Goal: Task Accomplishment & Management: Complete application form

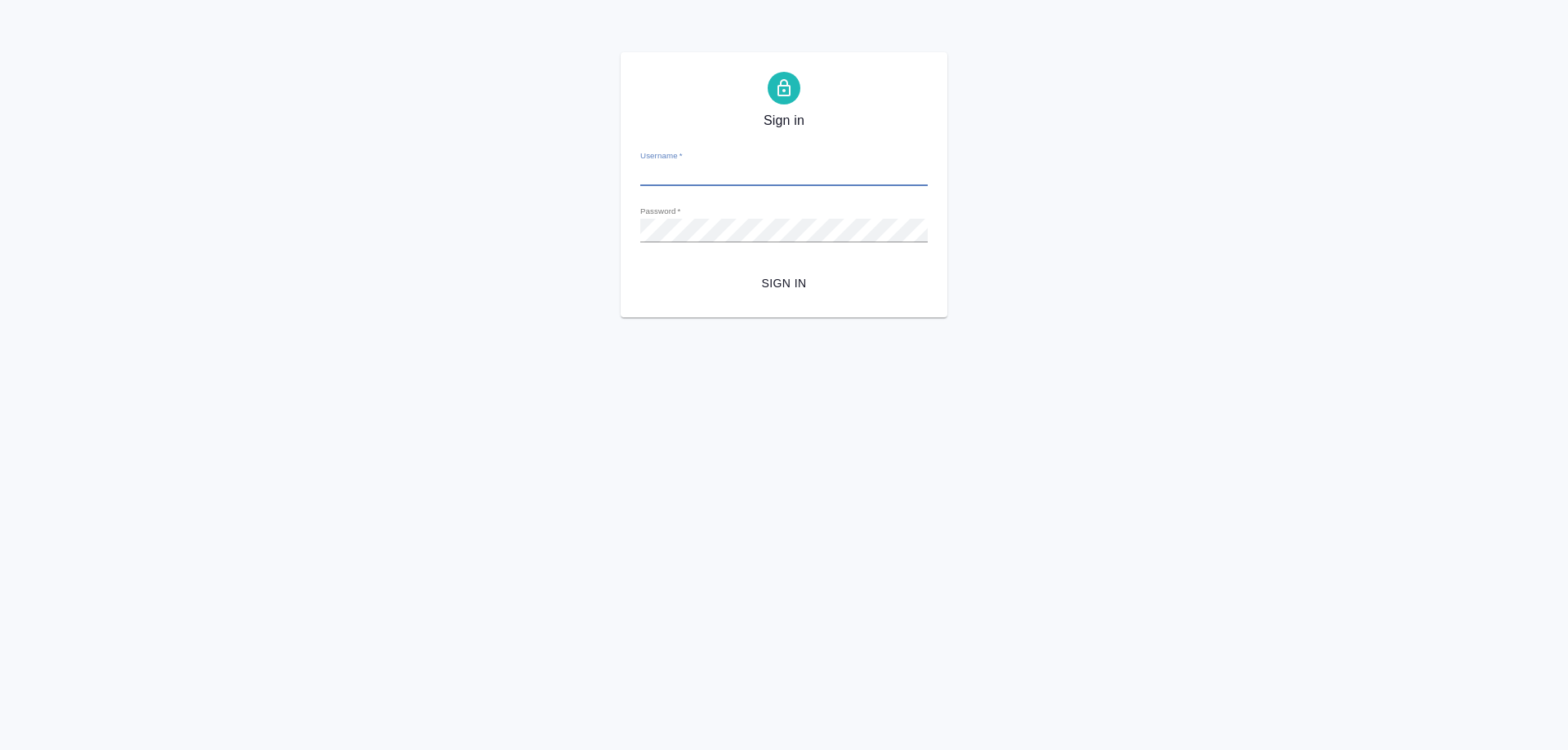
type input "a.gudina@awatera.com"
click at [785, 293] on span "Sign in" at bounding box center [784, 284] width 261 height 21
type input "a.gudina@awatera.com"
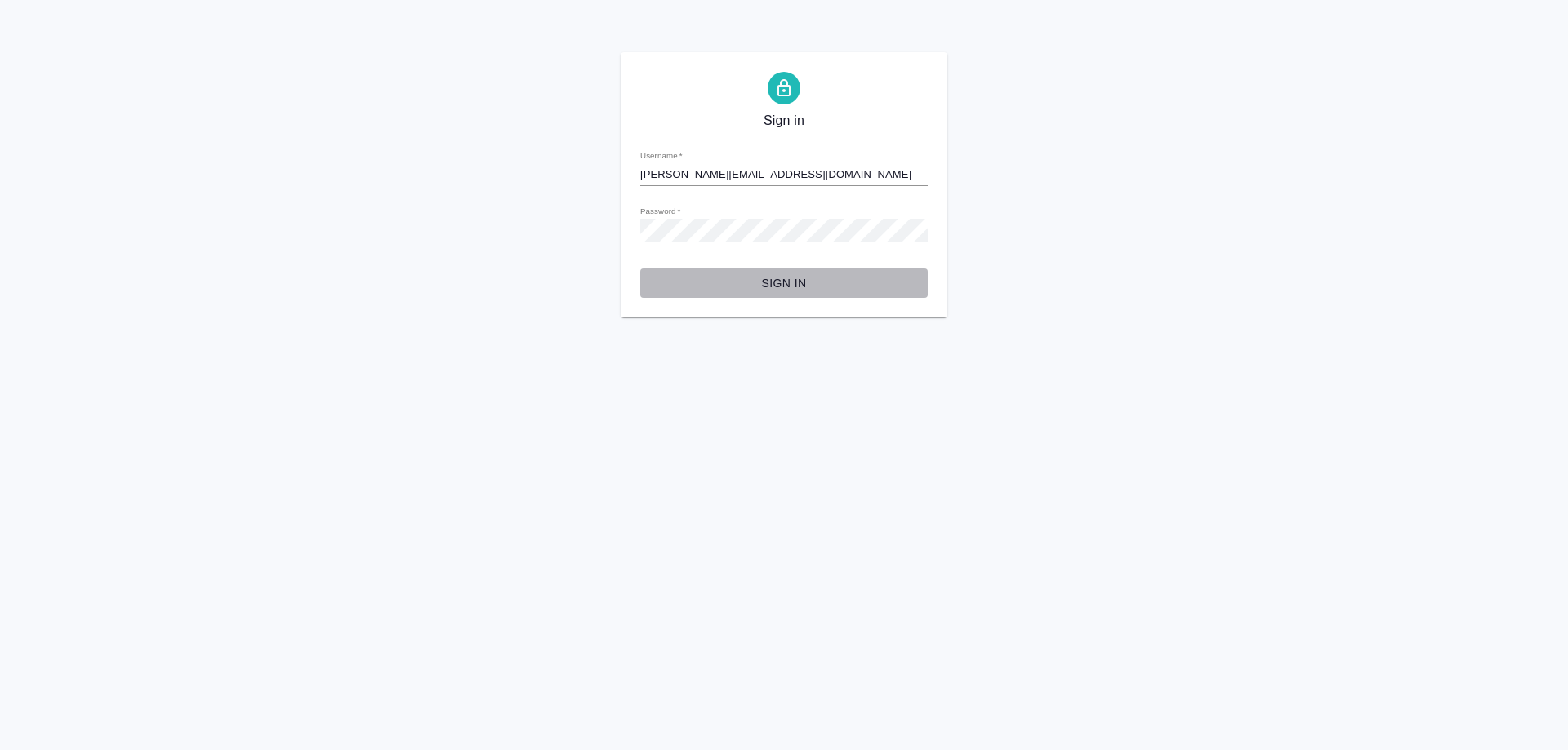
click at [793, 281] on span "Sign in" at bounding box center [784, 284] width 261 height 21
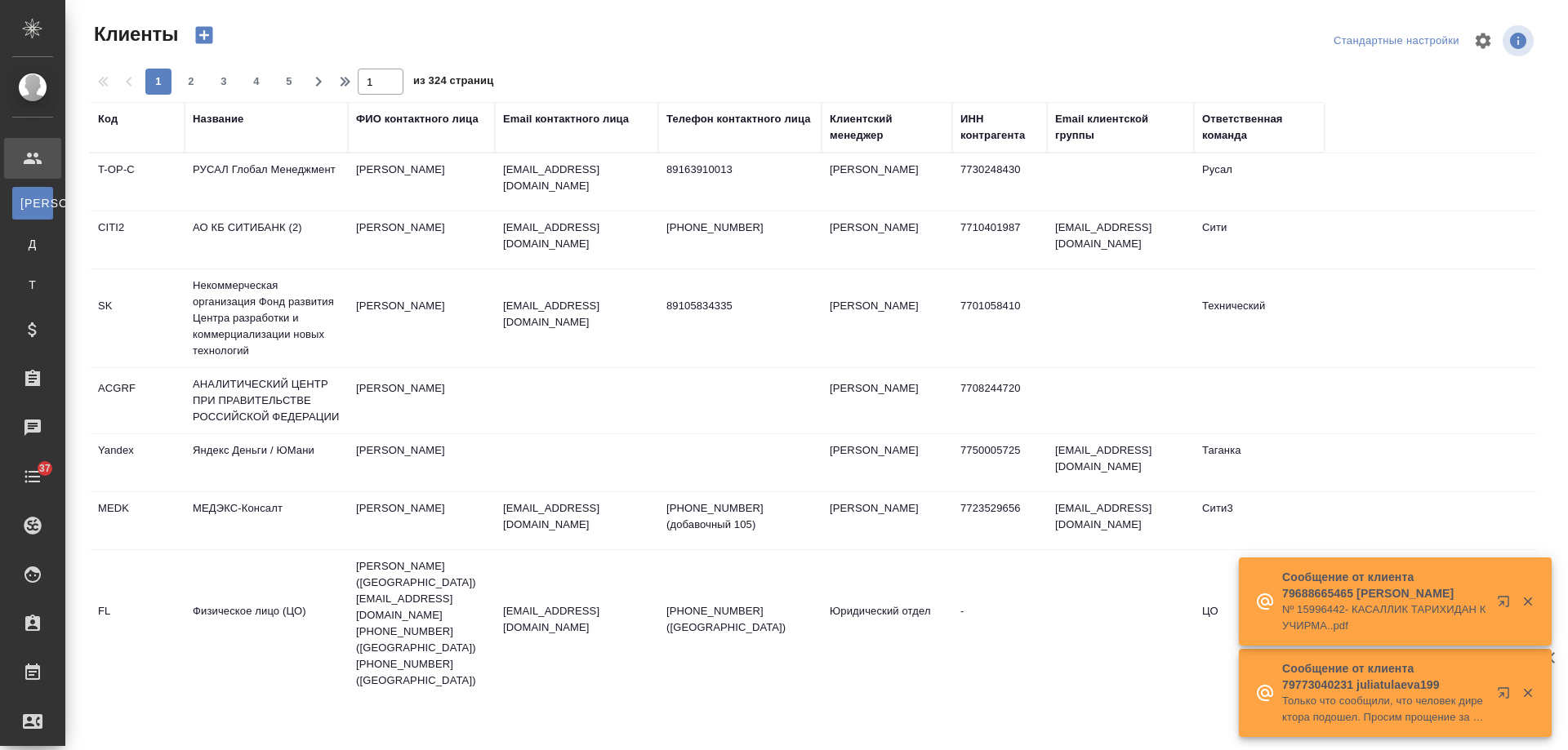
select select "RU"
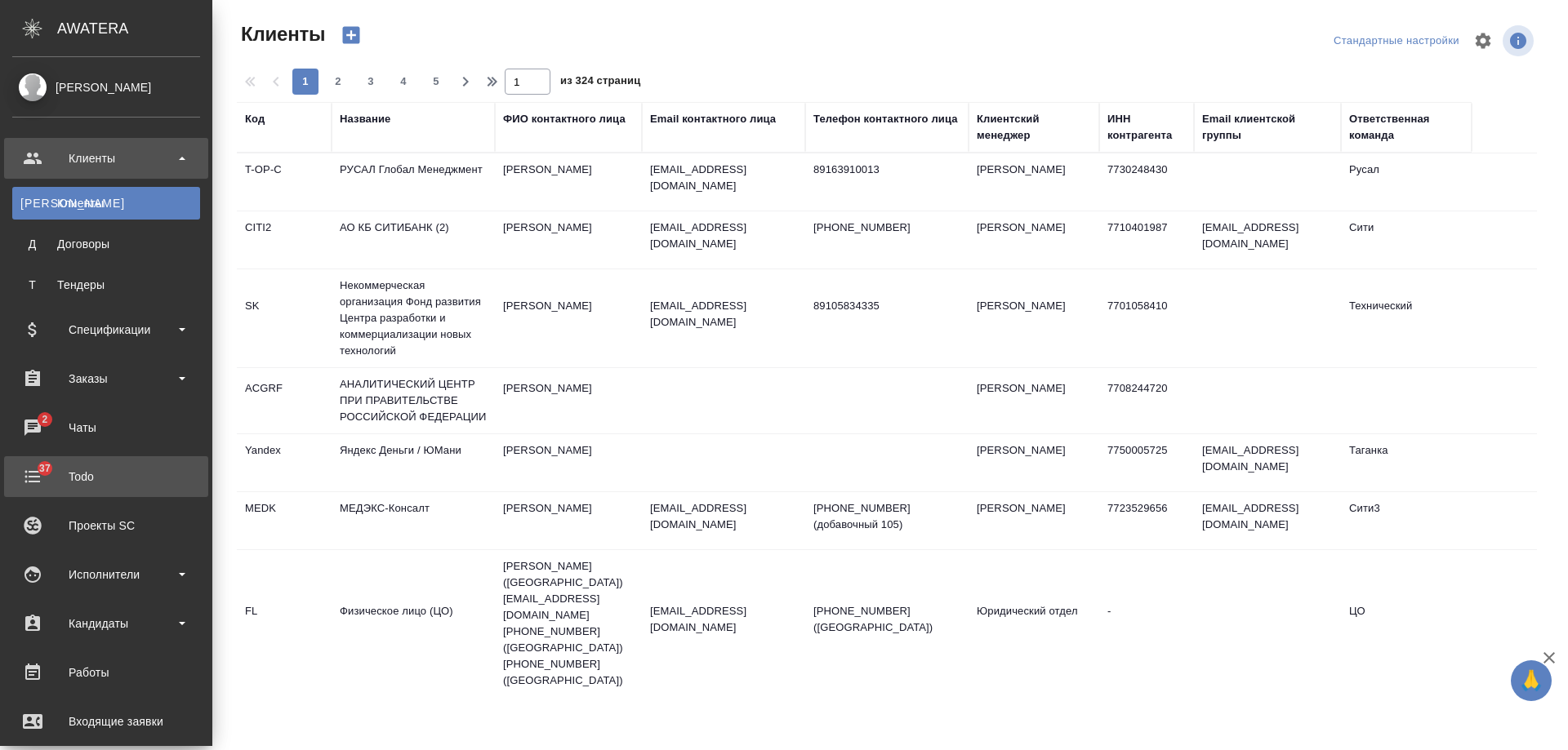
click at [62, 475] on div "Todo" at bounding box center [106, 477] width 187 height 25
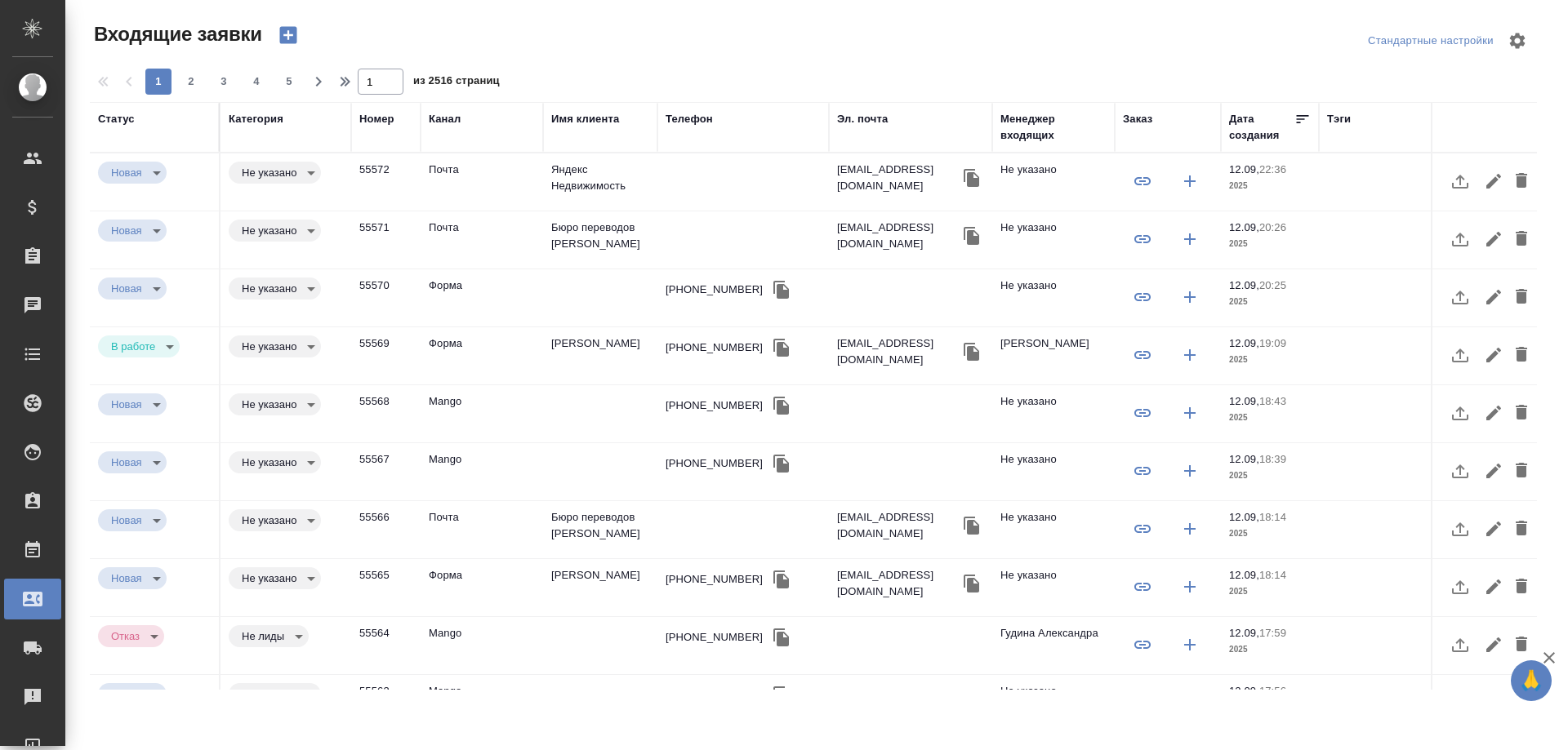
select select "RU"
click at [717, 295] on div "+79651741928" at bounding box center [714, 289] width 98 height 16
click at [716, 294] on div "+79651741928" at bounding box center [714, 289] width 98 height 16
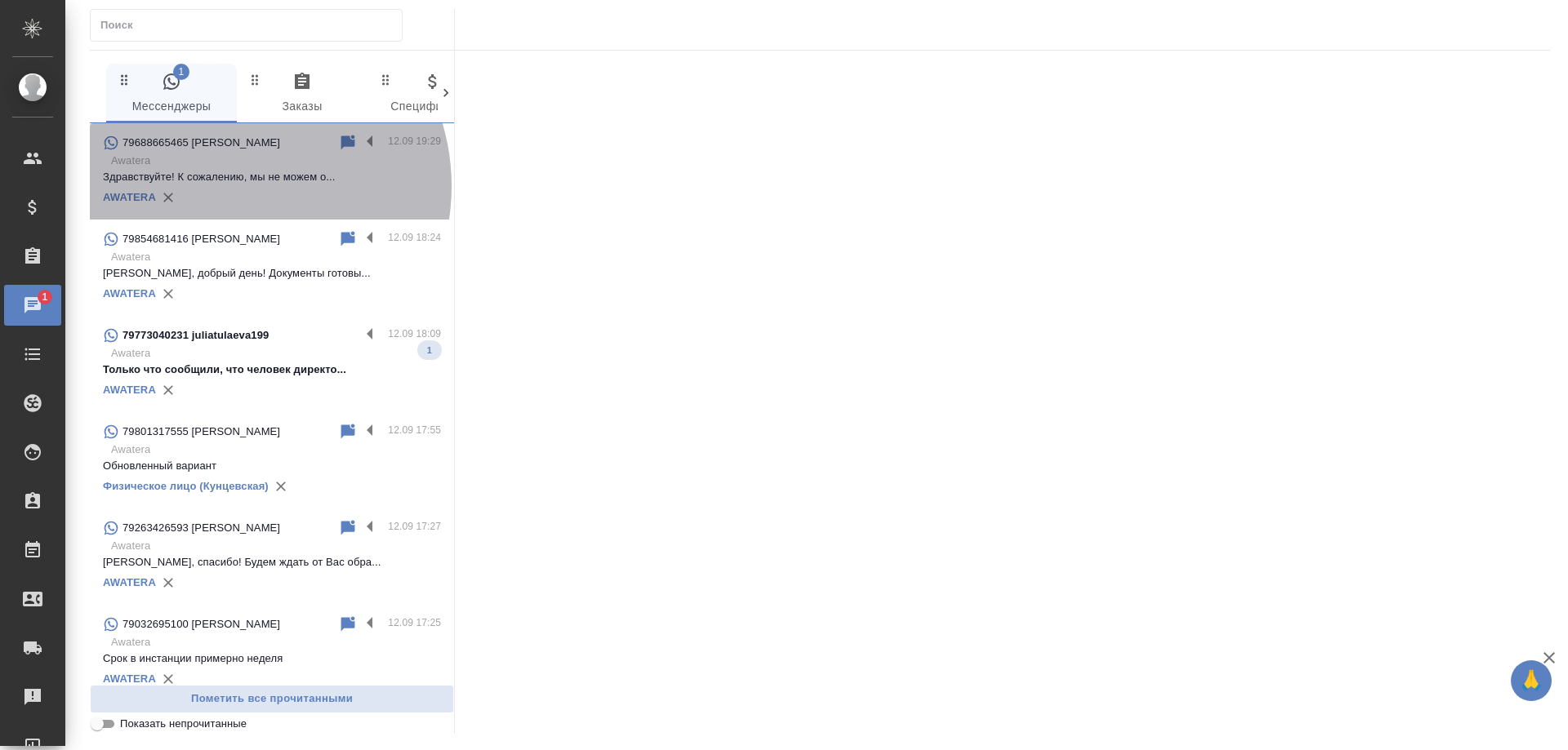
click at [232, 187] on div "AWATERA" at bounding box center [272, 198] width 338 height 25
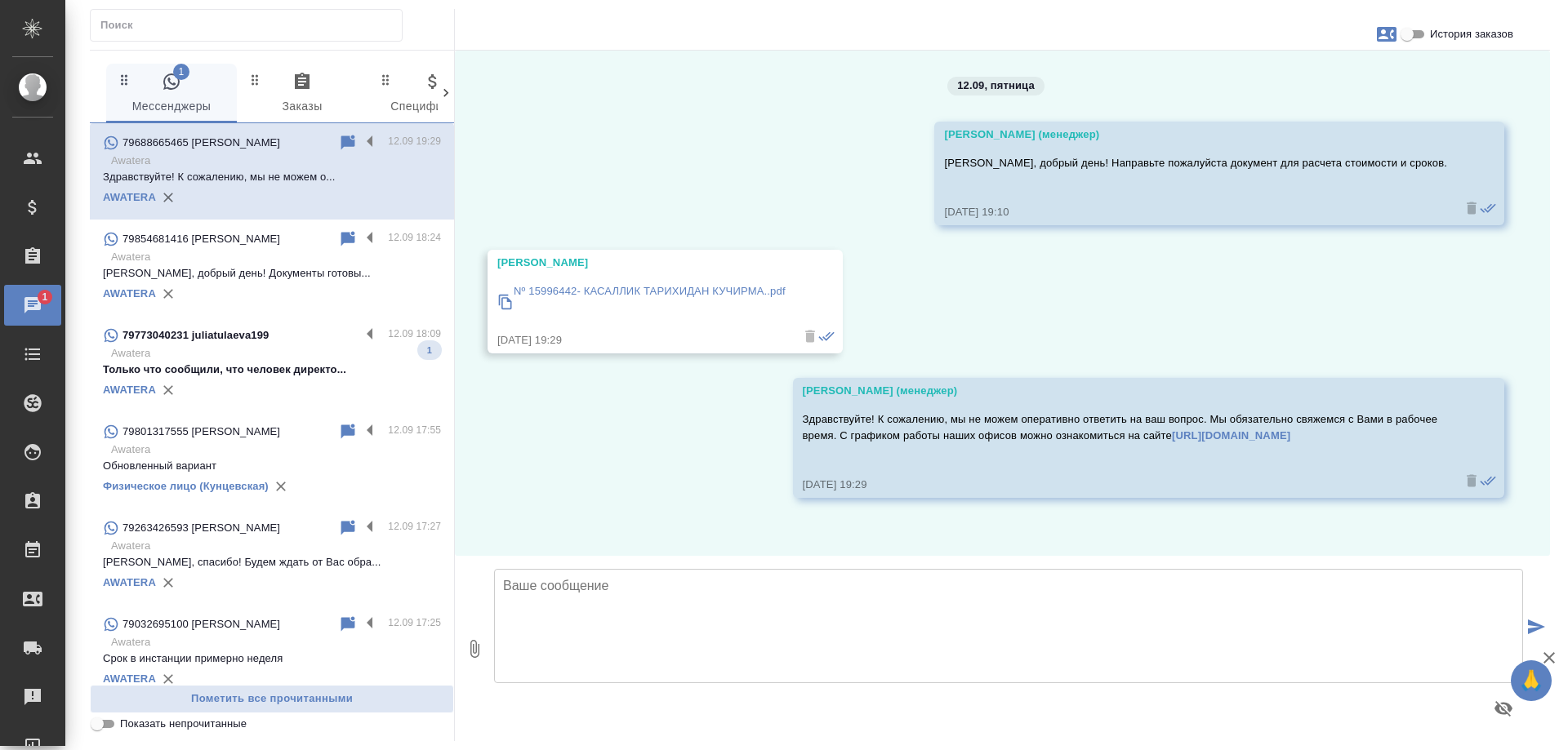
click at [679, 600] on textarea at bounding box center [1008, 626] width 1028 height 115
type textarea "Добрый день! Получили от Вас документ, ожидайте расчет в этом чате после 10 утр…"
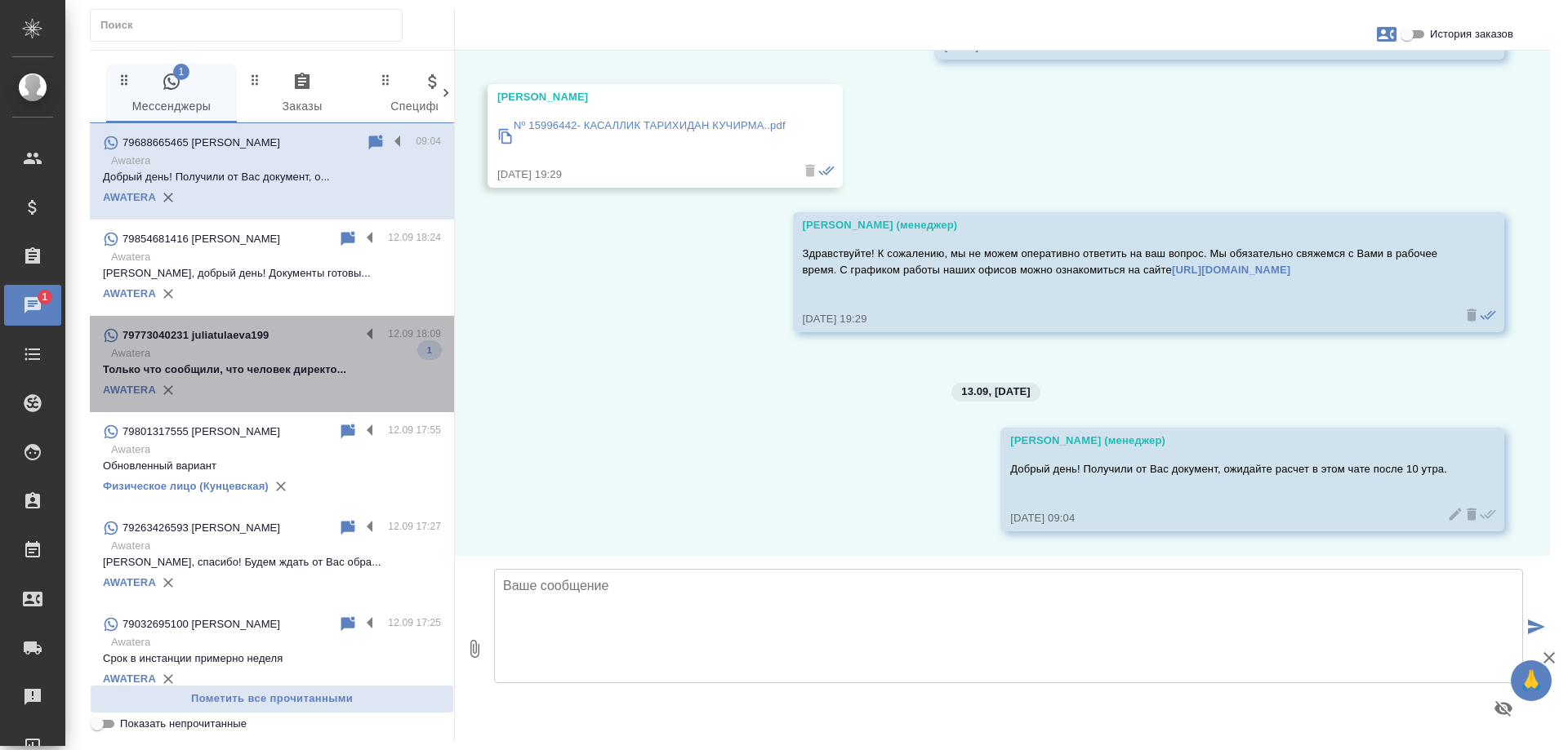
click at [308, 371] on p "Только что сообщили, что человек директо..." at bounding box center [272, 369] width 338 height 16
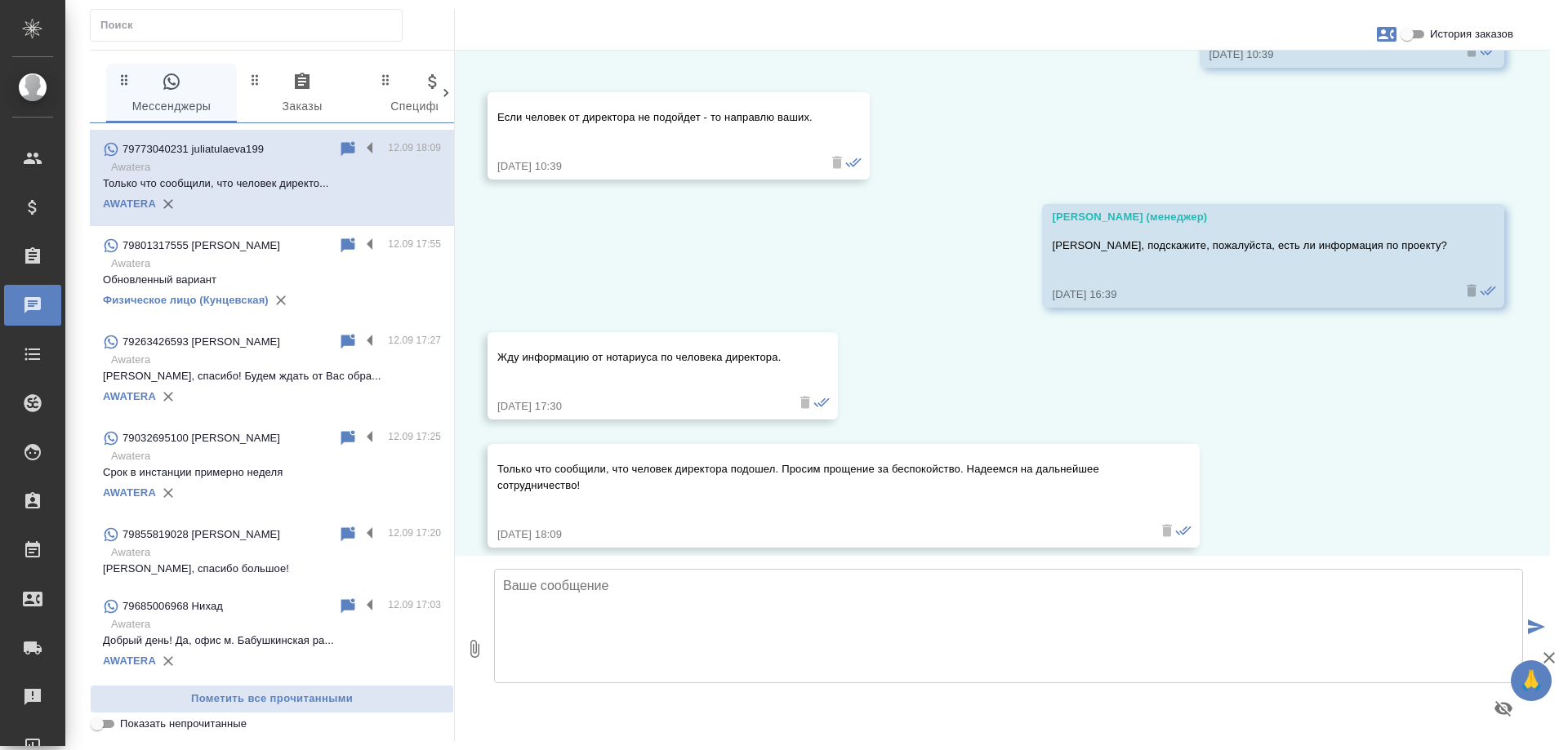
scroll to position [0, 0]
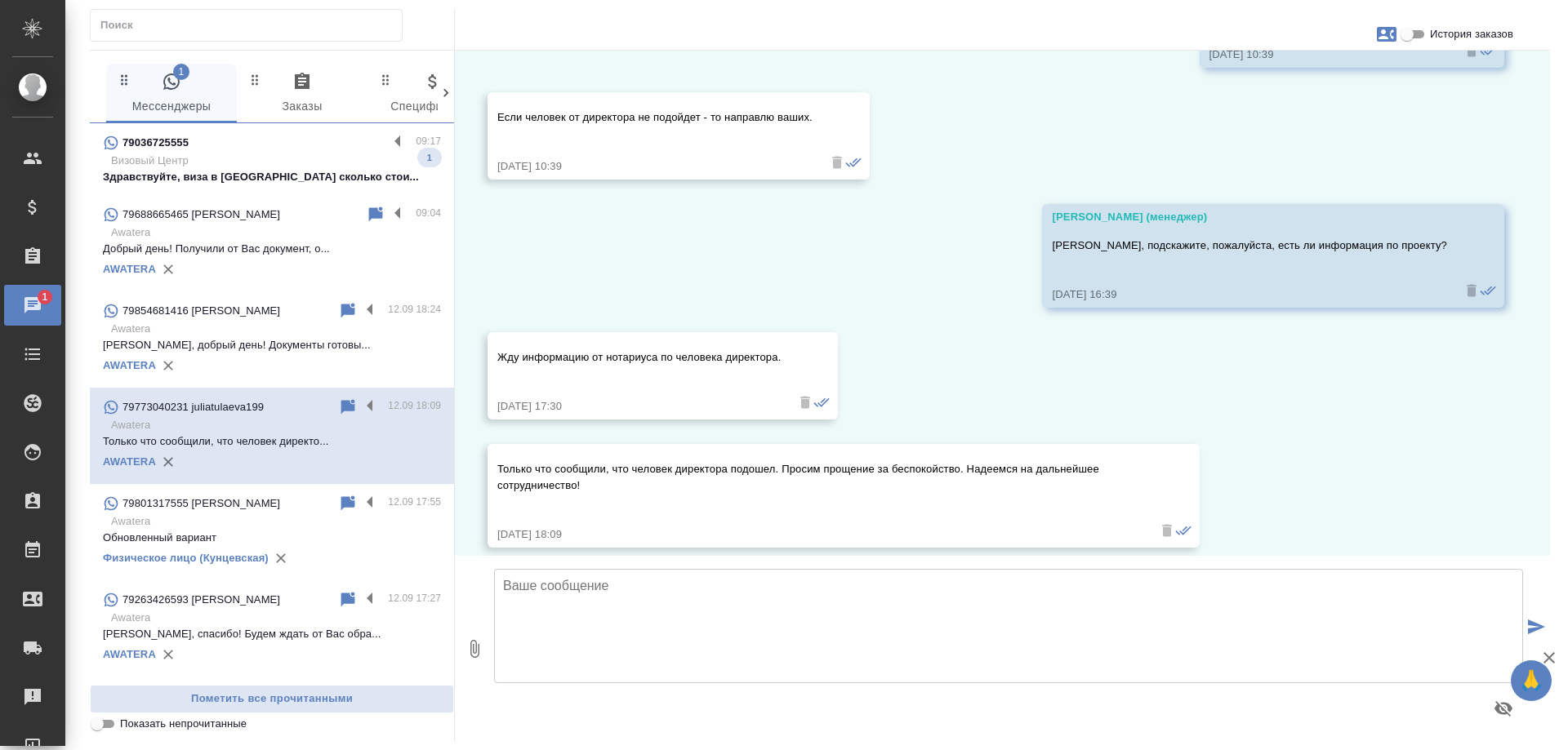
click at [249, 163] on p "Визовый Центр" at bounding box center [276, 160] width 330 height 16
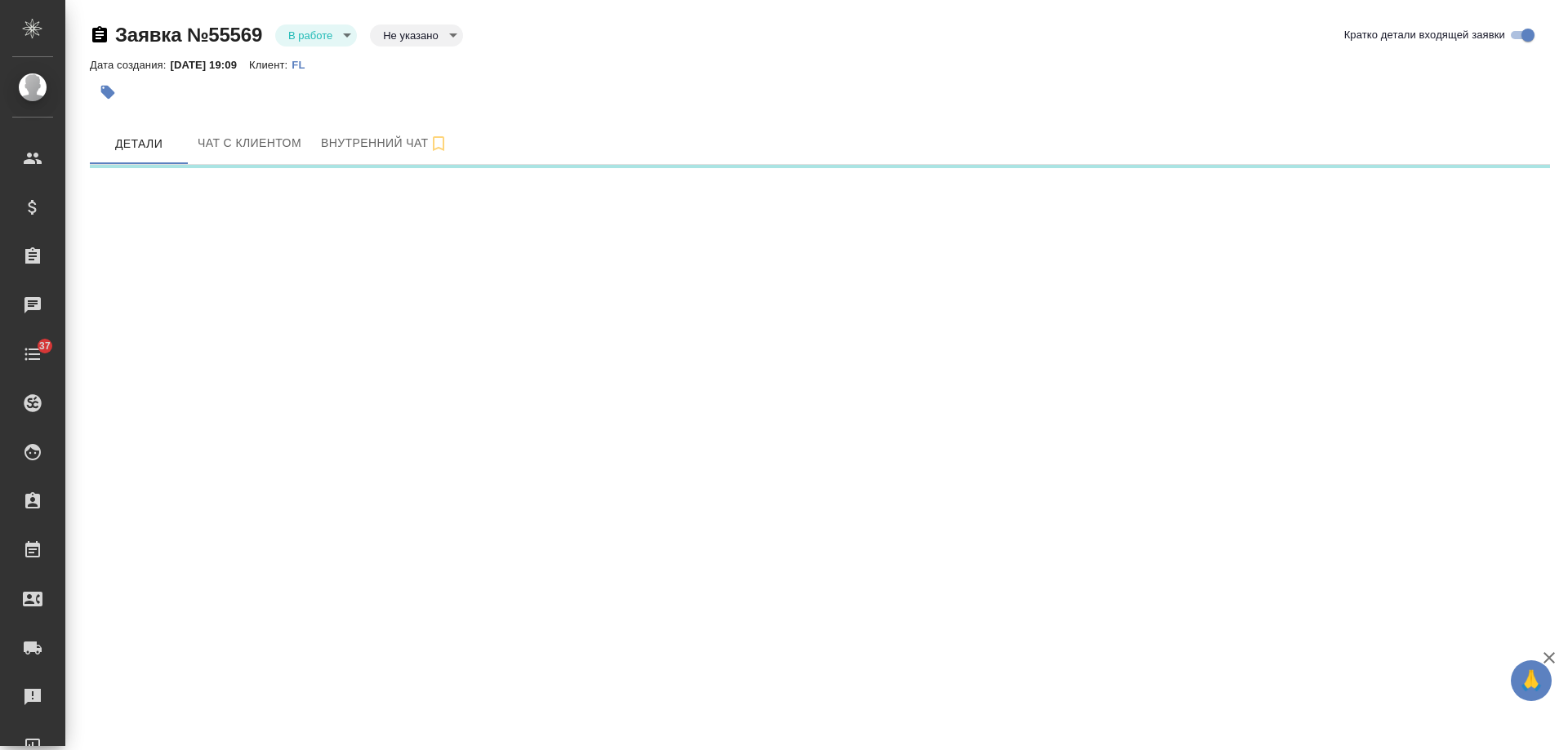
select select "RU"
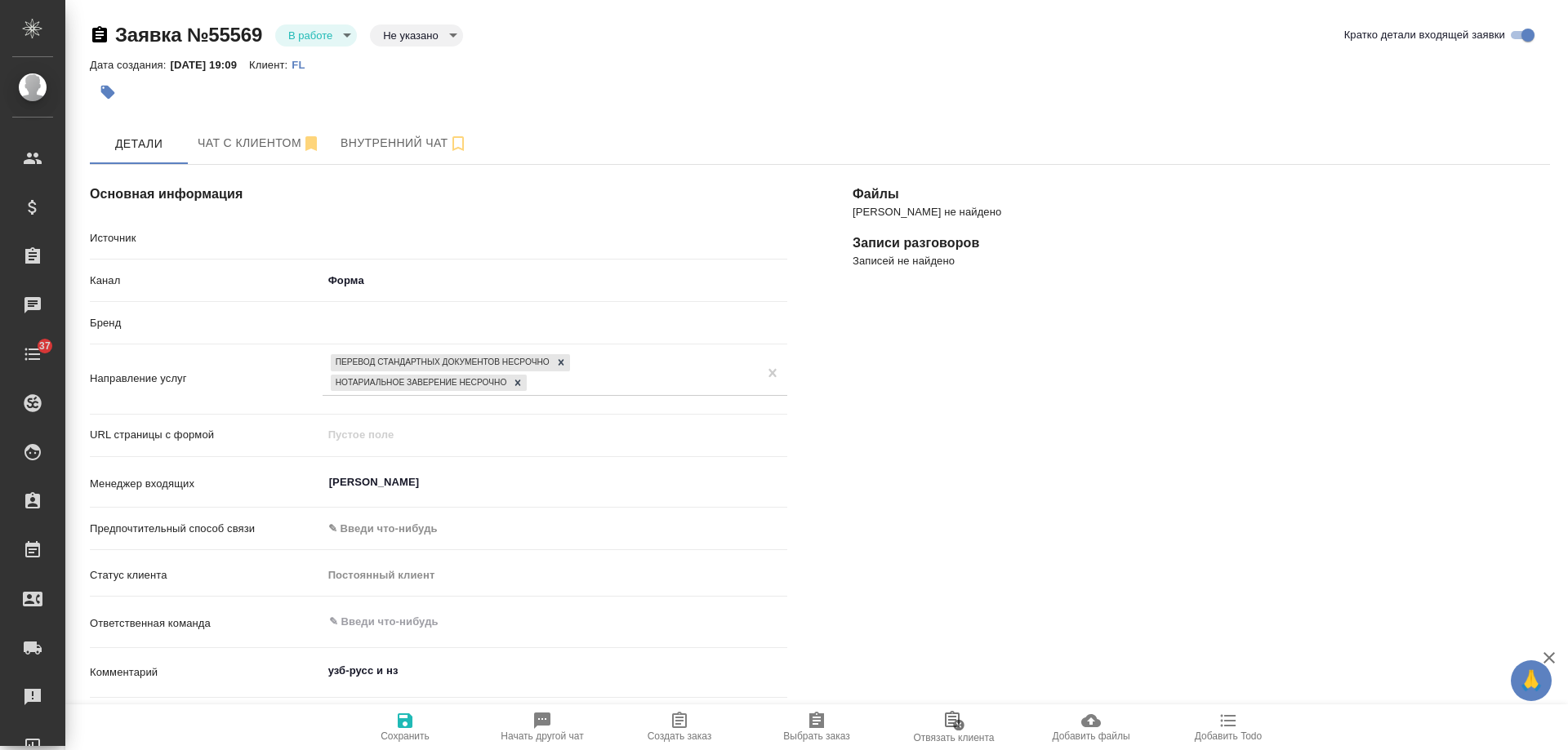
type textarea "x"
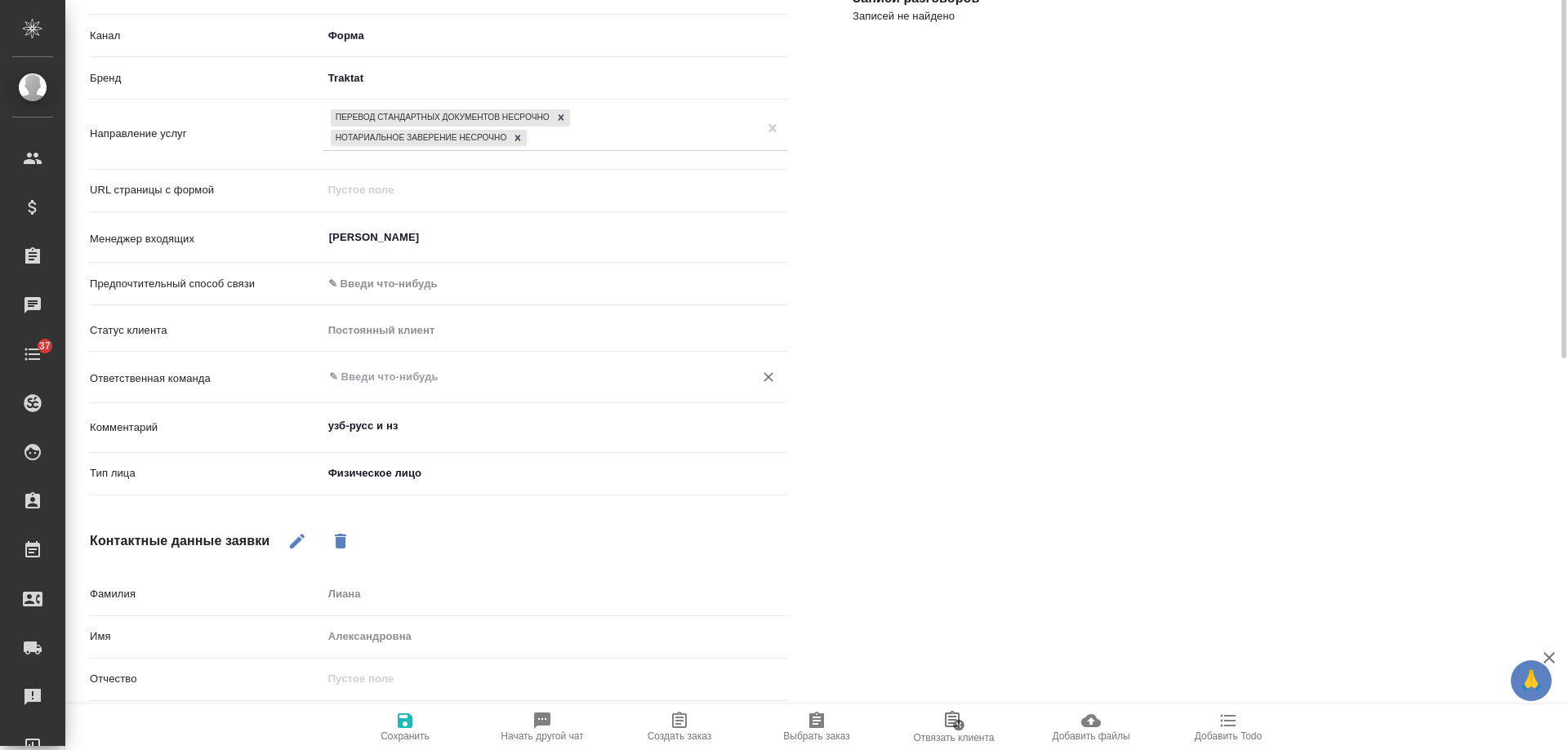
scroll to position [443, 0]
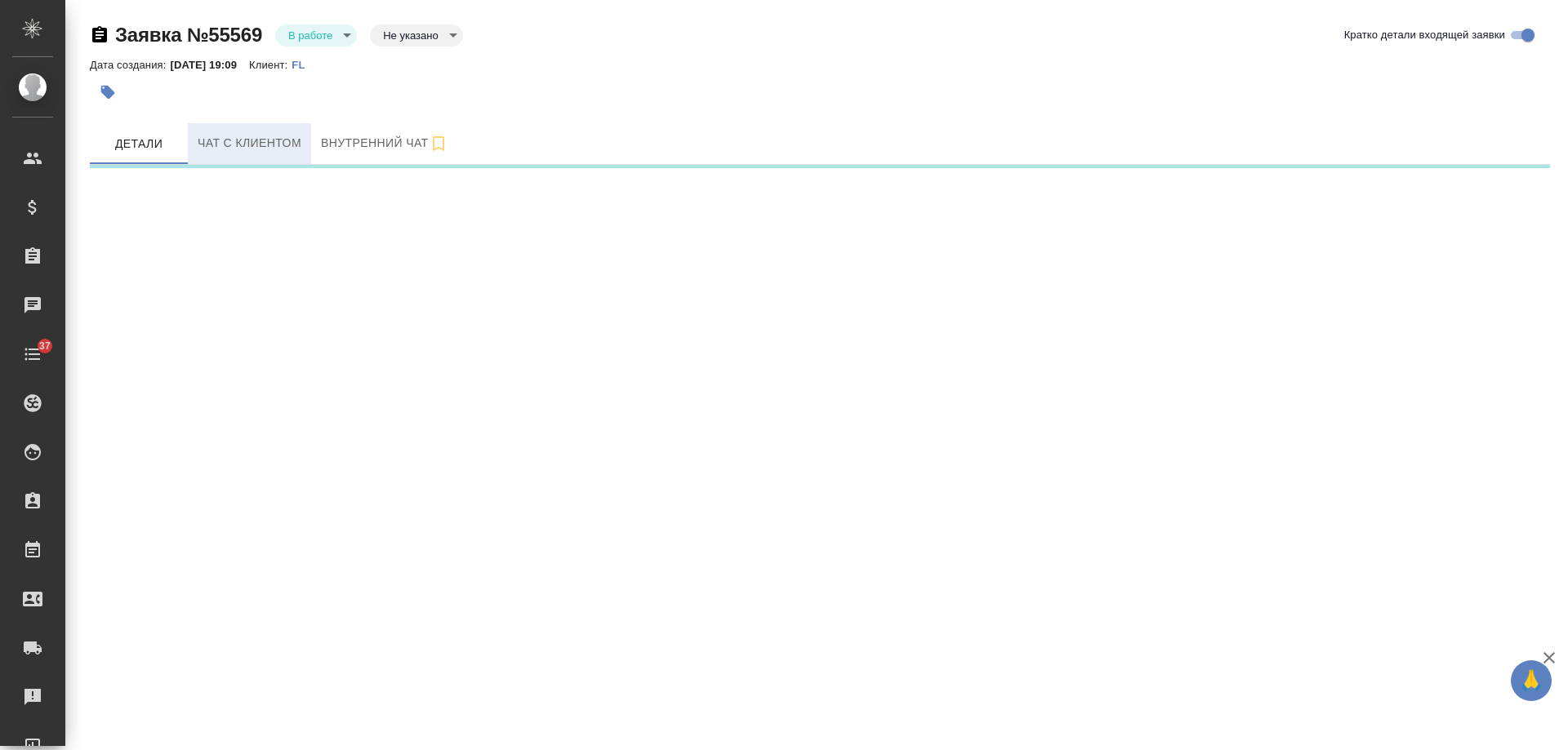
select select "RU"
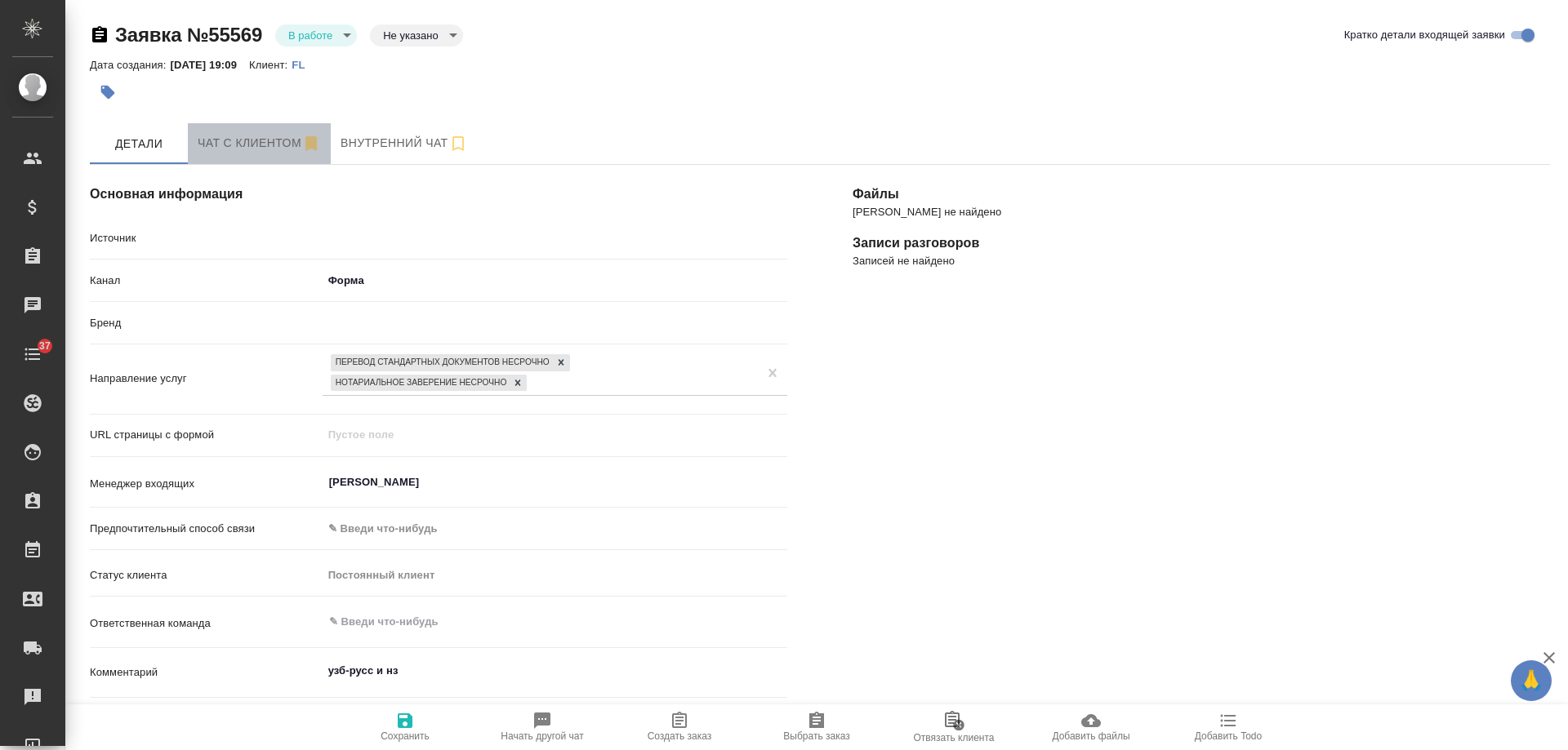
click at [258, 146] on span "Чат с клиентом" at bounding box center [259, 144] width 123 height 21
type textarea "x"
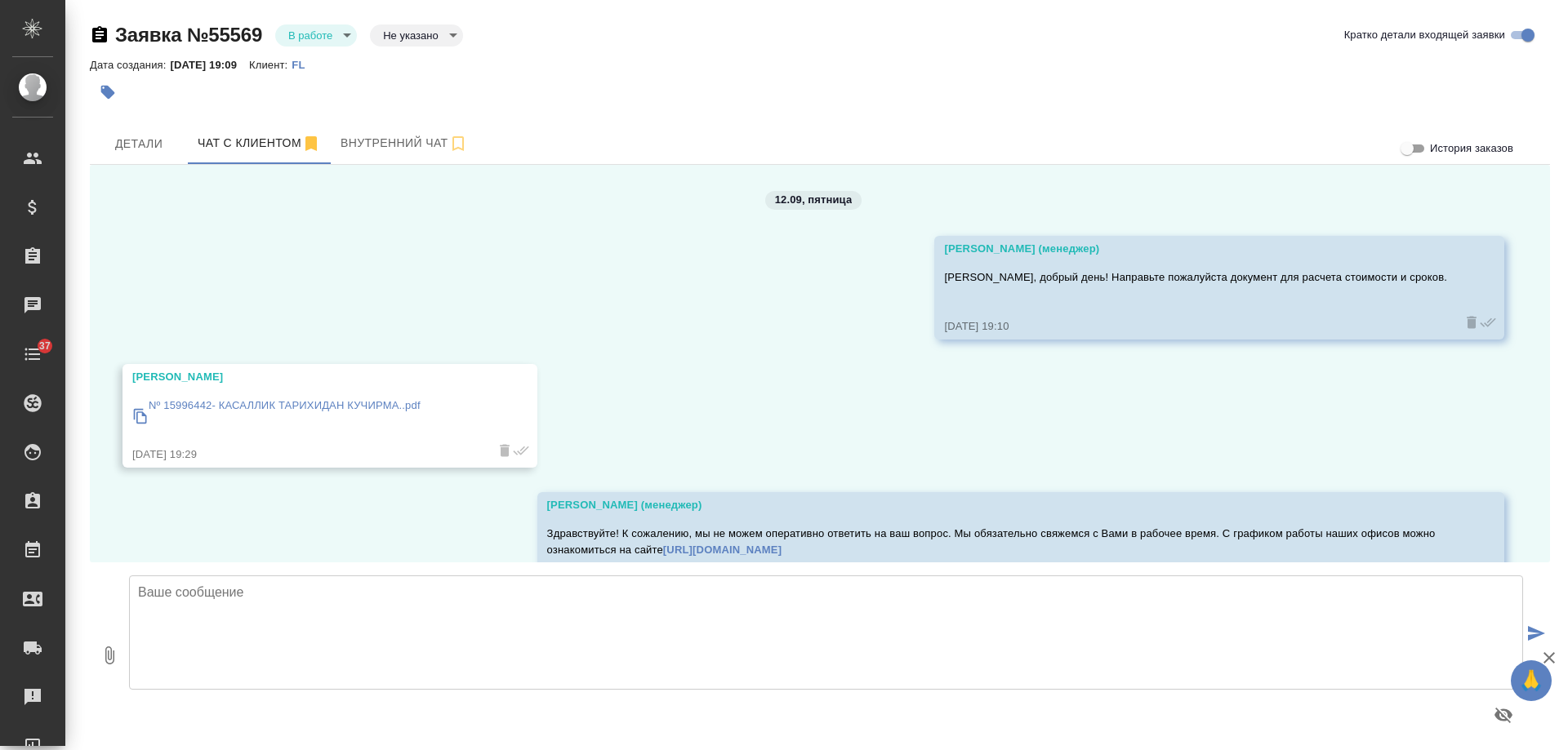
scroll to position [74, 0]
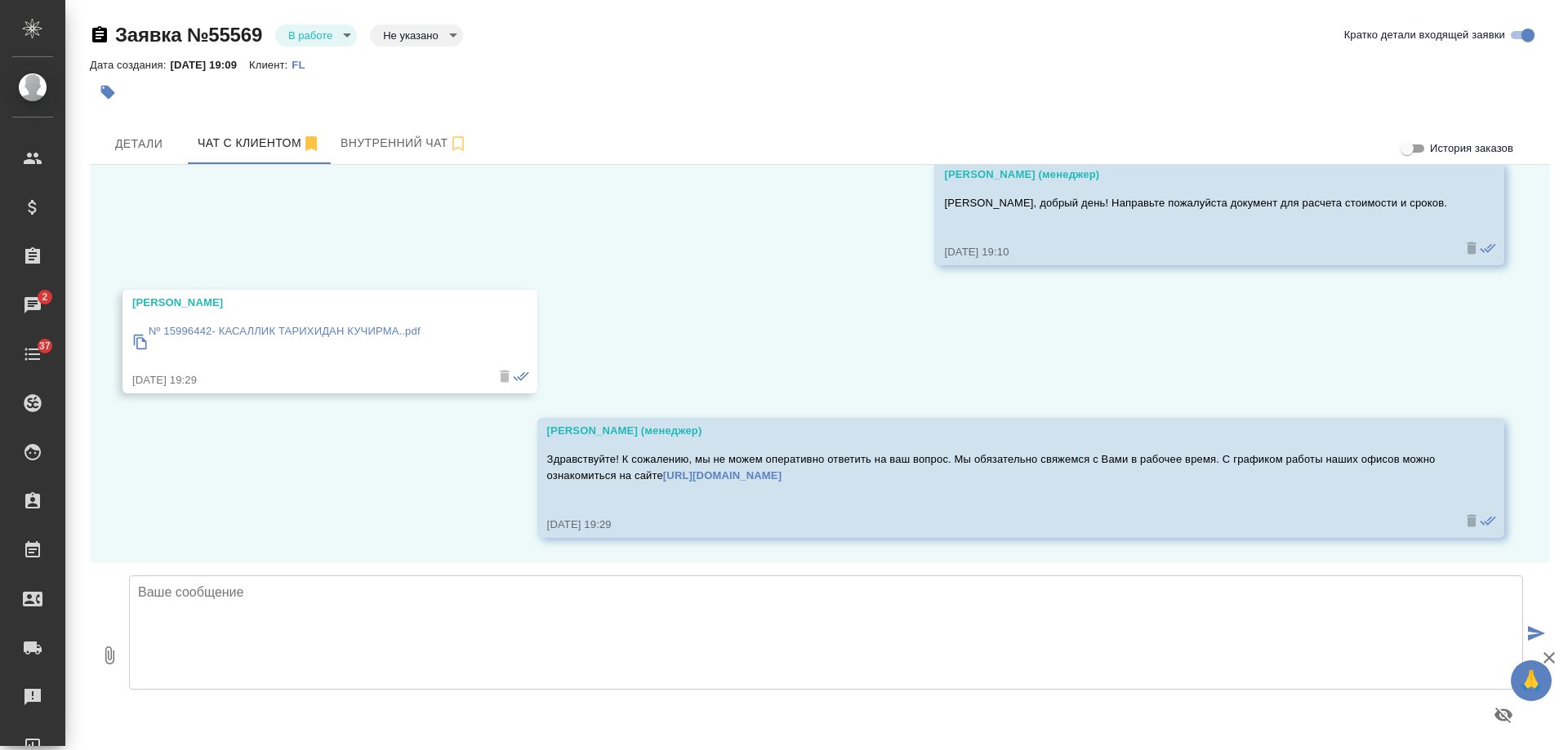
click at [376, 334] on p "Nº 15996442- КАСАЛЛИК ТАРИХИДАН КУЧИРМА..pdf" at bounding box center [284, 330] width 272 height 16
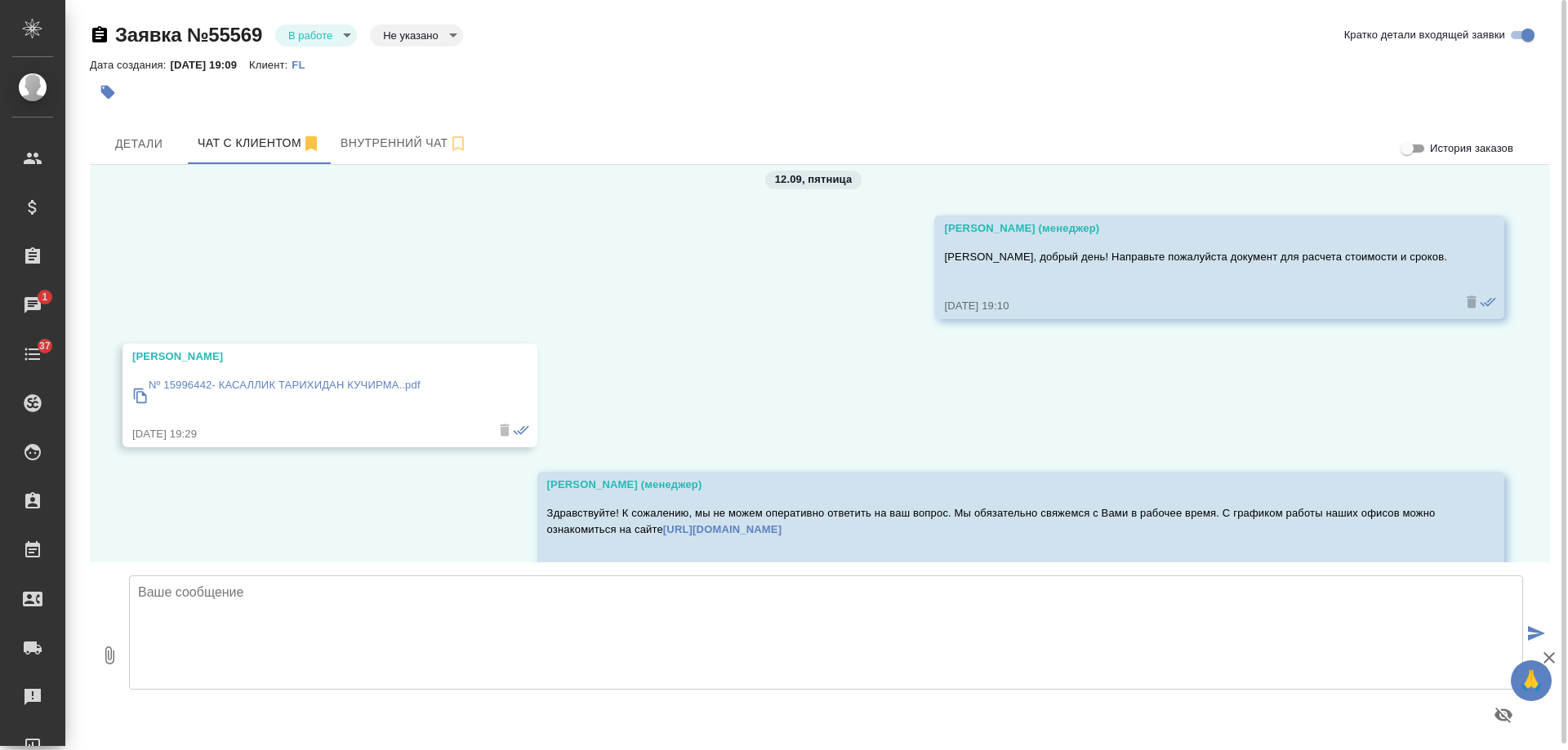
scroll to position [0, 0]
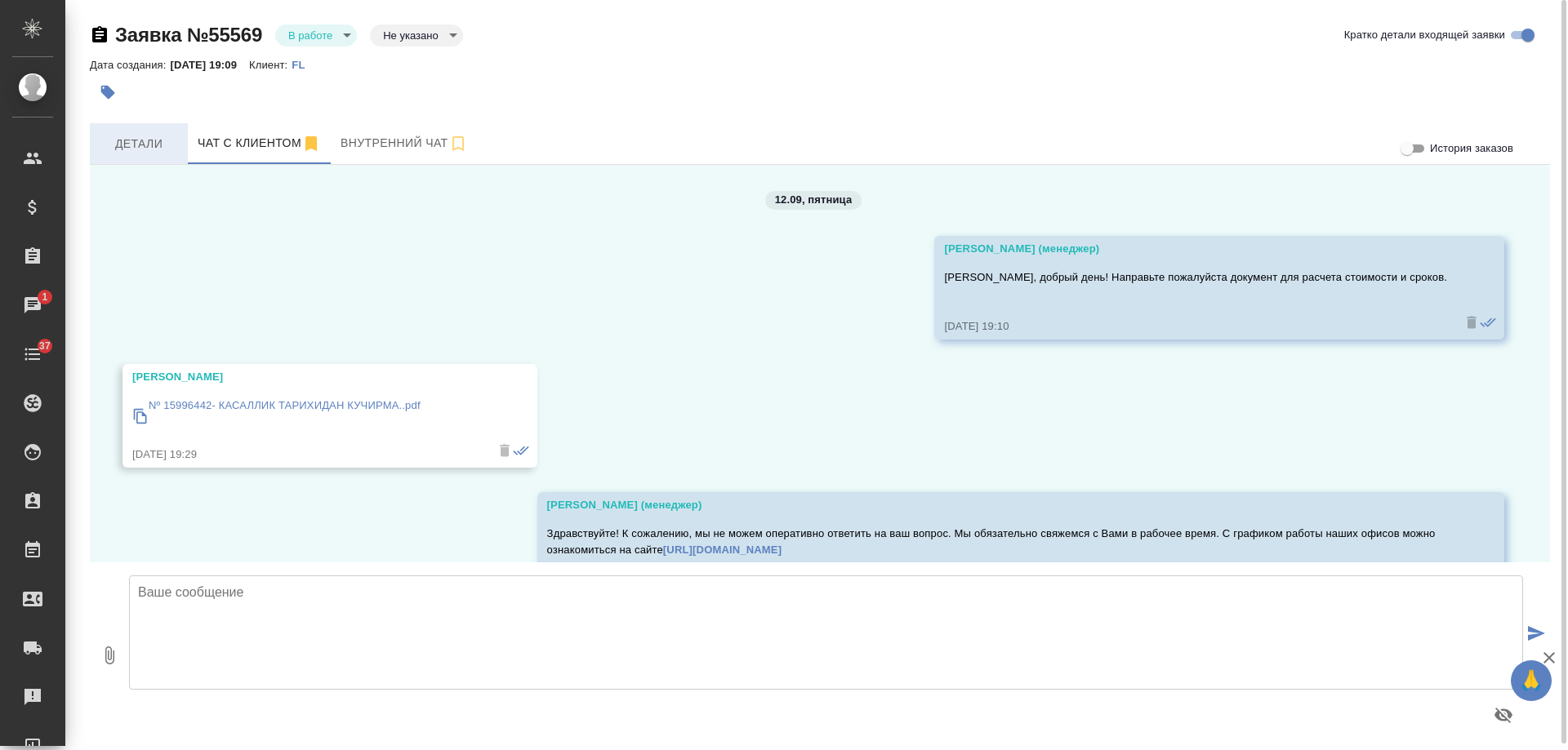
click at [139, 147] on span "Детали" at bounding box center [138, 144] width 79 height 21
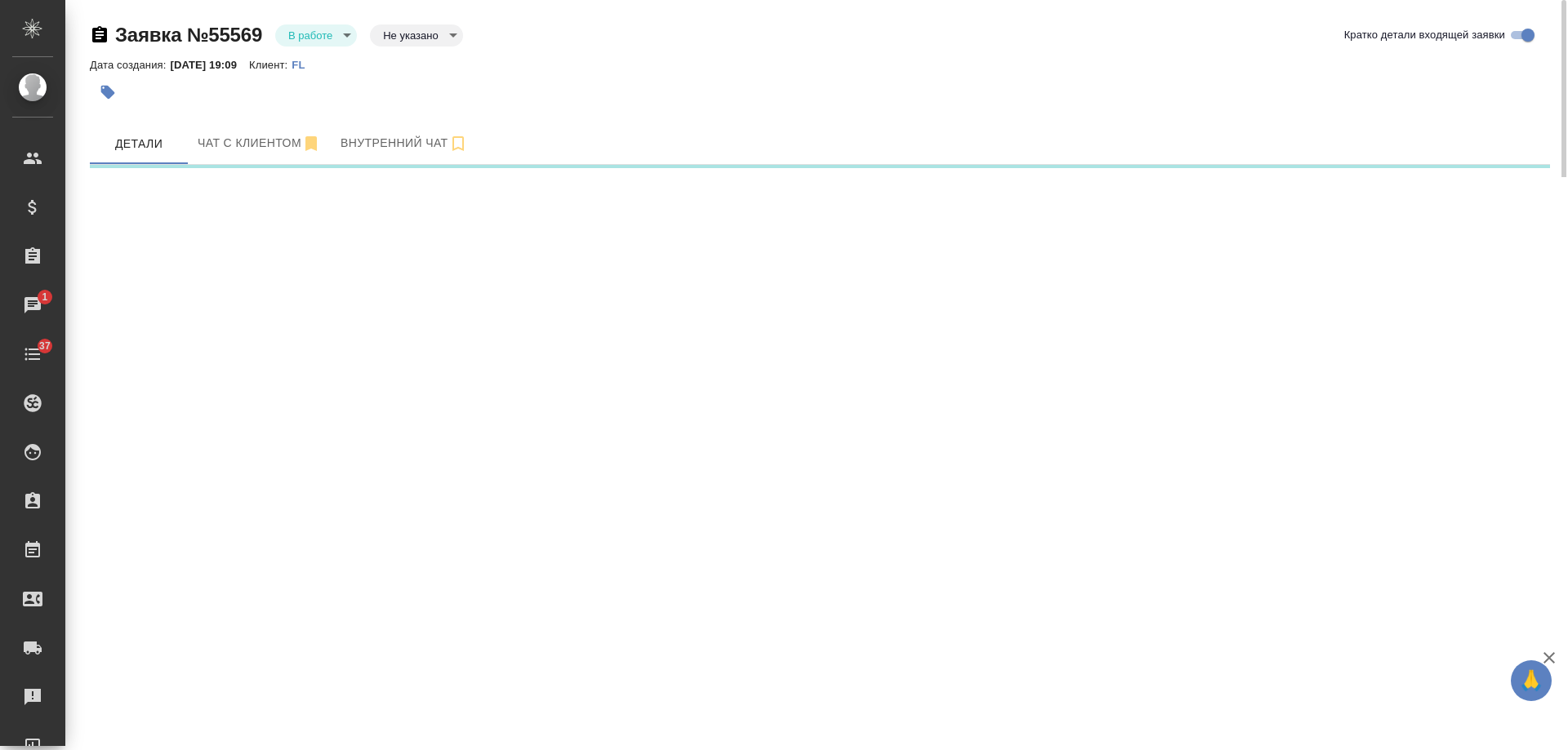
select select "RU"
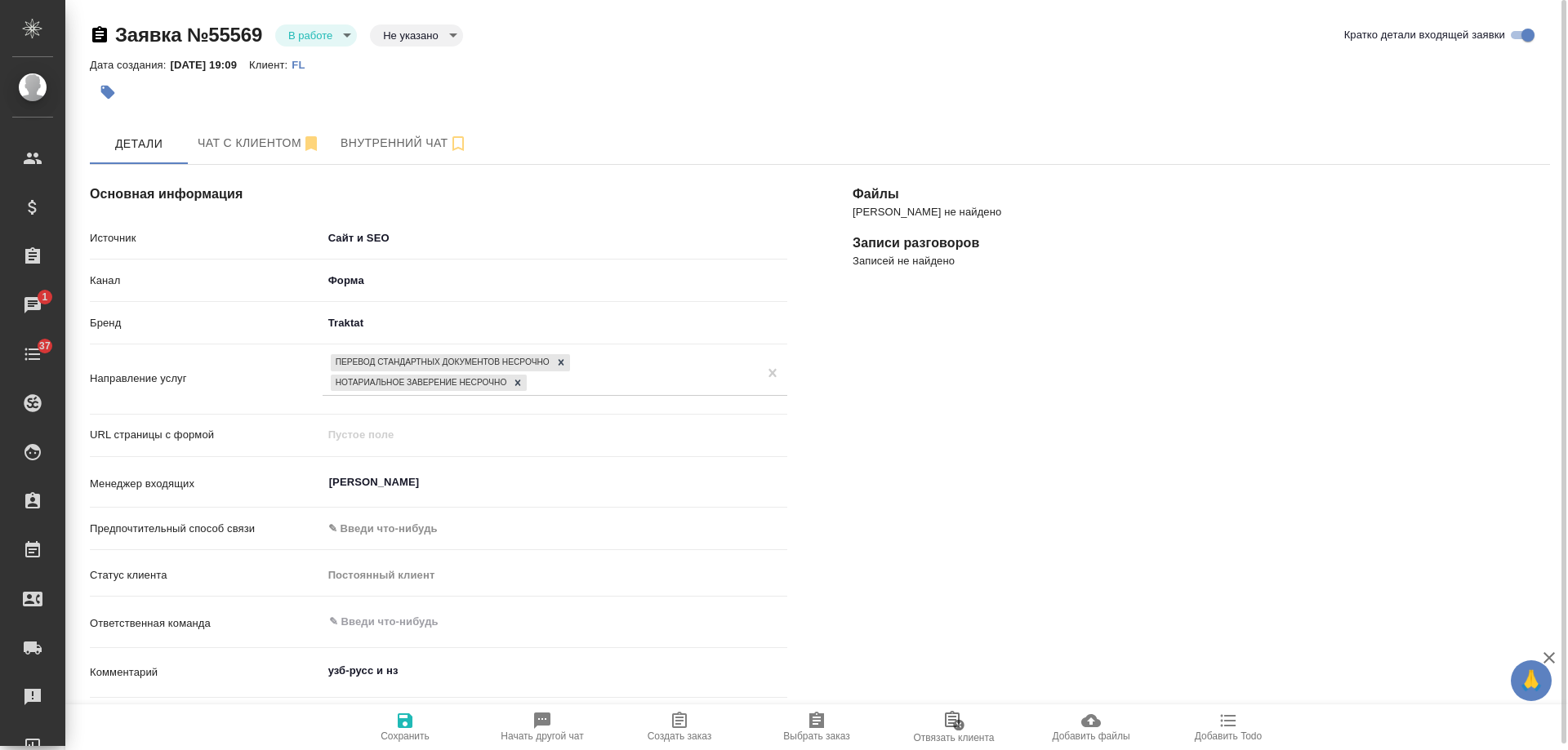
scroll to position [245, 0]
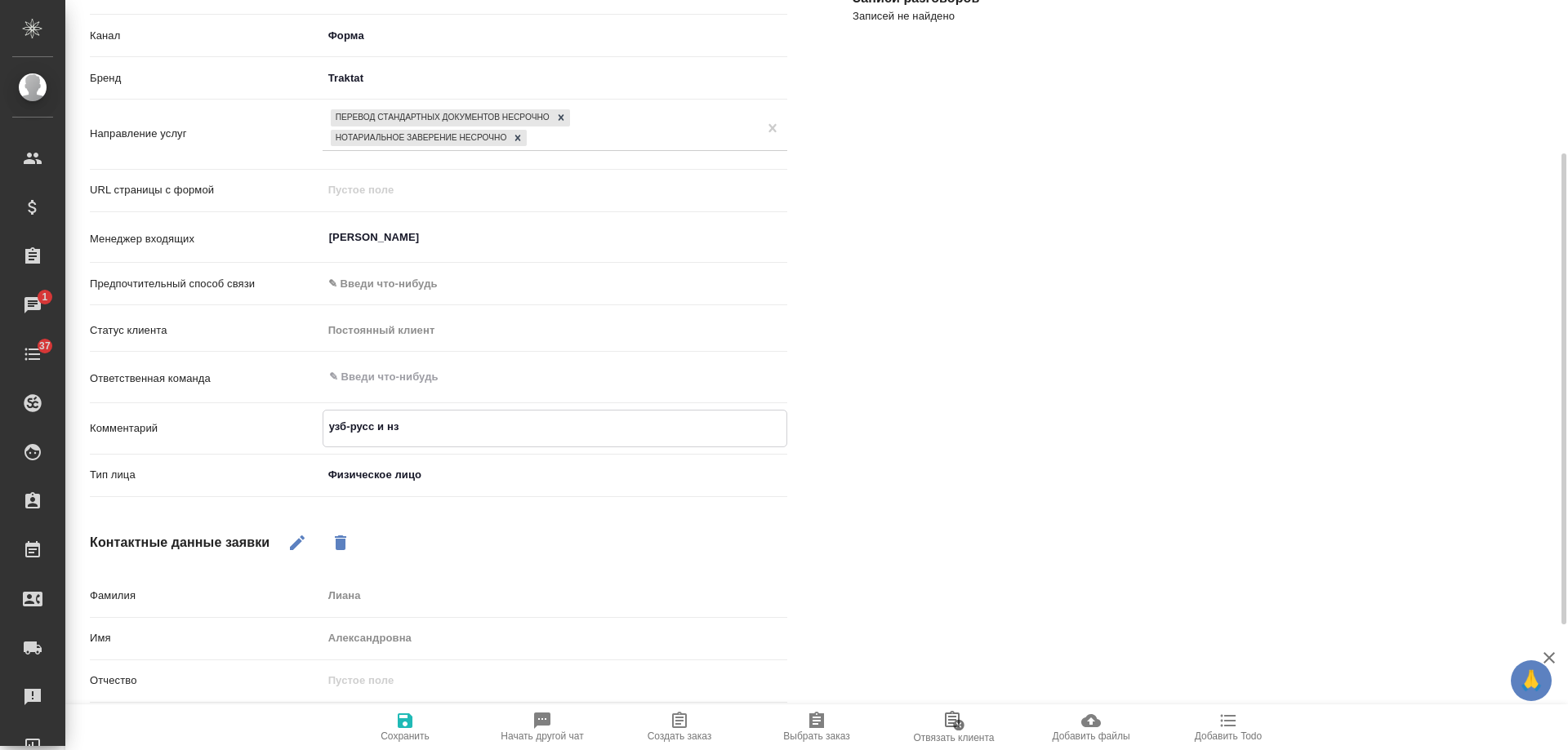
drag, startPoint x: 294, startPoint y: 429, endPoint x: 195, endPoint y: 421, distance: 99.3
click at [195, 421] on div "Комментарий узб-русс и нз x" at bounding box center [438, 429] width 697 height 38
click at [678, 723] on icon "button" at bounding box center [680, 720] width 15 height 16
type textarea "x"
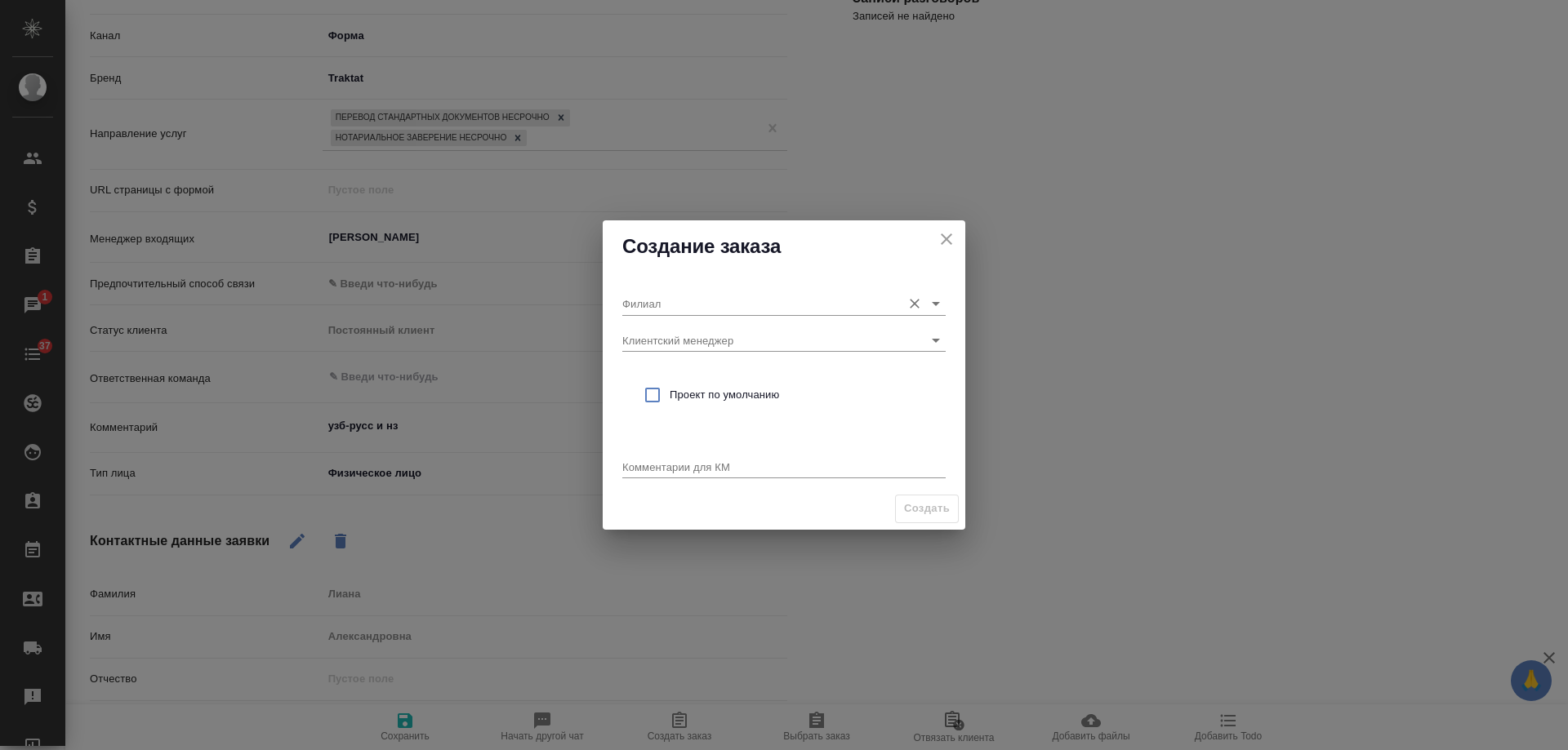
click at [686, 300] on input "Филиал" at bounding box center [757, 303] width 271 height 22
click at [685, 338] on p "[PERSON_NAME]" at bounding box center [680, 337] width 89 height 16
type input "[PERSON_NAME]"
drag, startPoint x: 698, startPoint y: 388, endPoint x: 703, endPoint y: 447, distance: 59.2
click at [698, 393] on span "Проект по умолчанию" at bounding box center [801, 395] width 263 height 16
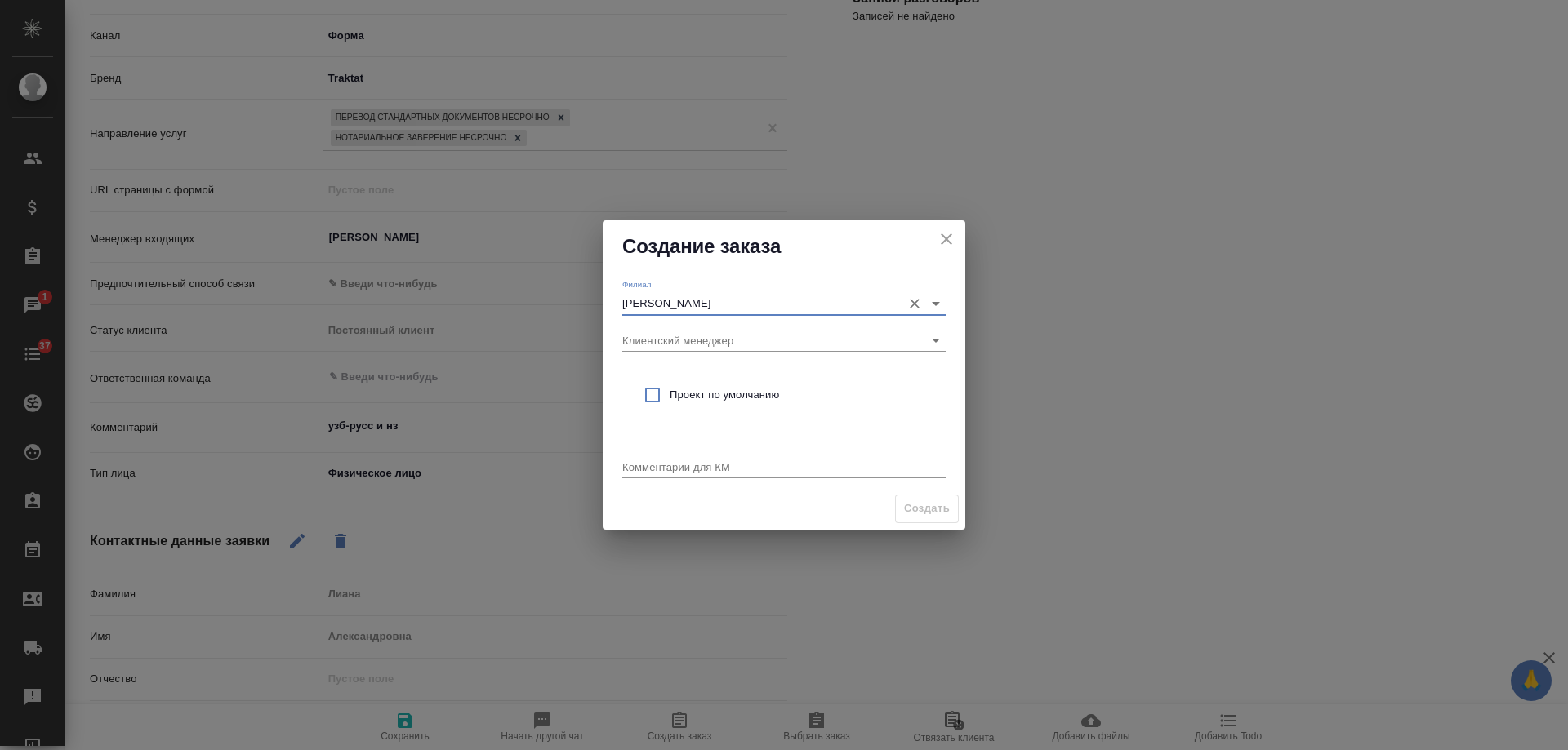
checkbox input "true"
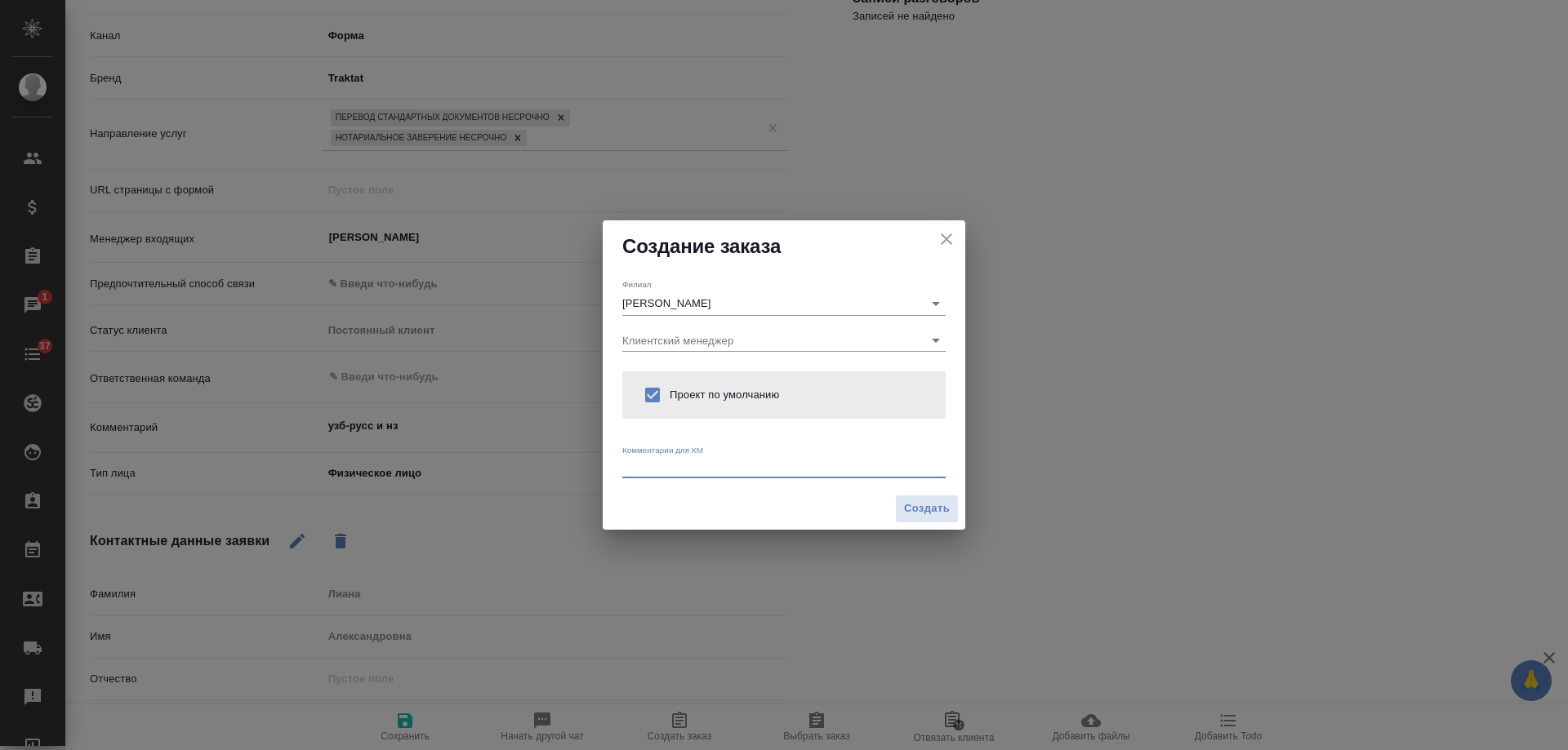
click at [698, 461] on textarea at bounding box center [783, 466] width 323 height 12
type textarea "л"
paste textarea "узб-русс и нз"
type textarea "от КВ: узб-русс и нз"
click at [922, 519] on button "Создать" at bounding box center [926, 509] width 63 height 28
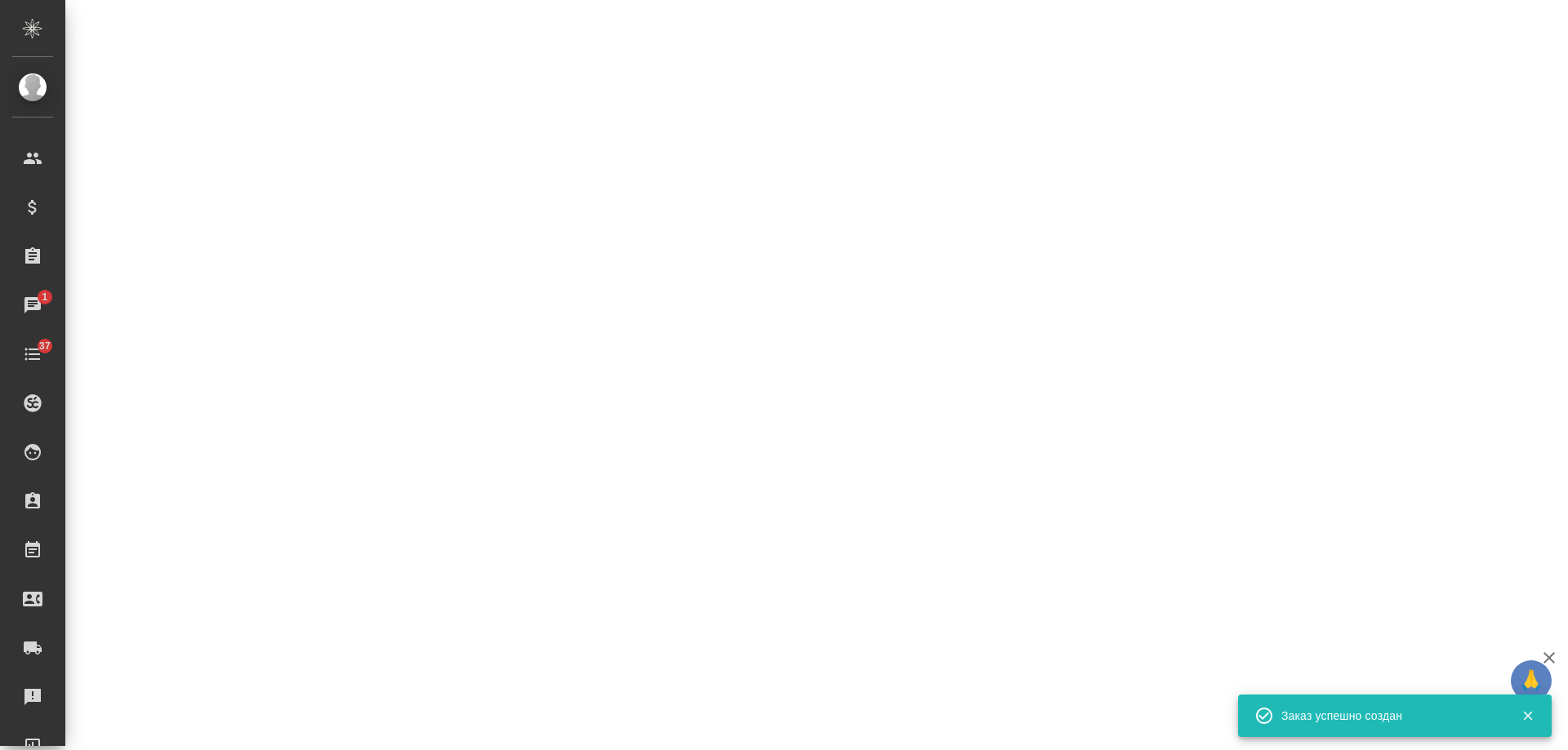
select select "RU"
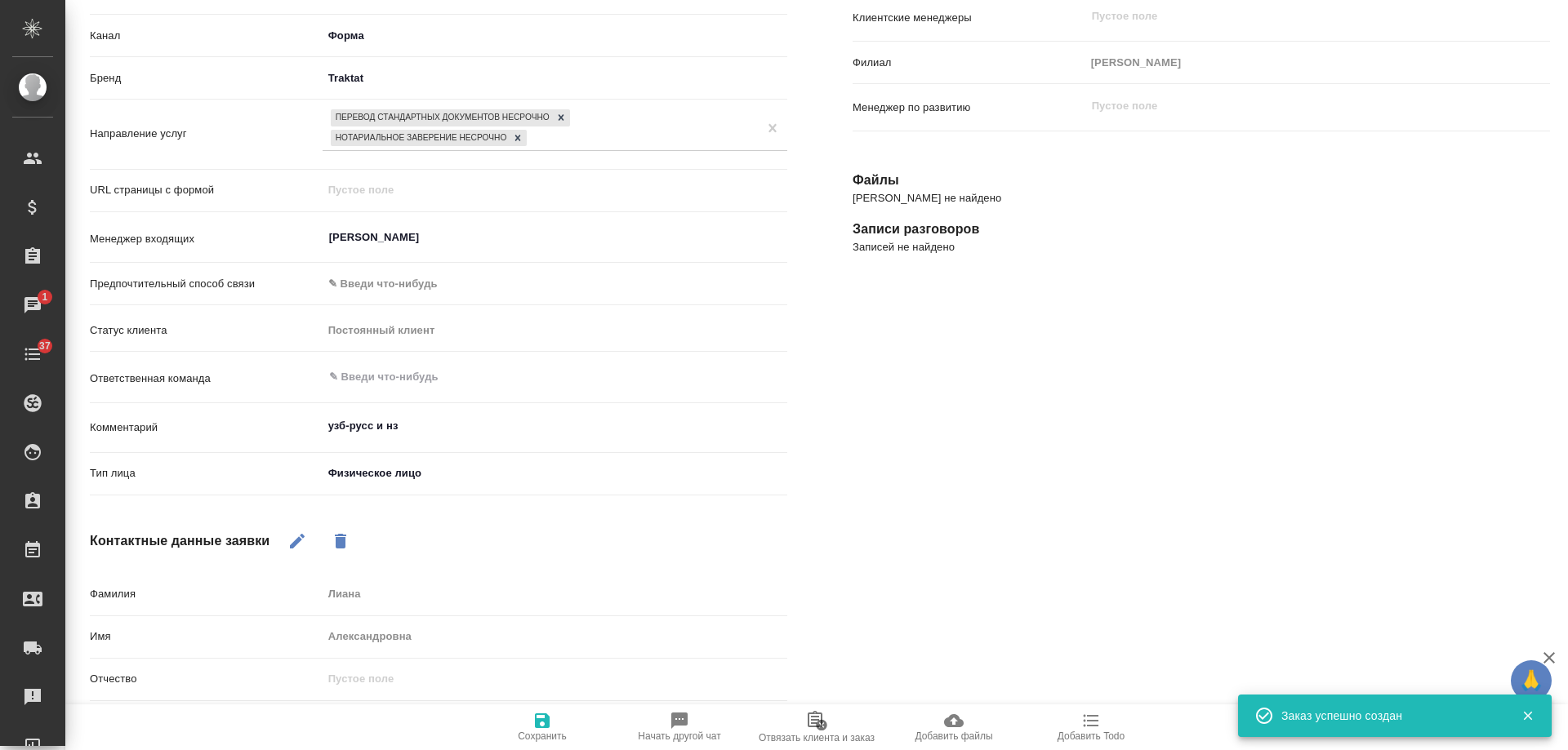
type textarea "x"
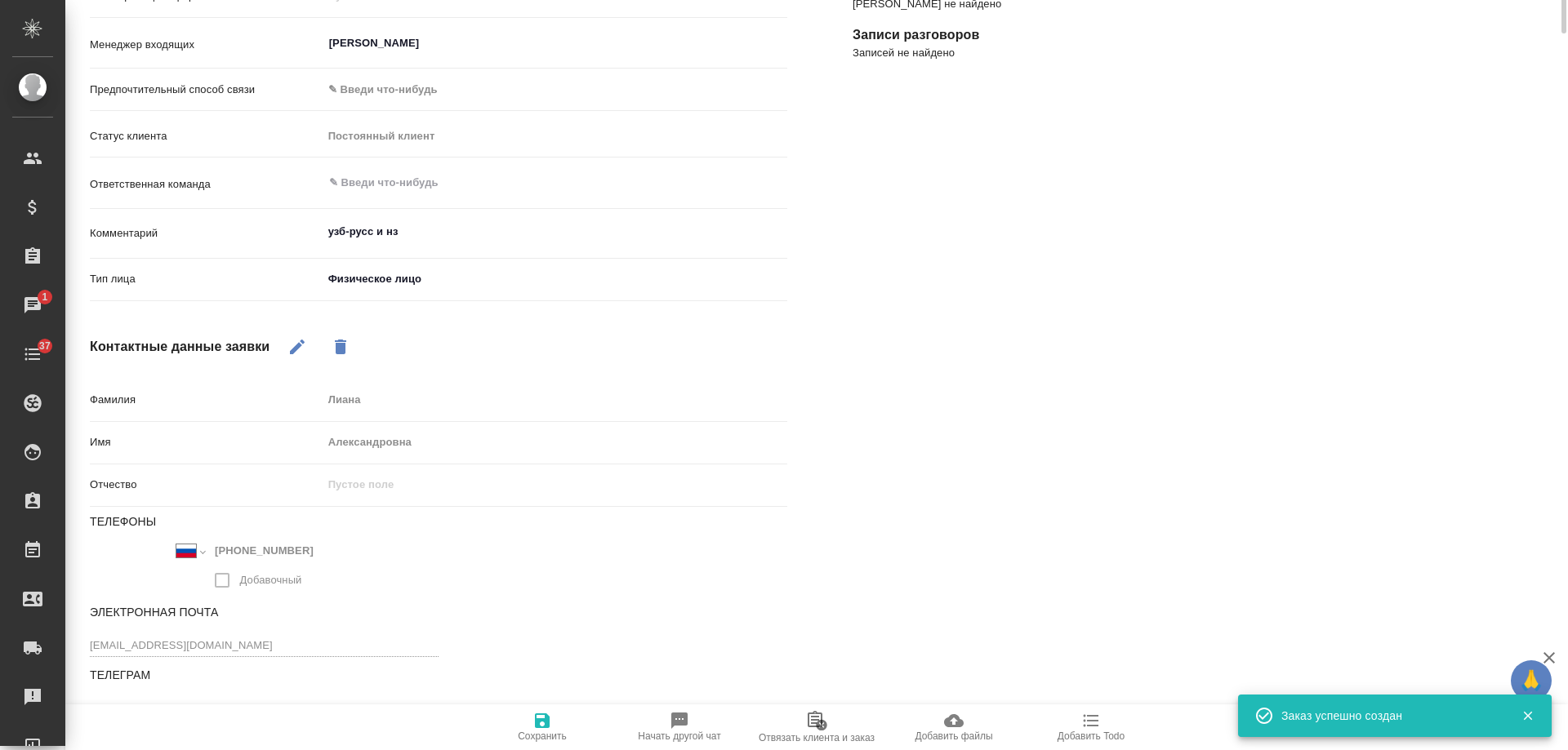
scroll to position [0, 0]
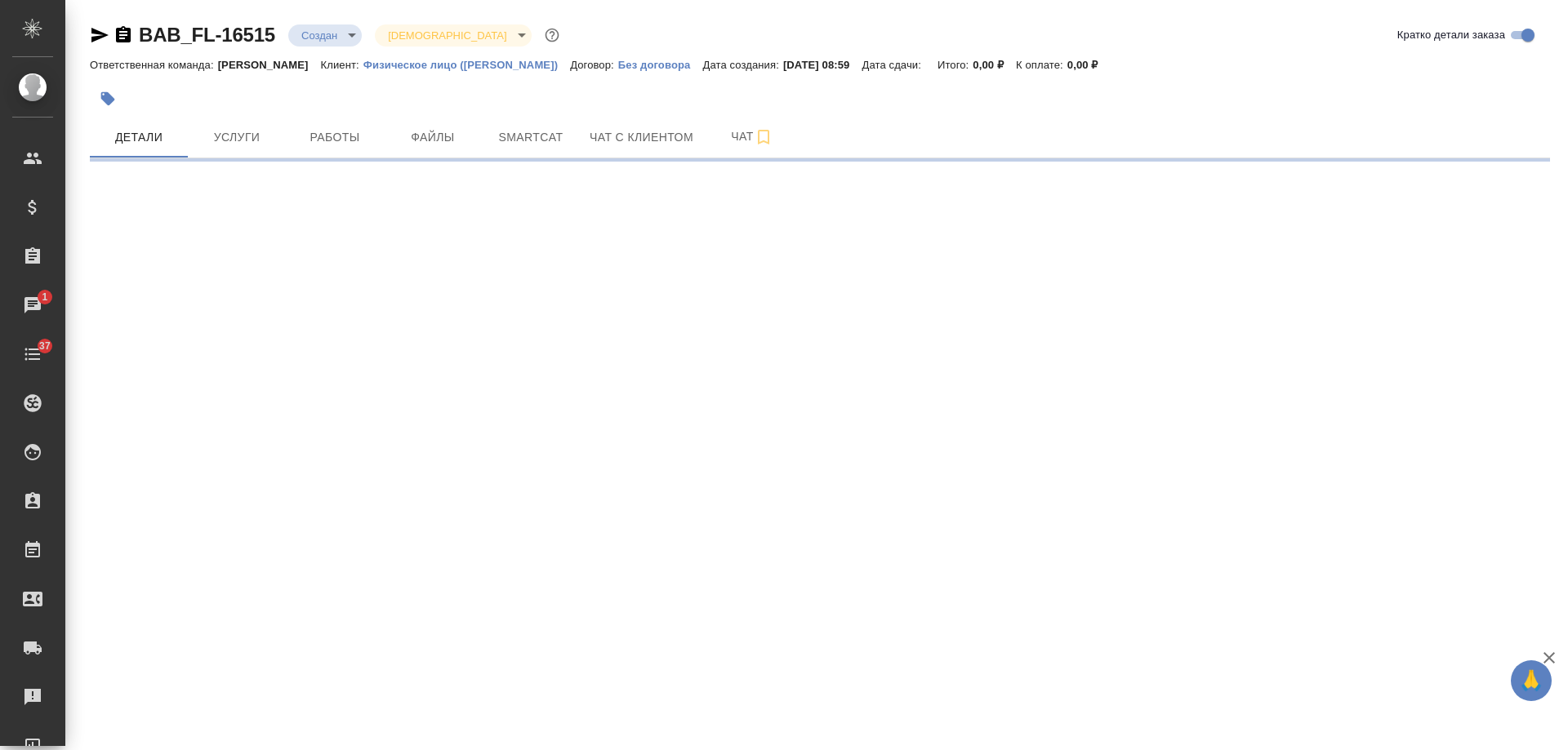
select select "RU"
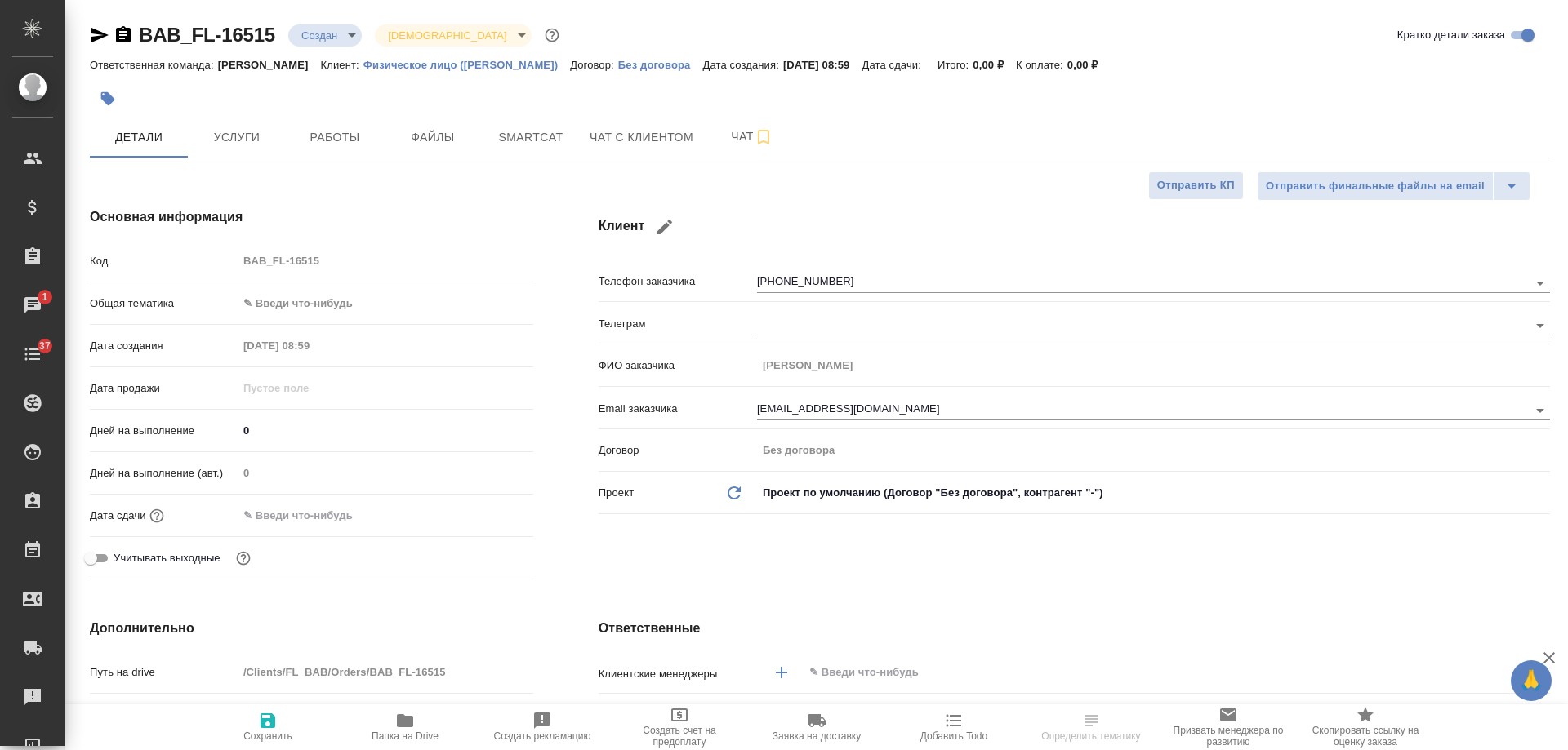
type textarea "x"
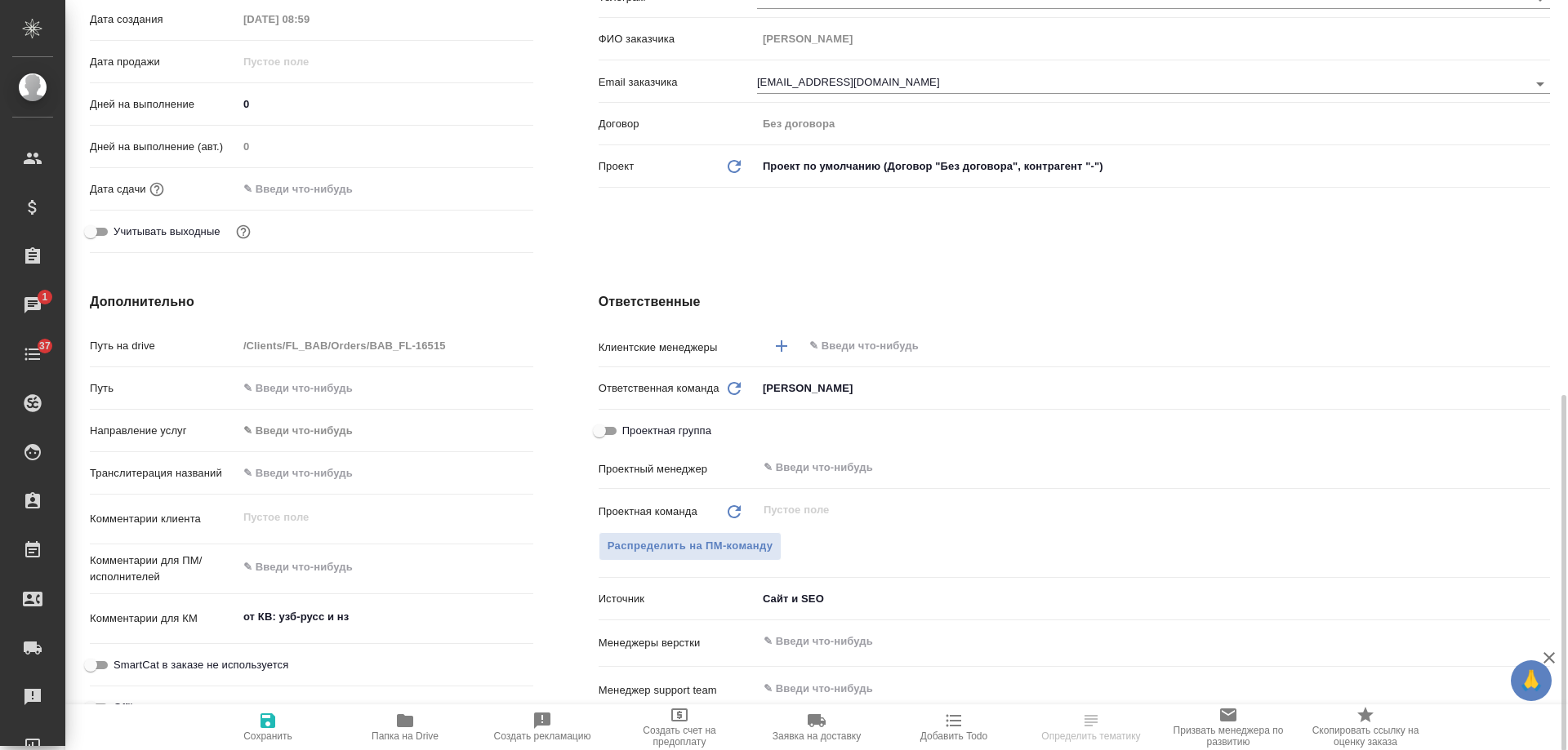
scroll to position [490, 0]
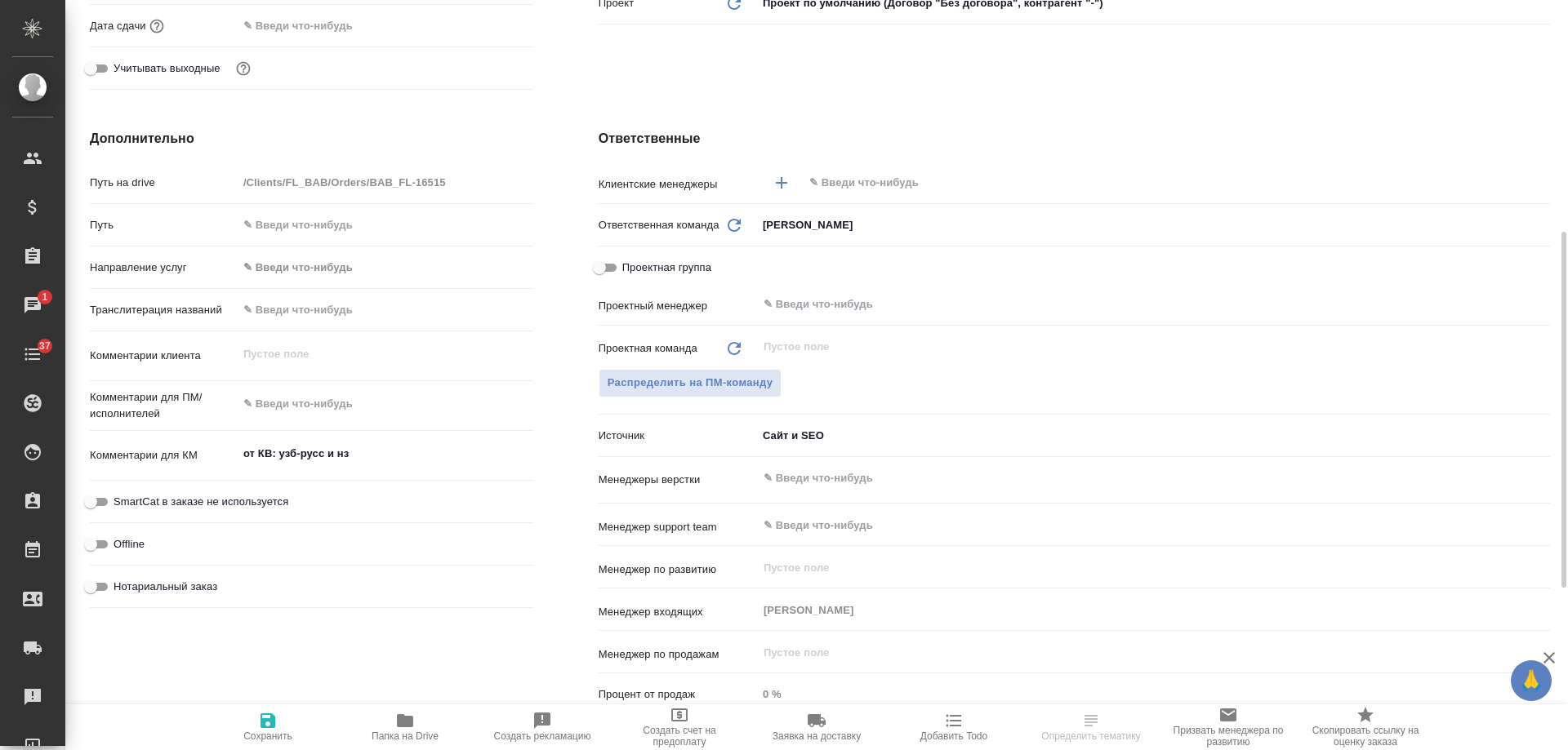
click at [186, 588] on span "Нотариальный заказ" at bounding box center [166, 586] width 104 height 16
click at [120, 588] on input "Нотариальный заказ" at bounding box center [91, 587] width 59 height 20
checkbox input "true"
type textarea "x"
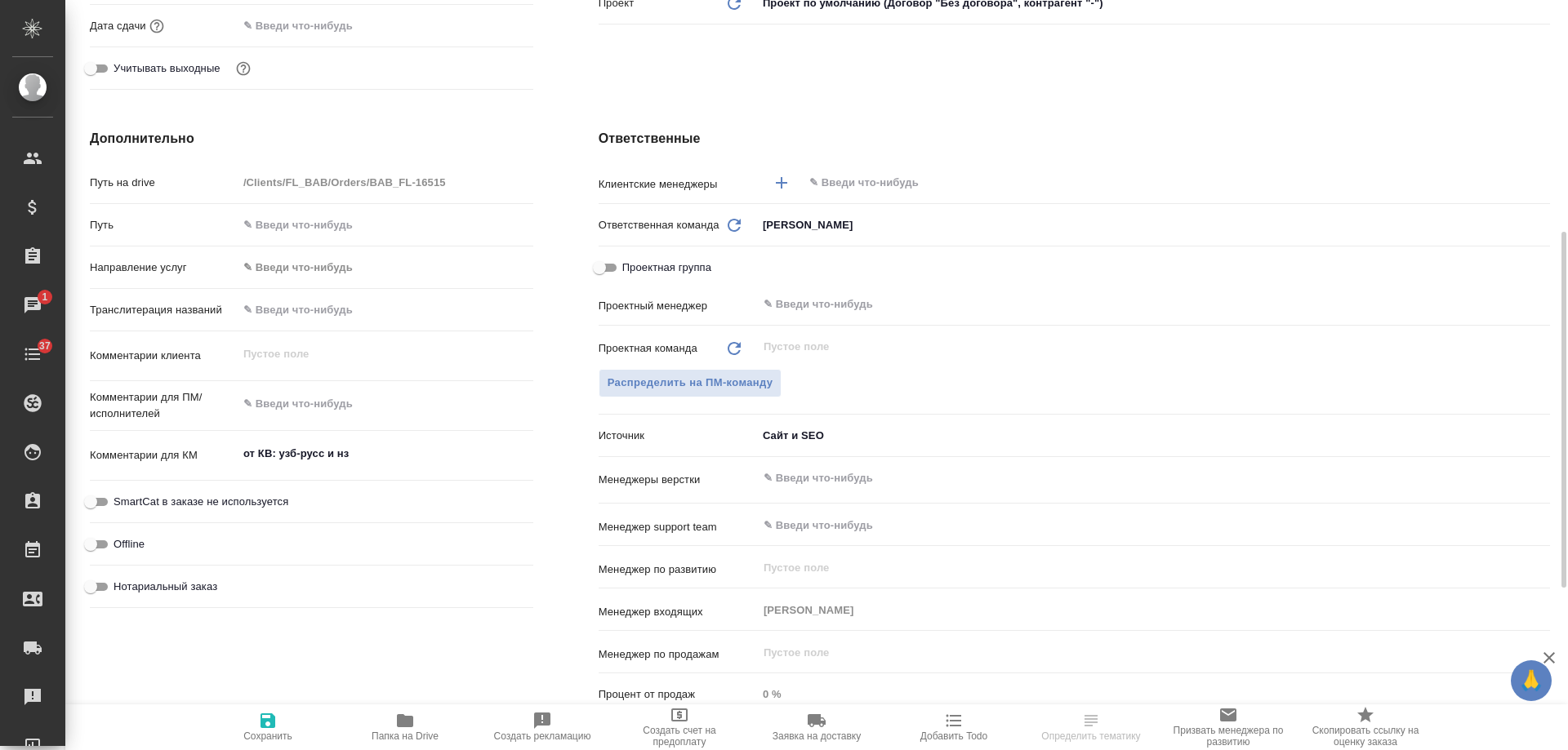
type textarea "x"
click at [273, 723] on icon "button" at bounding box center [268, 722] width 15 height 15
type textarea "x"
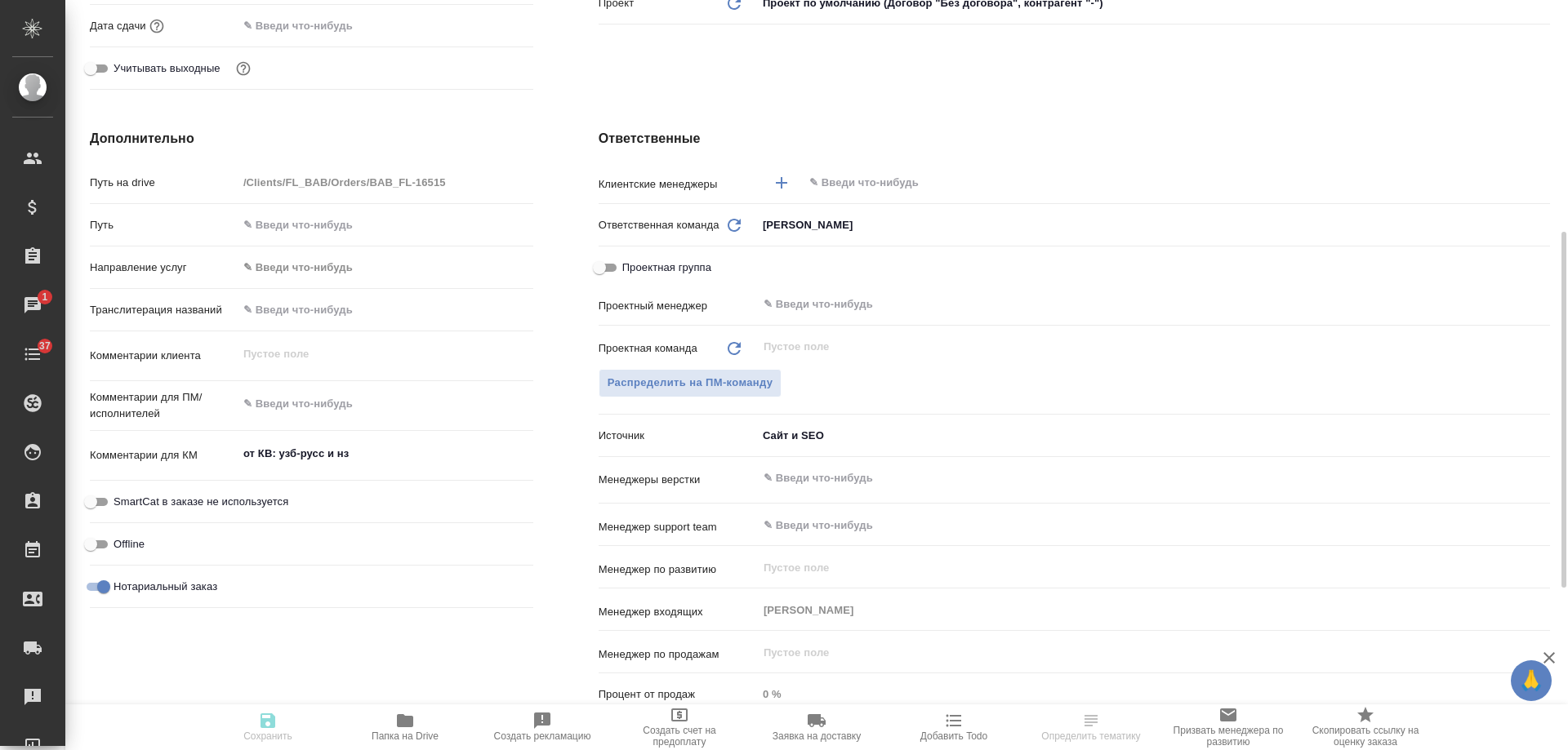
type textarea "x"
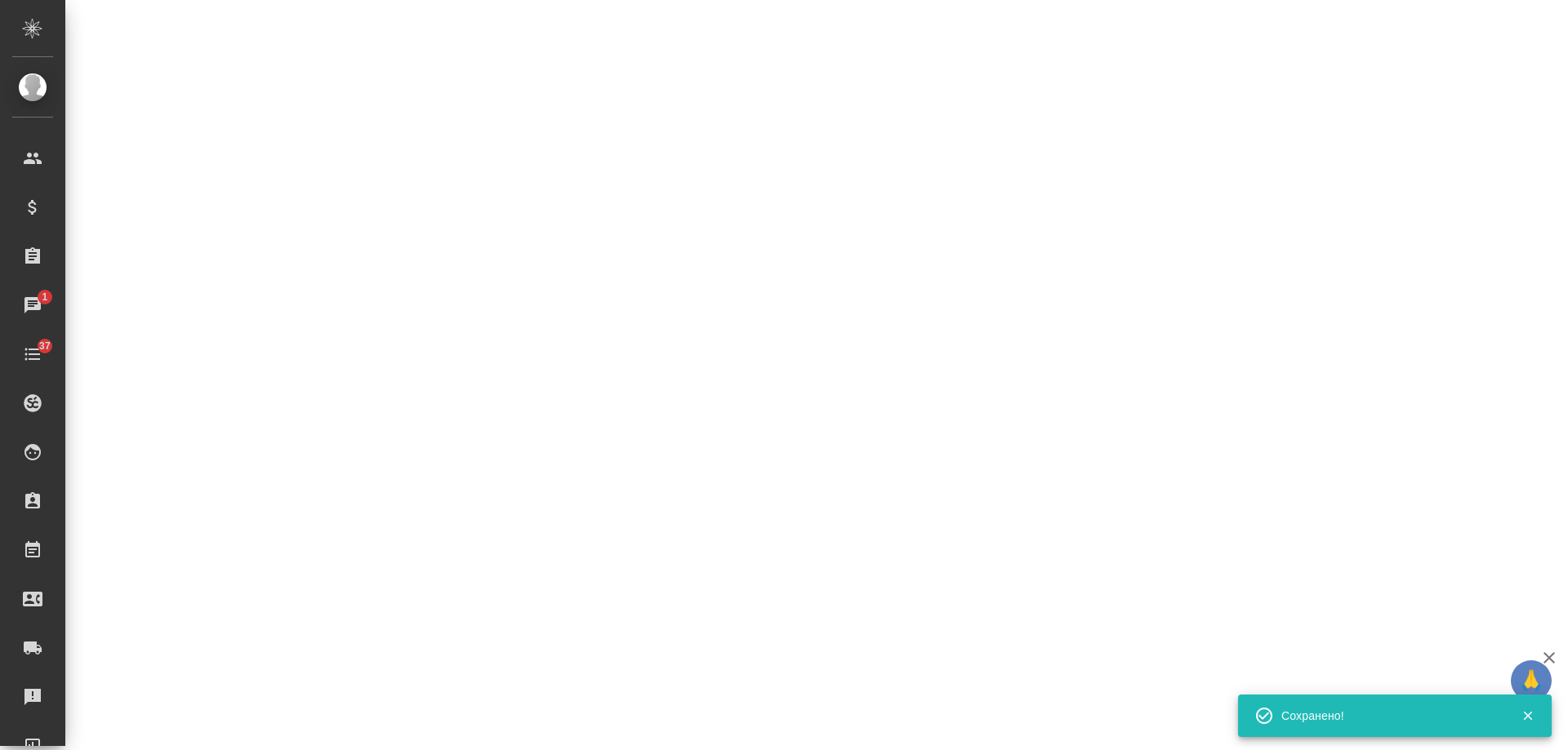
select select "RU"
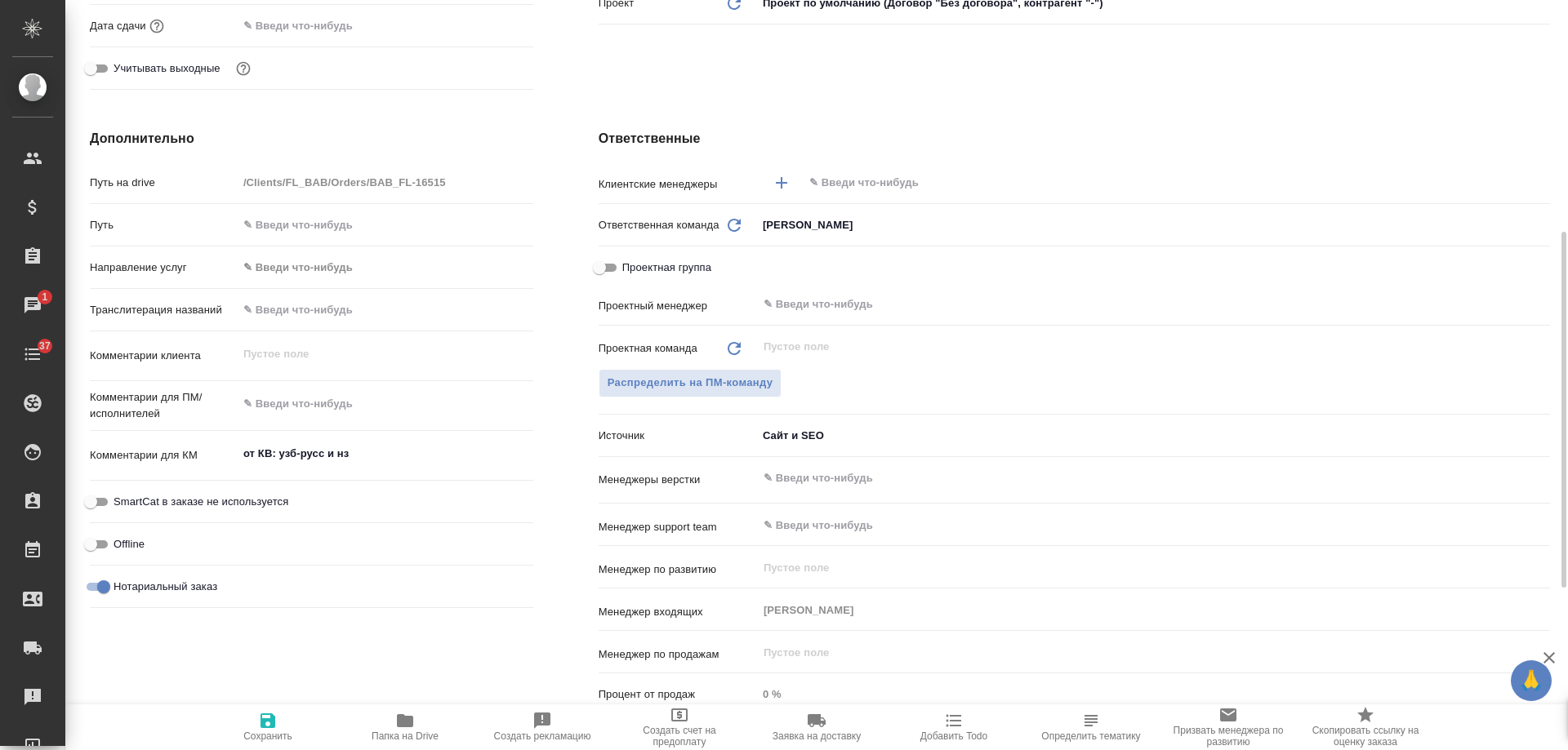
type textarea "x"
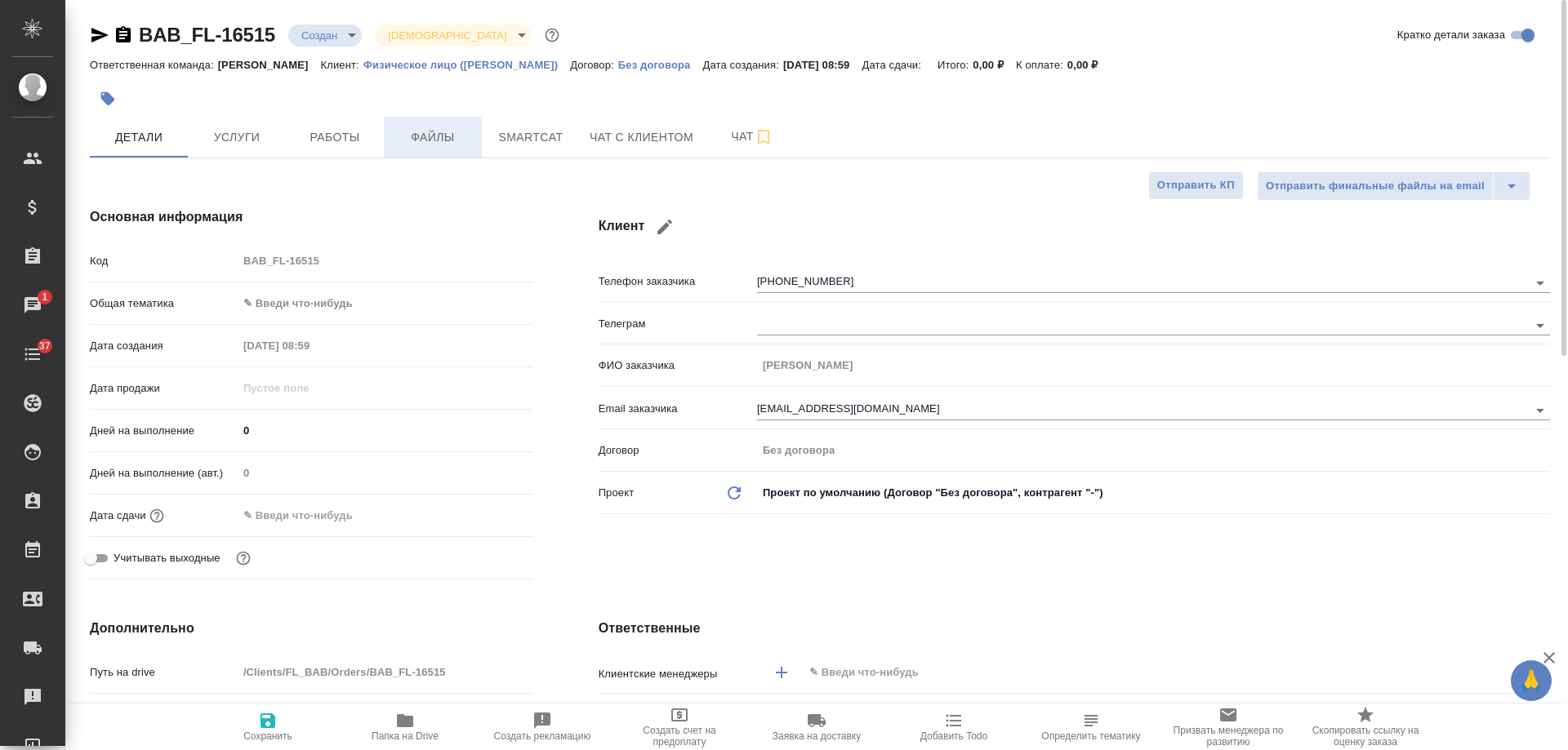
click at [437, 122] on button "Файлы" at bounding box center [432, 136] width 98 height 41
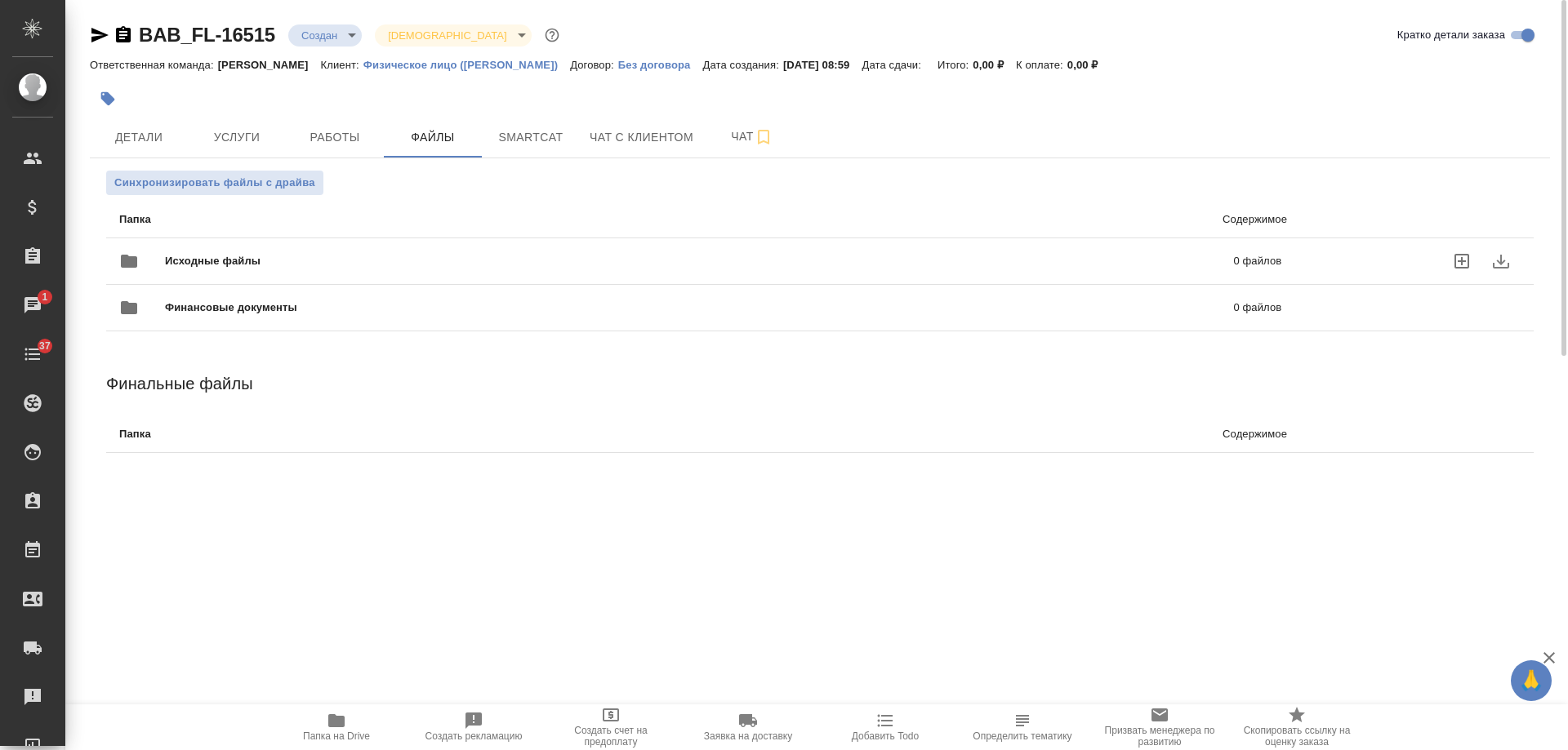
click at [321, 252] on div "Исходные файлы 0 файлов" at bounding box center [700, 260] width 1162 height 39
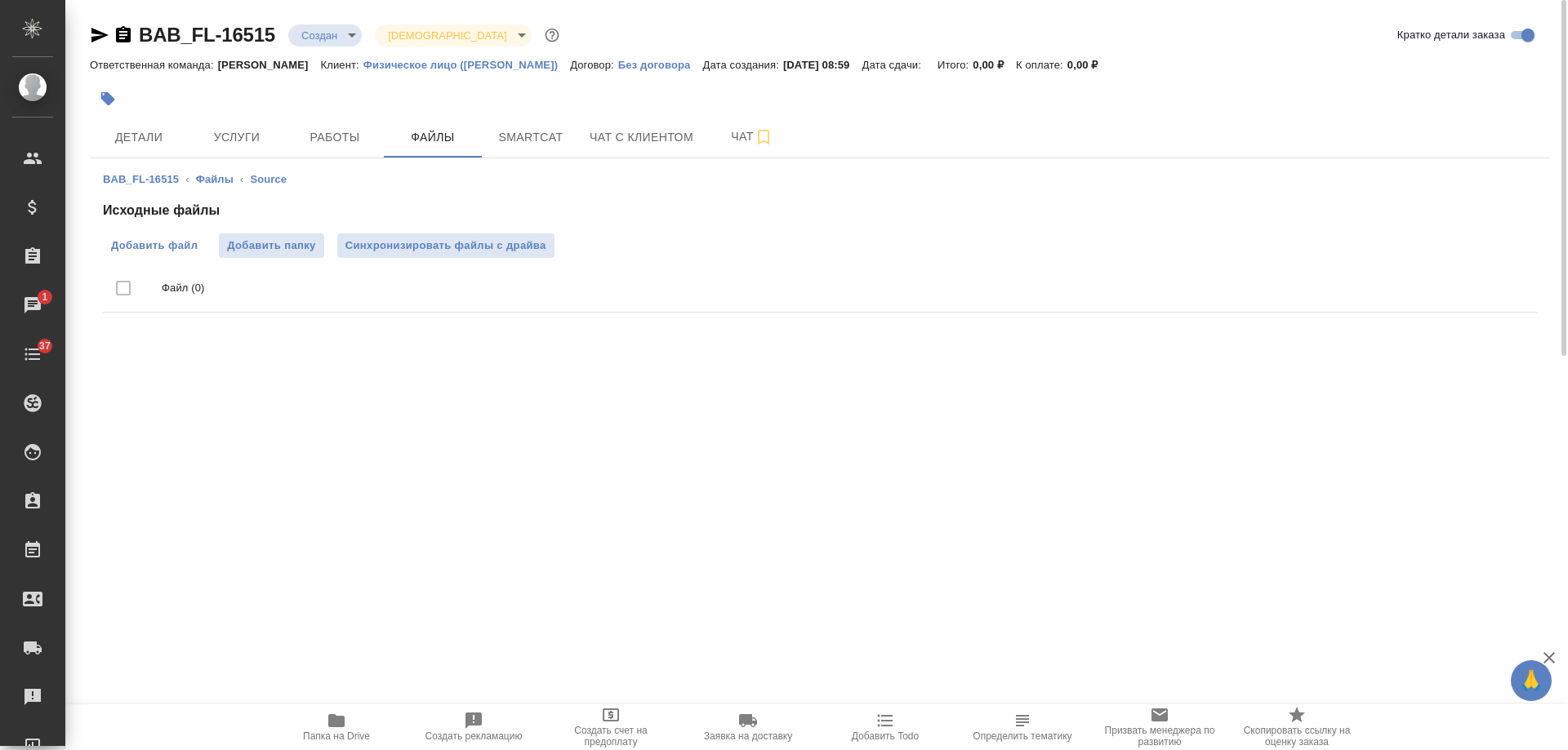
click at [142, 241] on span "Добавить файл" at bounding box center [153, 245] width 86 height 16
click at [0, 0] on input "Добавить файл" at bounding box center [0, 0] width 0 height 0
click at [122, 37] on icon "button" at bounding box center [123, 34] width 15 height 16
click at [135, 134] on span "Детали" at bounding box center [138, 138] width 79 height 21
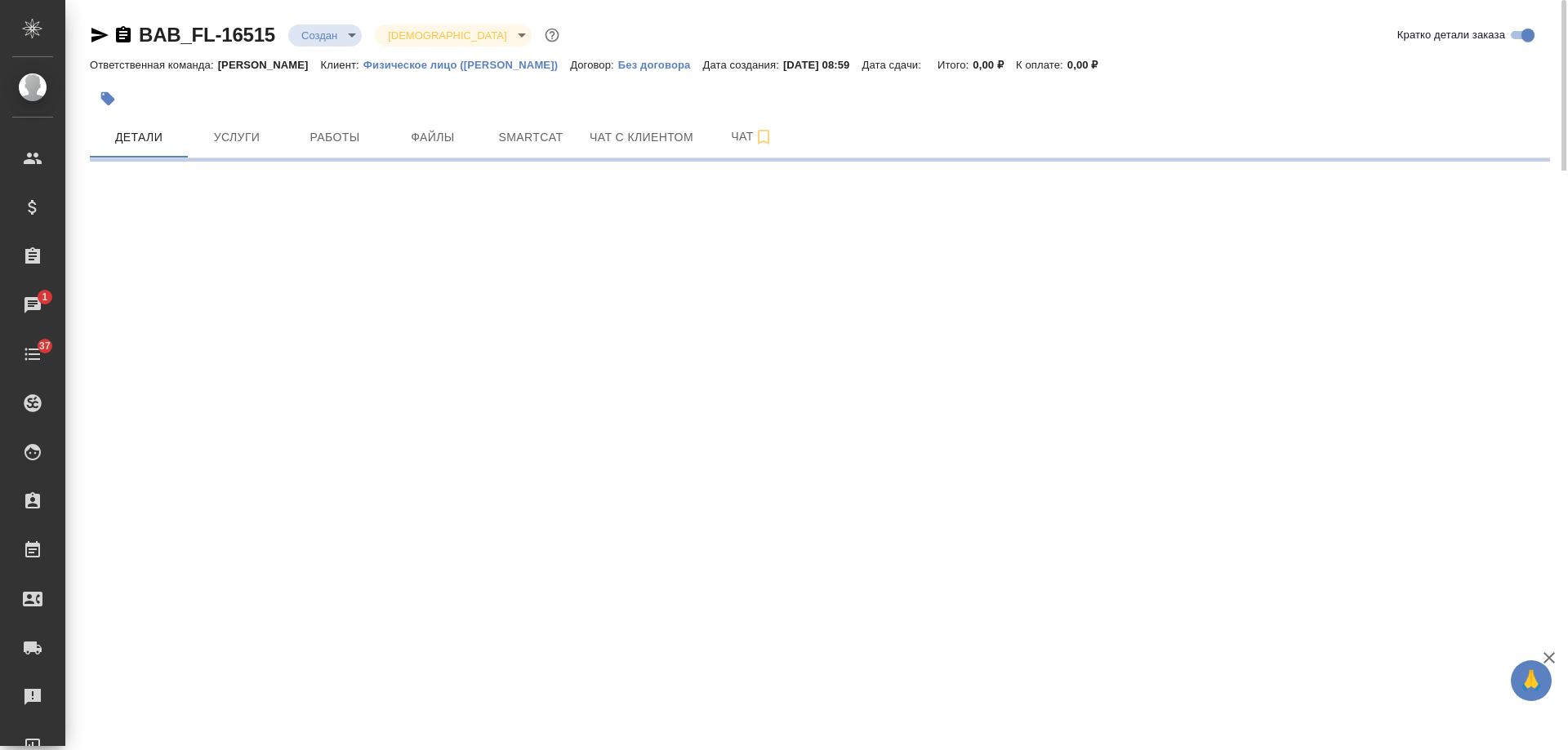
select select "RU"
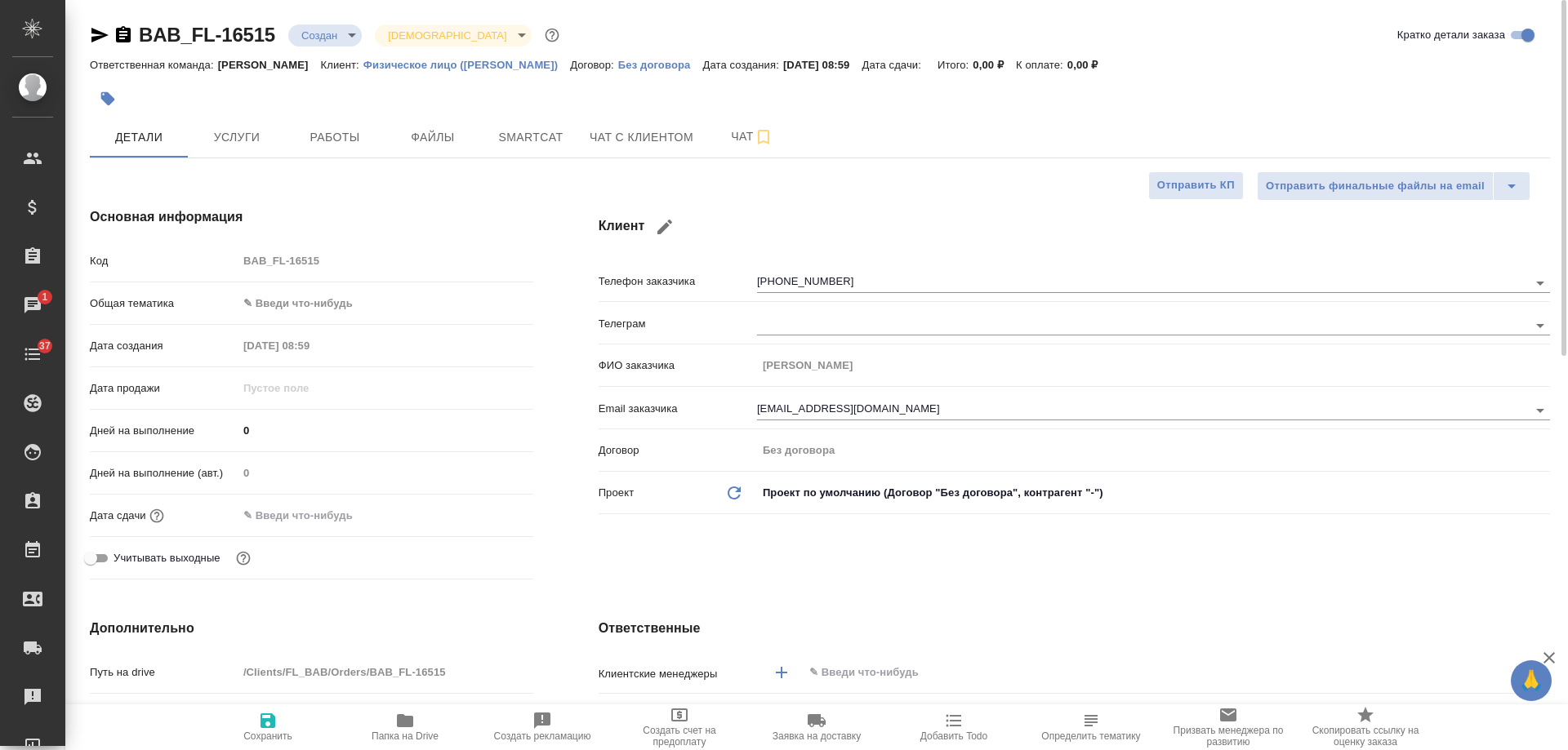
type textarea "x"
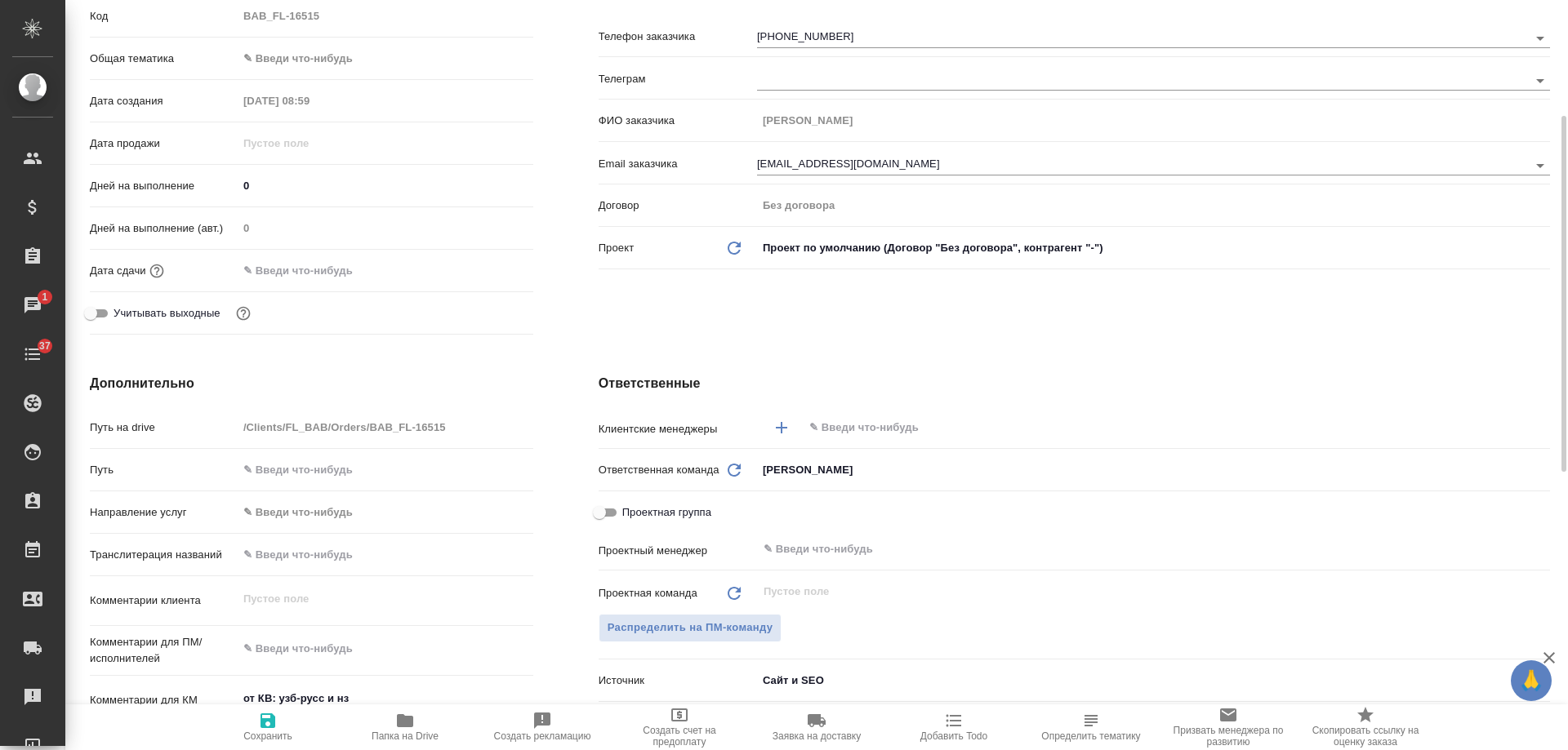
scroll to position [572, 0]
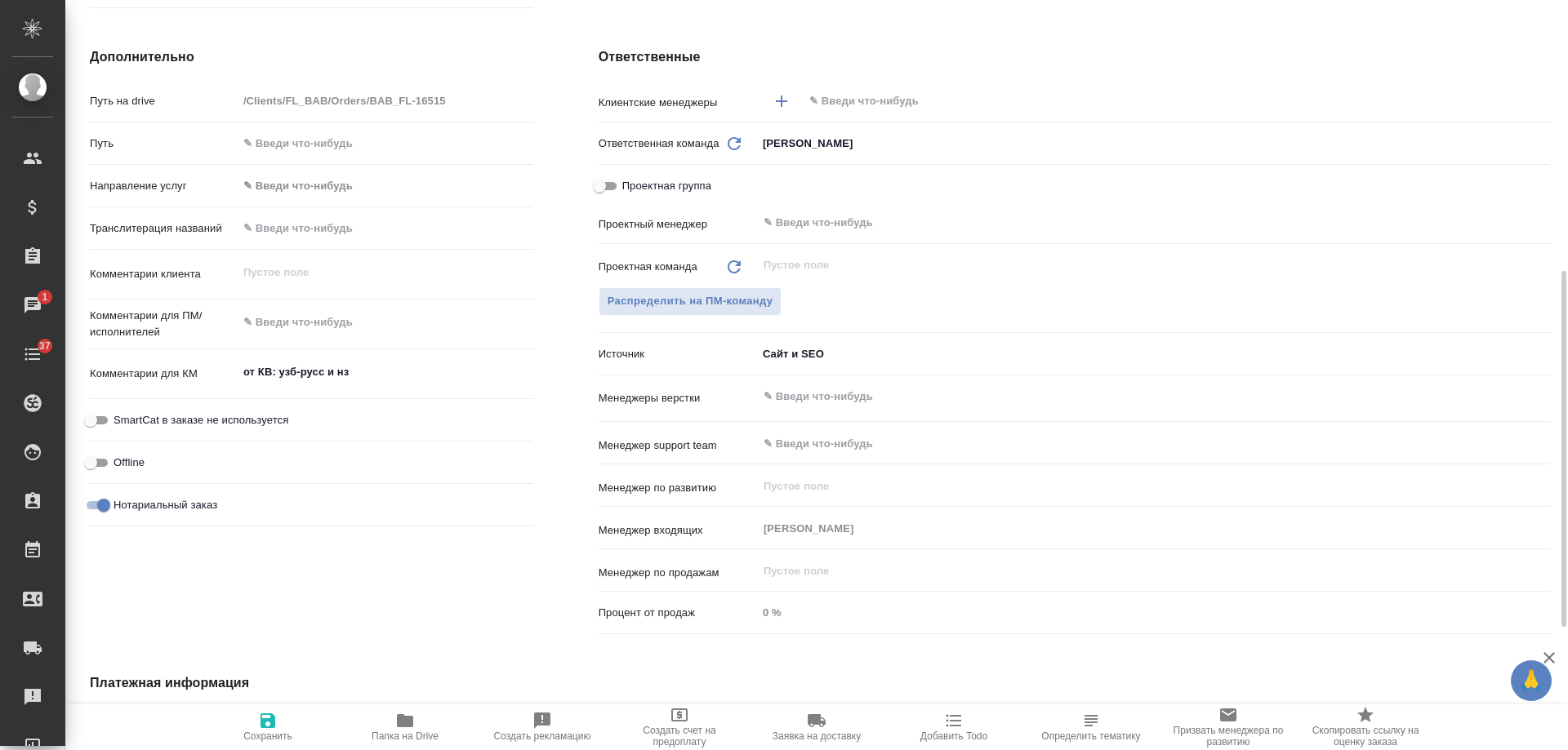
type textarea "x"
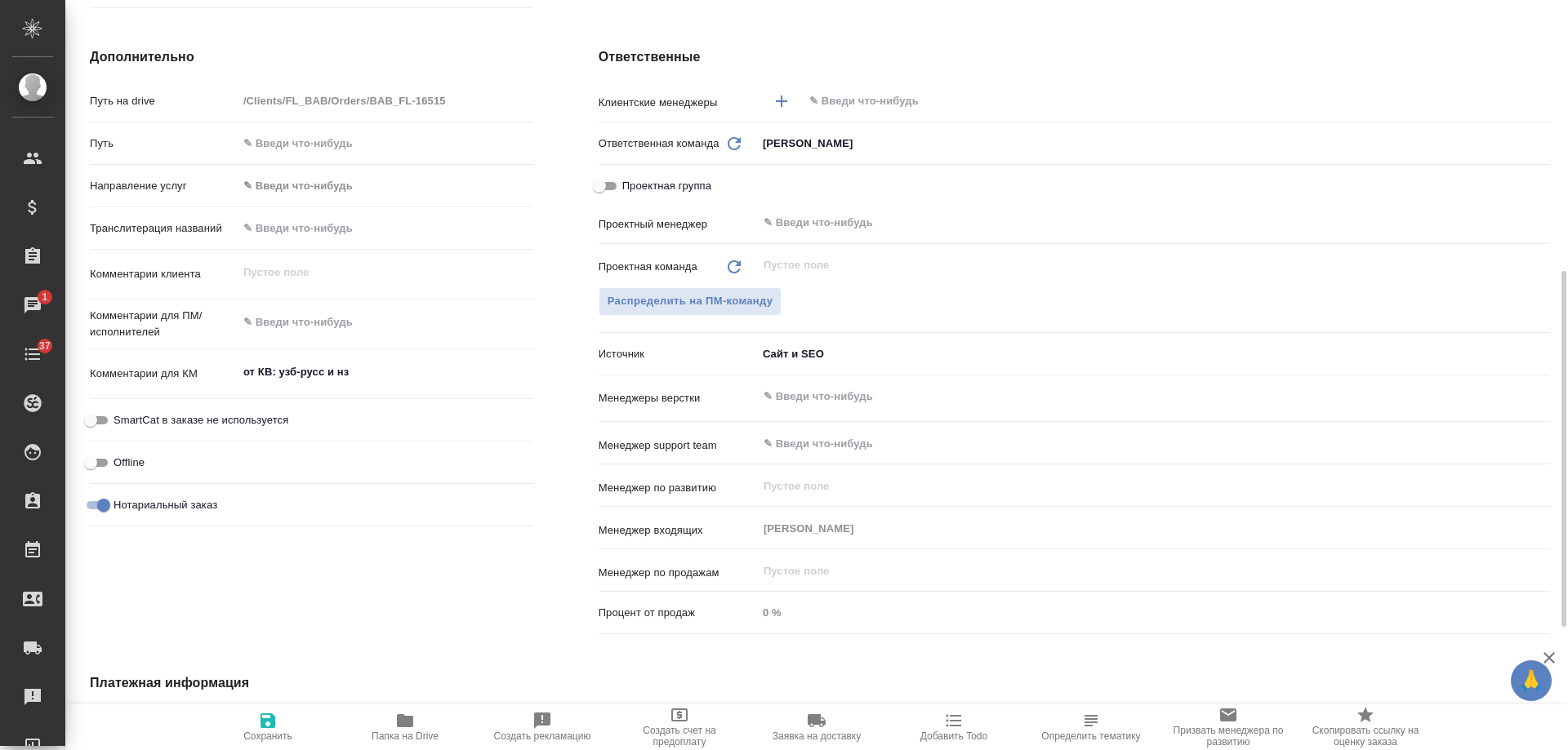
type textarea "x"
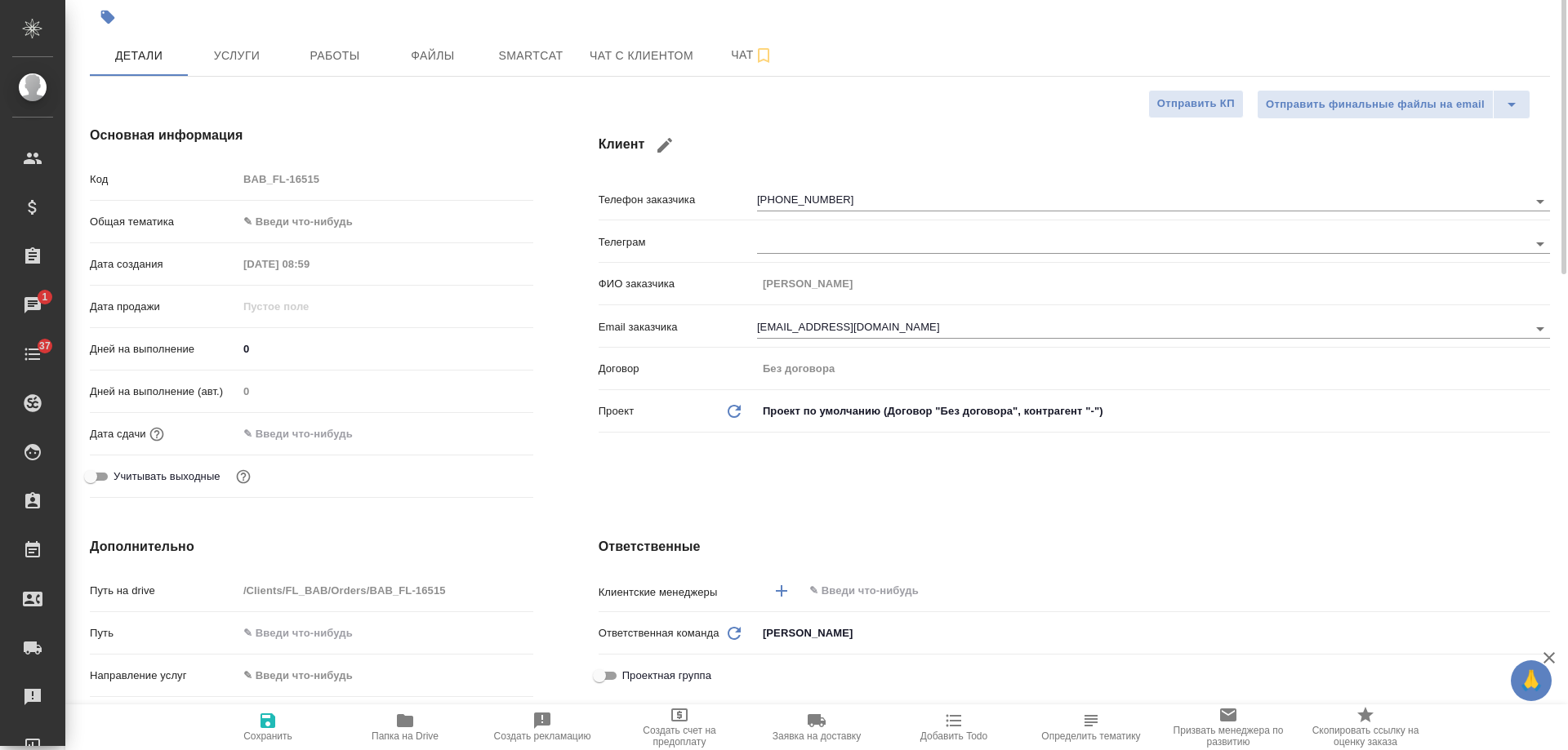
scroll to position [0, 0]
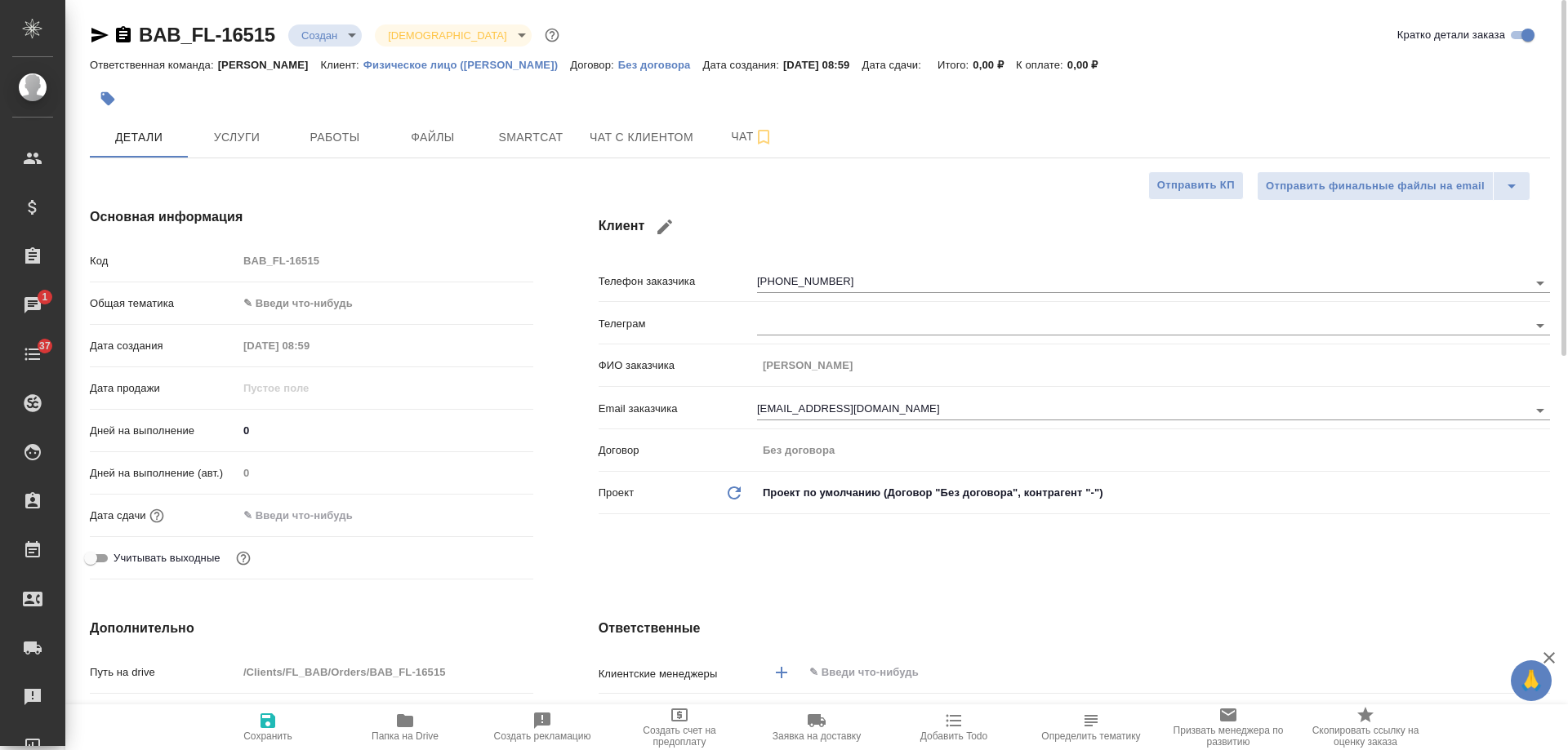
drag, startPoint x: 116, startPoint y: 38, endPoint x: 242, endPoint y: 9, distance: 129.3
click at [117, 38] on icon "button" at bounding box center [123, 34] width 15 height 16
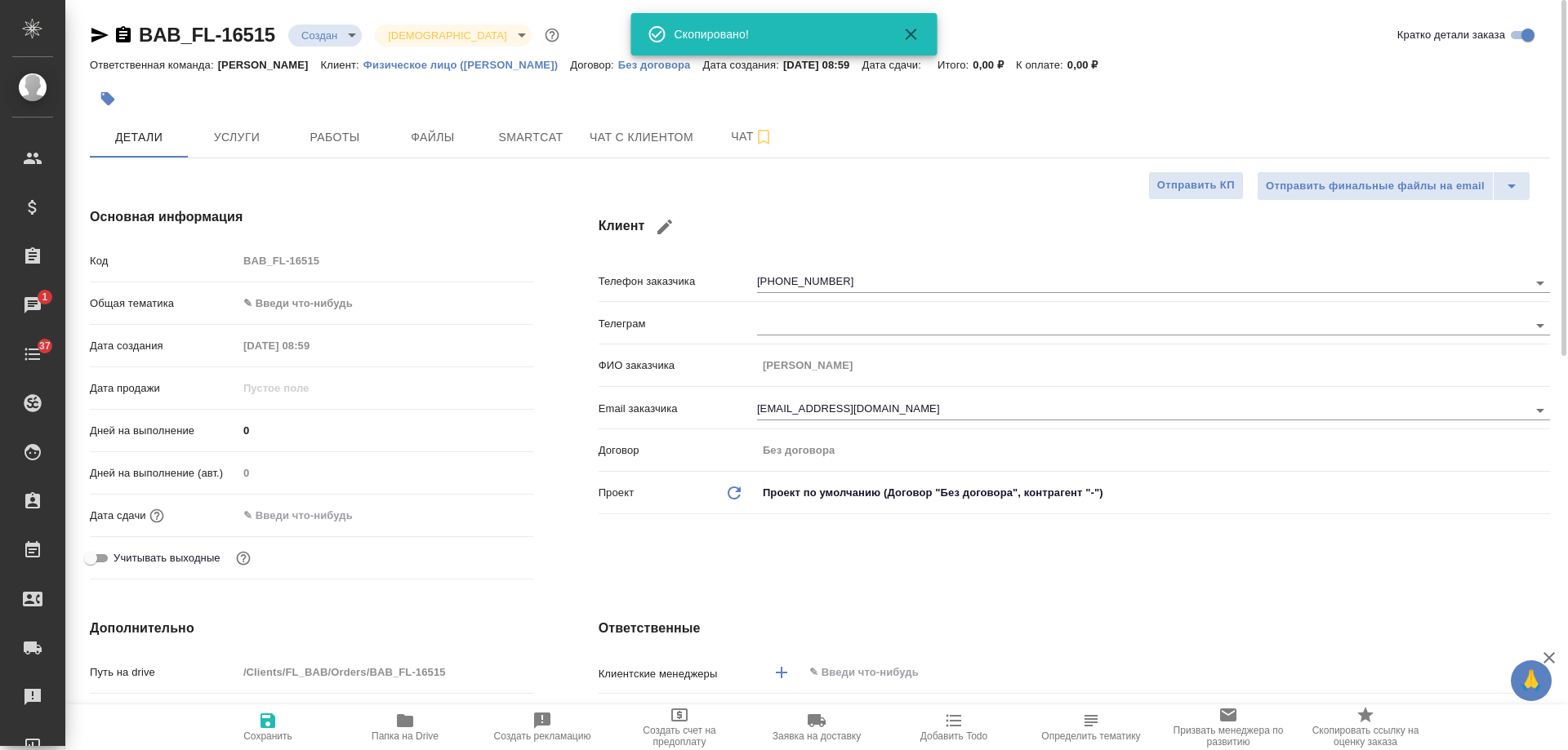
type textarea "x"
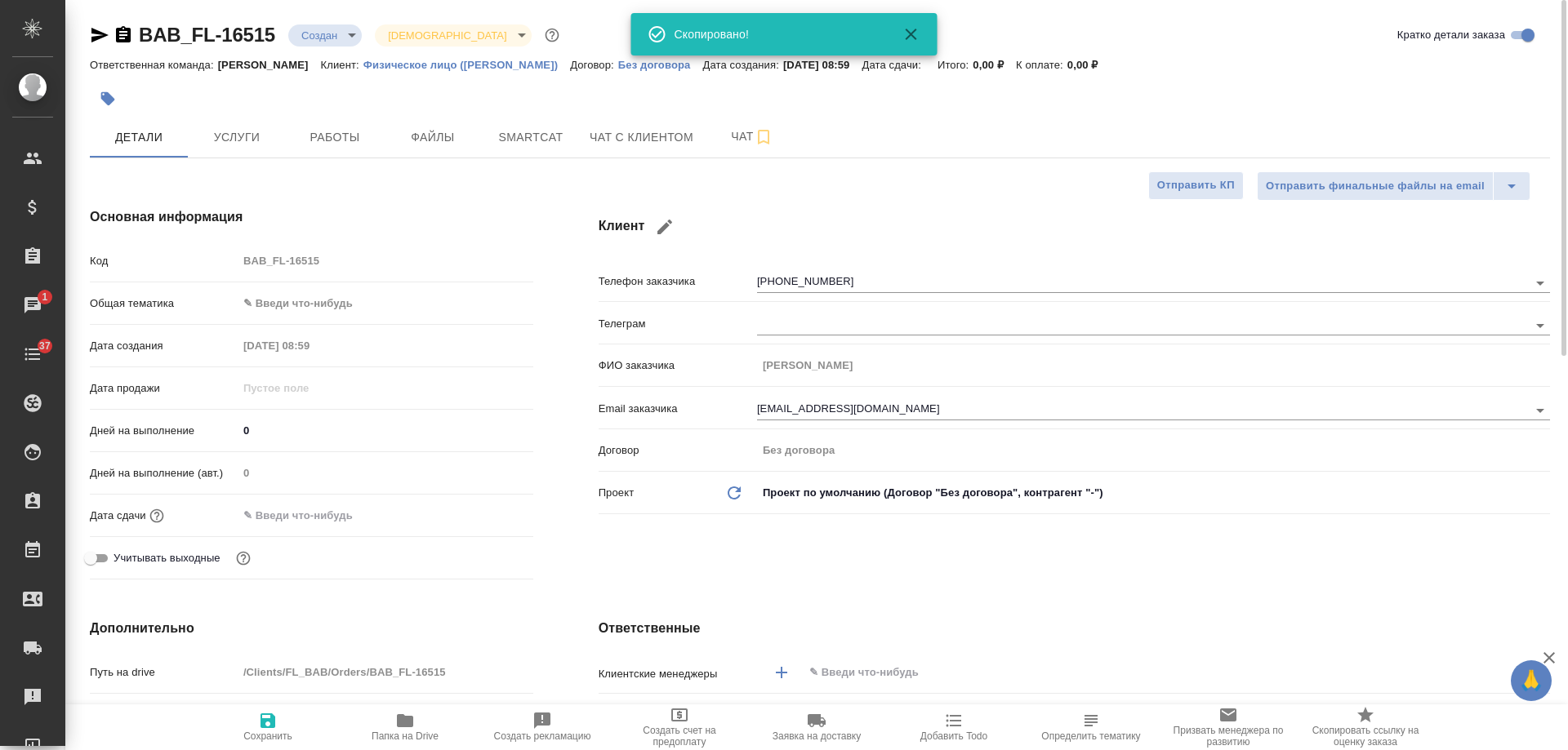
type textarea "x"
drag, startPoint x: 102, startPoint y: 40, endPoint x: 128, endPoint y: 27, distance: 29.1
click at [102, 39] on icon "button" at bounding box center [99, 35] width 20 height 20
type textarea "x"
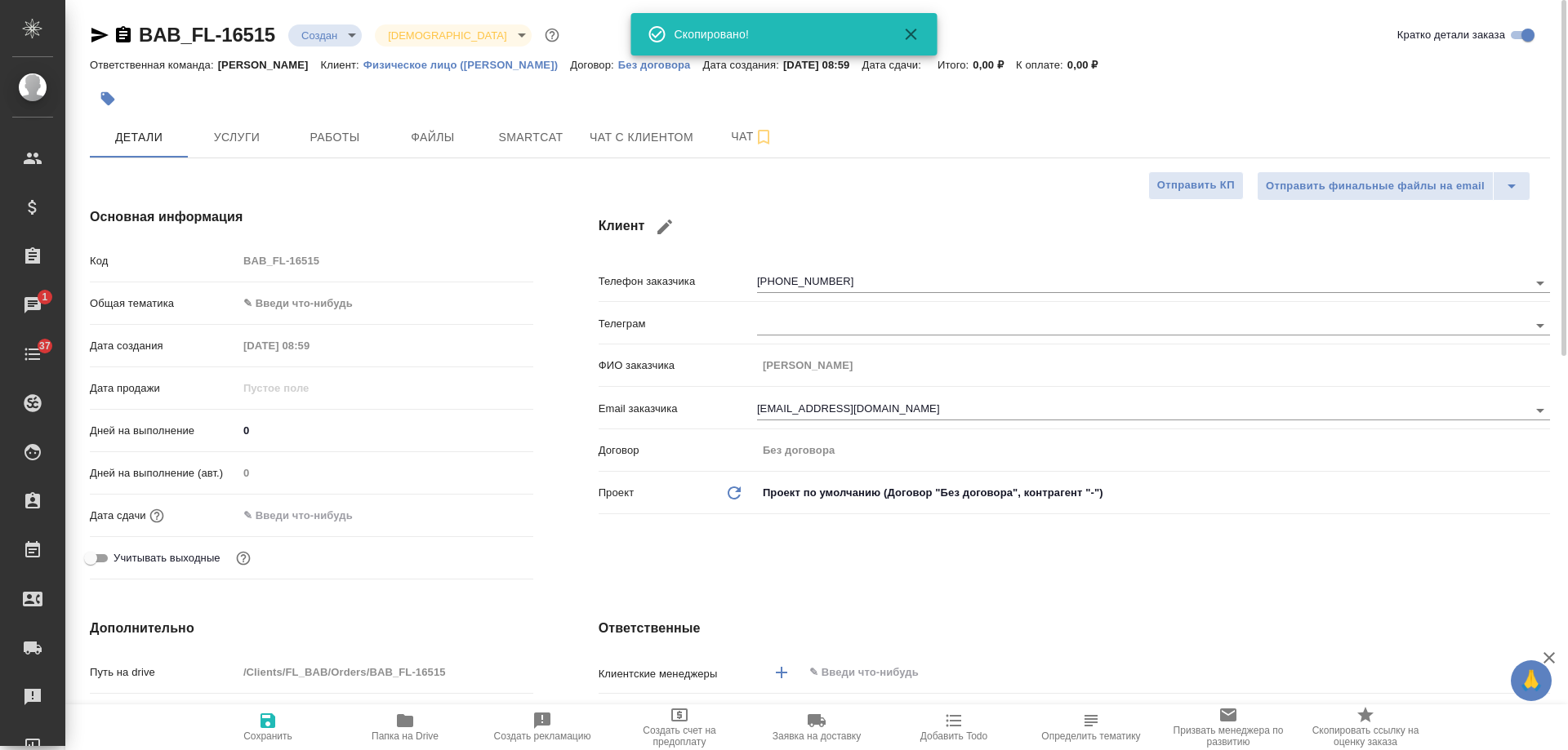
type textarea "x"
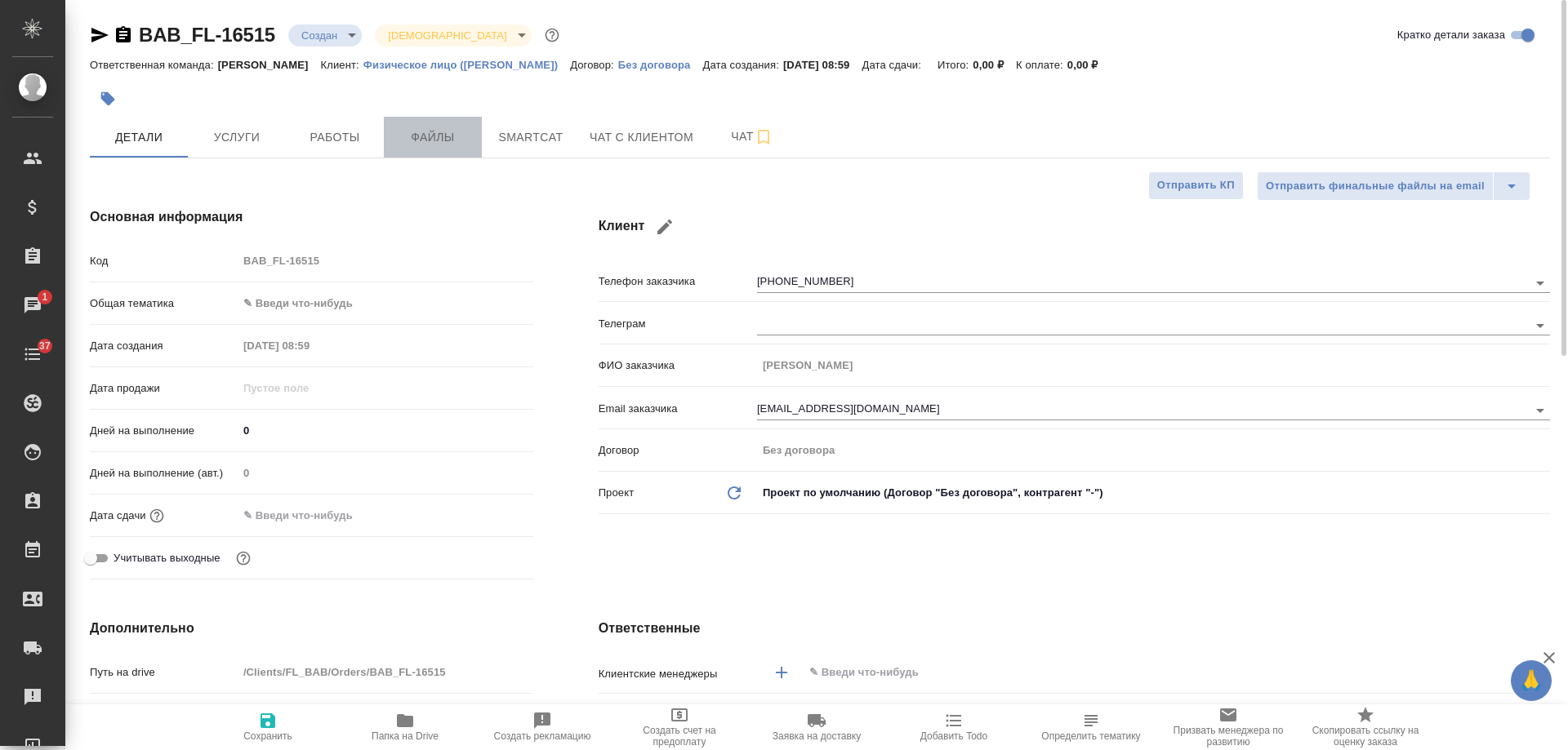
click at [449, 145] on span "Файлы" at bounding box center [433, 138] width 79 height 21
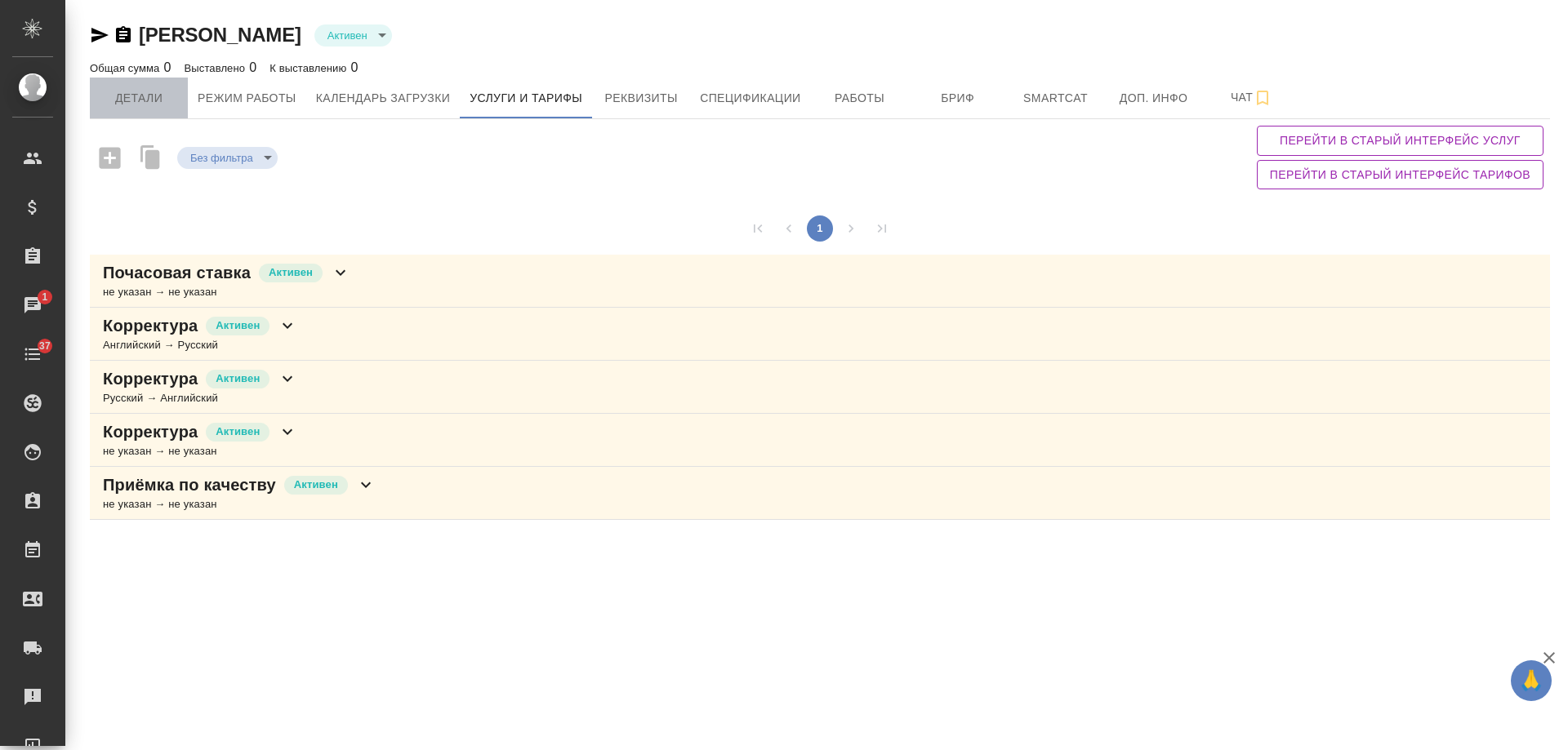
click at [135, 102] on span "Детали" at bounding box center [138, 98] width 79 height 21
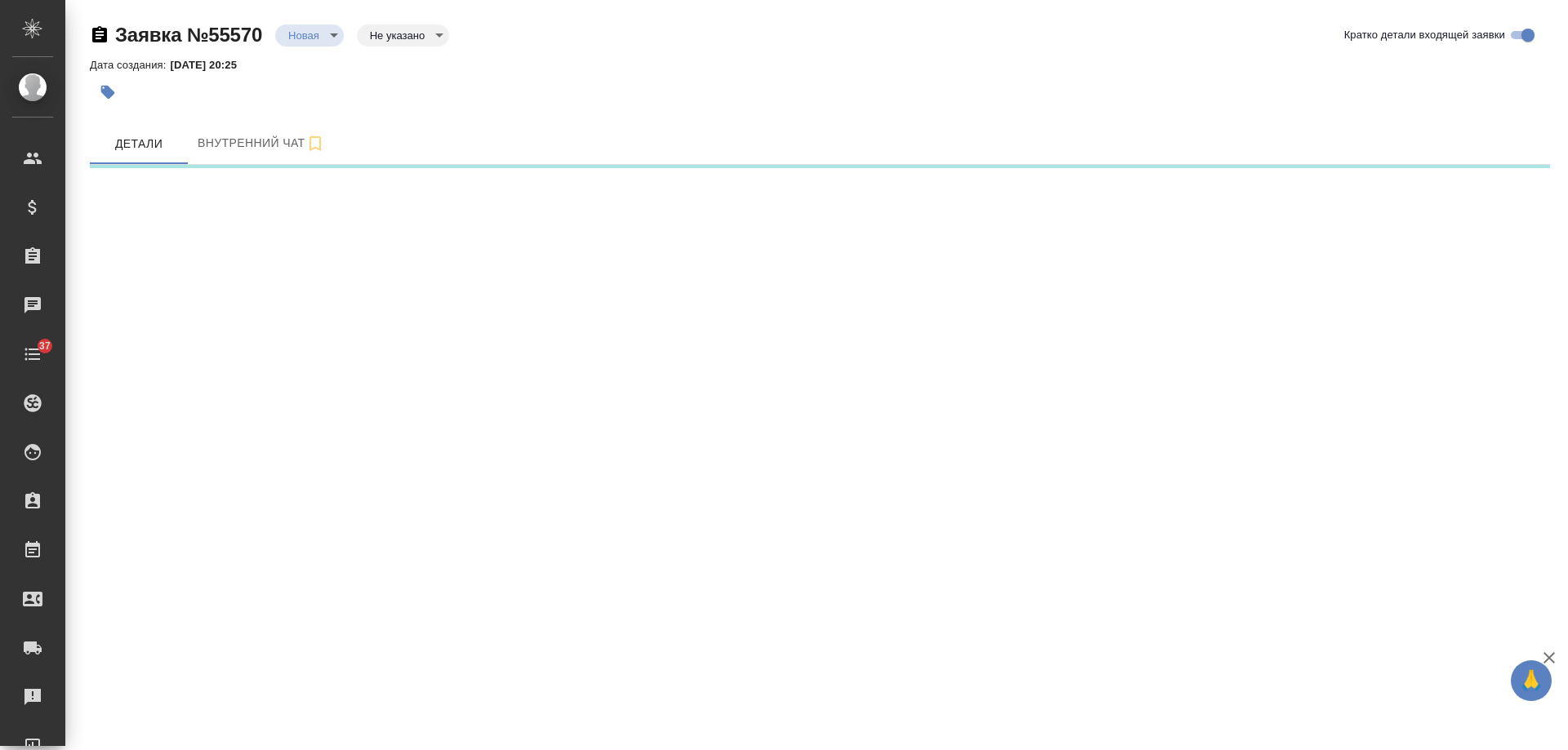
select select "RU"
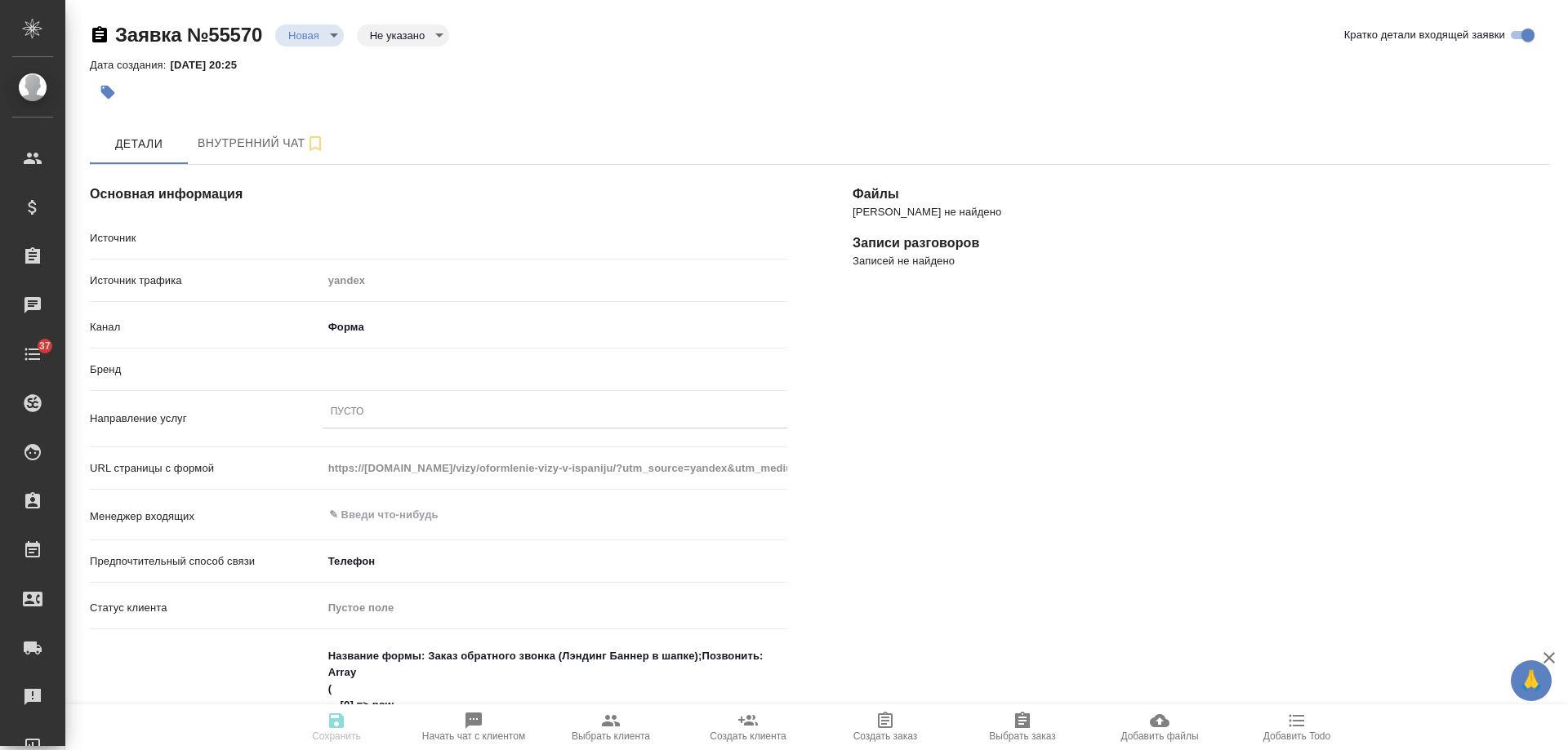
type textarea "x"
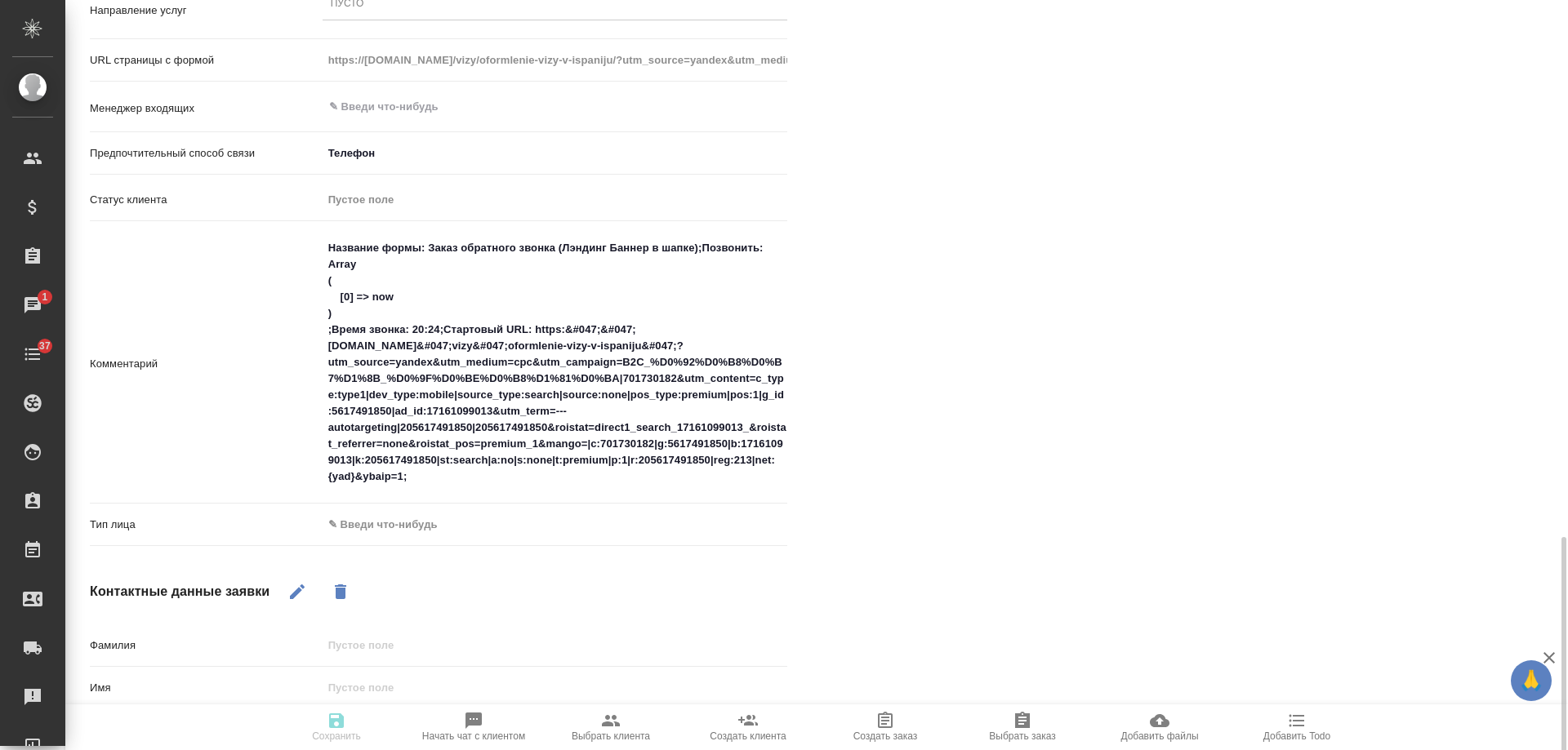
scroll to position [609, 0]
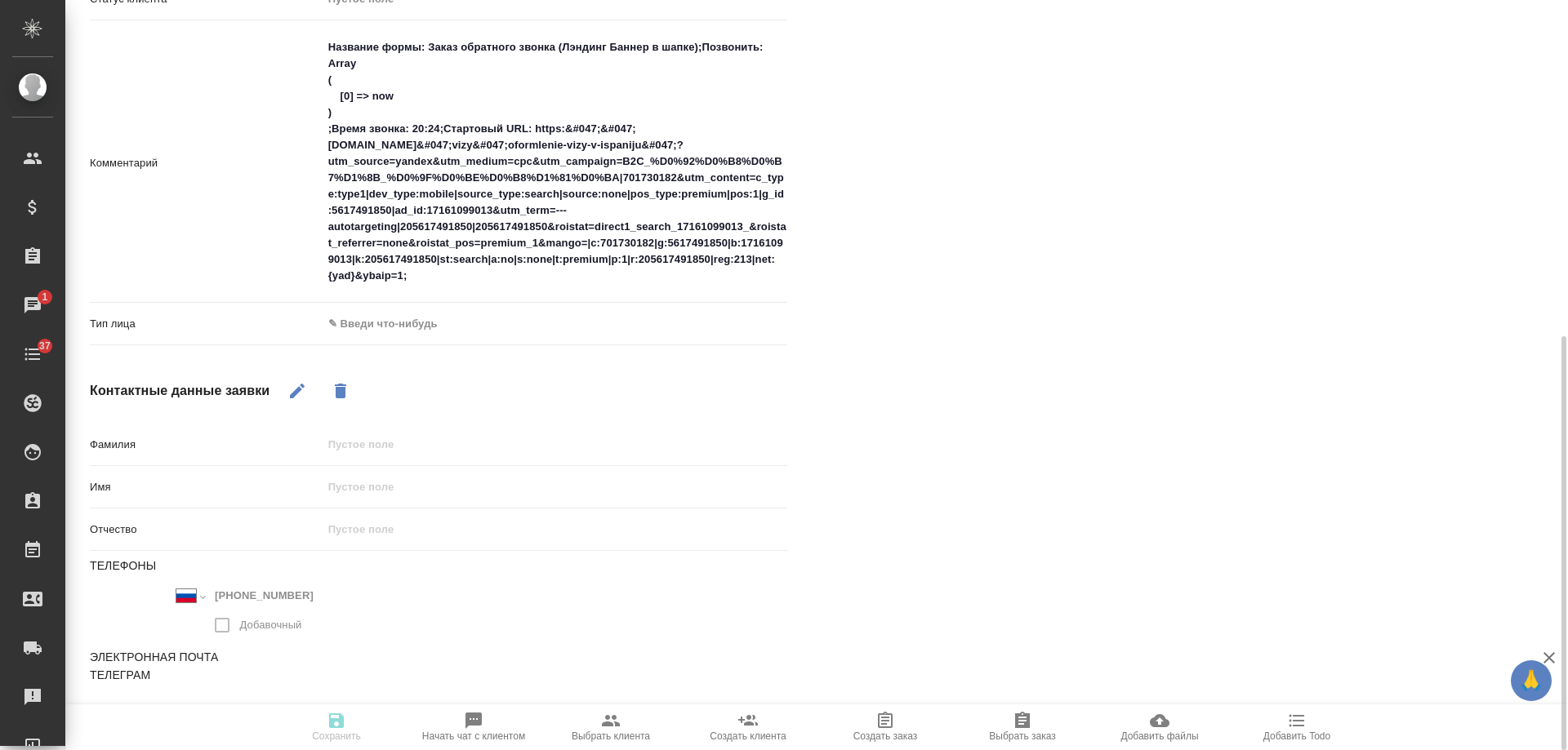
click at [294, 392] on icon "button" at bounding box center [297, 391] width 15 height 15
drag, startPoint x: 311, startPoint y: 597, endPoint x: 107, endPoint y: 591, distance: 204.1
click at [107, 591] on div "Международный [GEOGRAPHIC_DATA] [GEOGRAPHIC_DATA] [GEOGRAPHIC_DATA] [GEOGRAPHIC…" at bounding box center [264, 614] width 348 height 60
click at [1502, 352] on div "[PERSON_NAME] не найдено Записи разговоров Записей не найдено" at bounding box center [1201, 173] width 762 height 1302
click at [1381, 472] on div "[PERSON_NAME] не найдено Записи разговоров Записей не найдено" at bounding box center [1201, 173] width 762 height 1302
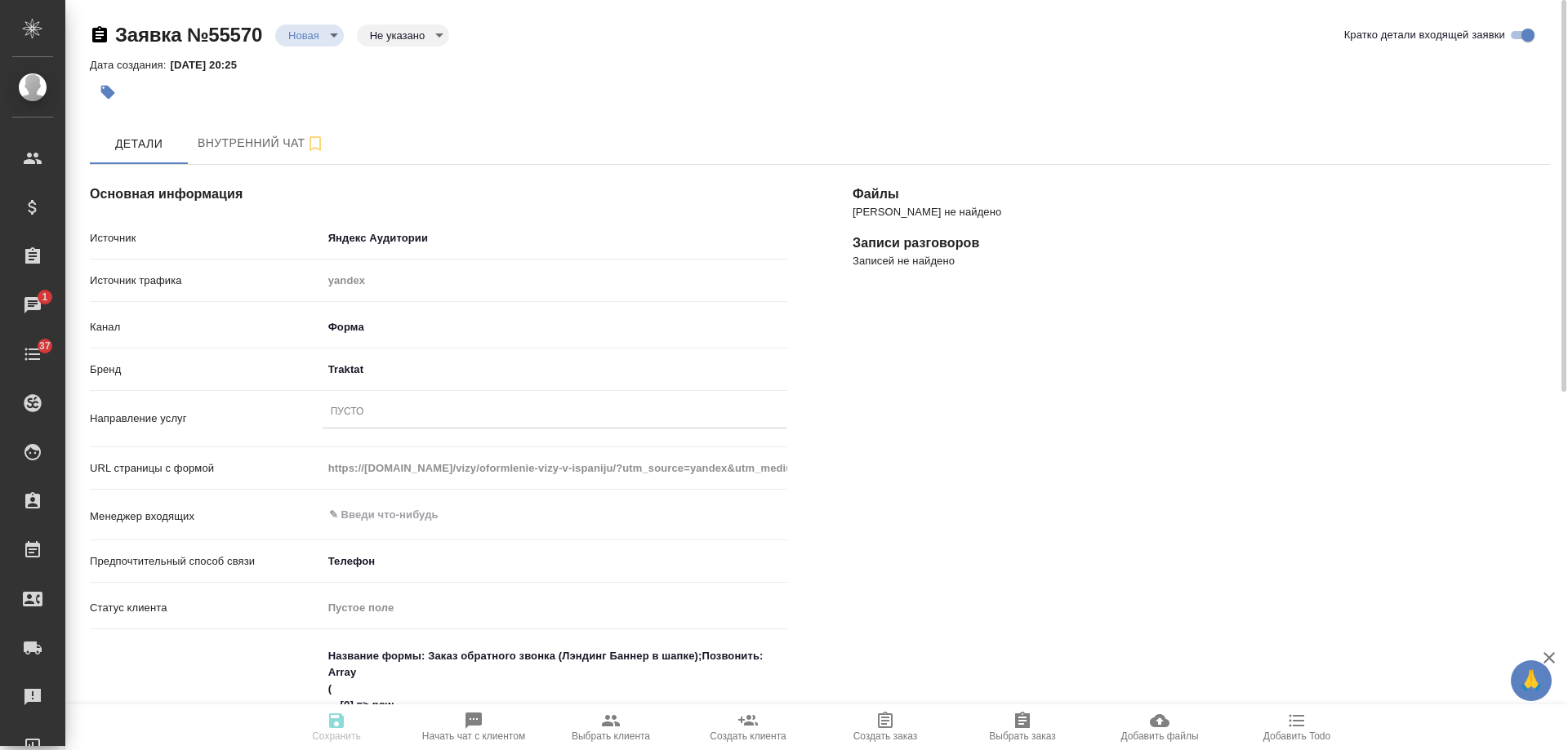
scroll to position [163, 0]
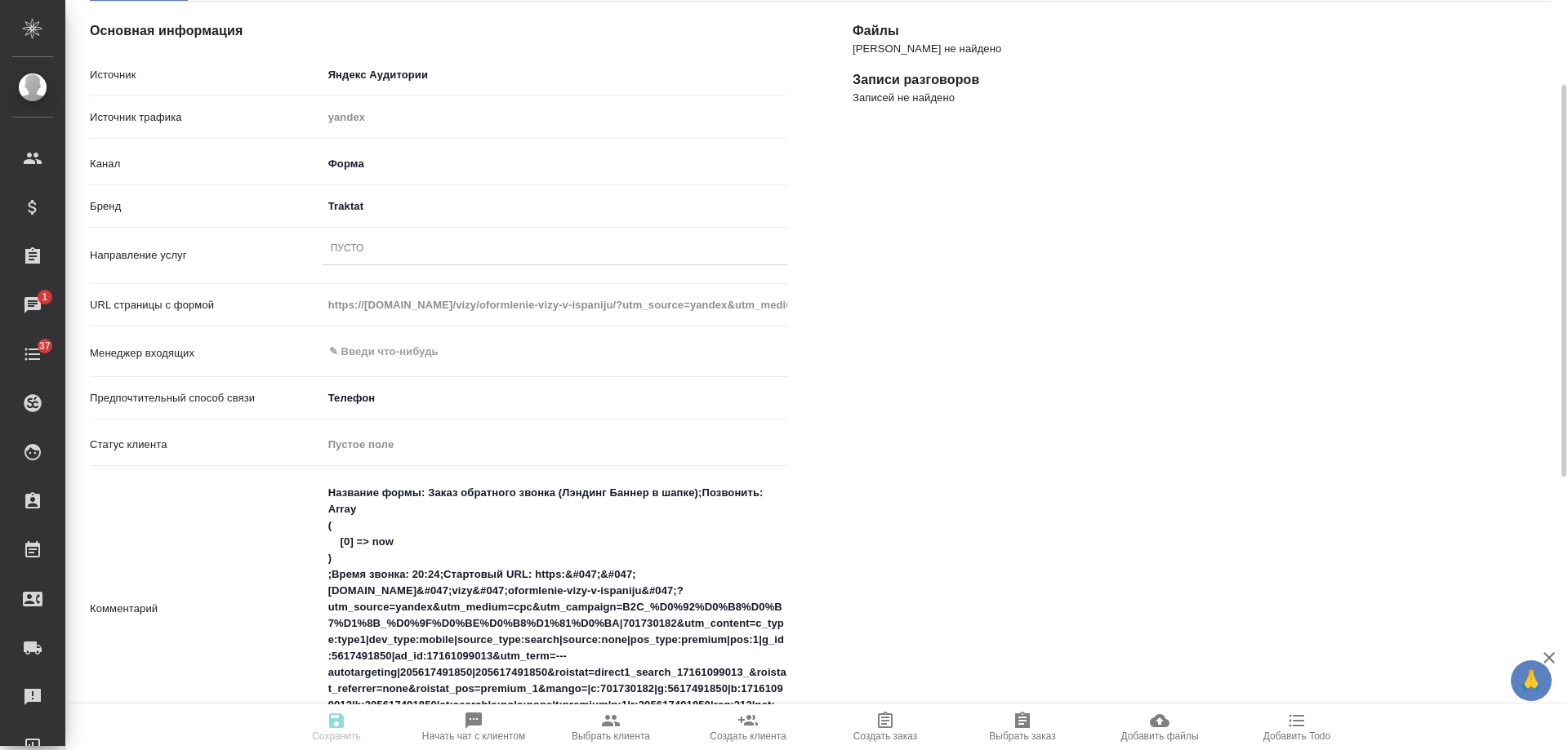
click at [362, 245] on div "Пусто" at bounding box center [347, 249] width 33 height 14
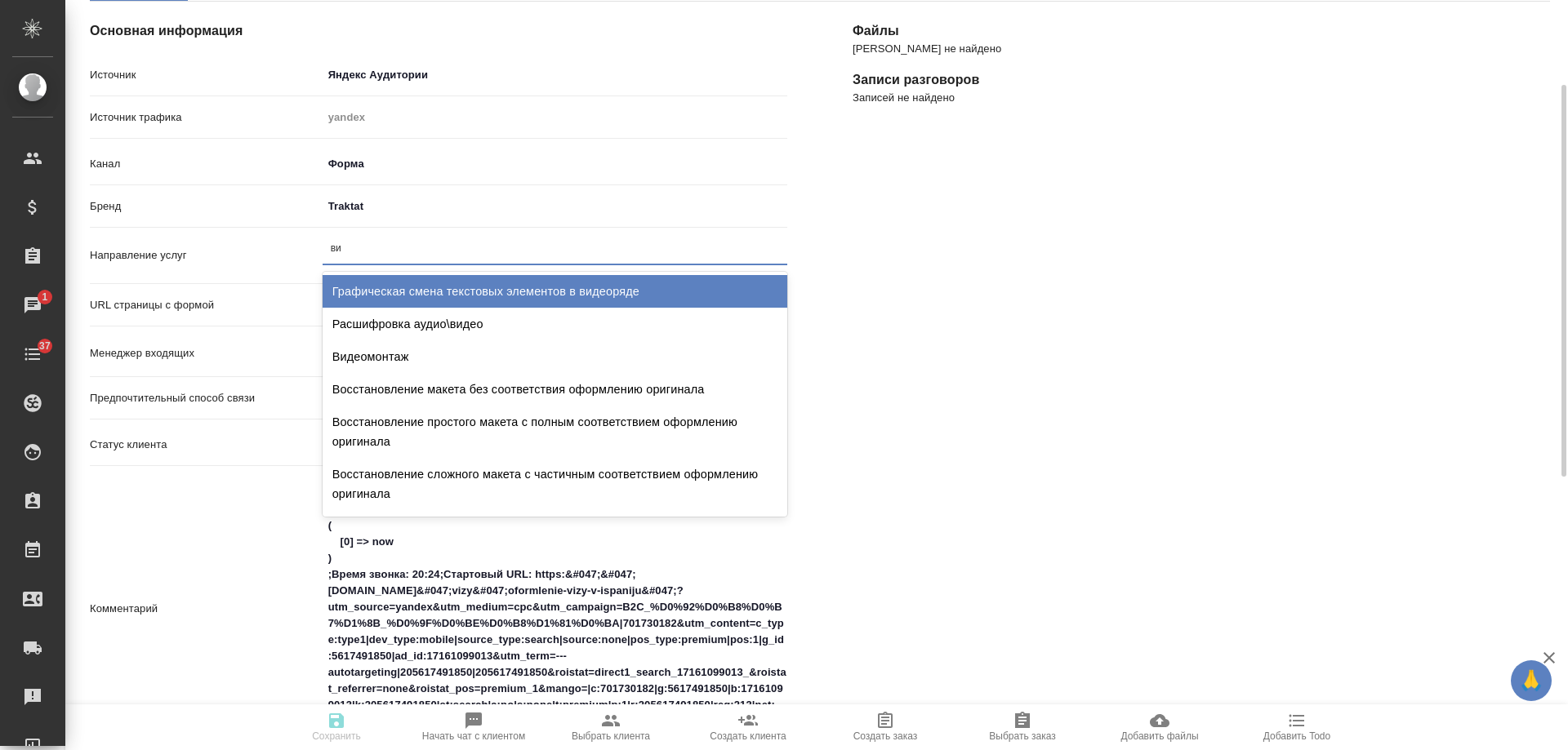
type input "виз"
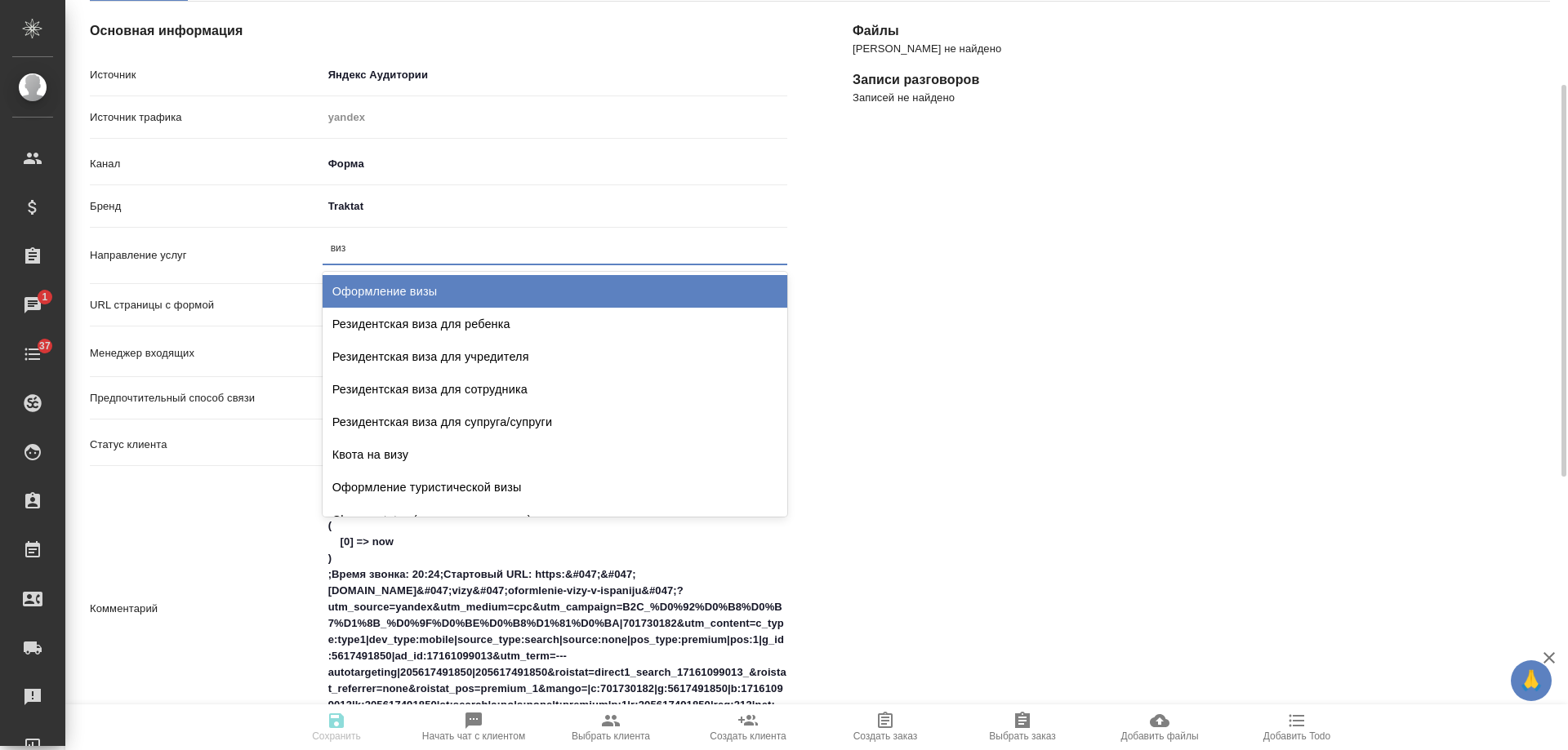
click at [392, 281] on div "Оформление визы" at bounding box center [555, 292] width 465 height 32
type textarea "x"
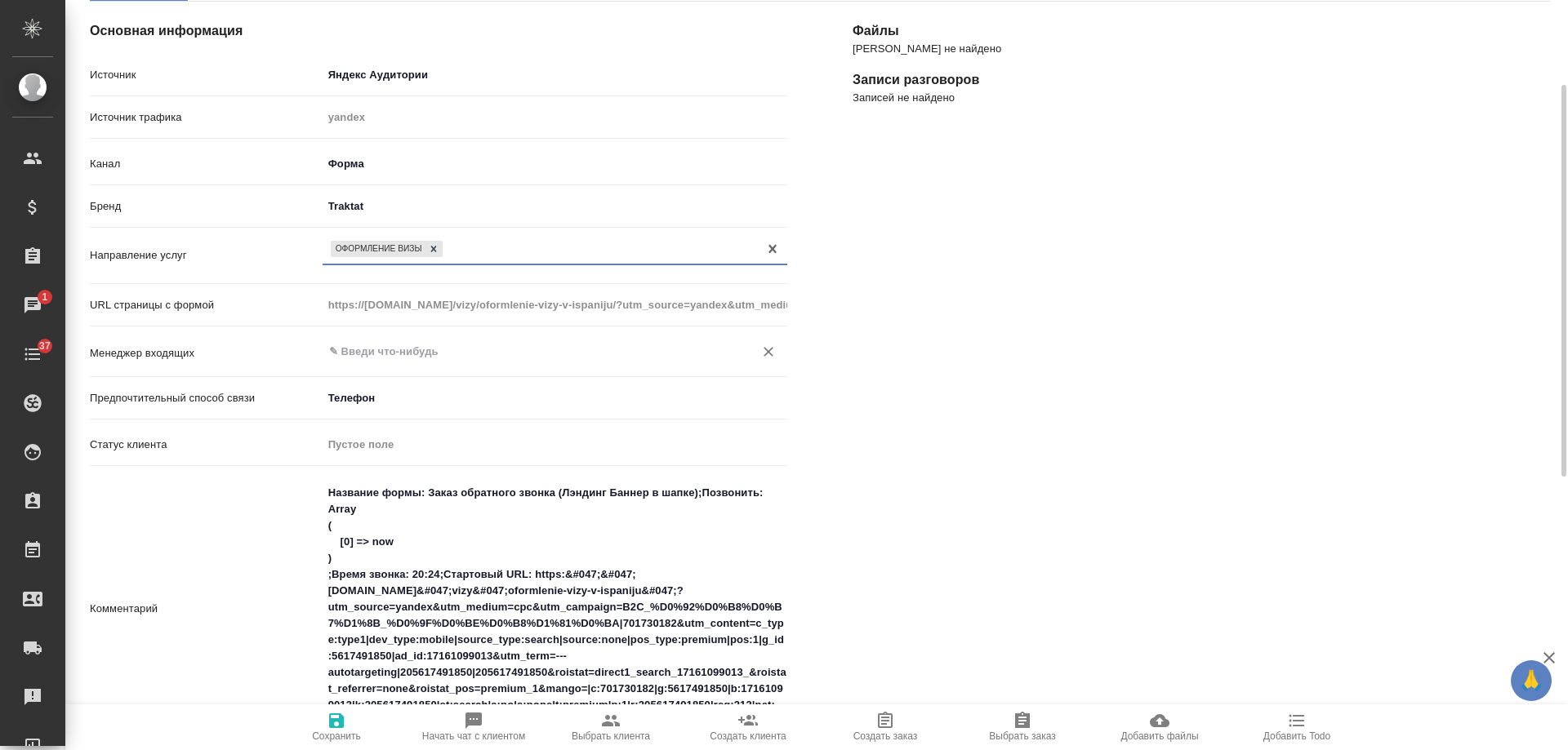
click at [363, 350] on input "text" at bounding box center [527, 351] width 401 height 20
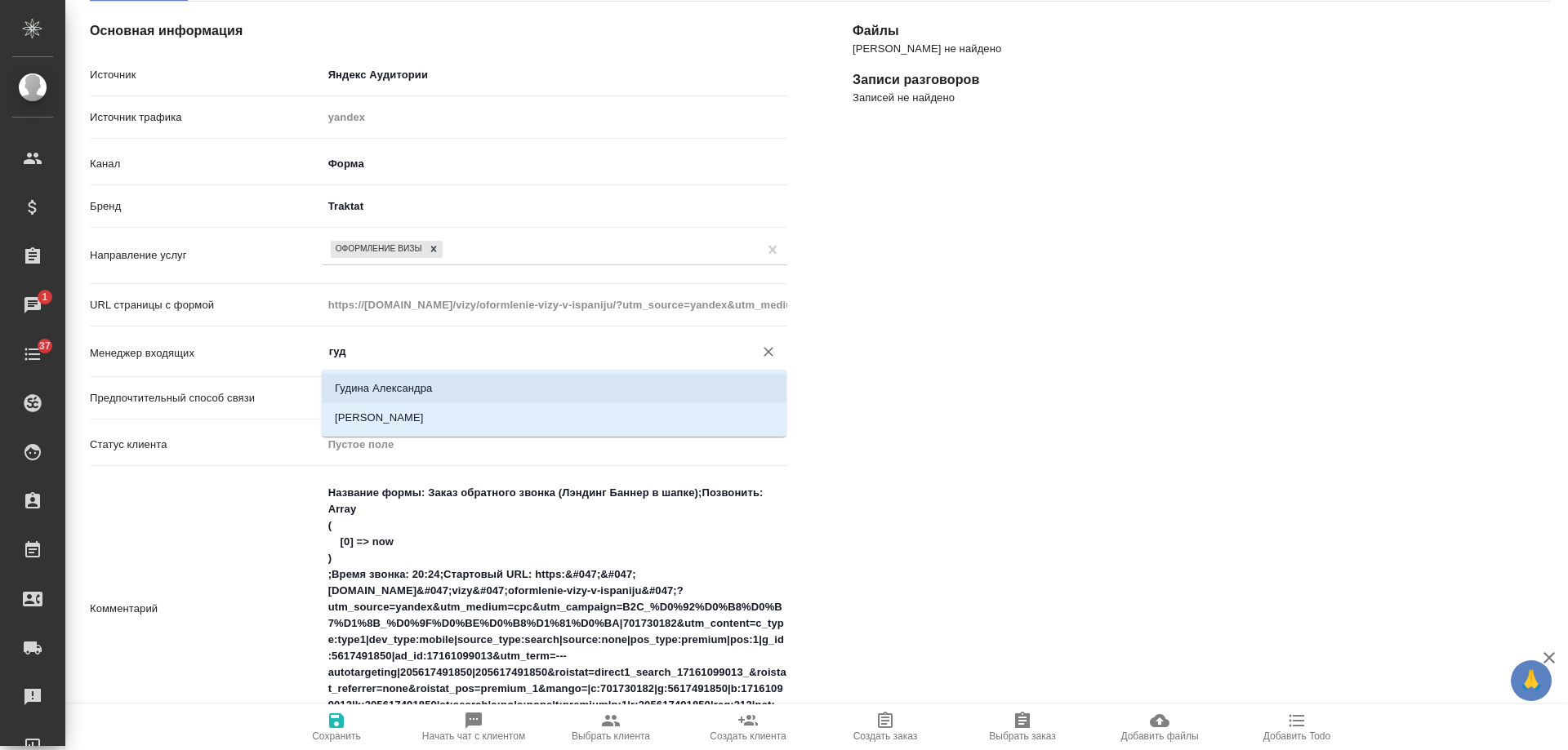
click at [369, 383] on li "Гудина Александра" at bounding box center [554, 388] width 465 height 29
type input "Гудина Александра"
type textarea "x"
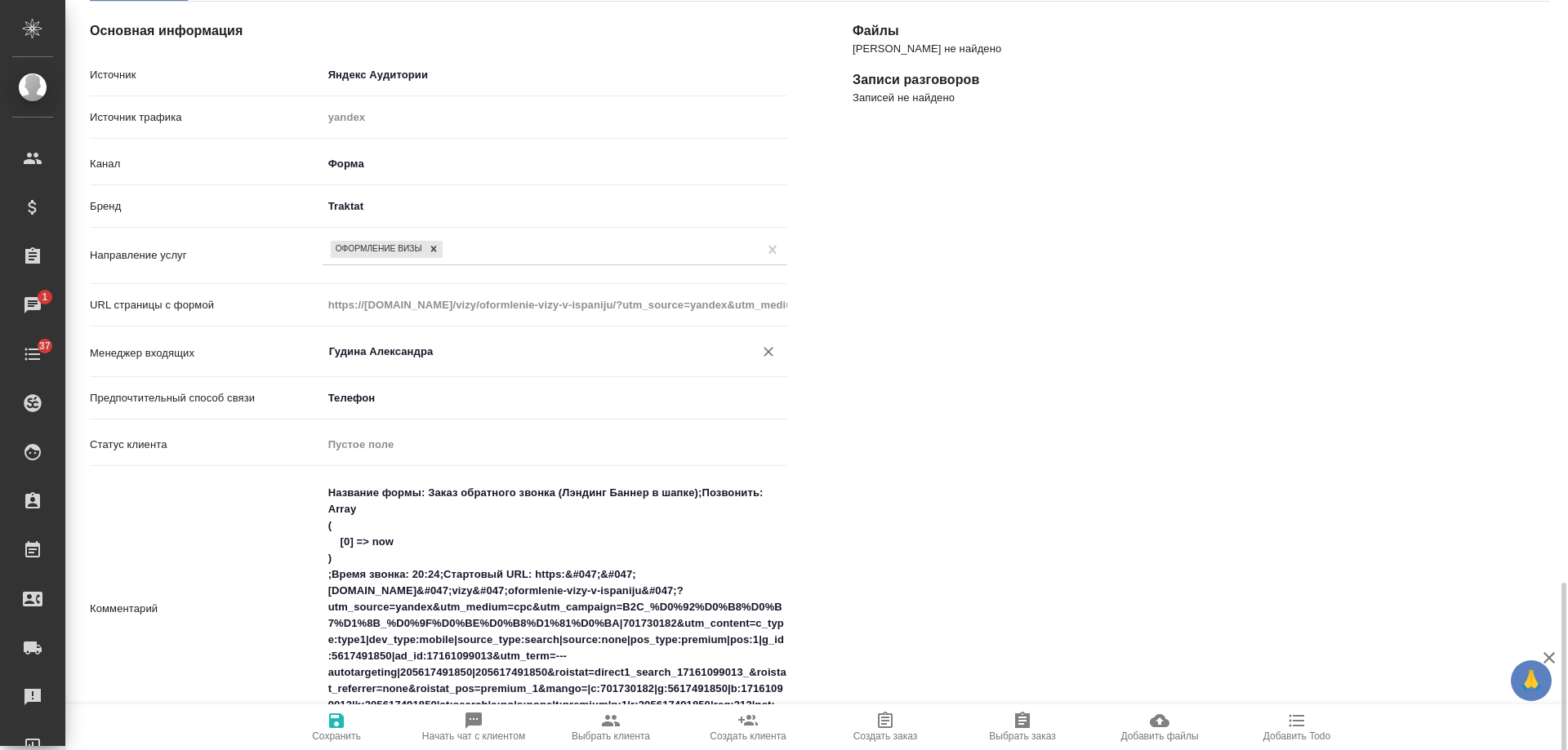
scroll to position [490, 0]
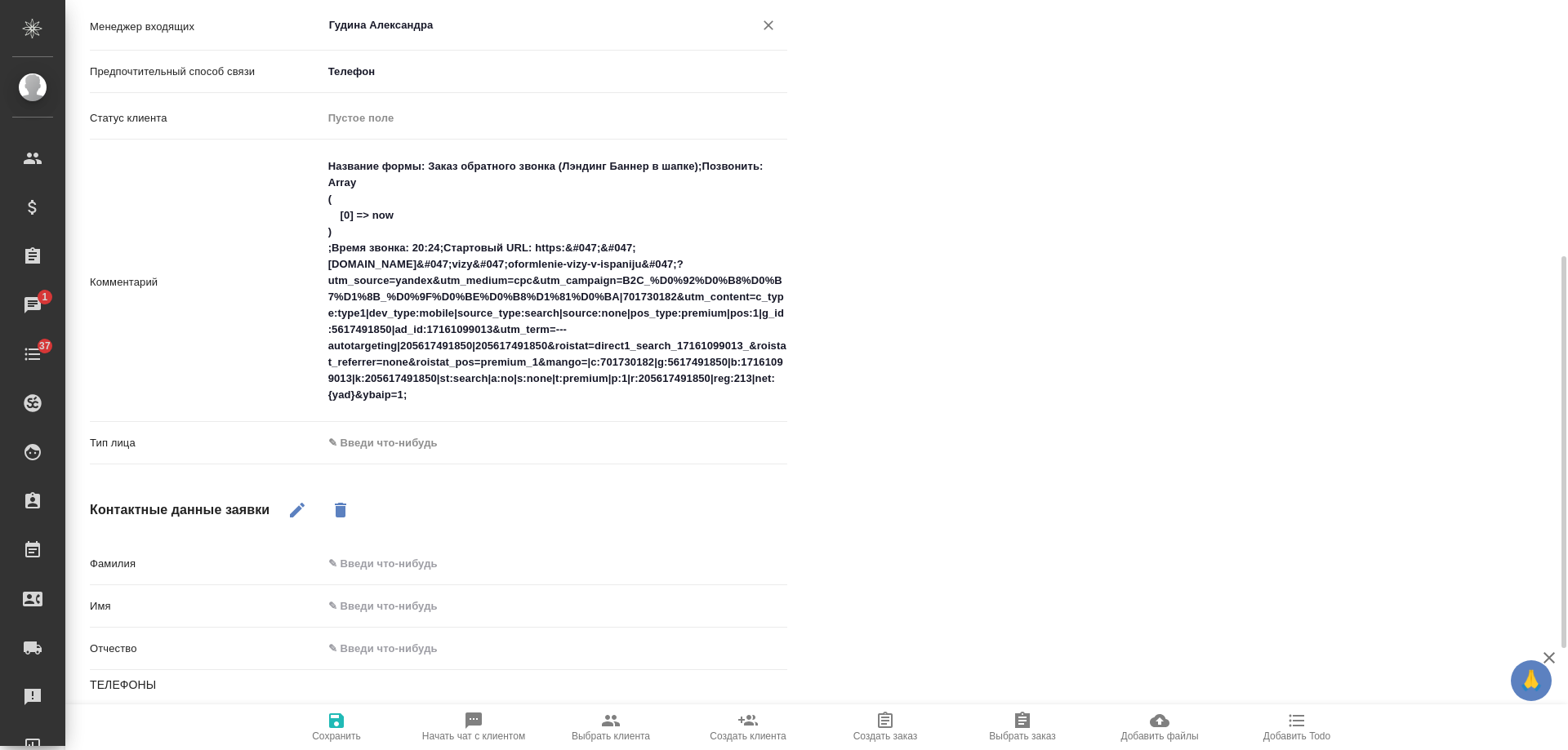
type input "Гудина Александра"
click at [373, 438] on body "🙏 .cls-1 fill:#fff; AWATERA [PERSON_NAME] Спецификации Заказы 1 Чаты 37 Todo Пр…" at bounding box center [784, 375] width 1568 height 750
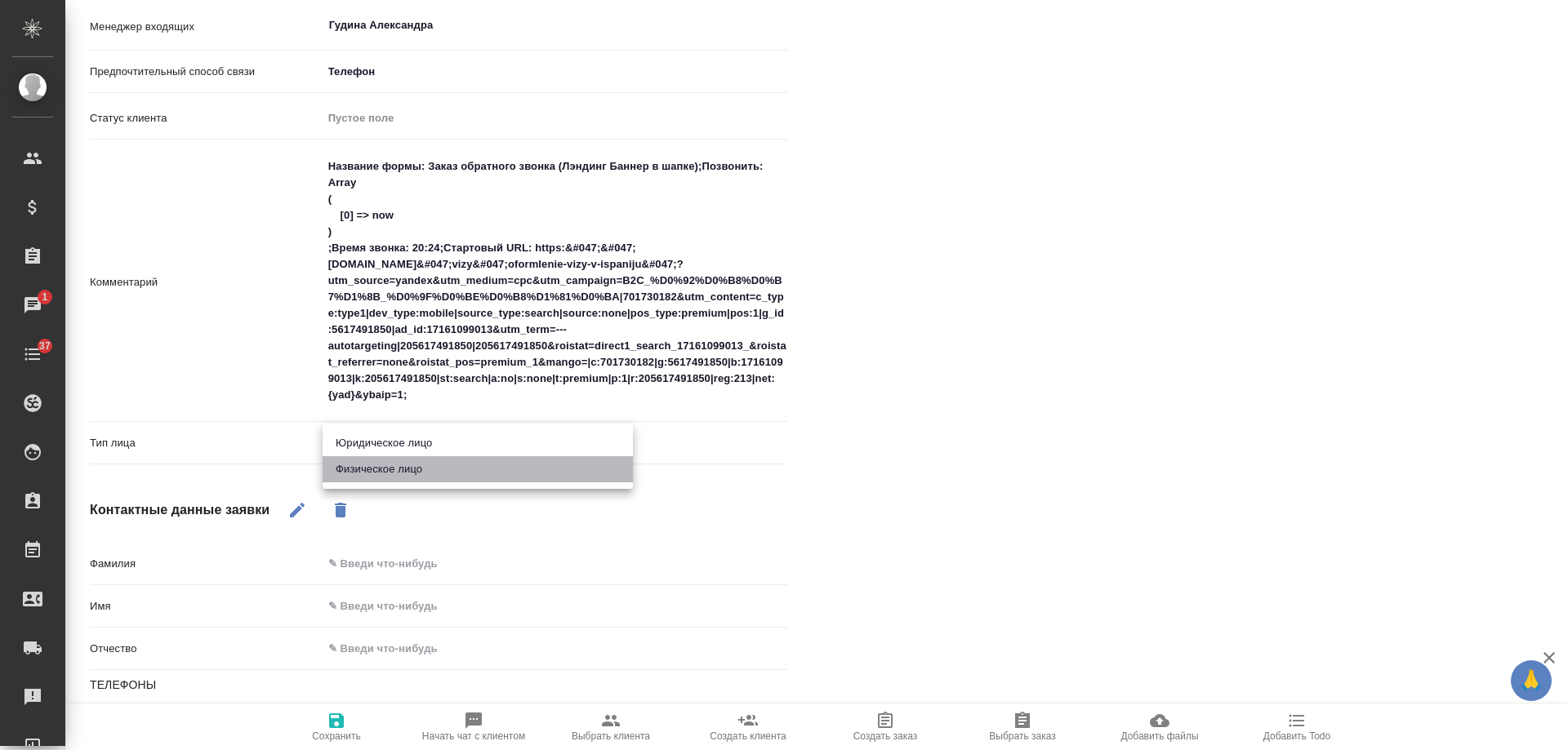
click at [363, 466] on li "Физическое лицо" at bounding box center [478, 470] width 311 height 27
type textarea "x"
type input "private"
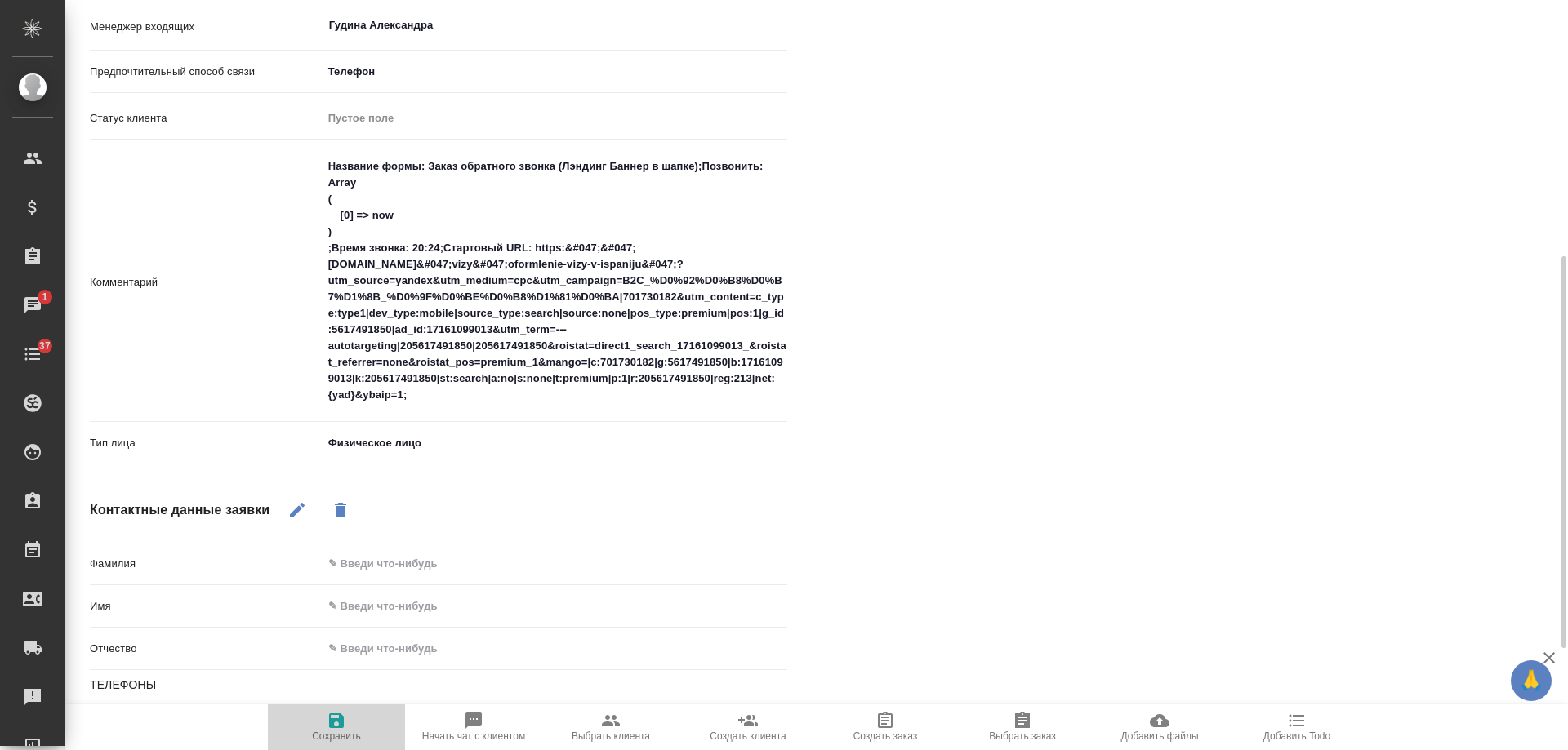
click at [329, 721] on icon "button" at bounding box center [336, 721] width 20 height 20
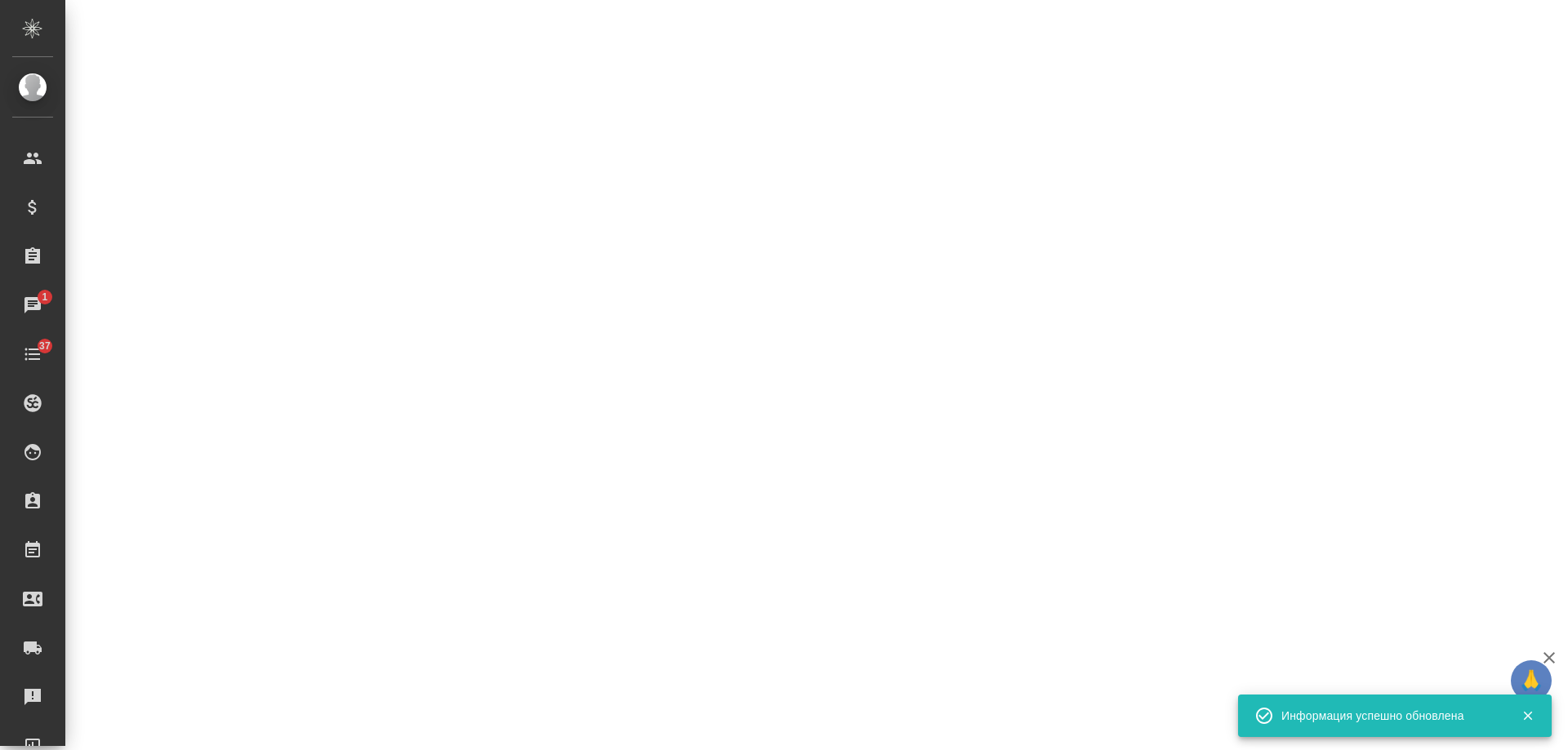
select select "RU"
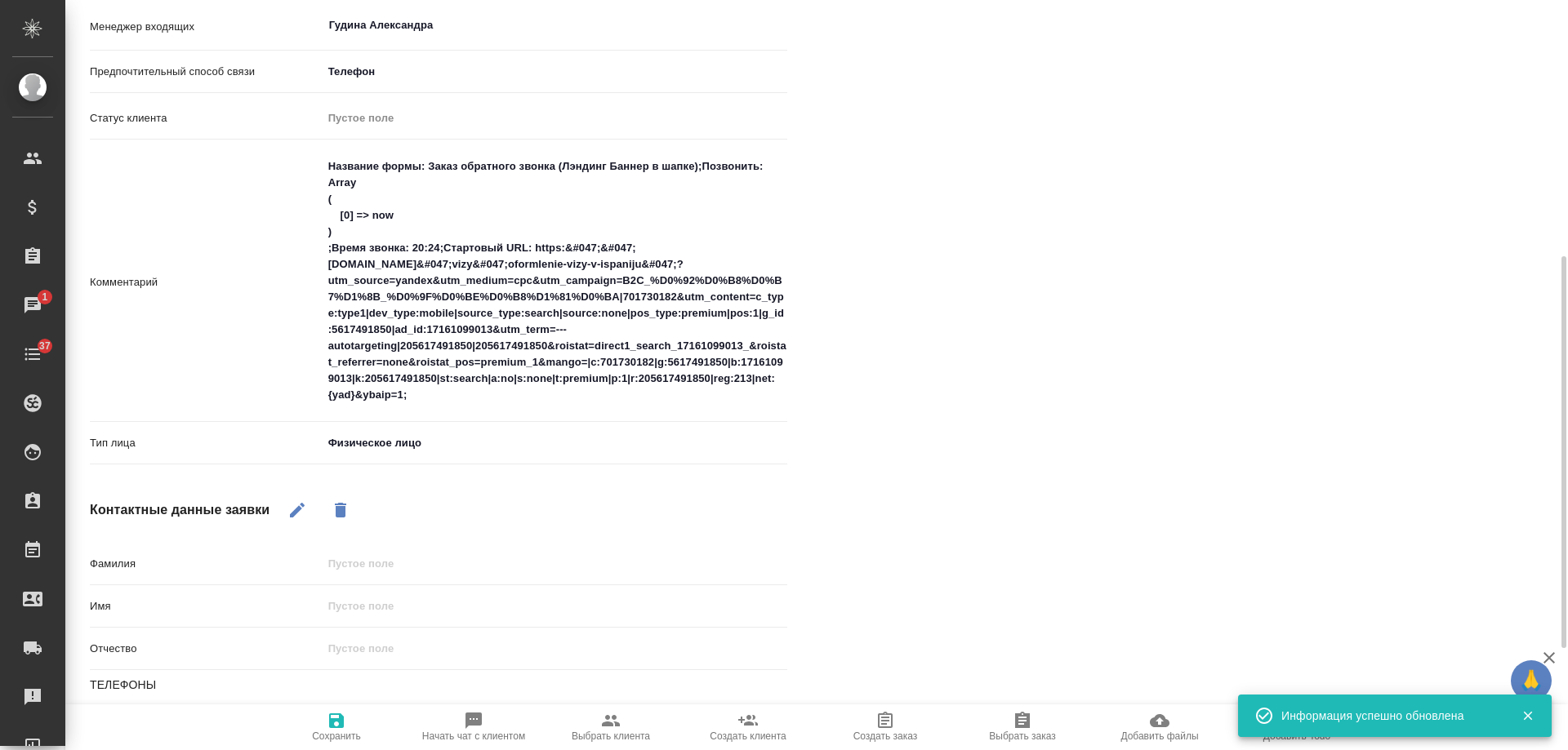
type textarea "x"
click at [292, 503] on icon "button" at bounding box center [297, 510] width 20 height 20
click at [377, 613] on input "text" at bounding box center [554, 606] width 463 height 24
type input "Д"
type textarea "x"
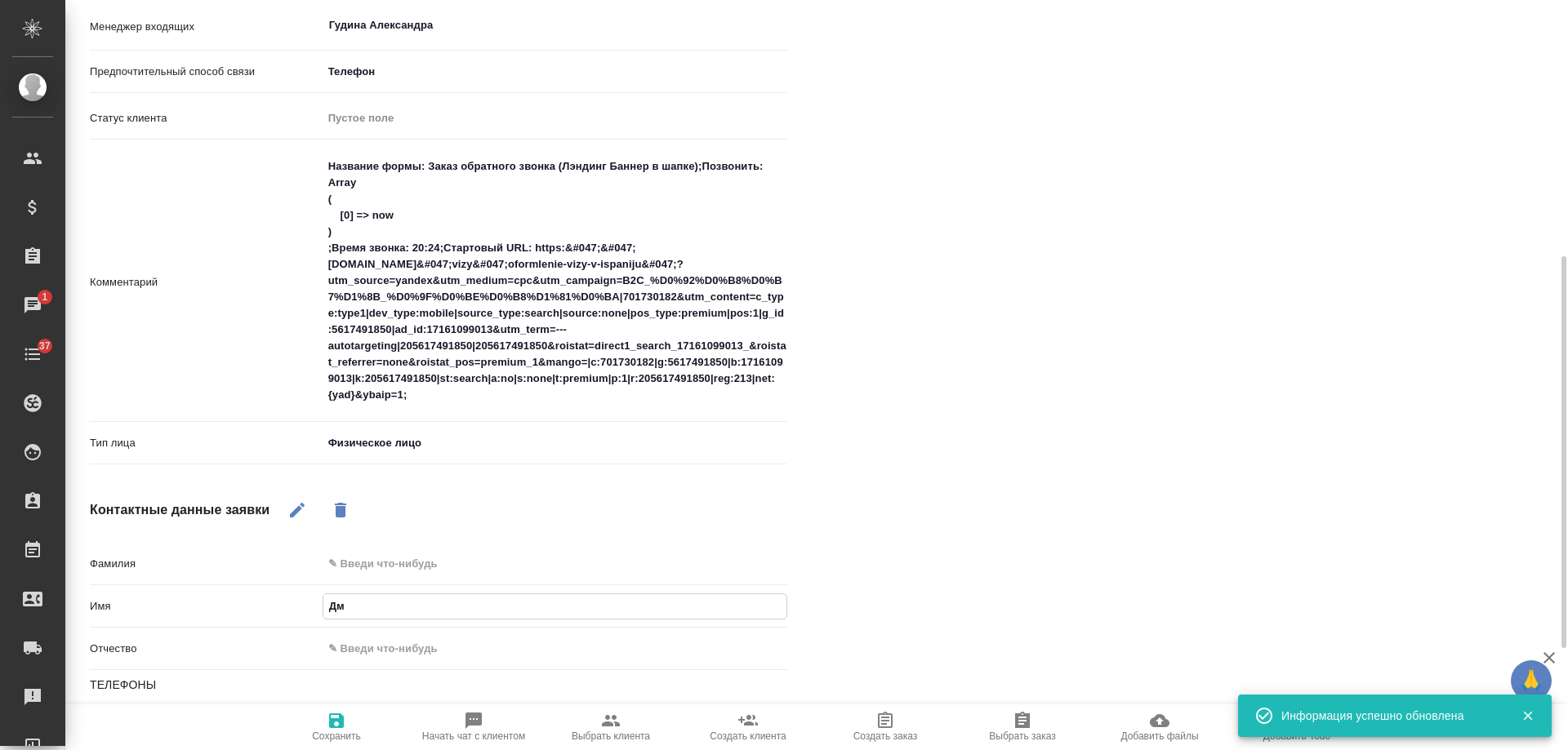
type input "Дми"
type textarea "x"
type input "Дмит"
type textarea "x"
type input "Дмитр"
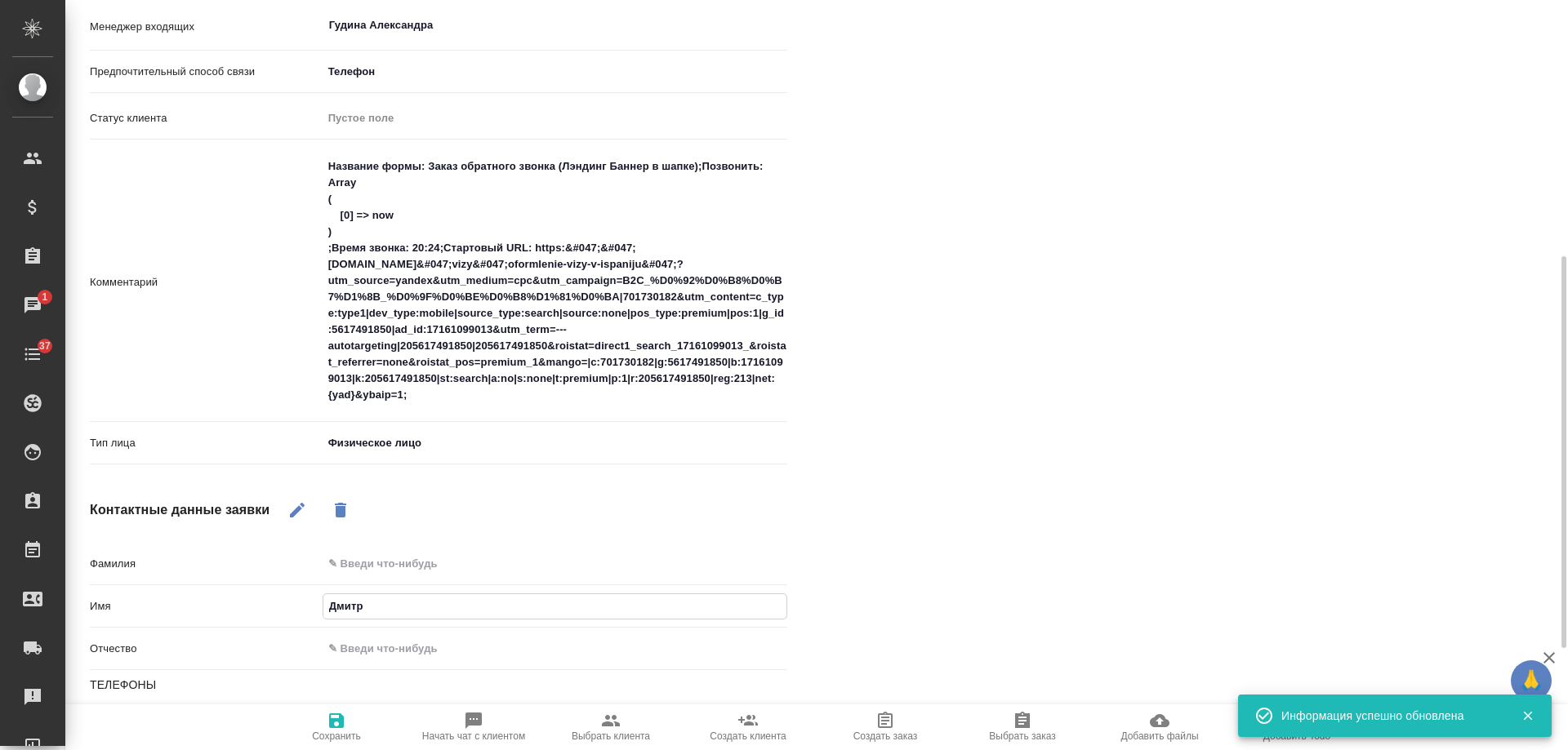
type textarea "x"
type input "Дмитри"
type textarea "x"
type input "[PERSON_NAME]"
click at [1023, 517] on div "Файлы Файлов не найдено Записи разговоров Записей не найдено" at bounding box center [1201, 293] width 762 height 1302
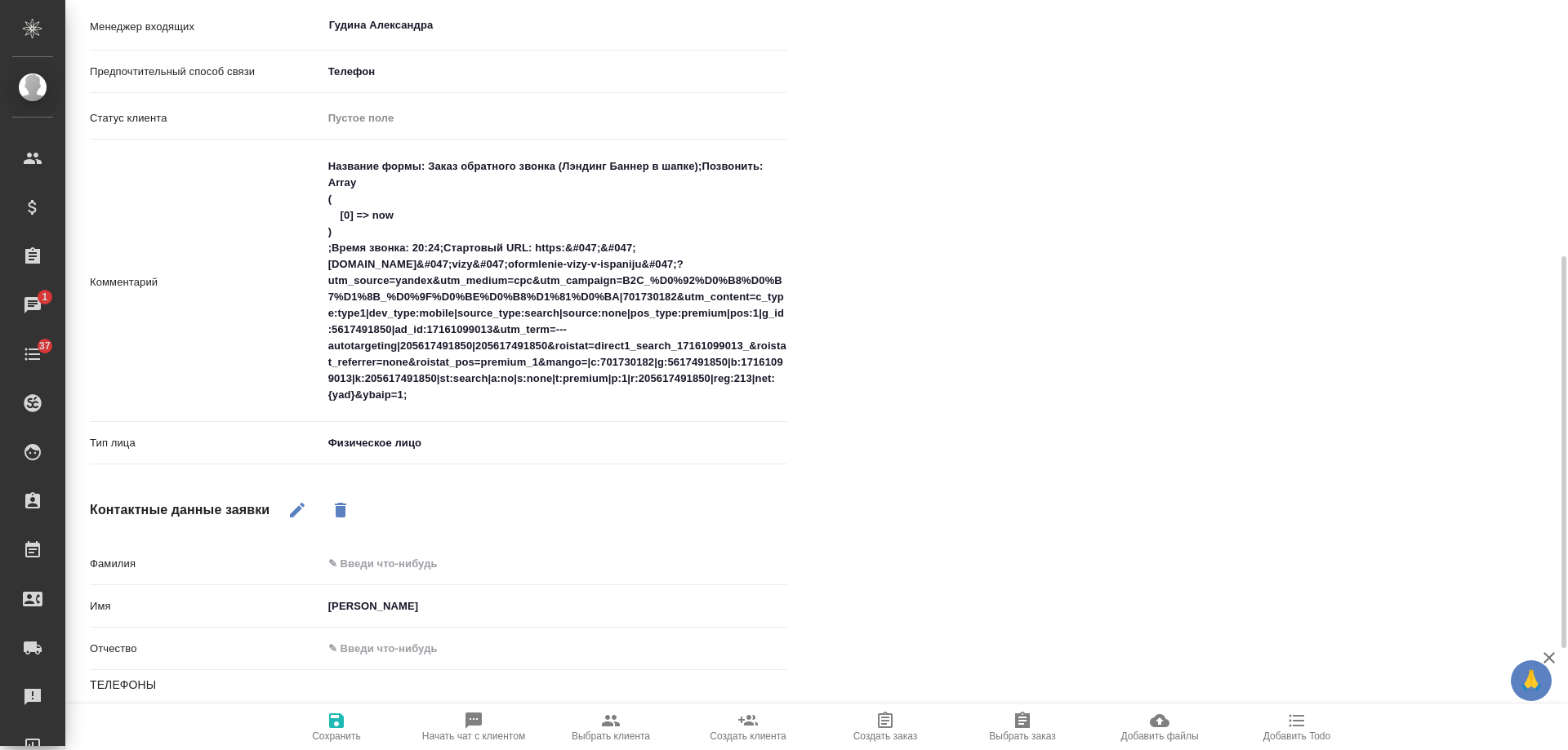
click at [330, 741] on span "Сохранить" at bounding box center [336, 737] width 49 height 11
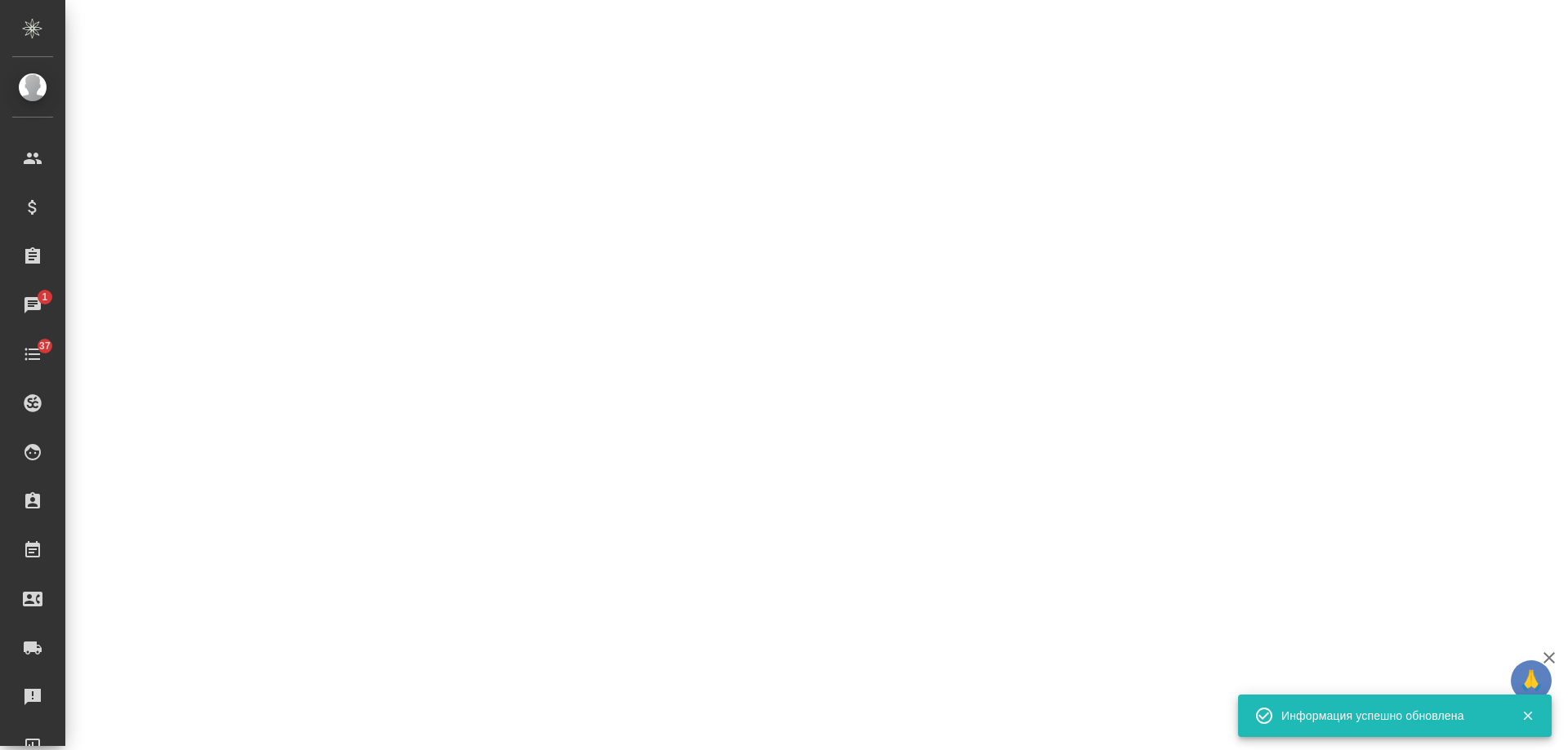
select select "RU"
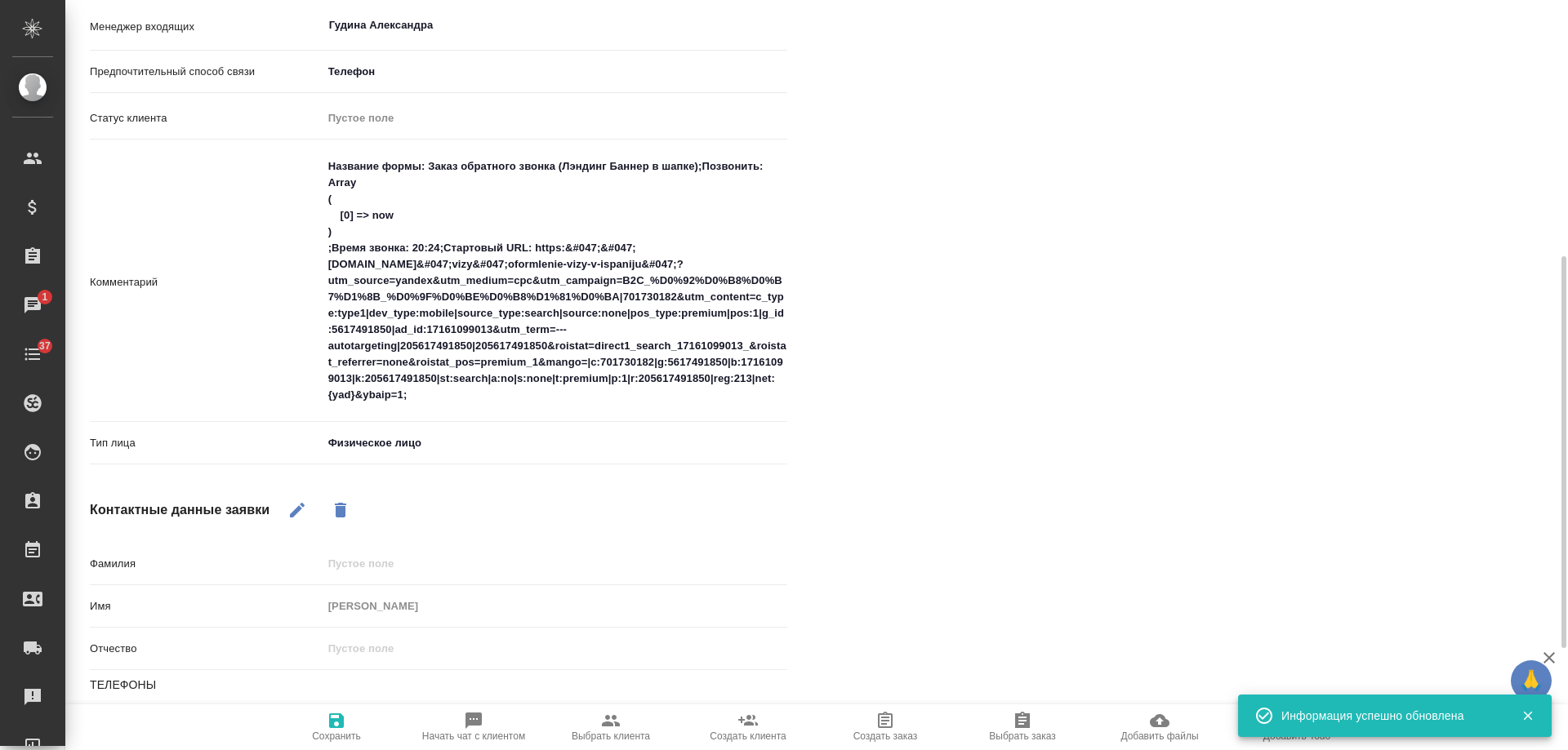
type textarea "x"
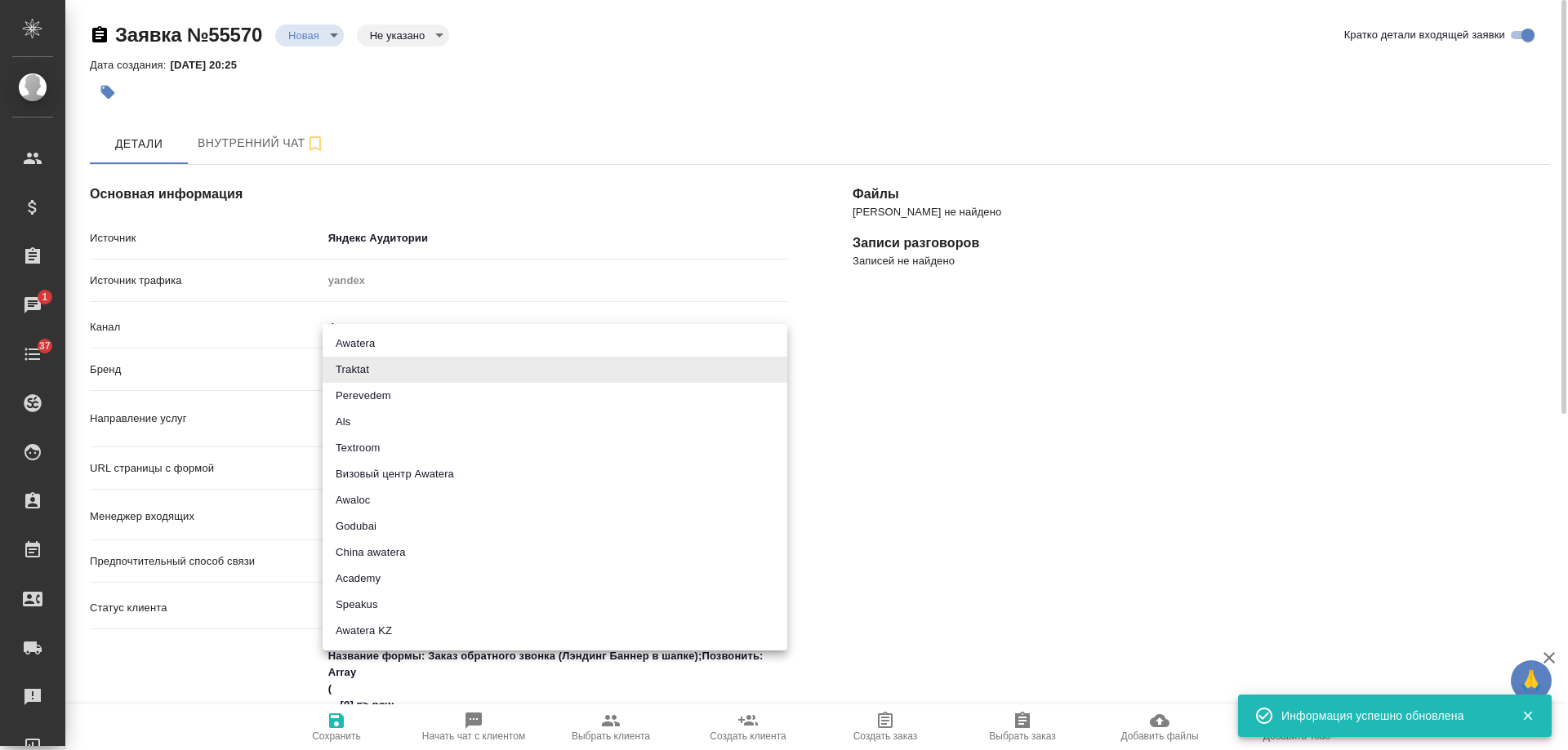
click at [357, 370] on body "🙏 .cls-1 fill:#fff; AWATERA Gudina Alexandra Клиенты Спецификации Заказы 1 Чаты…" at bounding box center [784, 375] width 1568 height 750
click at [405, 474] on li "Визовый центр Awatera" at bounding box center [555, 474] width 465 height 27
type input "visaCenterAwatera"
type textarea "x"
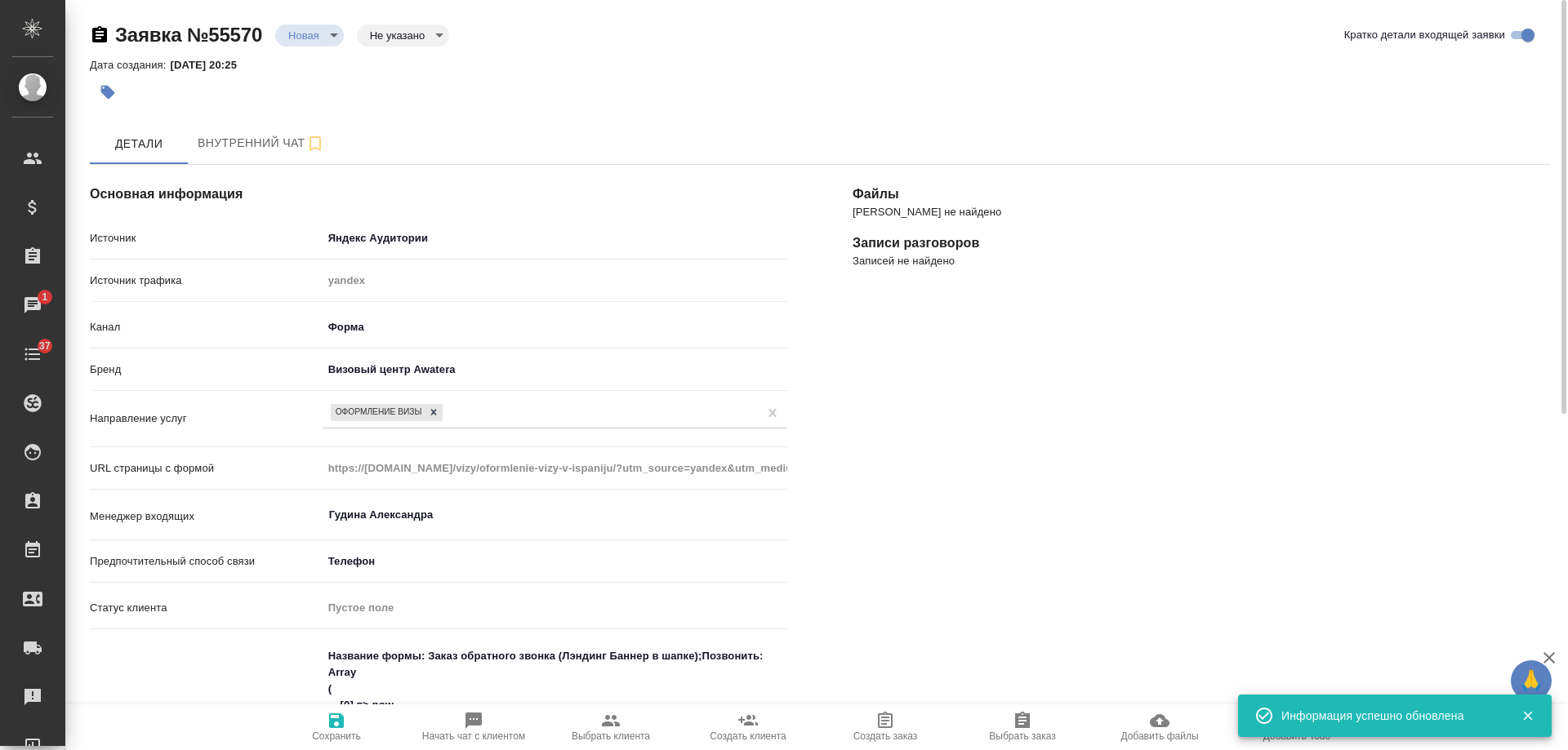
click at [115, 89] on icon "button" at bounding box center [107, 92] width 16 height 16
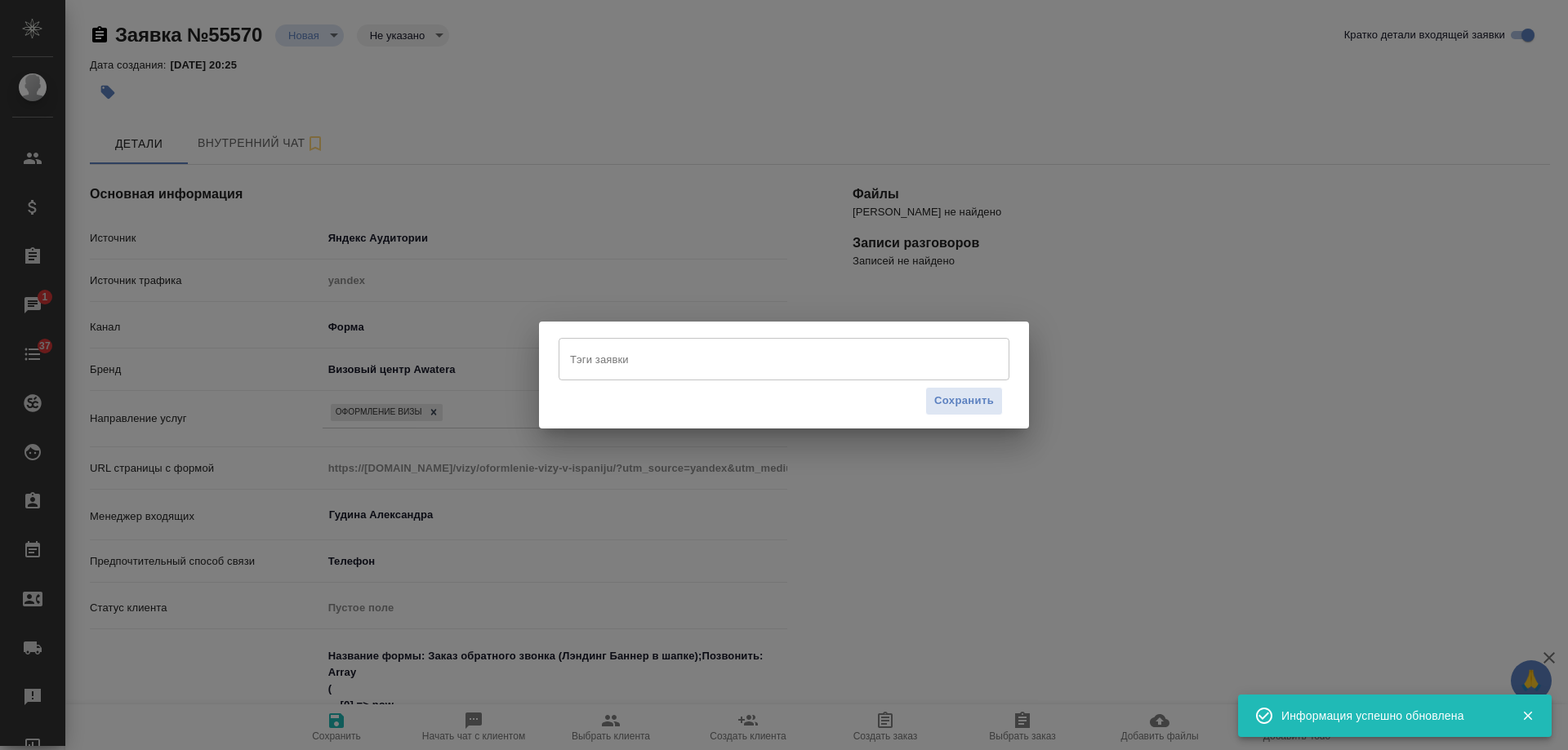
click at [646, 359] on input "Тэги заявки" at bounding box center [769, 359] width 405 height 27
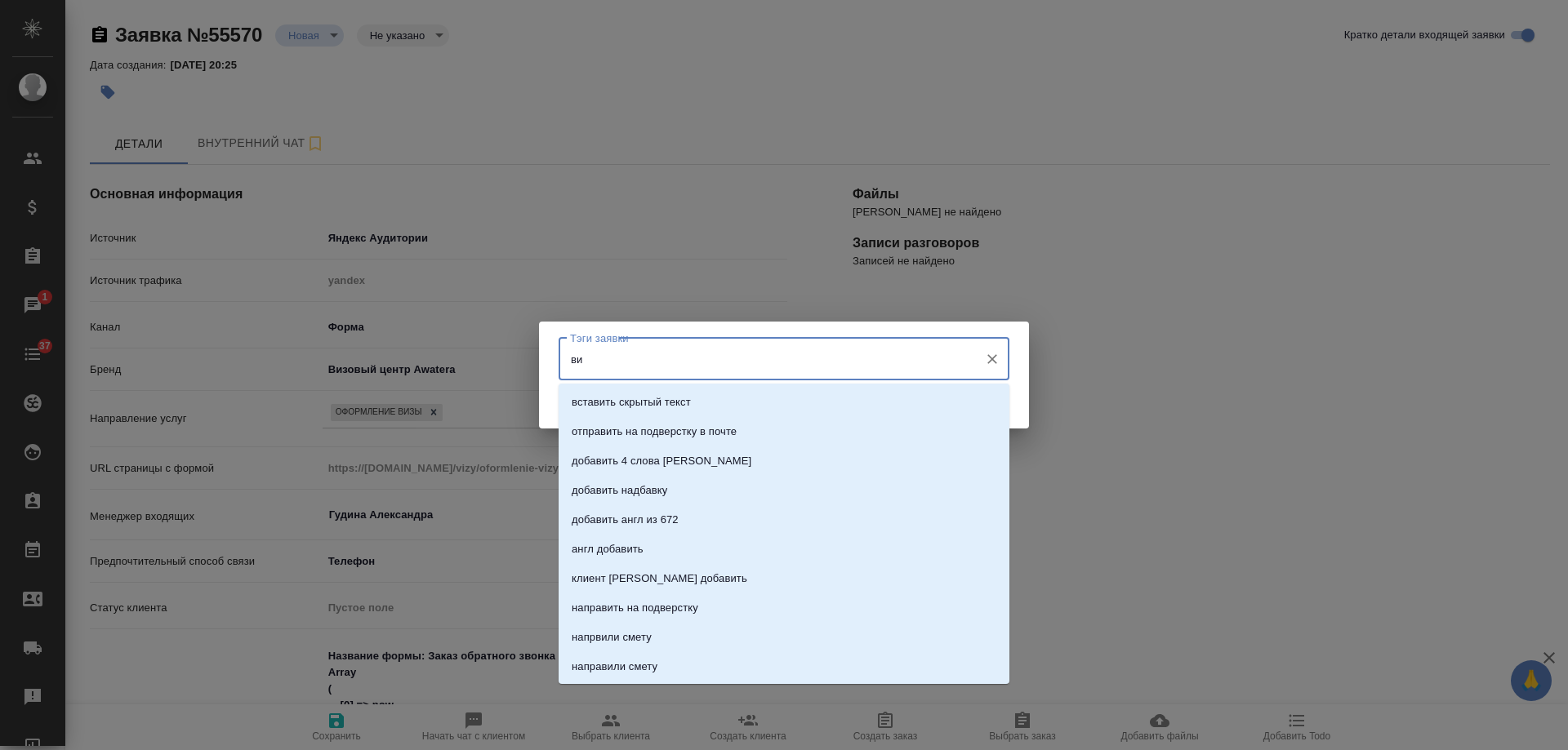
type input "виз"
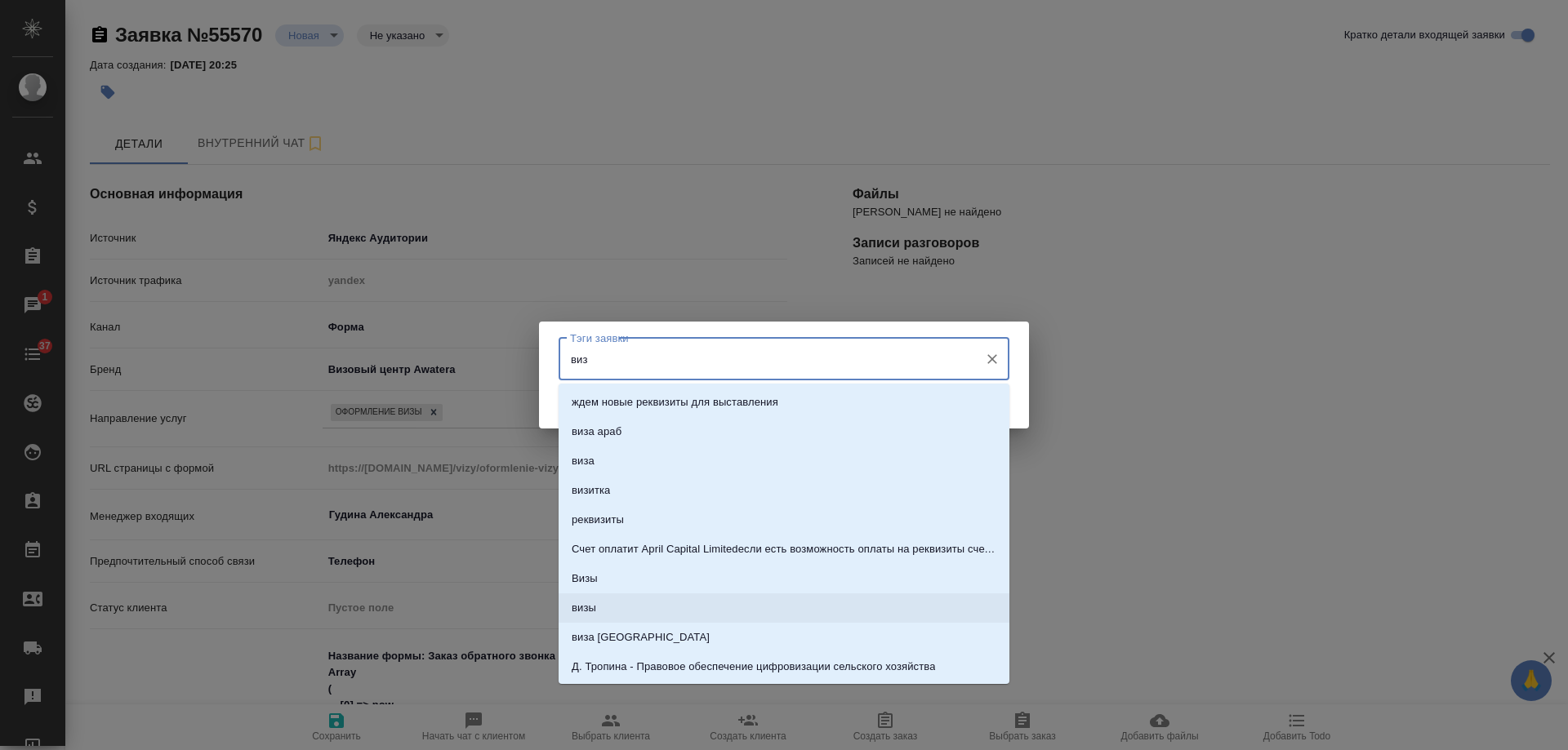
click at [597, 601] on li "визы" at bounding box center [784, 608] width 451 height 29
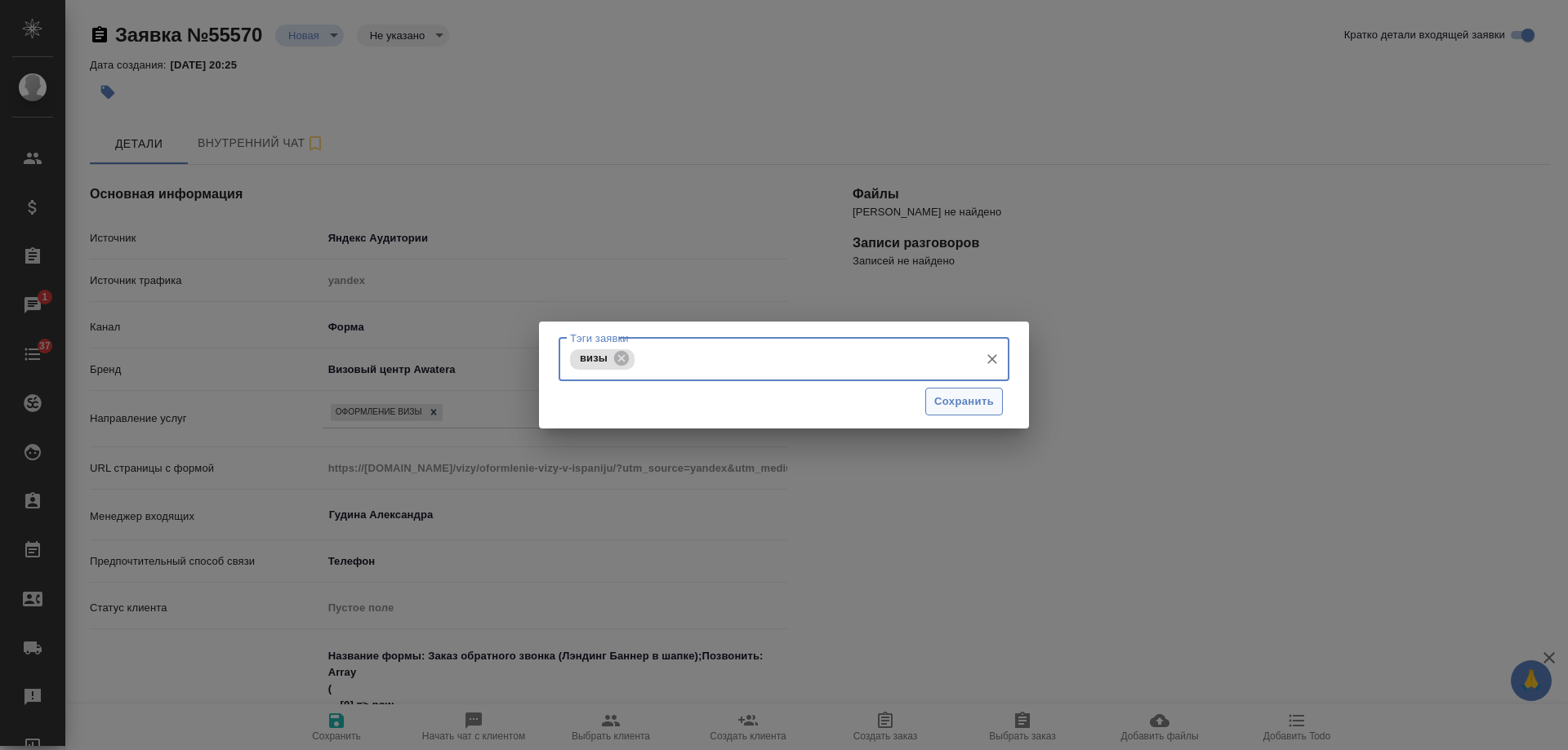
click at [980, 410] on span "Сохранить" at bounding box center [963, 402] width 60 height 19
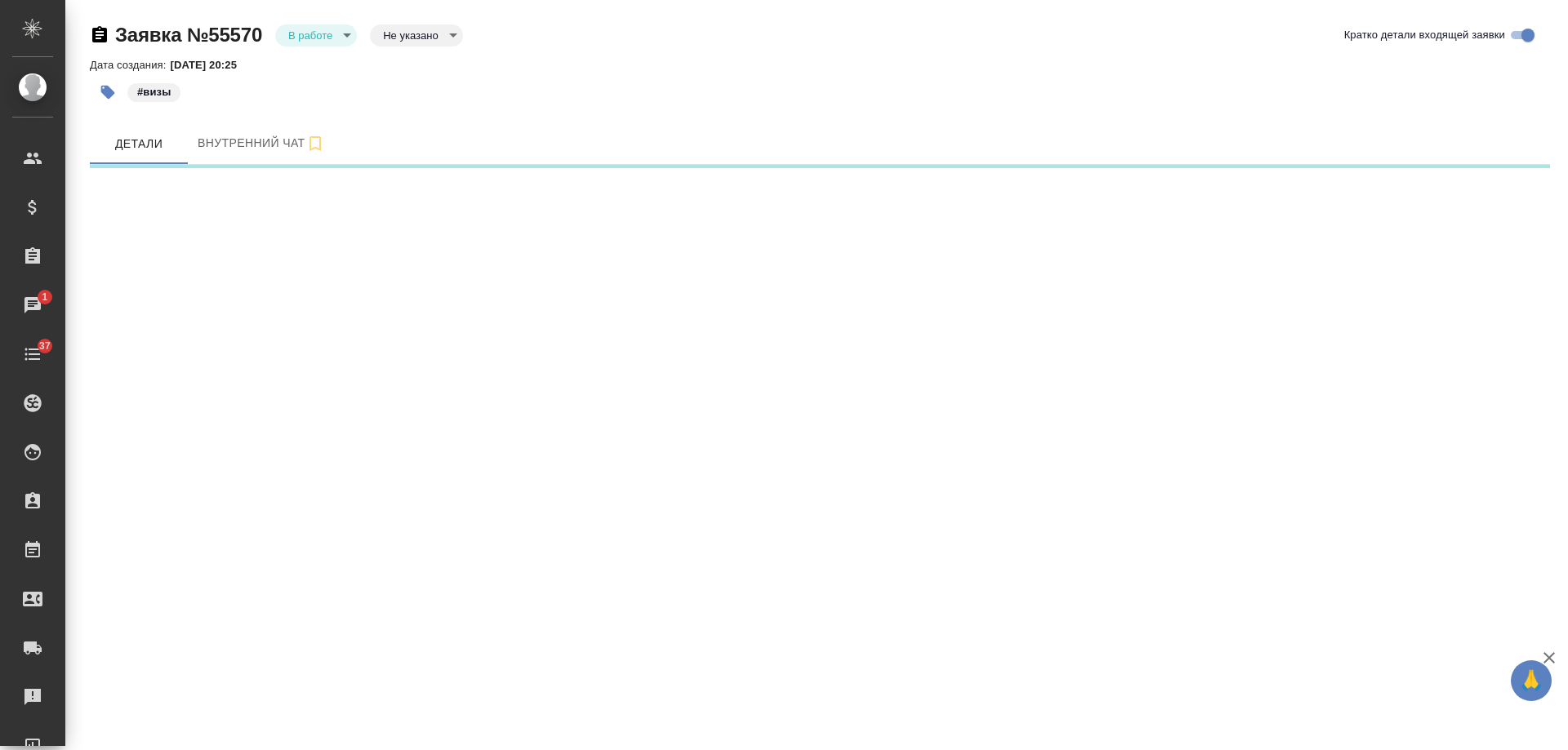
select select "RU"
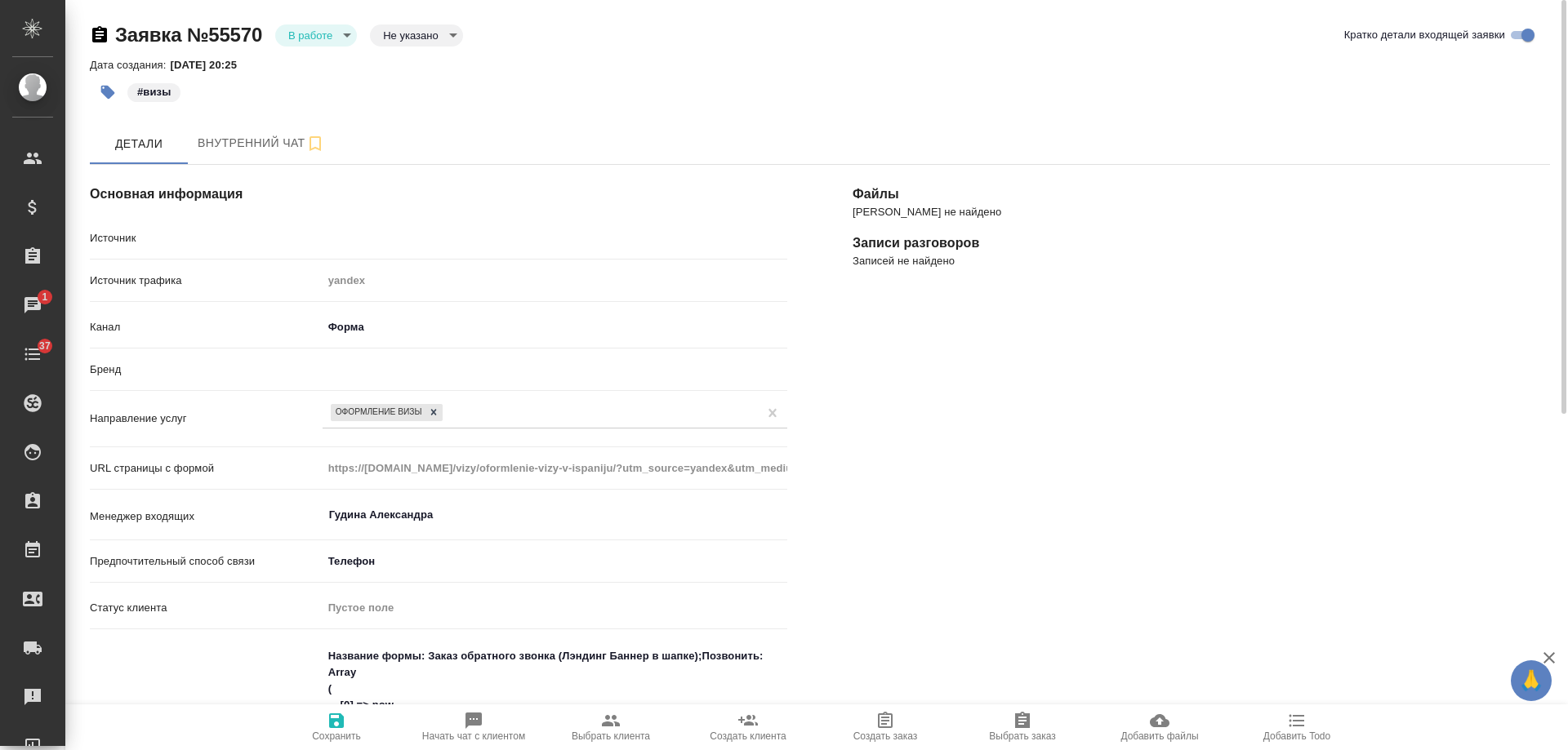
type textarea "x"
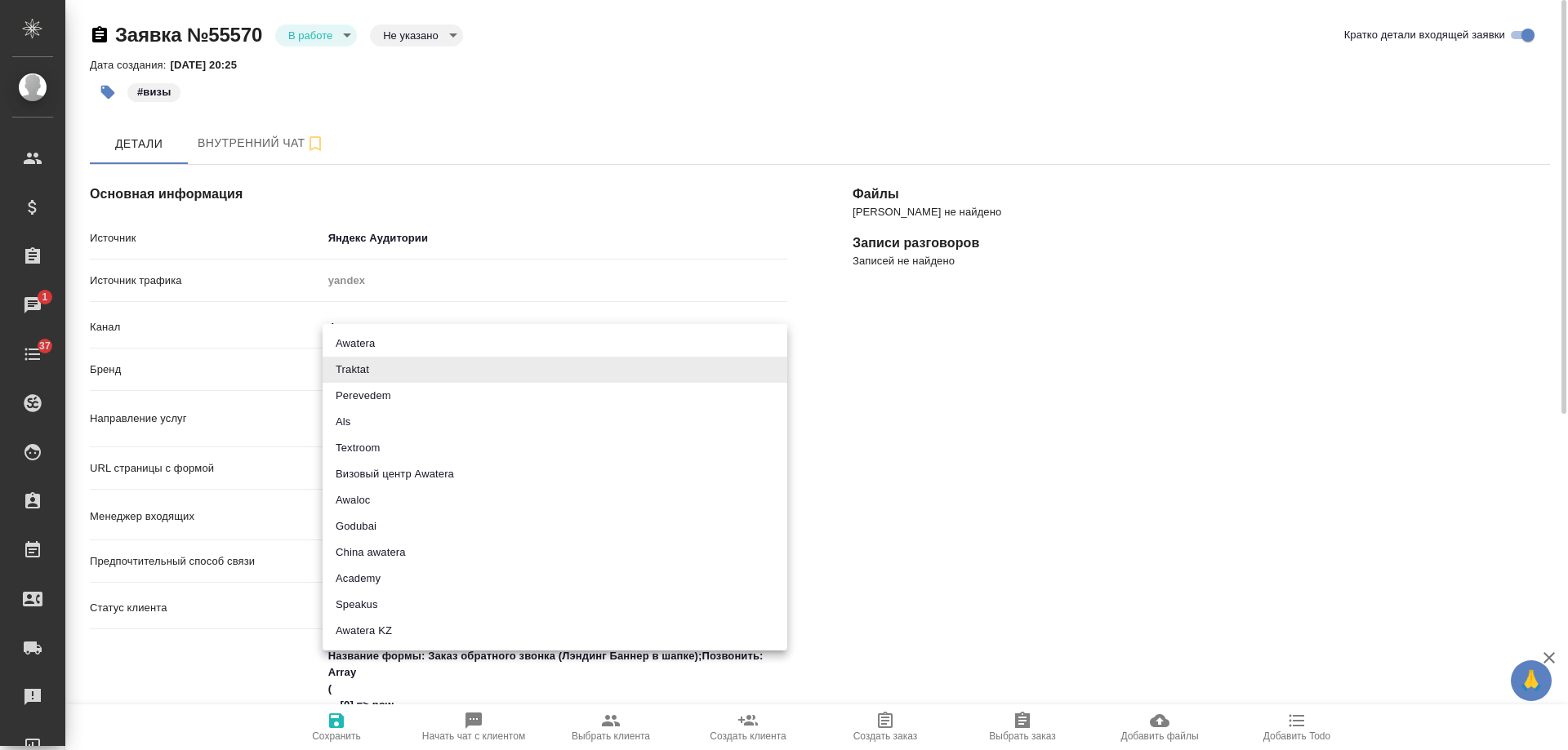
click at [365, 370] on body "🙏 .cls-1 fill:#fff; AWATERA Gudina Alexandra Клиенты Спецификации Заказы 1 Чаты…" at bounding box center [784, 375] width 1568 height 750
click at [440, 473] on li "Визовый центр Awatera" at bounding box center [555, 474] width 465 height 27
type input "visaCenterAwatera"
type textarea "x"
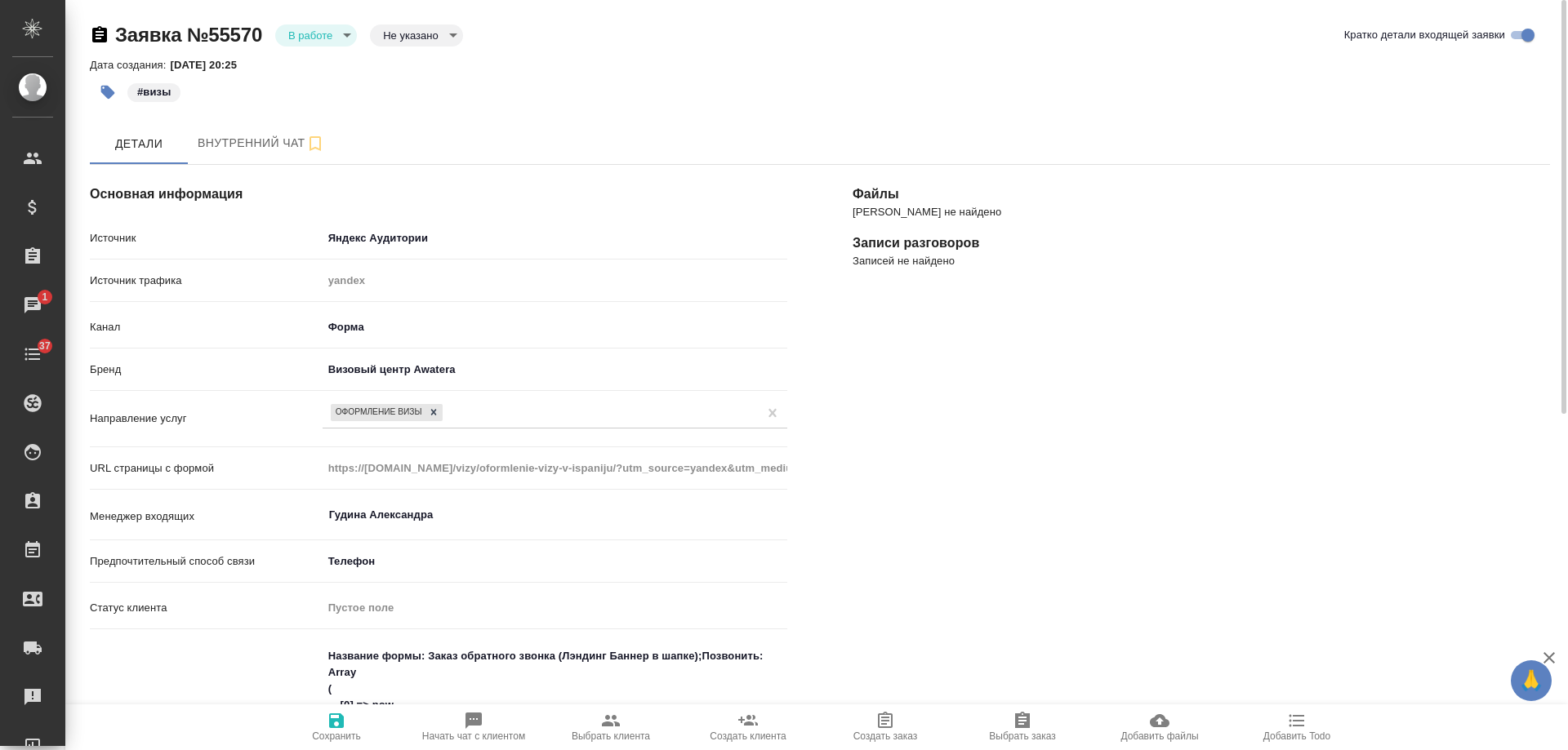
click at [330, 739] on span "Сохранить" at bounding box center [336, 737] width 49 height 11
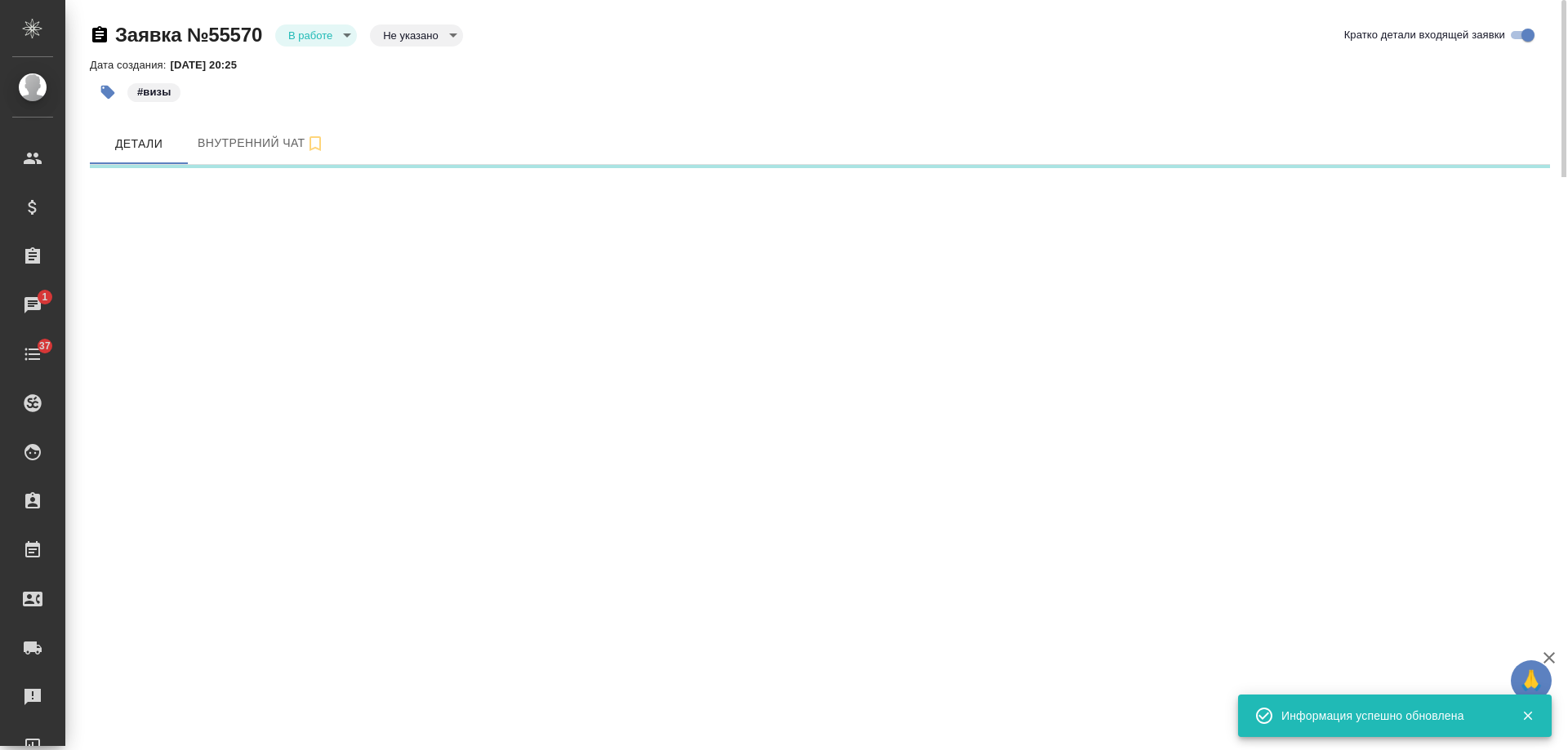
select select "RU"
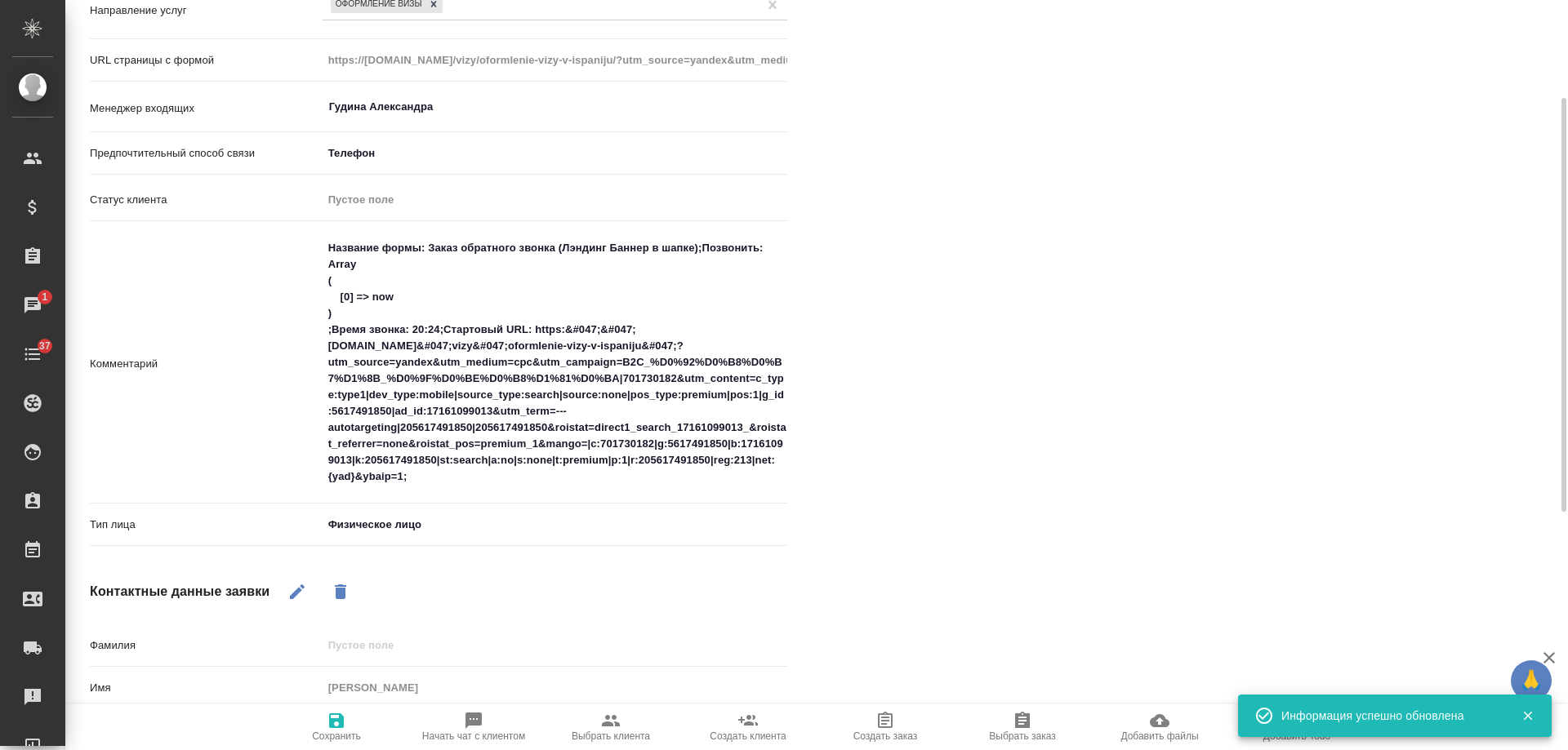
scroll to position [490, 0]
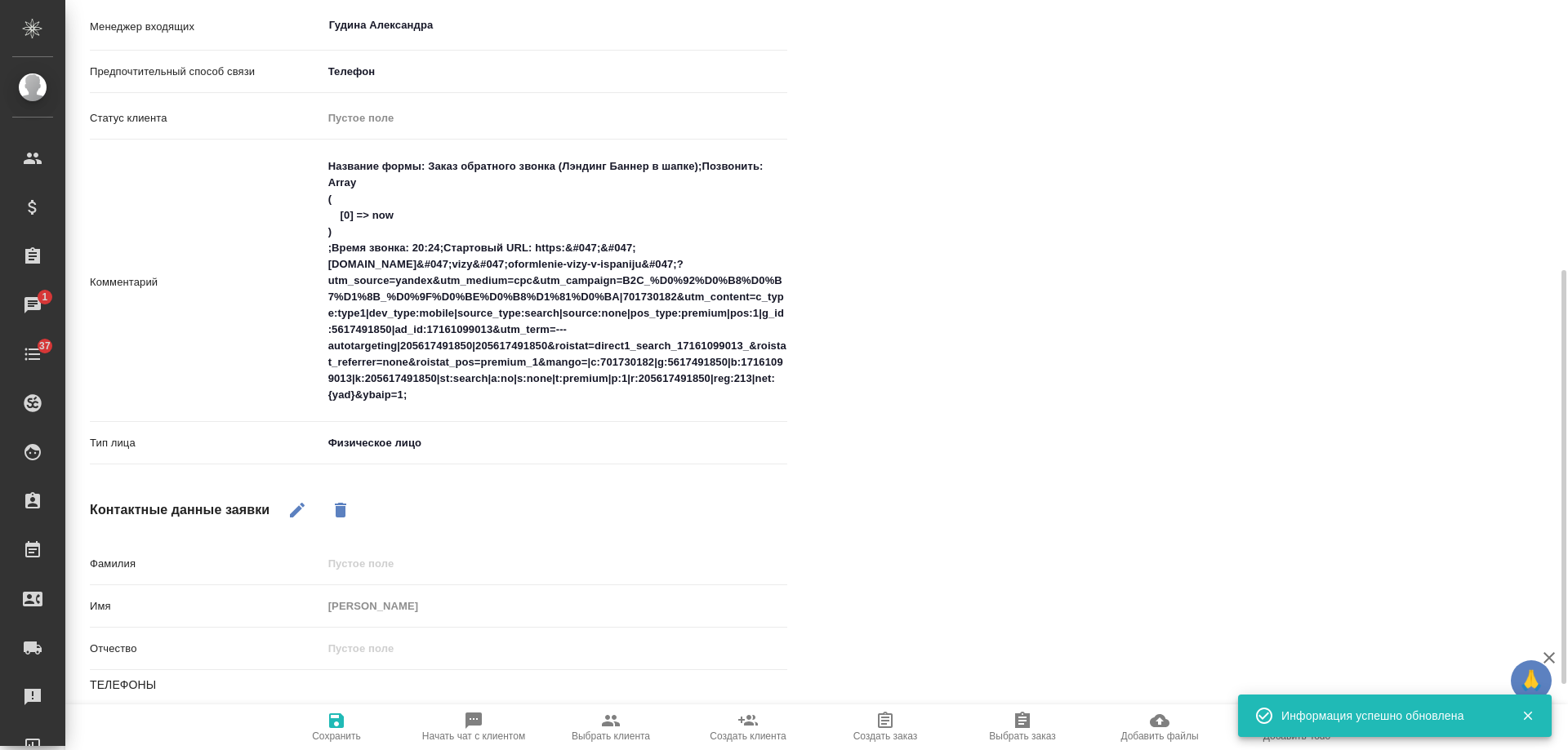
click at [628, 725] on span "Выбрать клиента" at bounding box center [611, 726] width 117 height 31
type textarea "x"
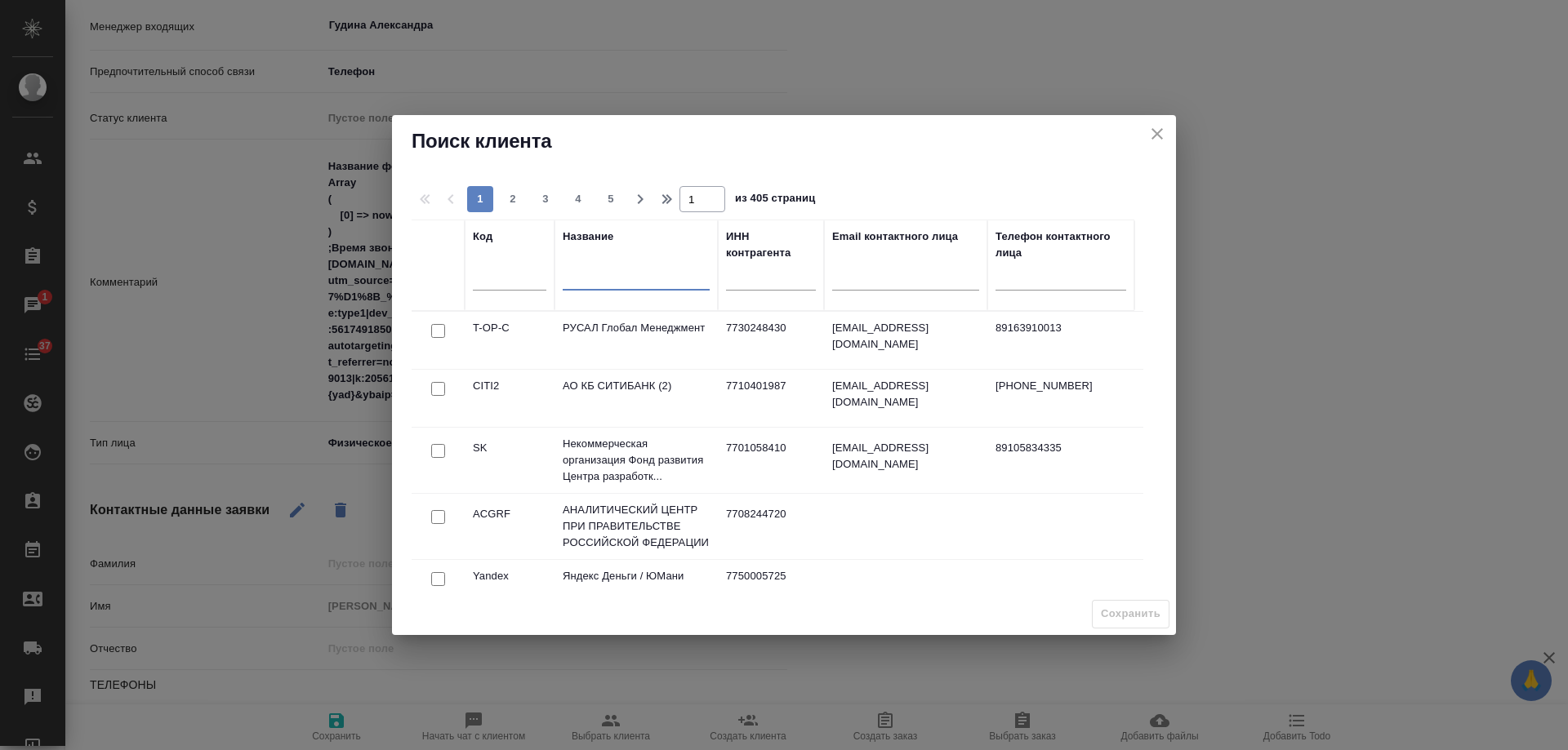
click at [628, 277] on input "text" at bounding box center [635, 280] width 147 height 21
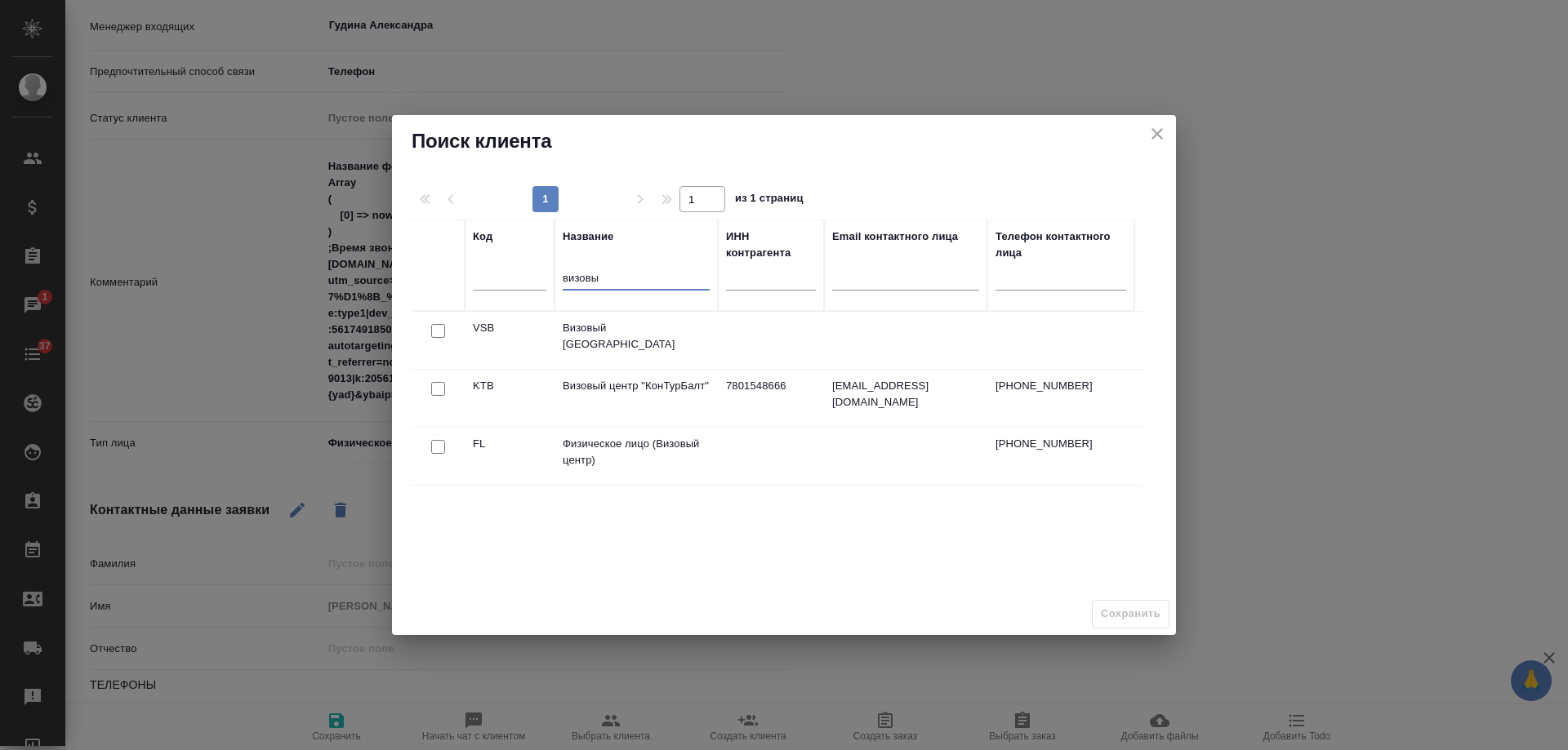
type input "визовы"
click at [436, 443] on input "checkbox" at bounding box center [437, 447] width 14 height 14
checkbox input "true"
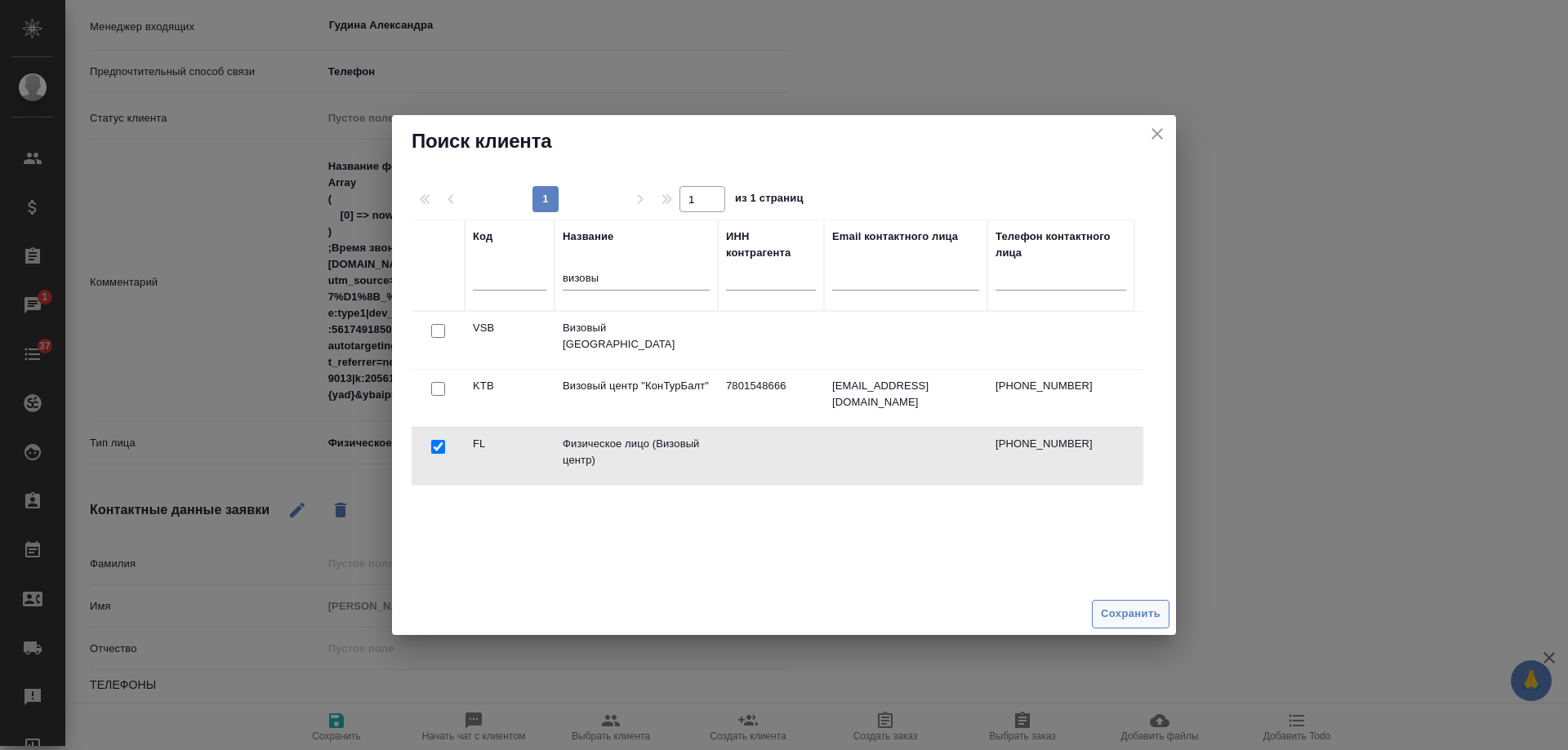
click at [1139, 620] on span "Сохранить" at bounding box center [1130, 615] width 60 height 19
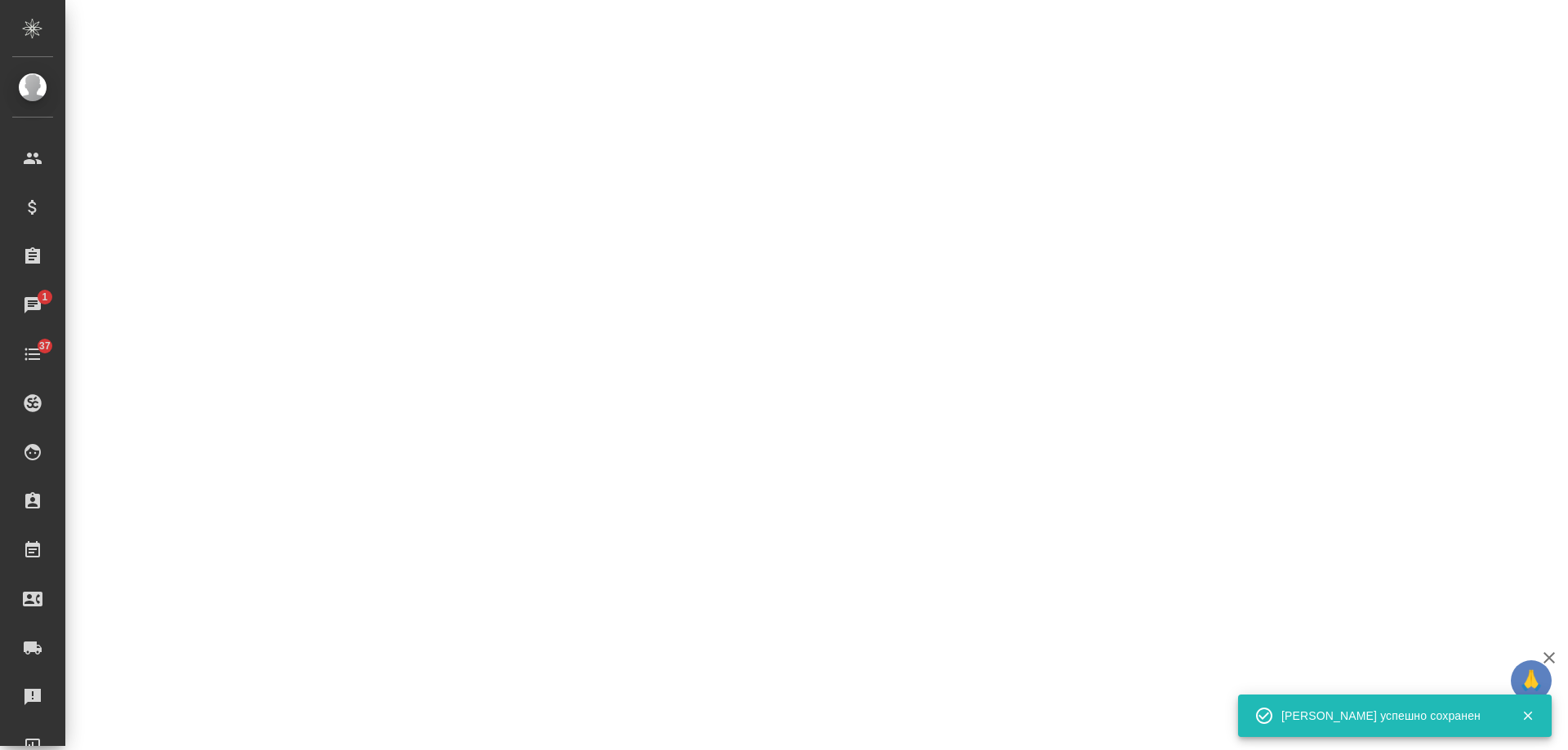
select select "RU"
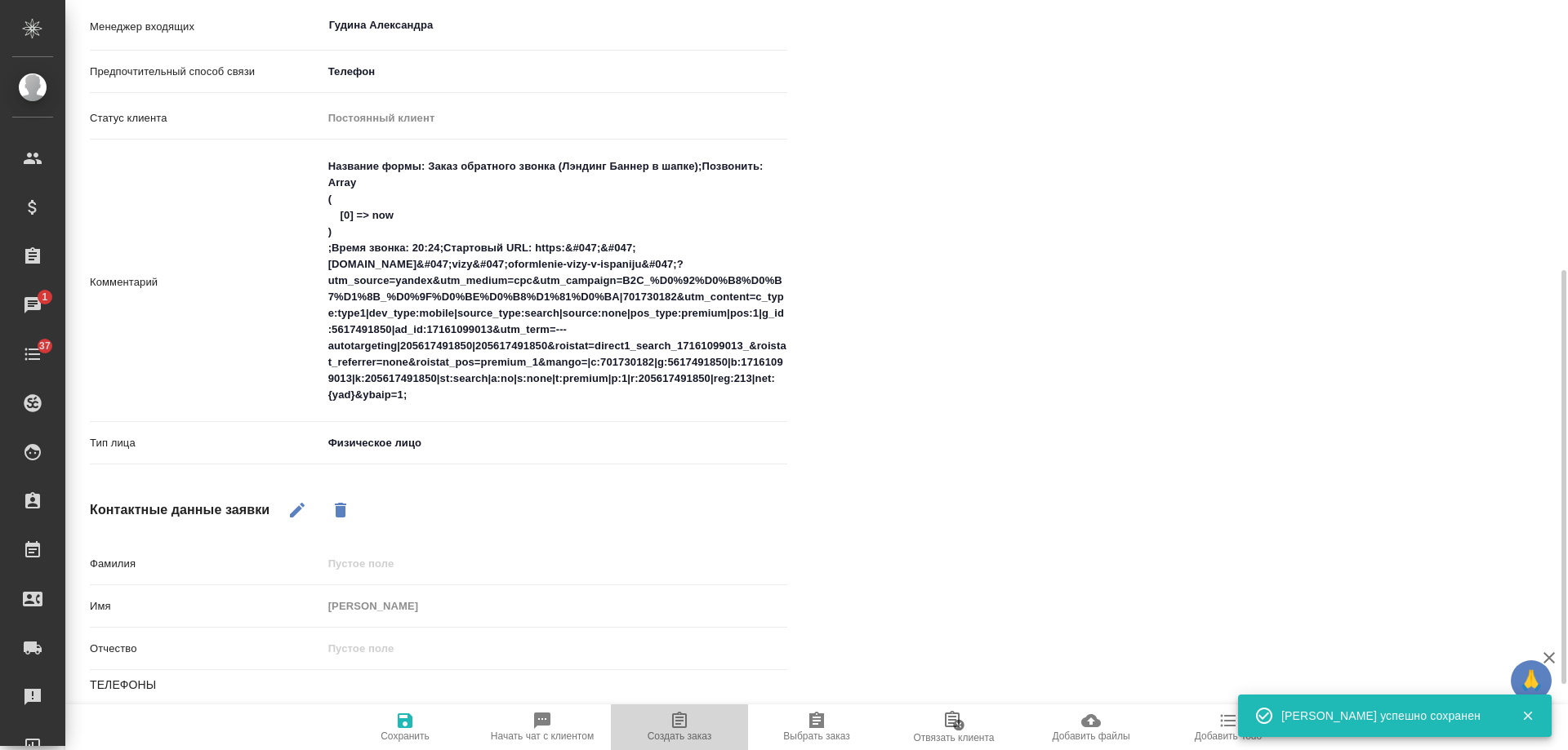
click at [678, 724] on icon "button" at bounding box center [680, 720] width 15 height 16
type textarea "x"
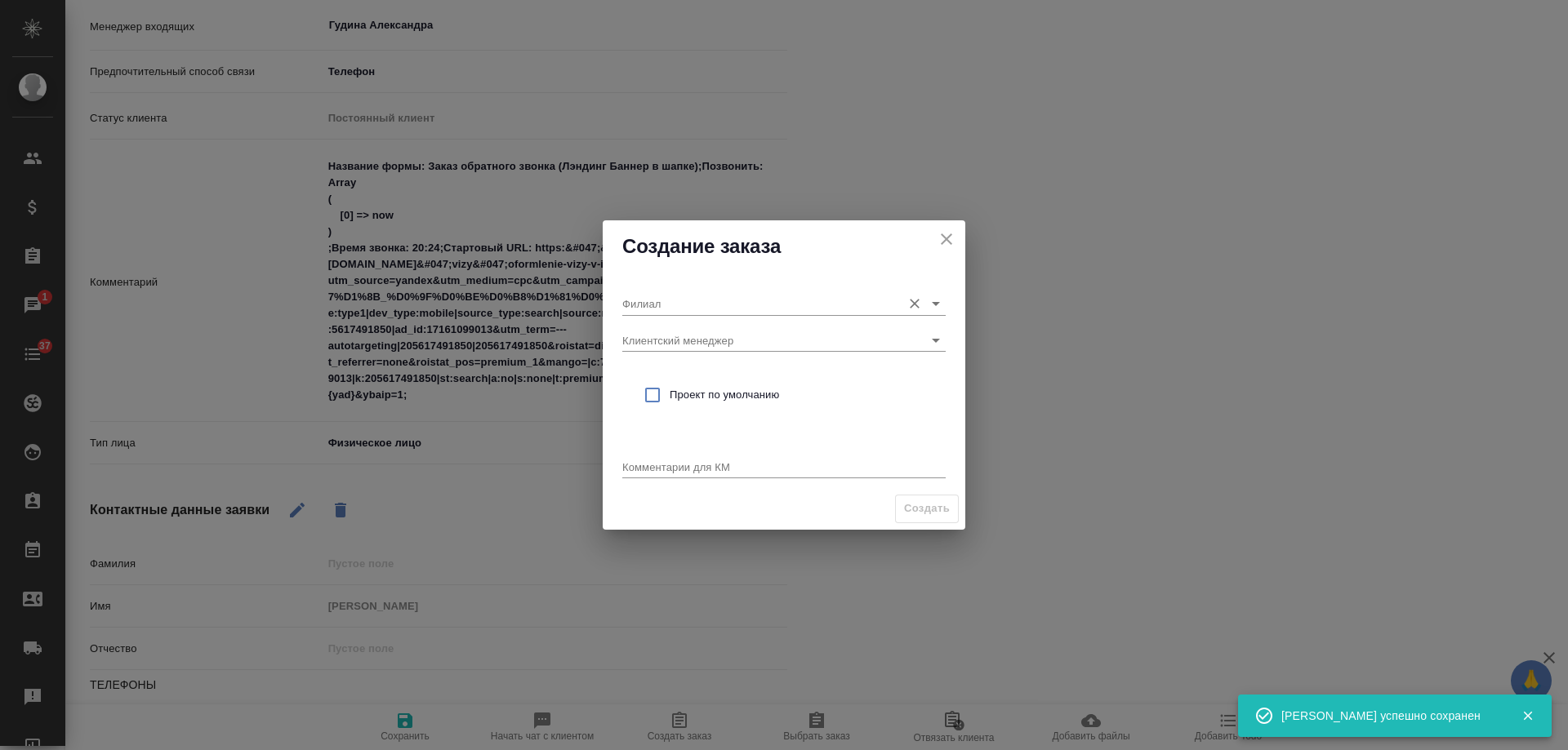
click at [780, 298] on input "Филиал" at bounding box center [757, 303] width 271 height 22
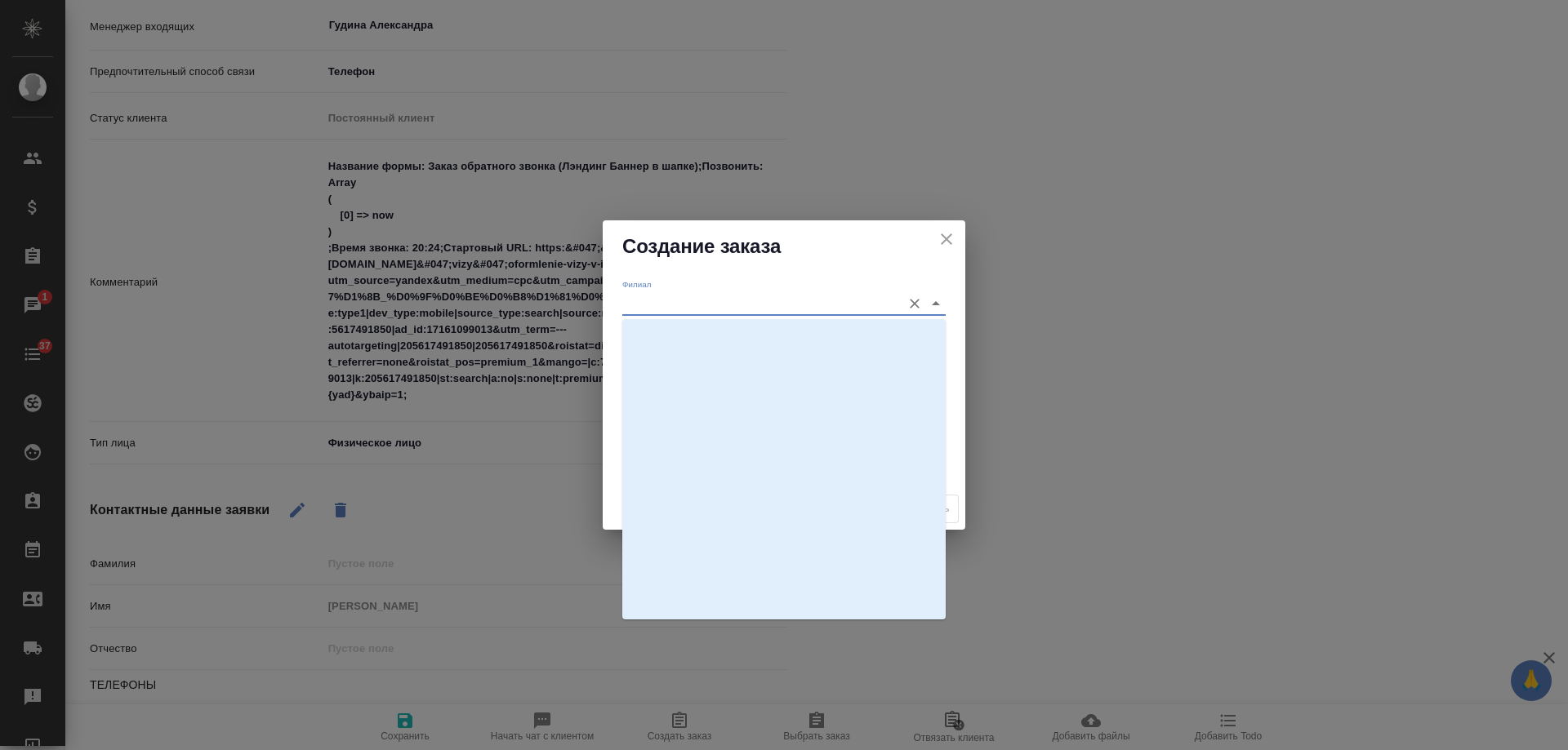
scroll to position [2879, 0]
click at [695, 545] on li "Visa" at bounding box center [783, 545] width 323 height 29
type input "Visa"
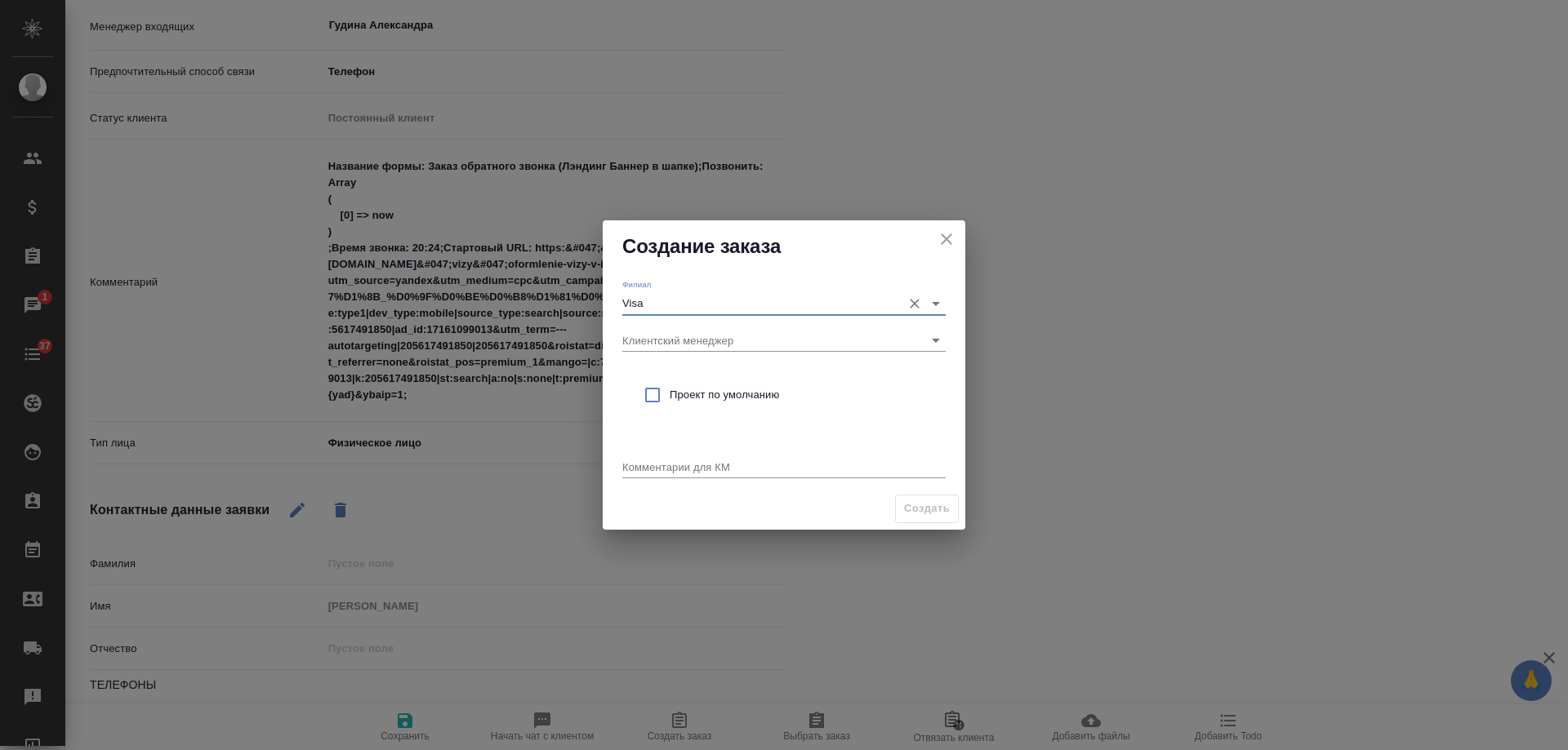
click at [708, 383] on div "Проект по умолчанию" at bounding box center [783, 395] width 323 height 47
checkbox input "true"
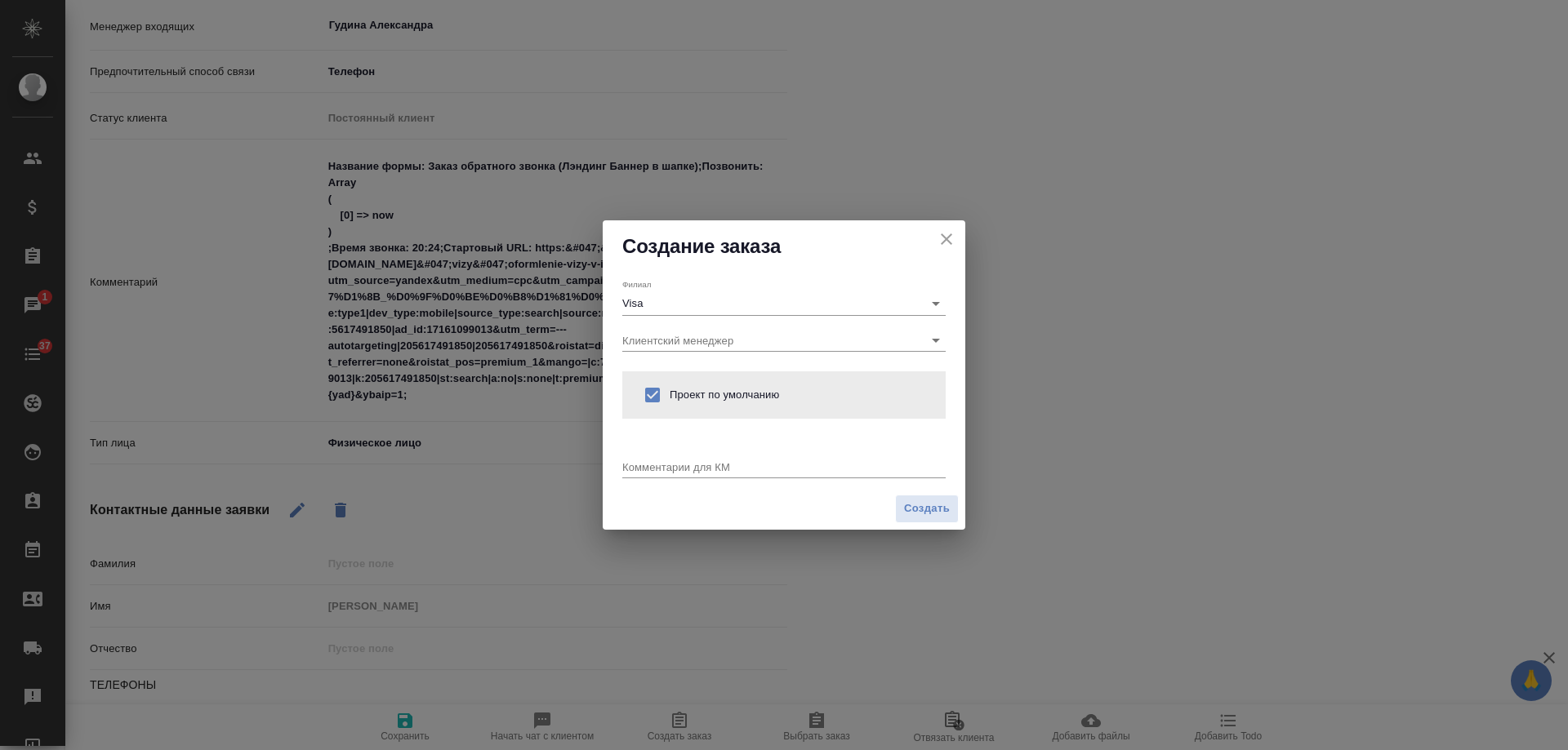
click at [697, 468] on textarea at bounding box center [783, 466] width 323 height 12
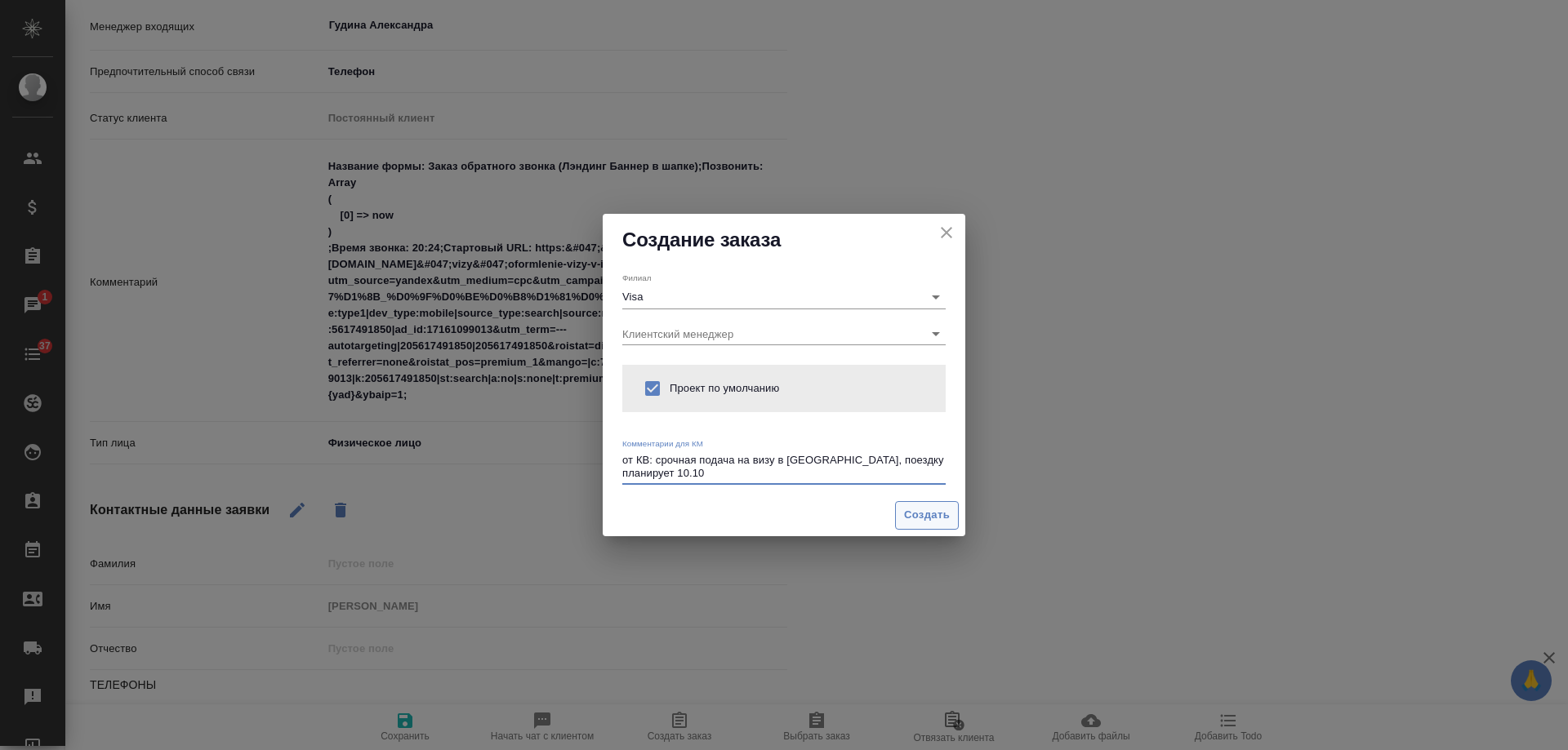
type textarea "от КВ: срочная подача на визу в Испанию, поездку планирует 10.10"
click at [944, 509] on span "Создать" at bounding box center [927, 516] width 45 height 19
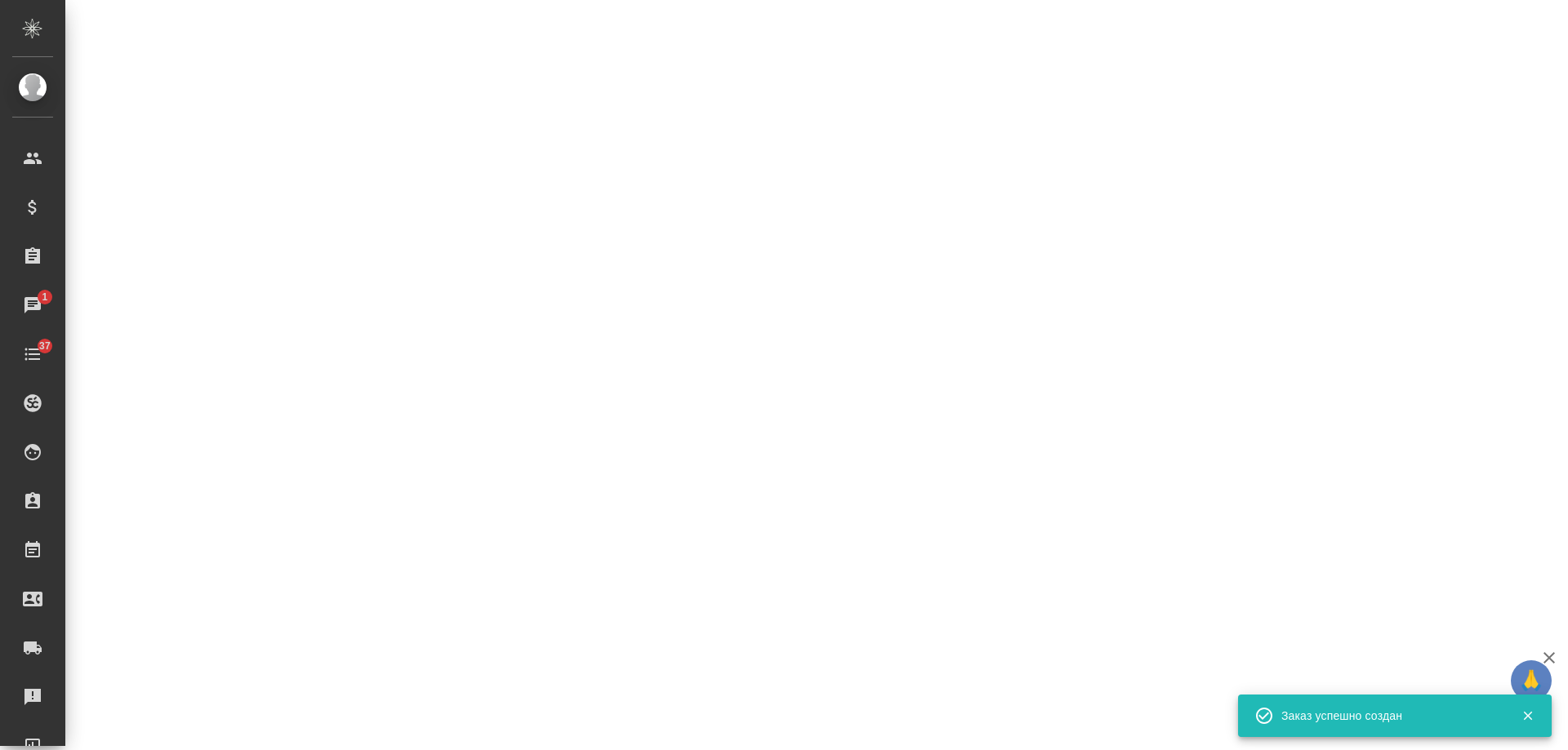
select select "RU"
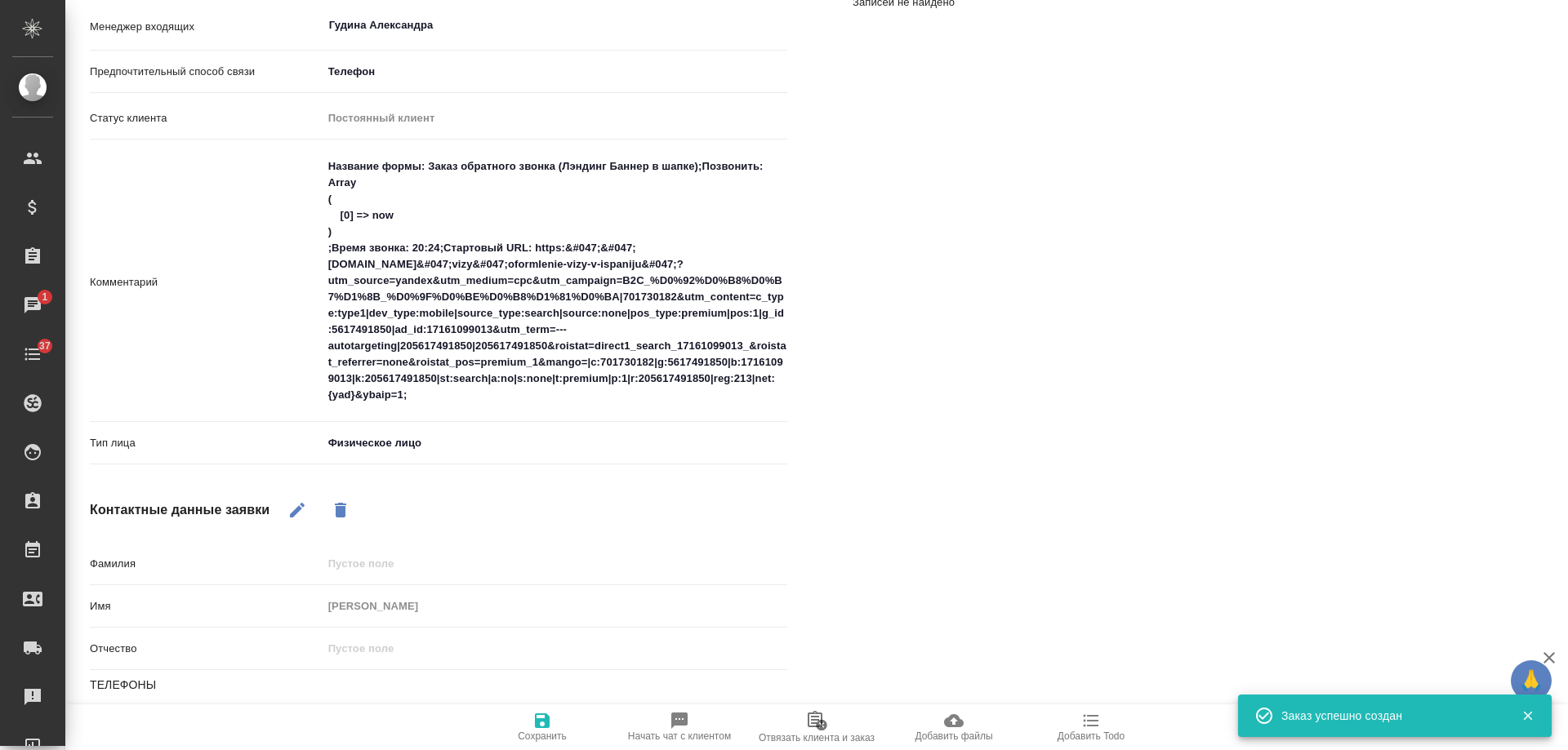
type textarea "x"
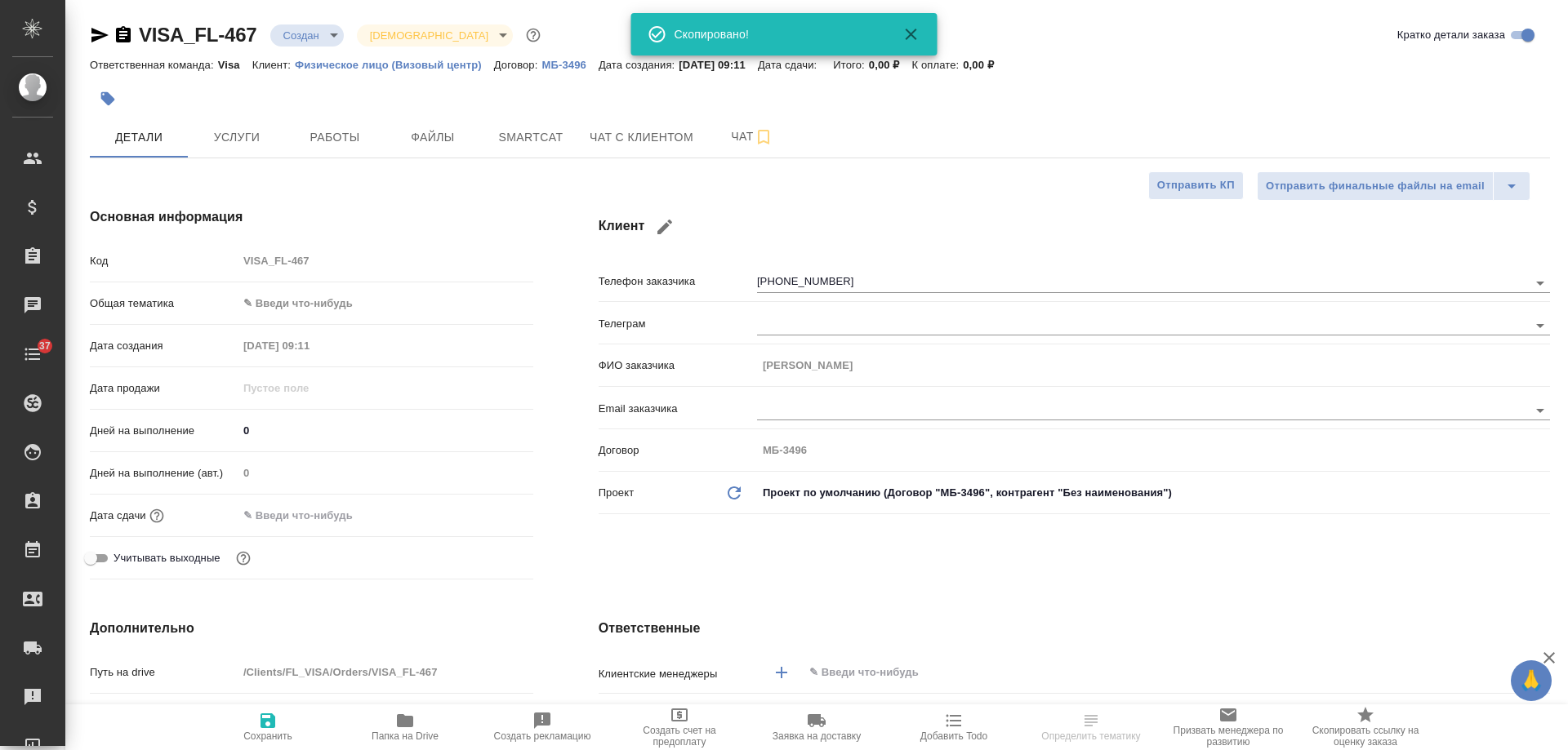
select select "RU"
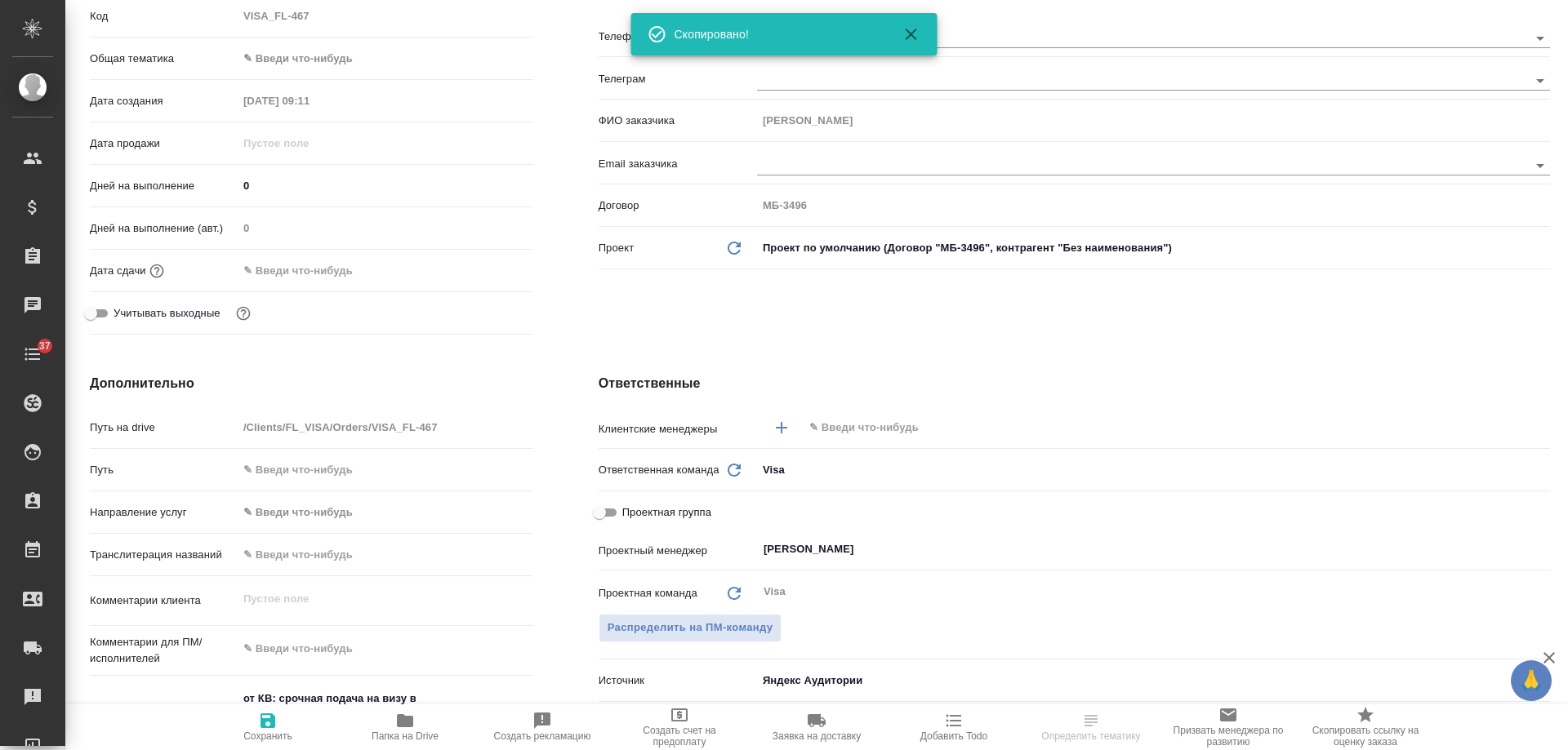
scroll to position [408, 0]
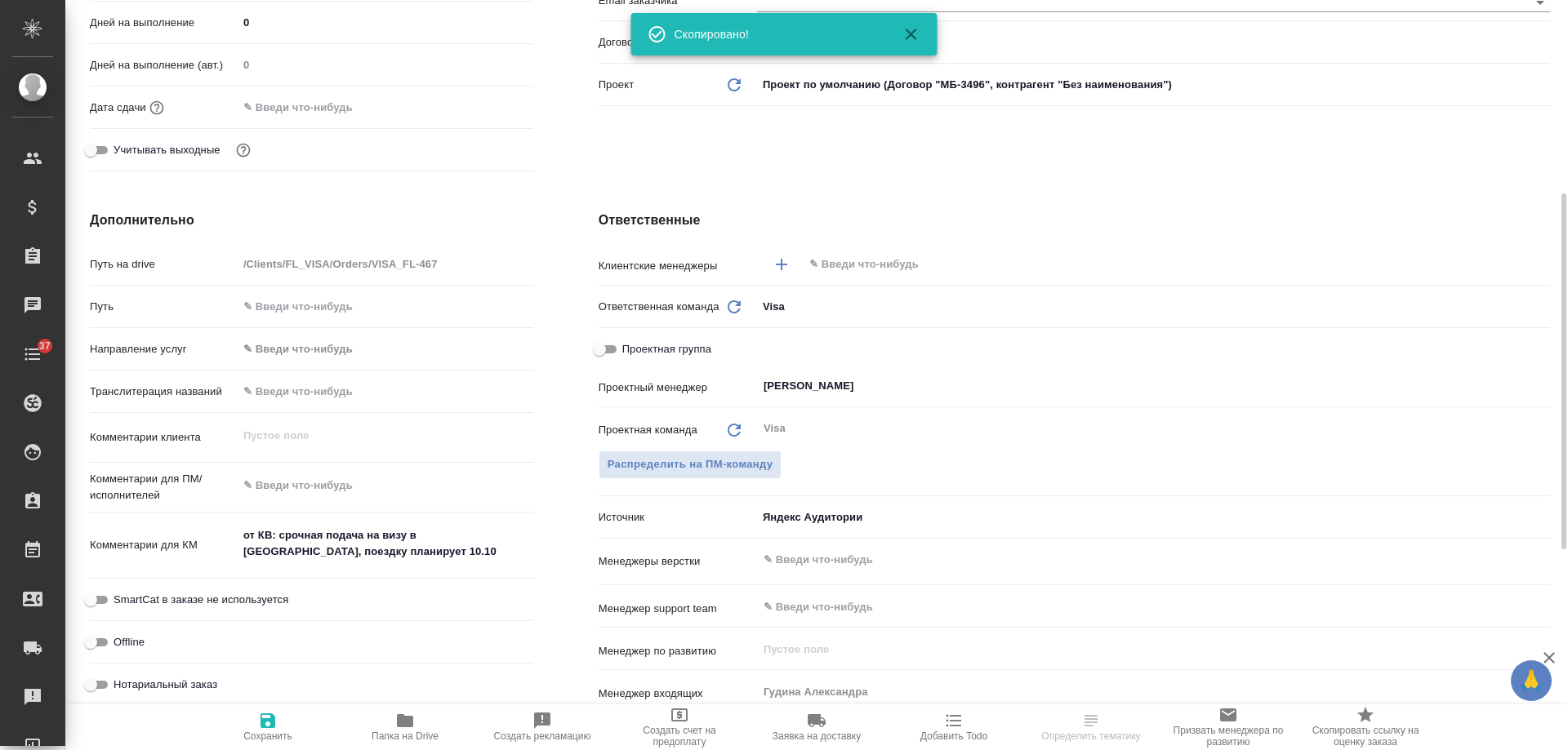
click at [853, 268] on input "text" at bounding box center [1149, 264] width 683 height 20
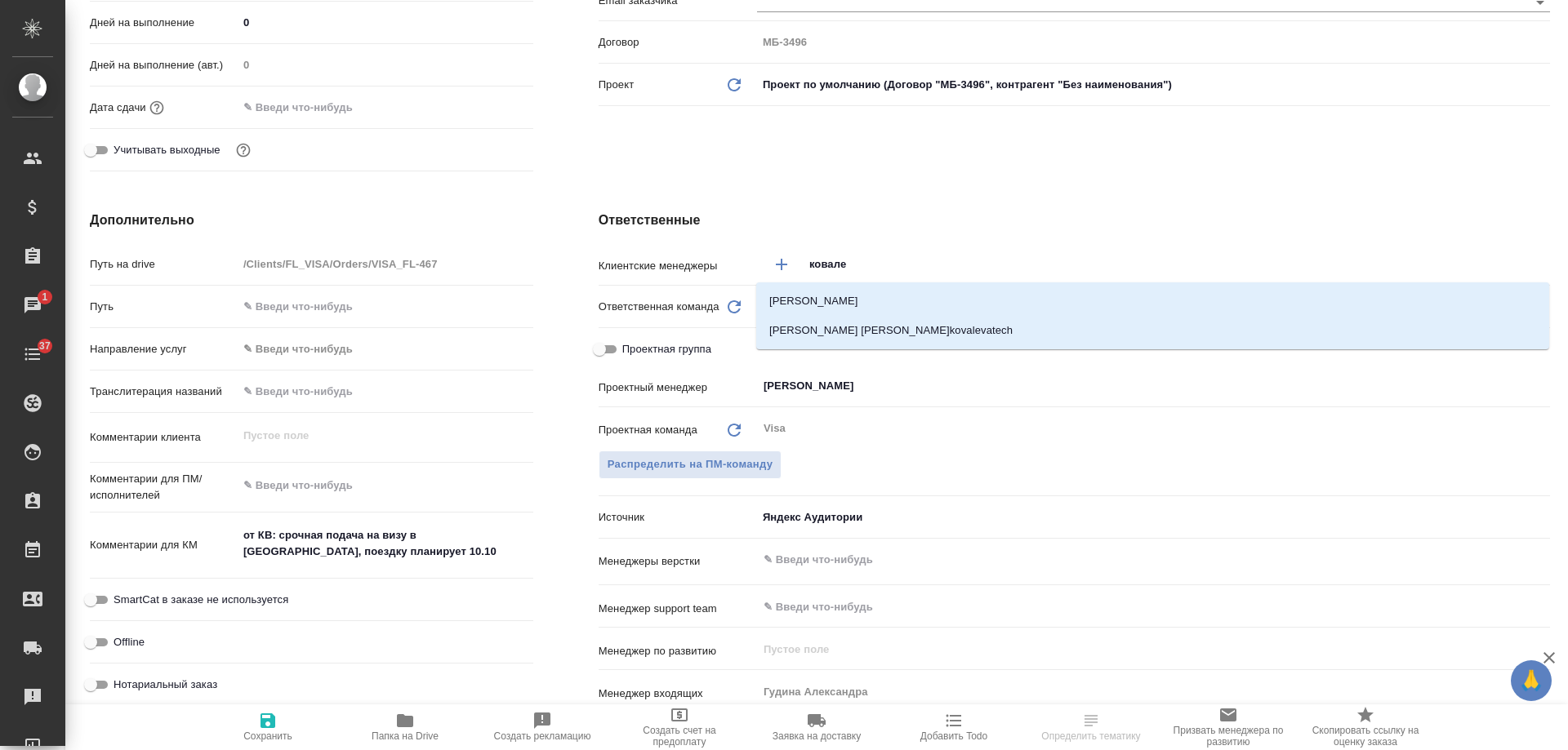
type input "[PERSON_NAME]"
click at [859, 302] on li "[PERSON_NAME]" at bounding box center [1151, 301] width 793 height 29
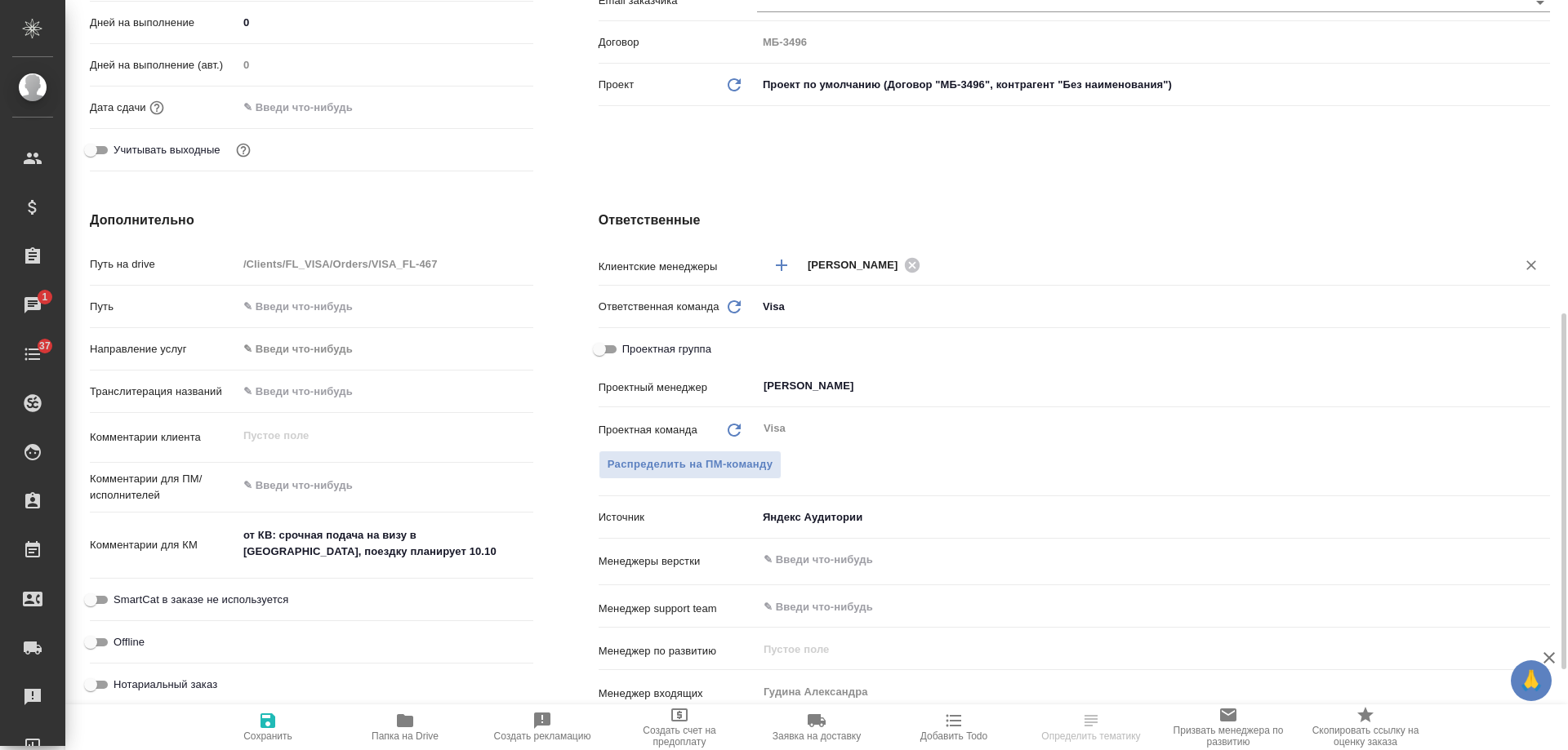
scroll to position [572, 0]
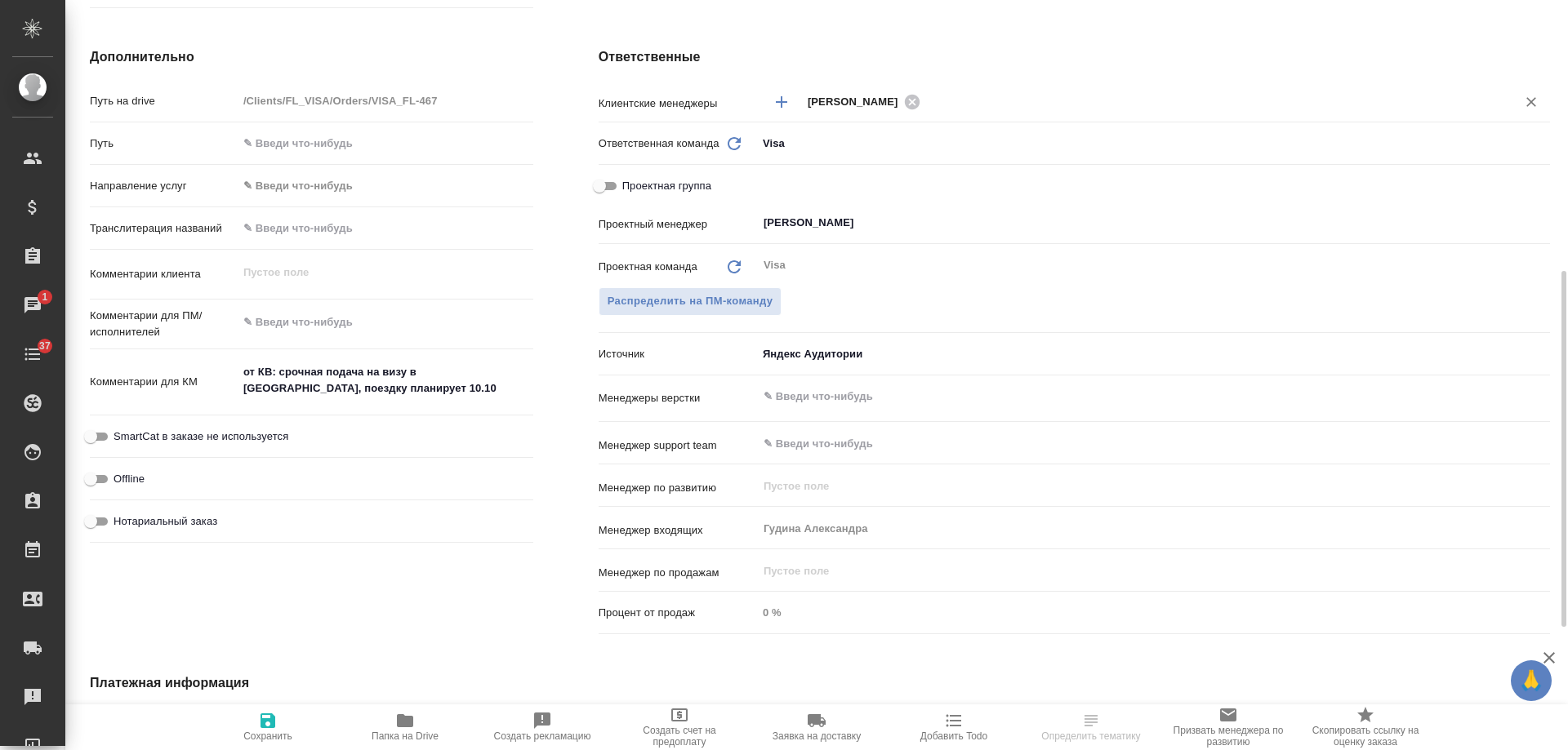
drag, startPoint x: 258, startPoint y: 726, endPoint x: 681, endPoint y: 643, distance: 431.1
click at [258, 726] on icon "button" at bounding box center [267, 721] width 20 height 20
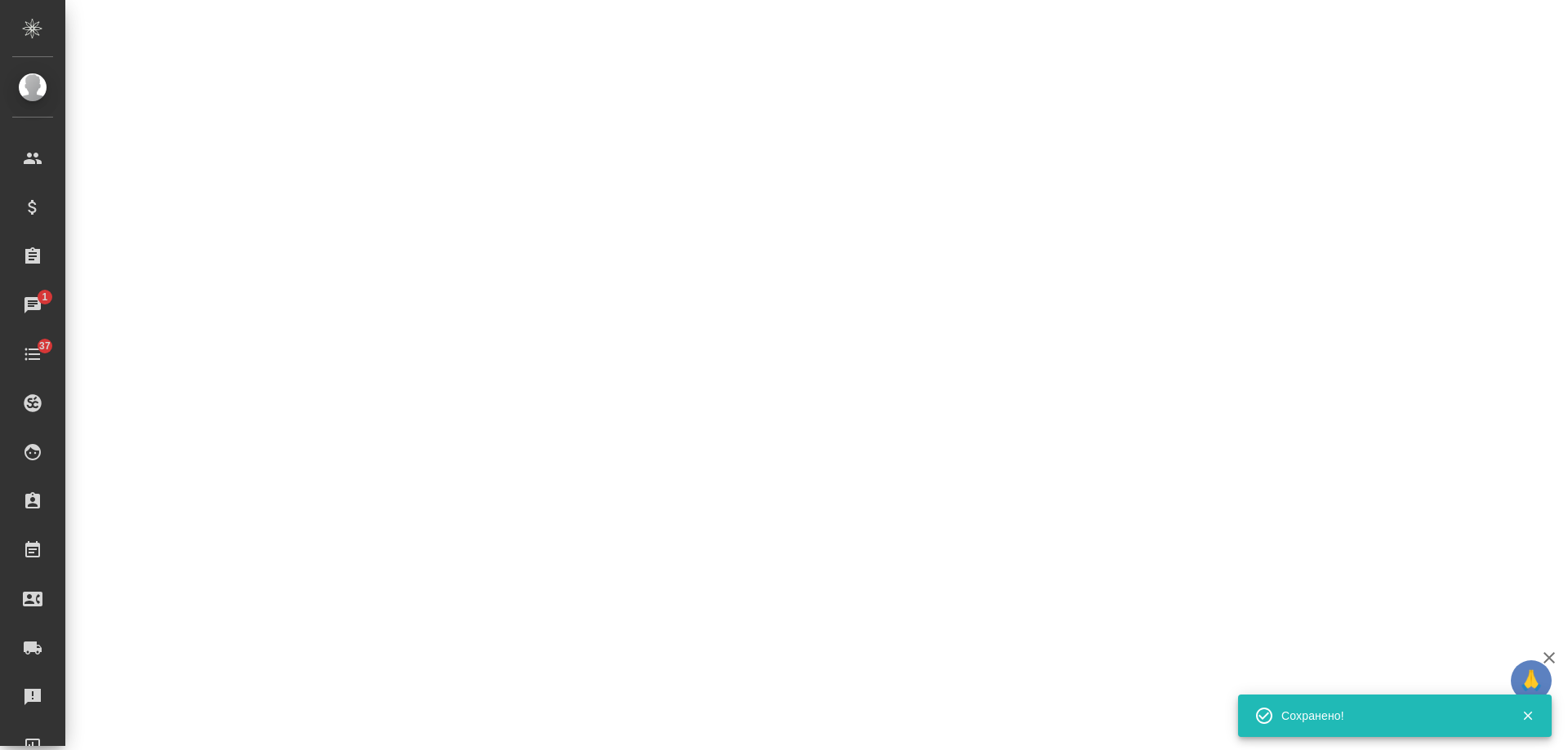
select select "RU"
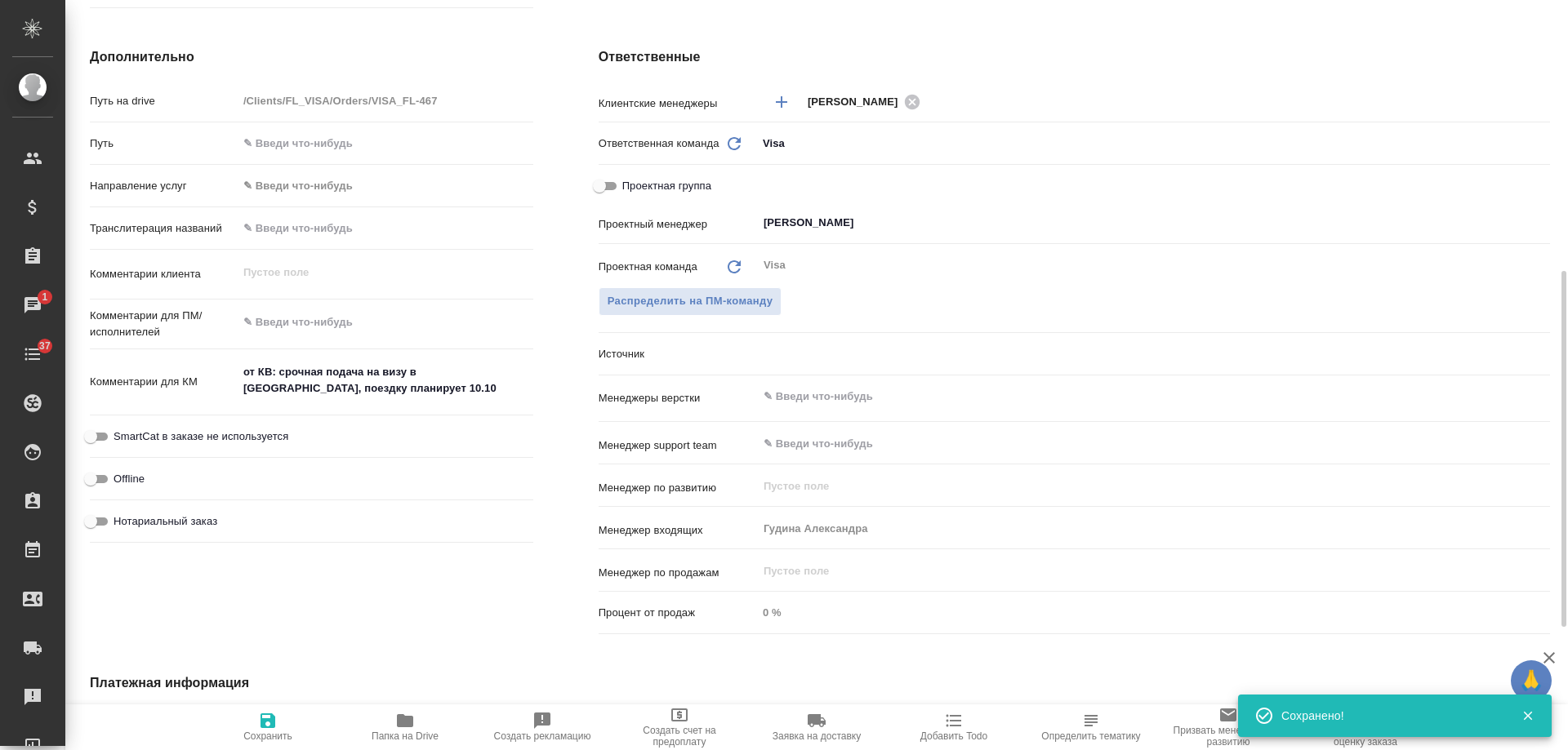
type textarea "x"
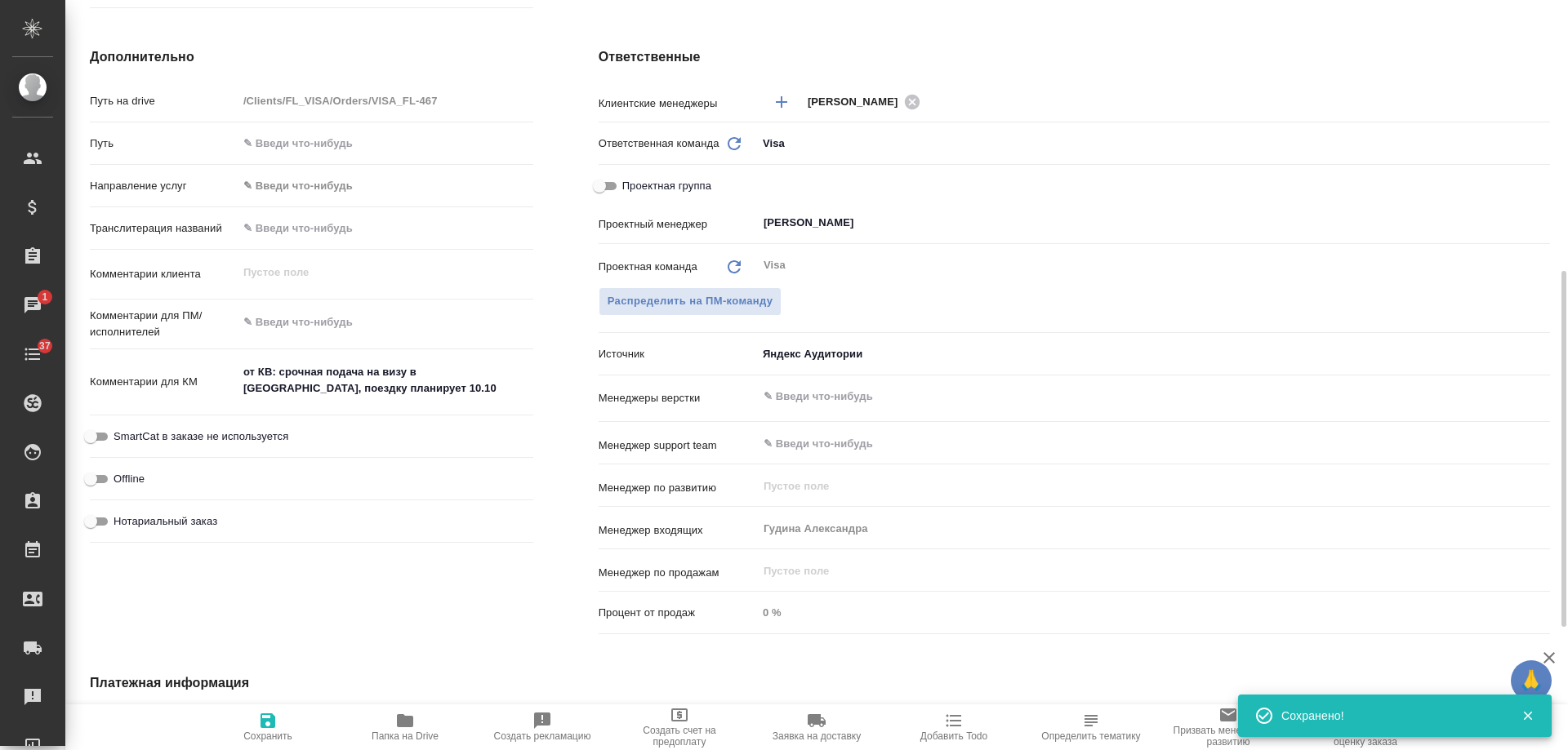
type textarea "x"
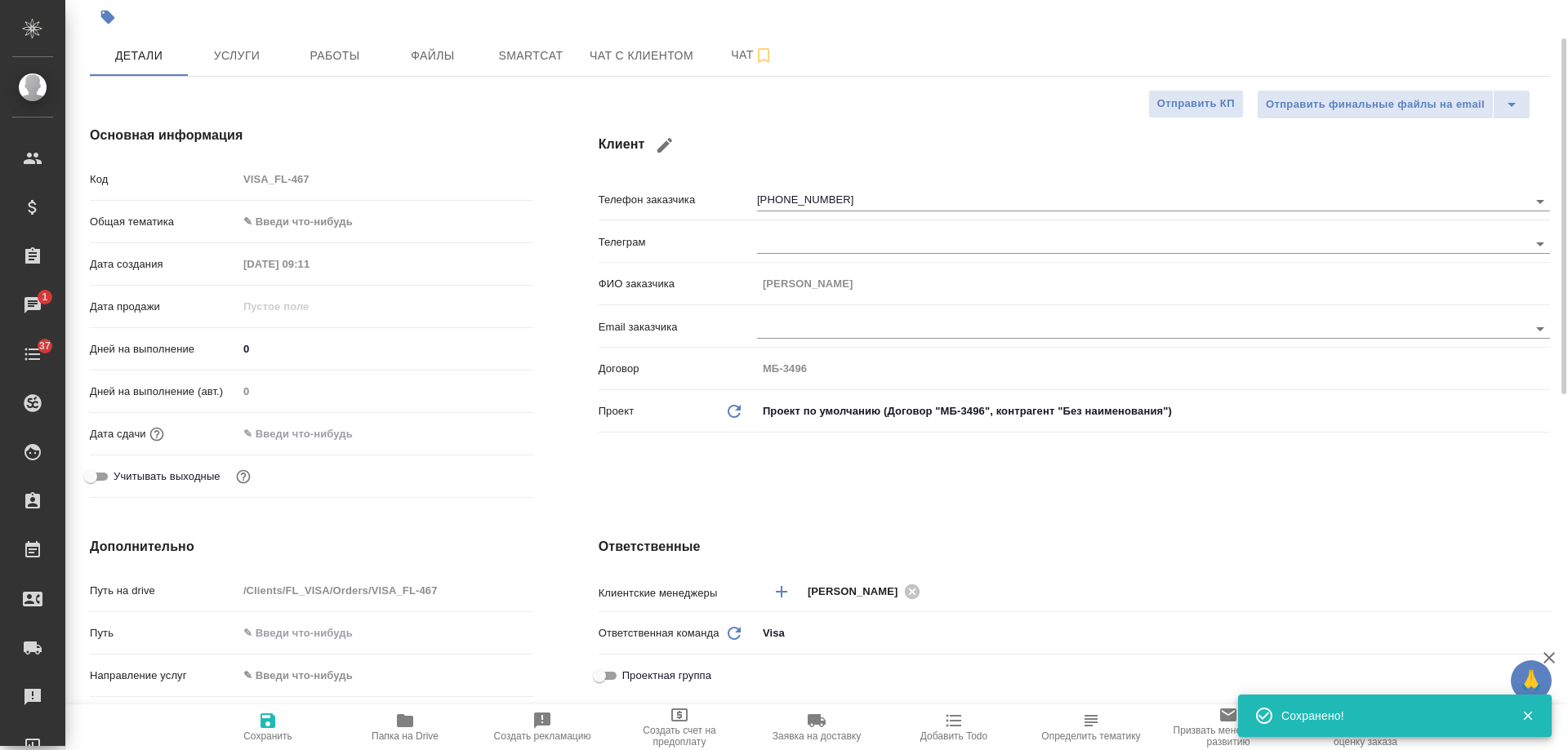
scroll to position [0, 0]
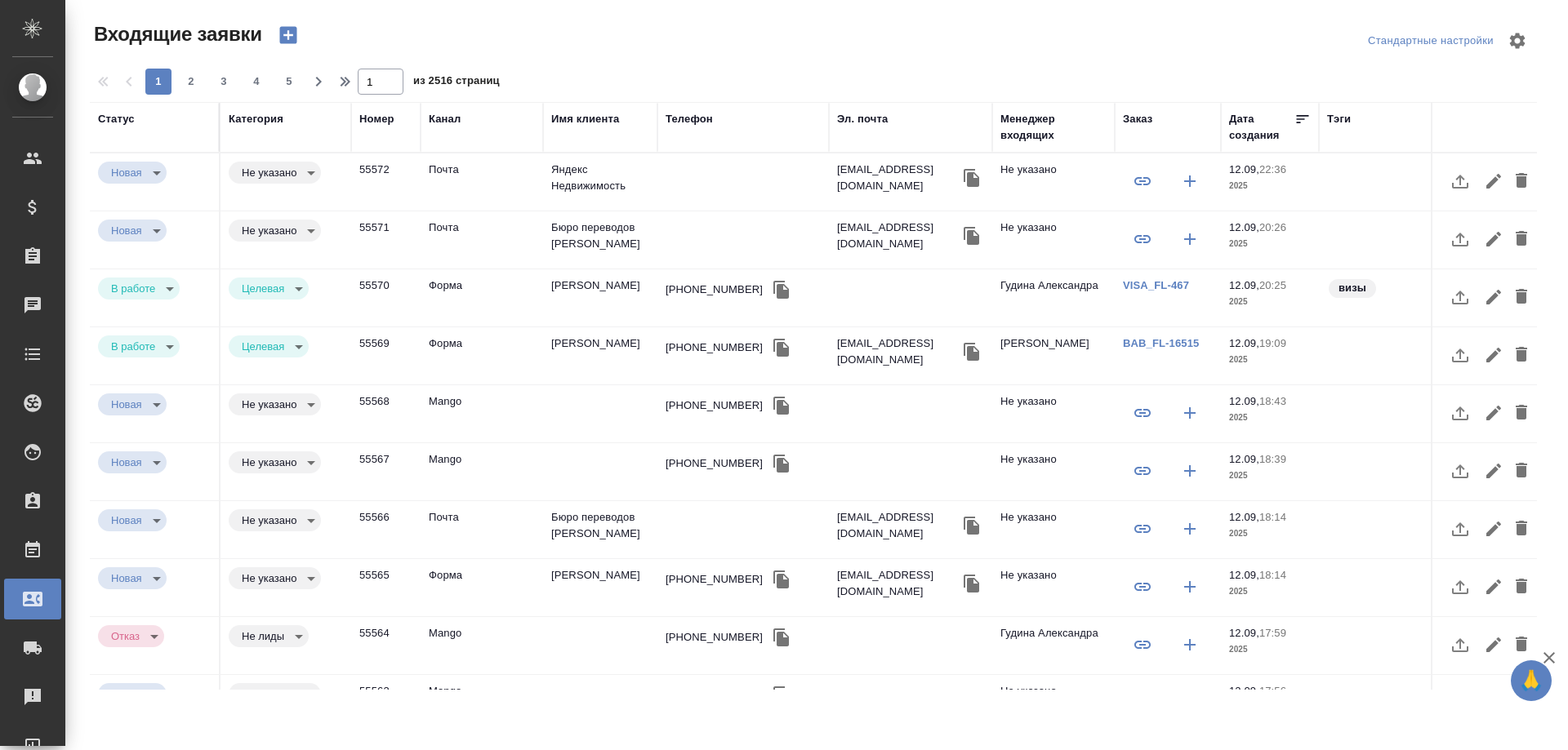
select select "RU"
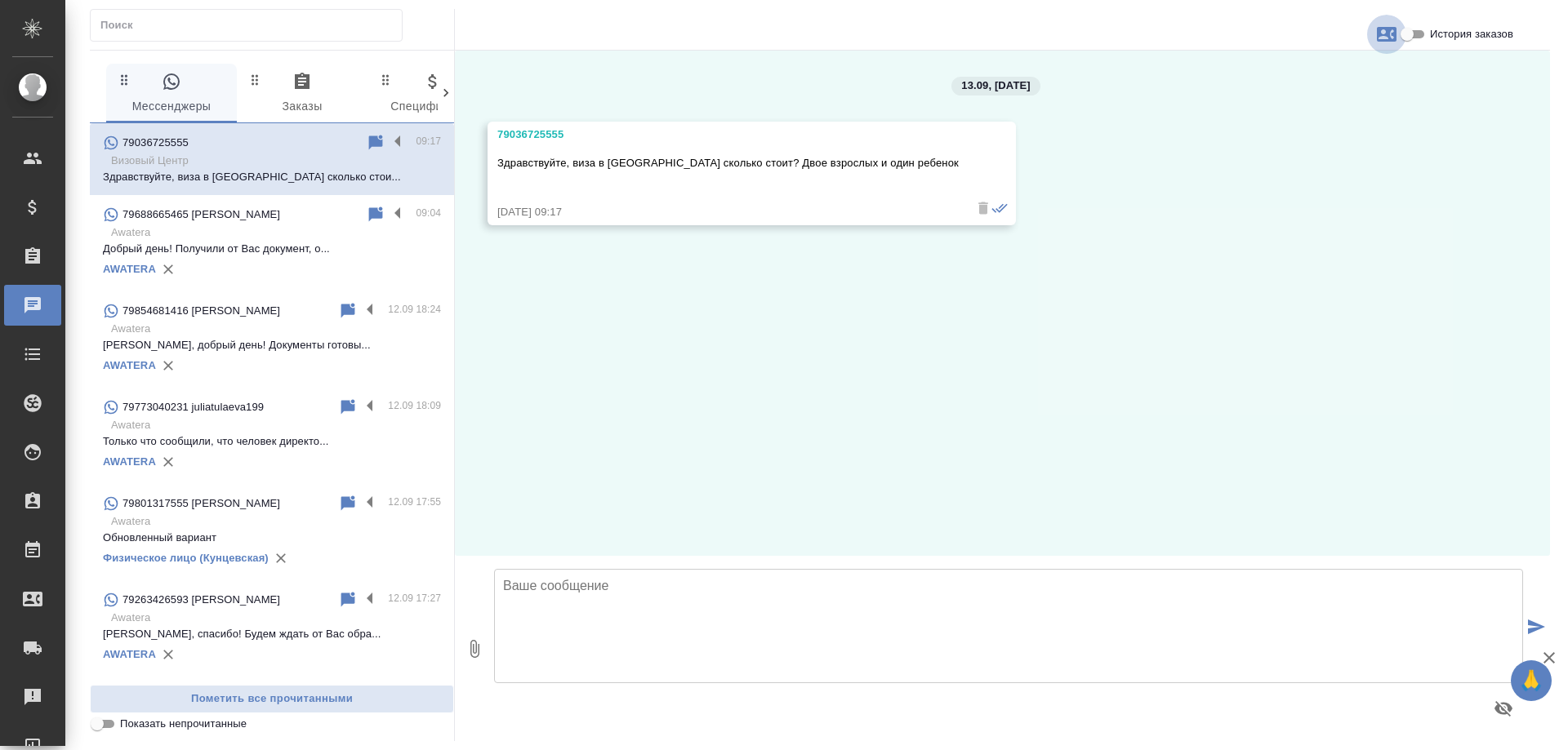
click at [1378, 39] on icon "button" at bounding box center [1386, 34] width 20 height 15
click at [1298, 77] on span "Создать заявку" at bounding box center [1315, 78] width 77 height 16
select select "RU"
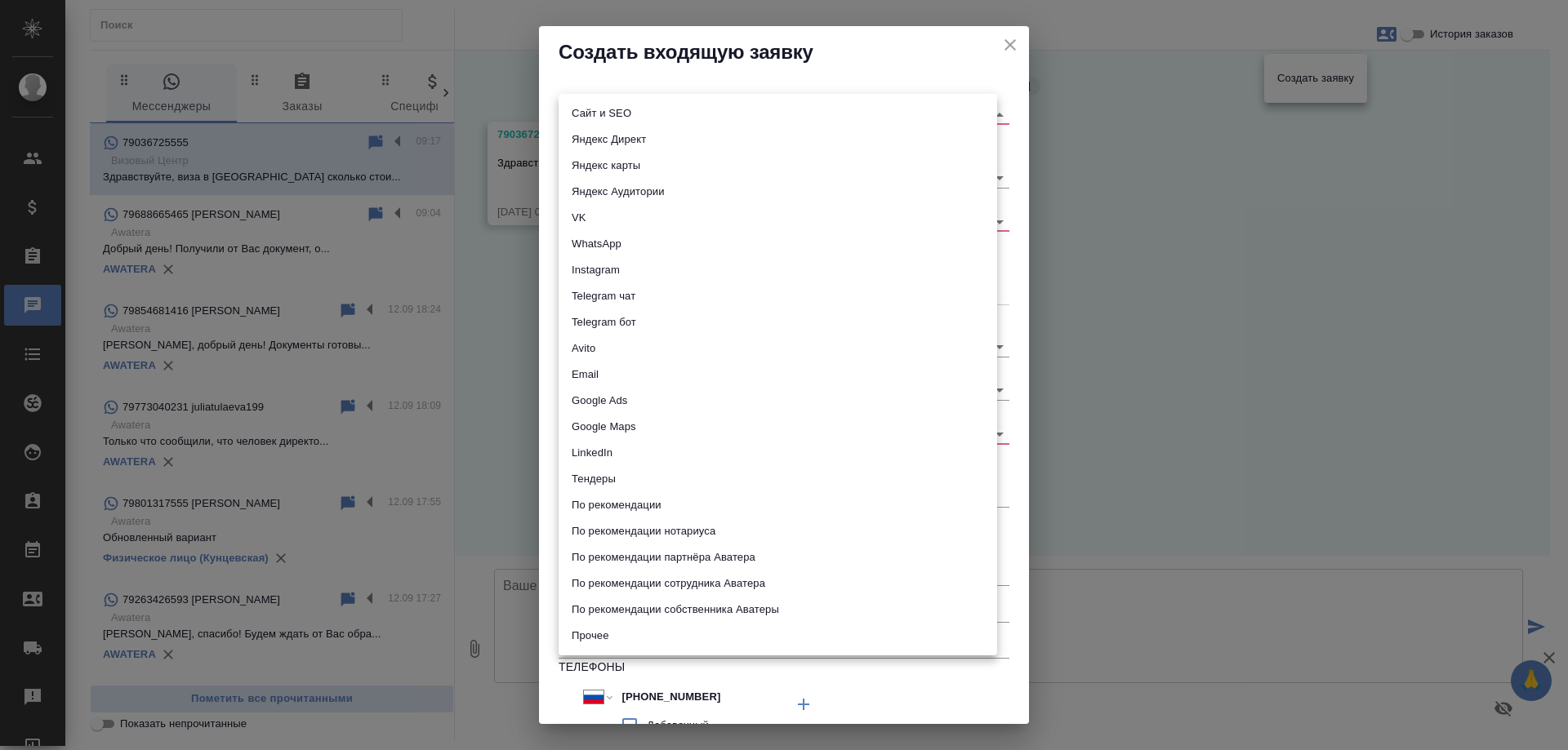
click at [604, 107] on body "🙏 .cls-1 fill:#fff; AWATERA [PERSON_NAME] Спецификации Заказы 0 Чаты Todo Проек…" at bounding box center [784, 375] width 1568 height 750
click at [622, 247] on li "WhatsApp" at bounding box center [777, 244] width 438 height 27
type input "whatsapp"
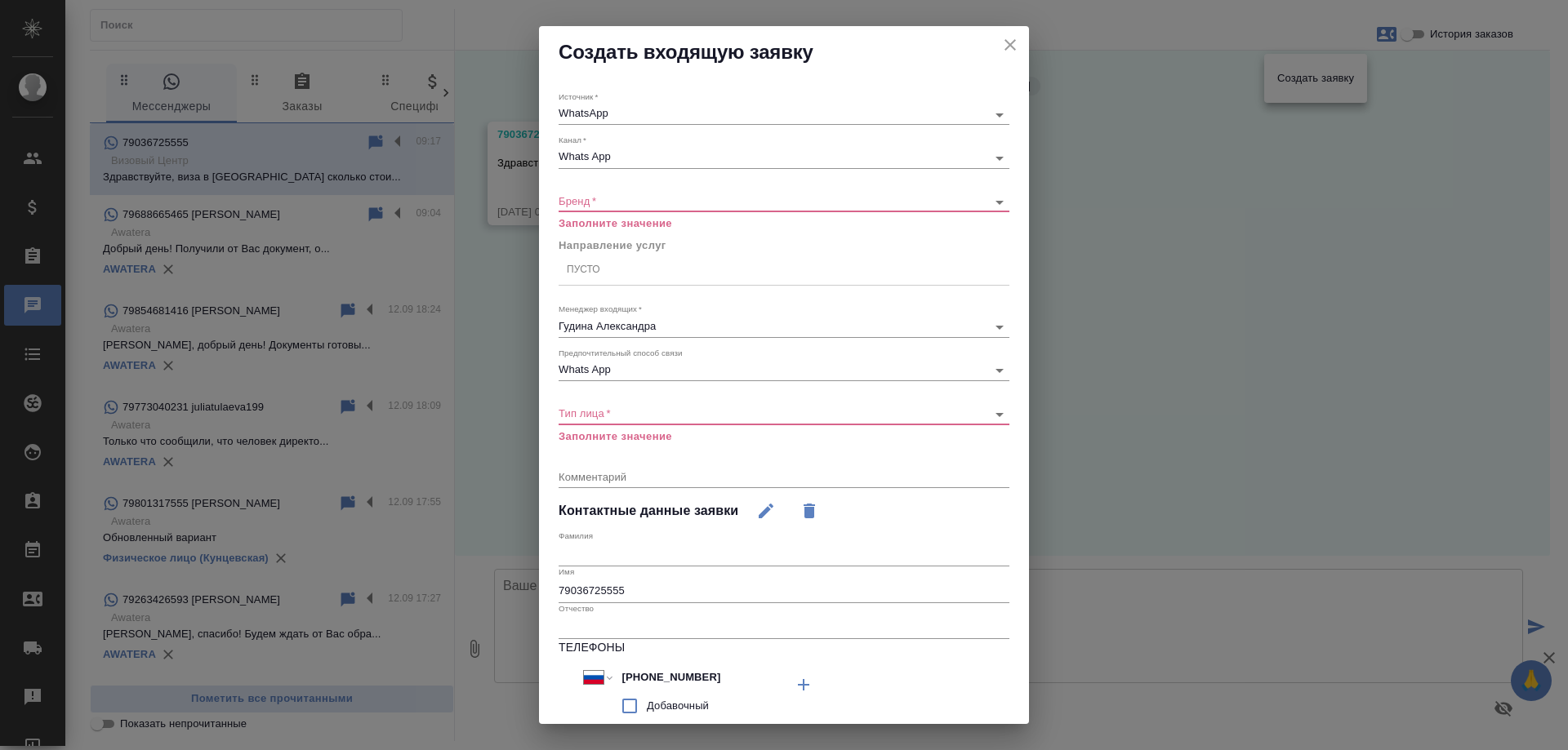
drag, startPoint x: 615, startPoint y: 192, endPoint x: 610, endPoint y: 204, distance: 13.0
click at [612, 201] on div "​" at bounding box center [784, 203] width 451 height 21
click at [610, 204] on body "🙏 .cls-1 fill:#fff; AWATERA Gudina Alexandra Клиенты Спецификации Заказы 0 Чаты…" at bounding box center [784, 375] width 1568 height 750
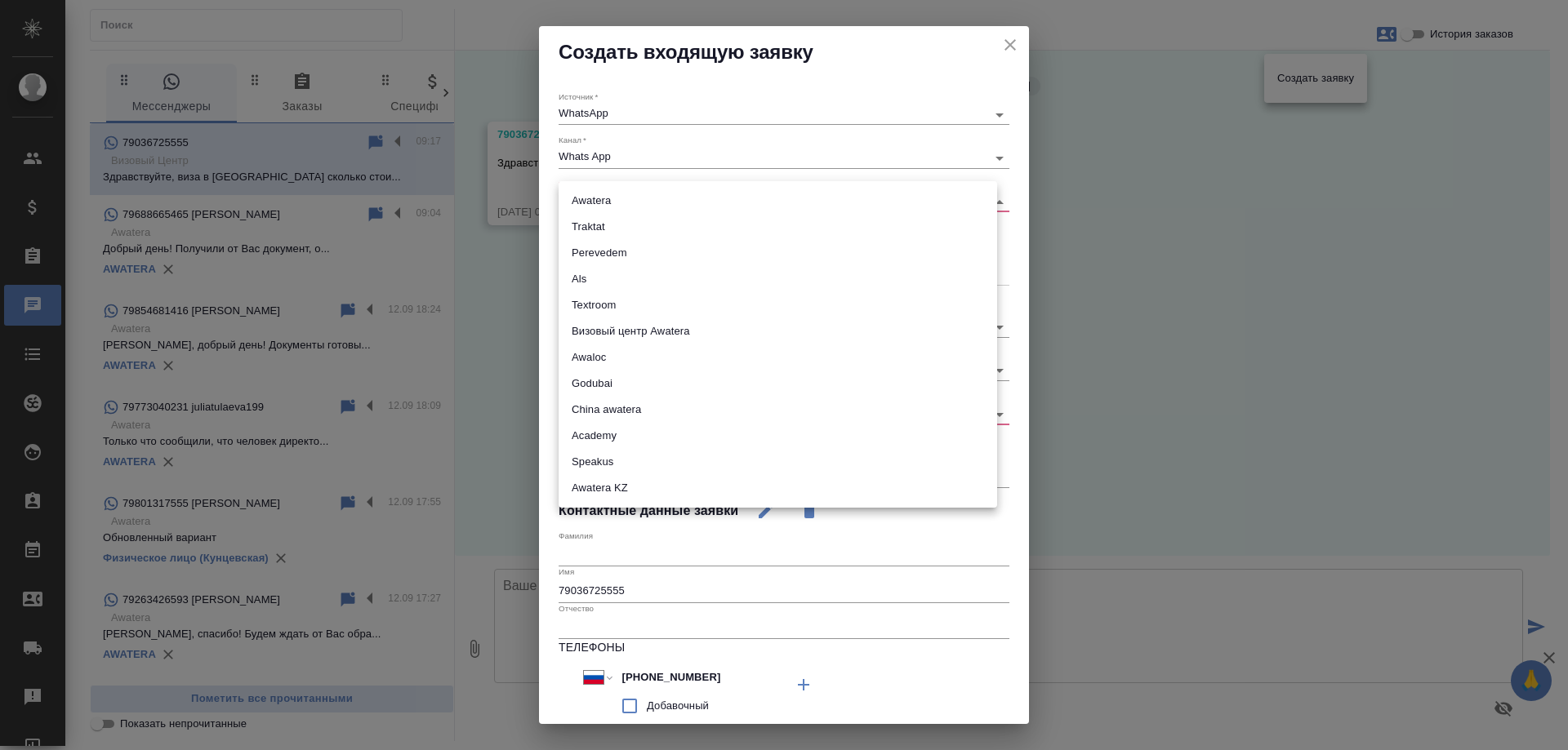
drag, startPoint x: 673, startPoint y: 329, endPoint x: 661, endPoint y: 305, distance: 26.8
click at [673, 329] on li "Визовый центр Awatera" at bounding box center [777, 331] width 438 height 27
type input "visaCenterAwatera"
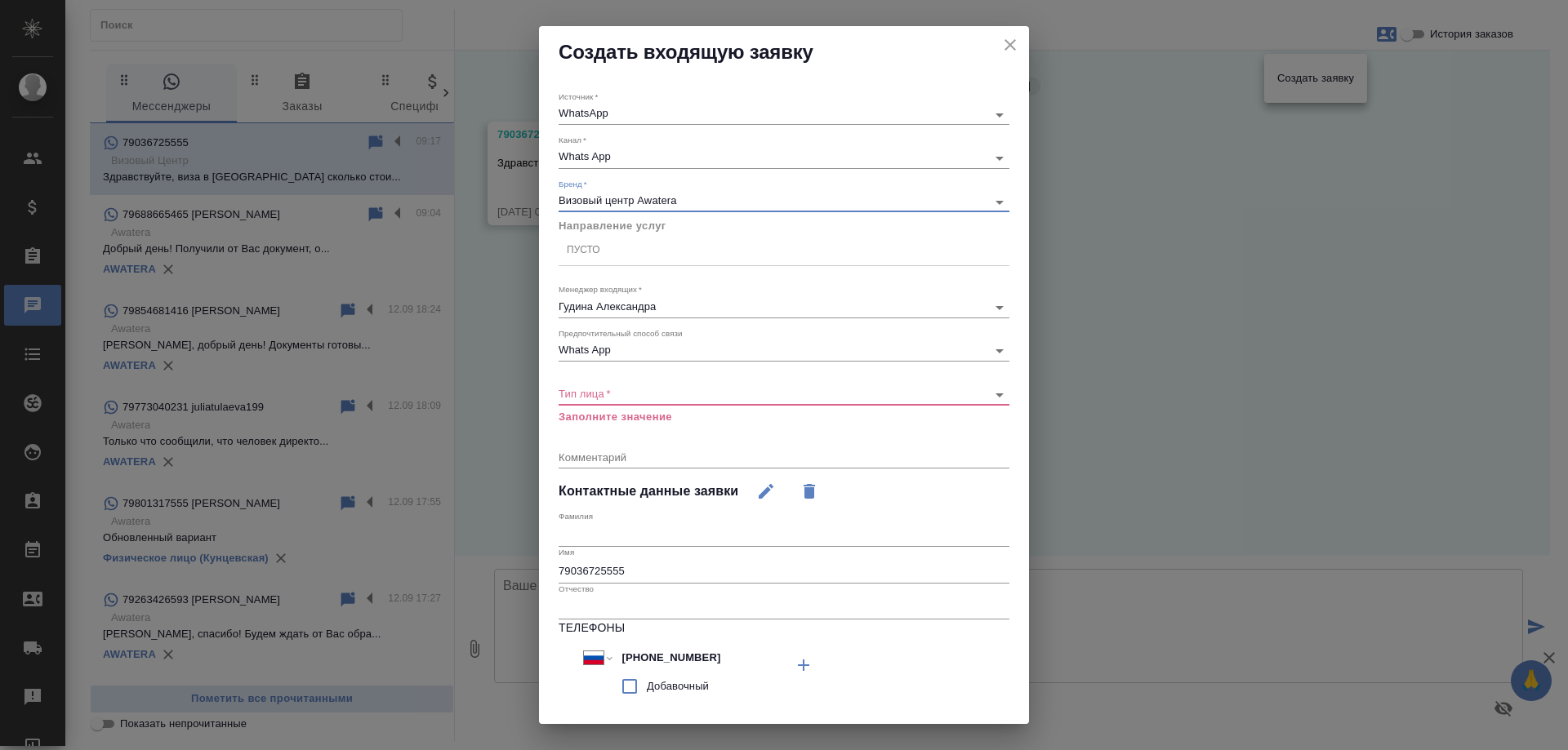
click at [610, 250] on div "Пусто" at bounding box center [784, 250] width 451 height 24
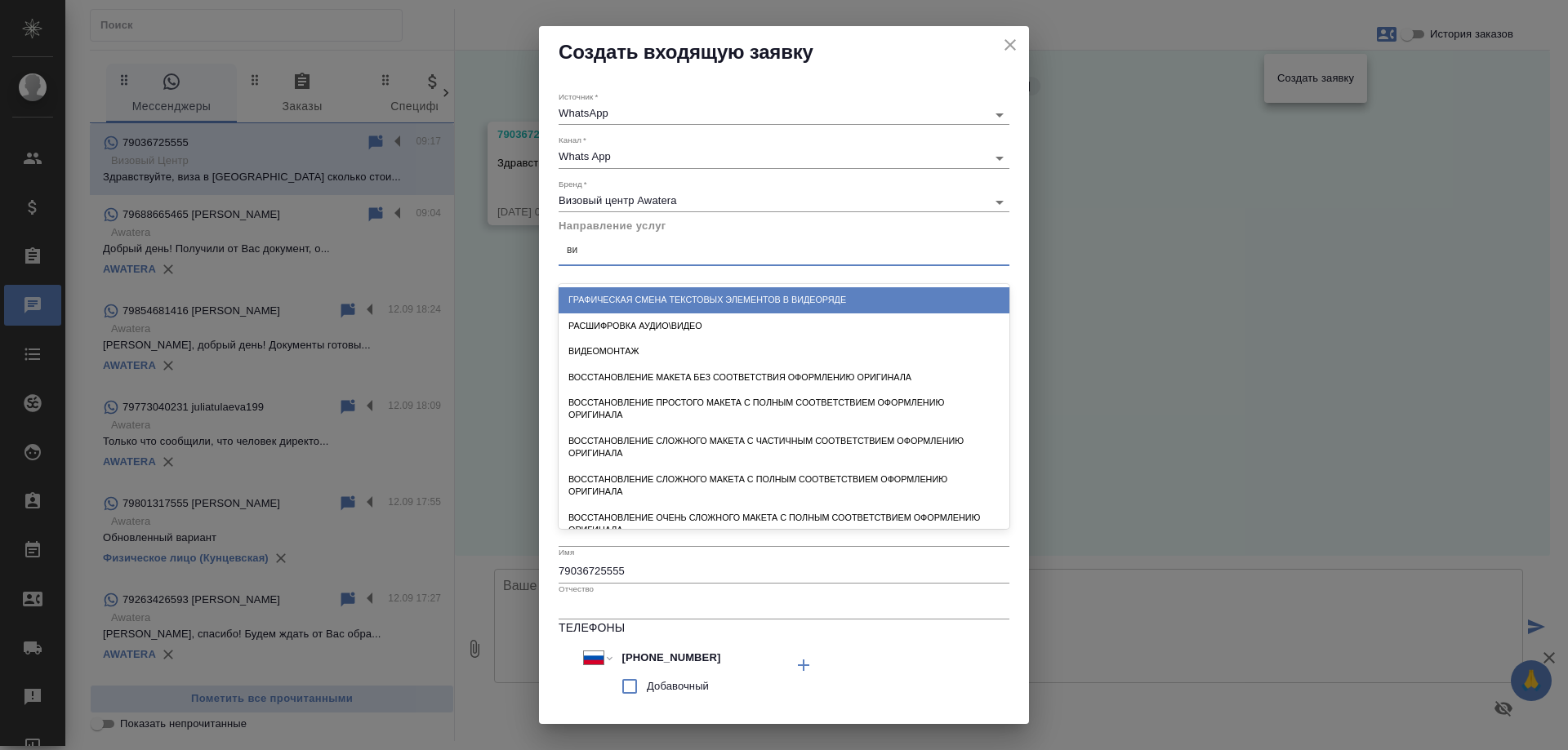
type input "виз"
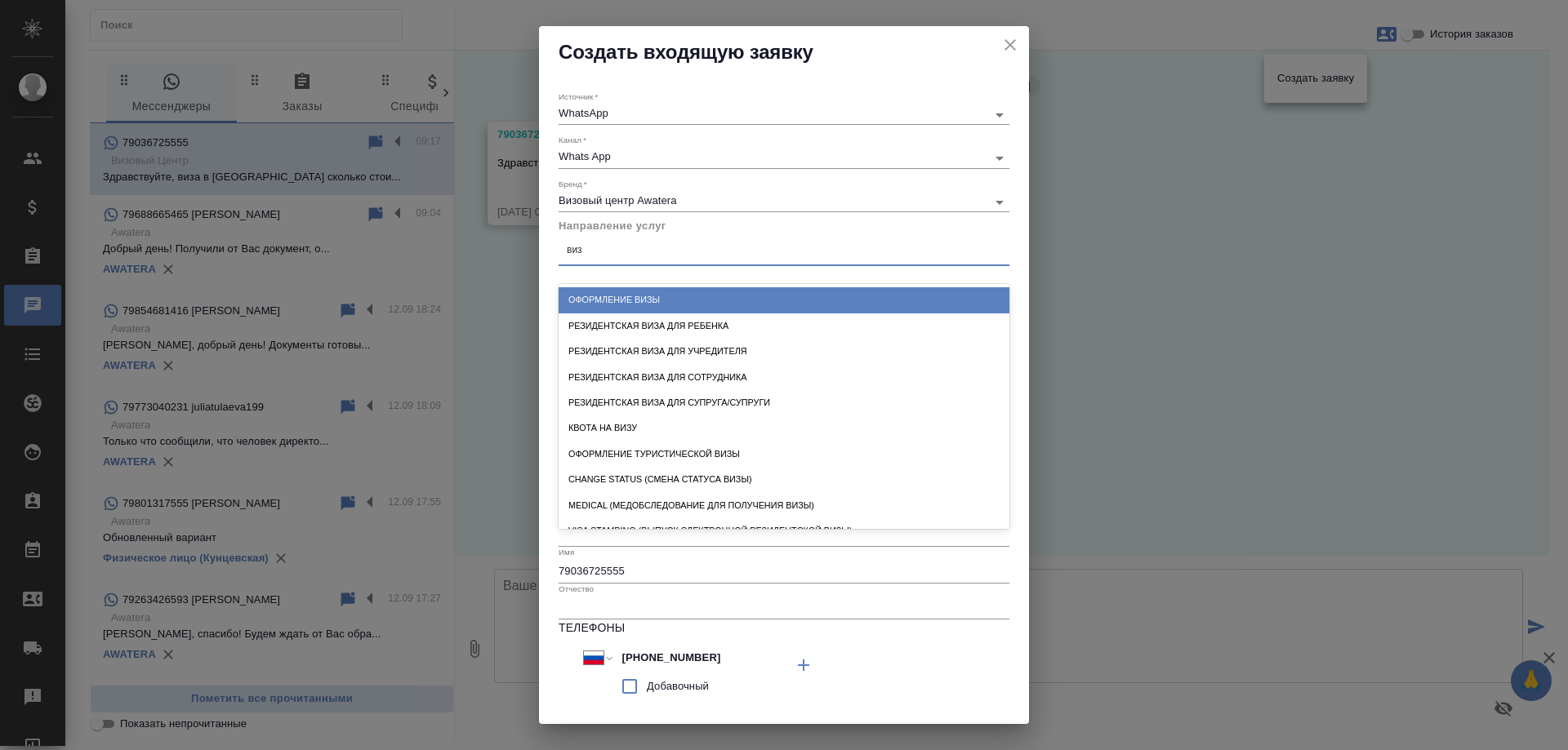
click at [633, 296] on div "Оформление визы" at bounding box center [784, 300] width 451 height 26
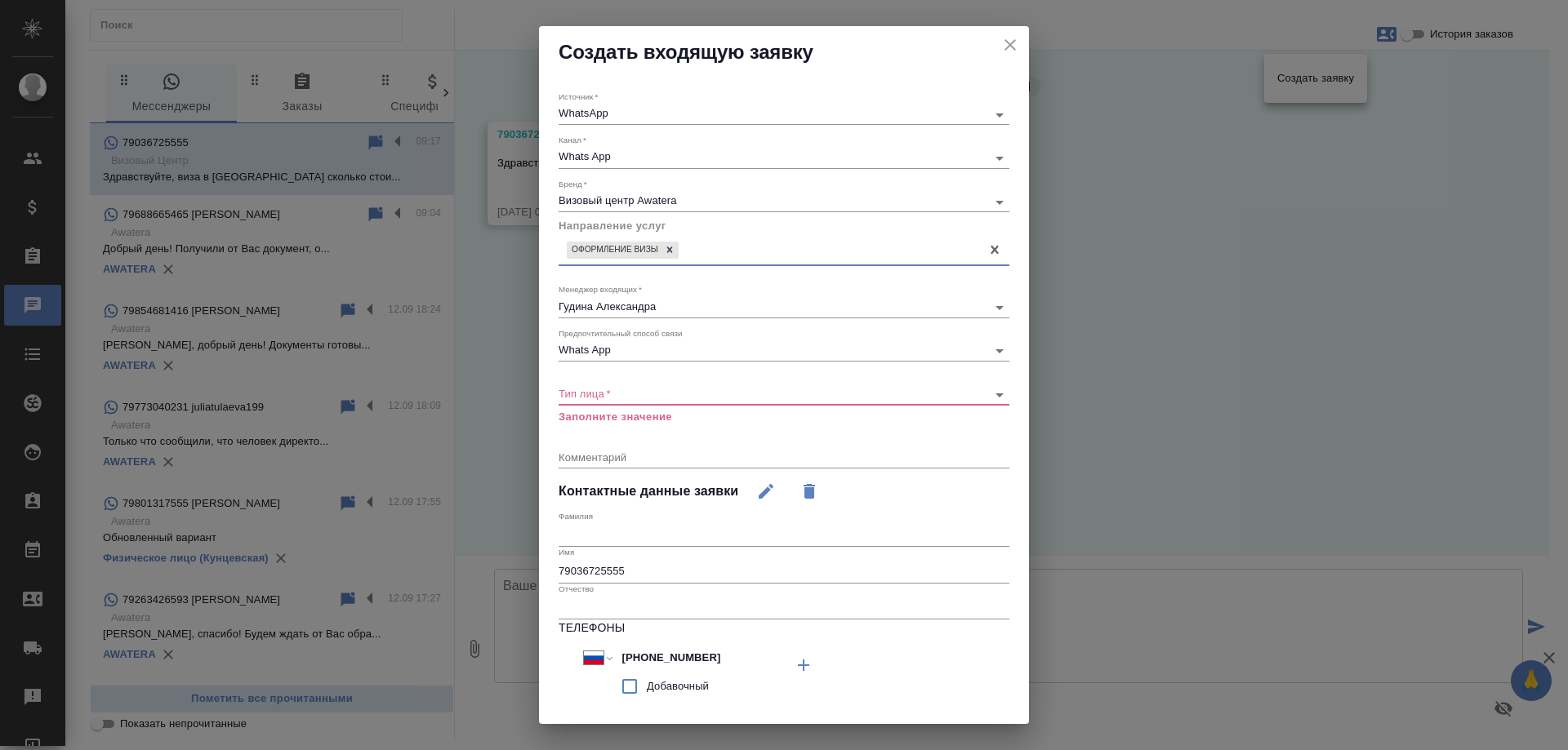
click at [614, 392] on body "🙏 .cls-1 fill:#fff; AWATERA Gudina Alexandra Клиенты Спецификации Заказы 0 Чаты…" at bounding box center [784, 375] width 1568 height 750
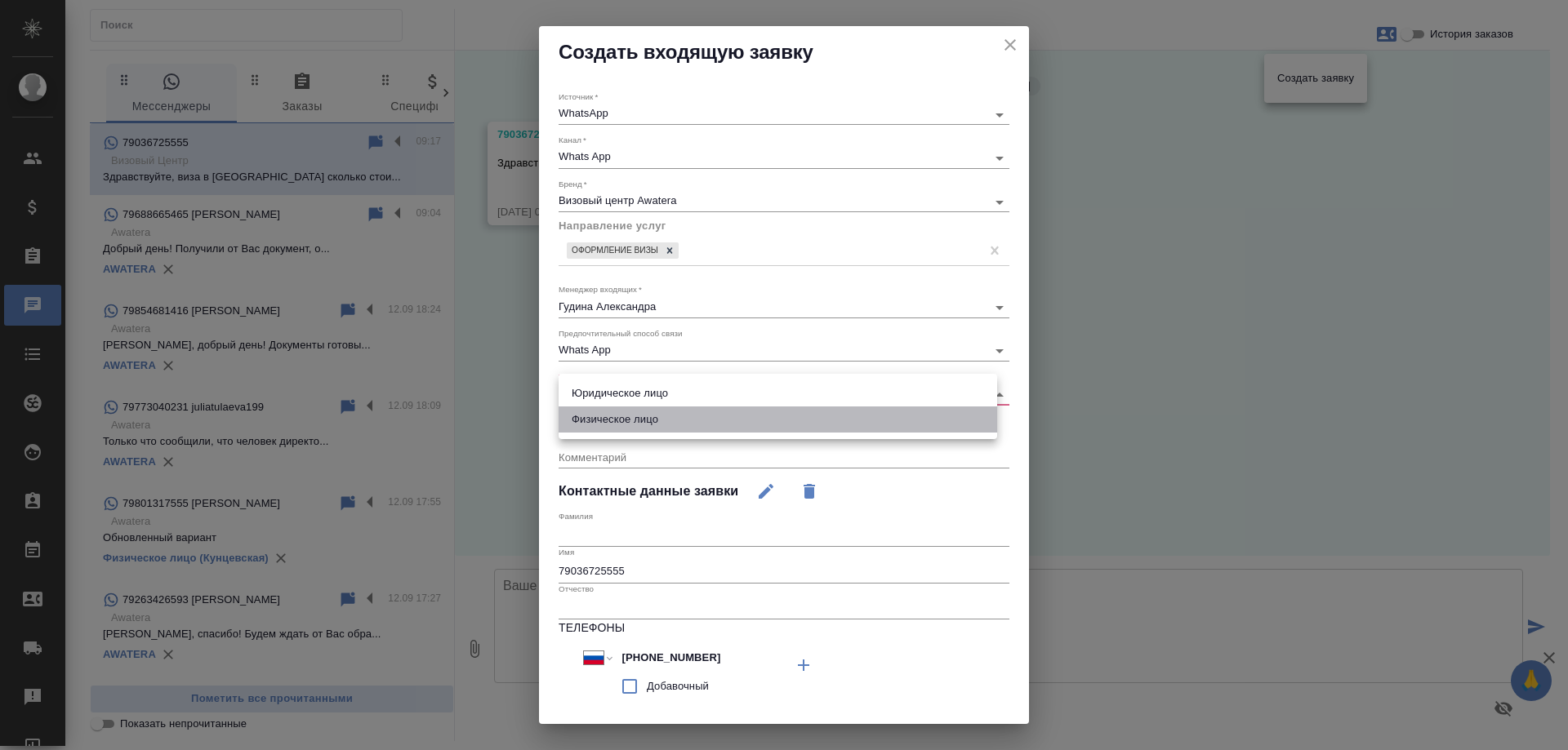
click at [618, 419] on li "Физическое лицо" at bounding box center [777, 420] width 438 height 27
type input "private"
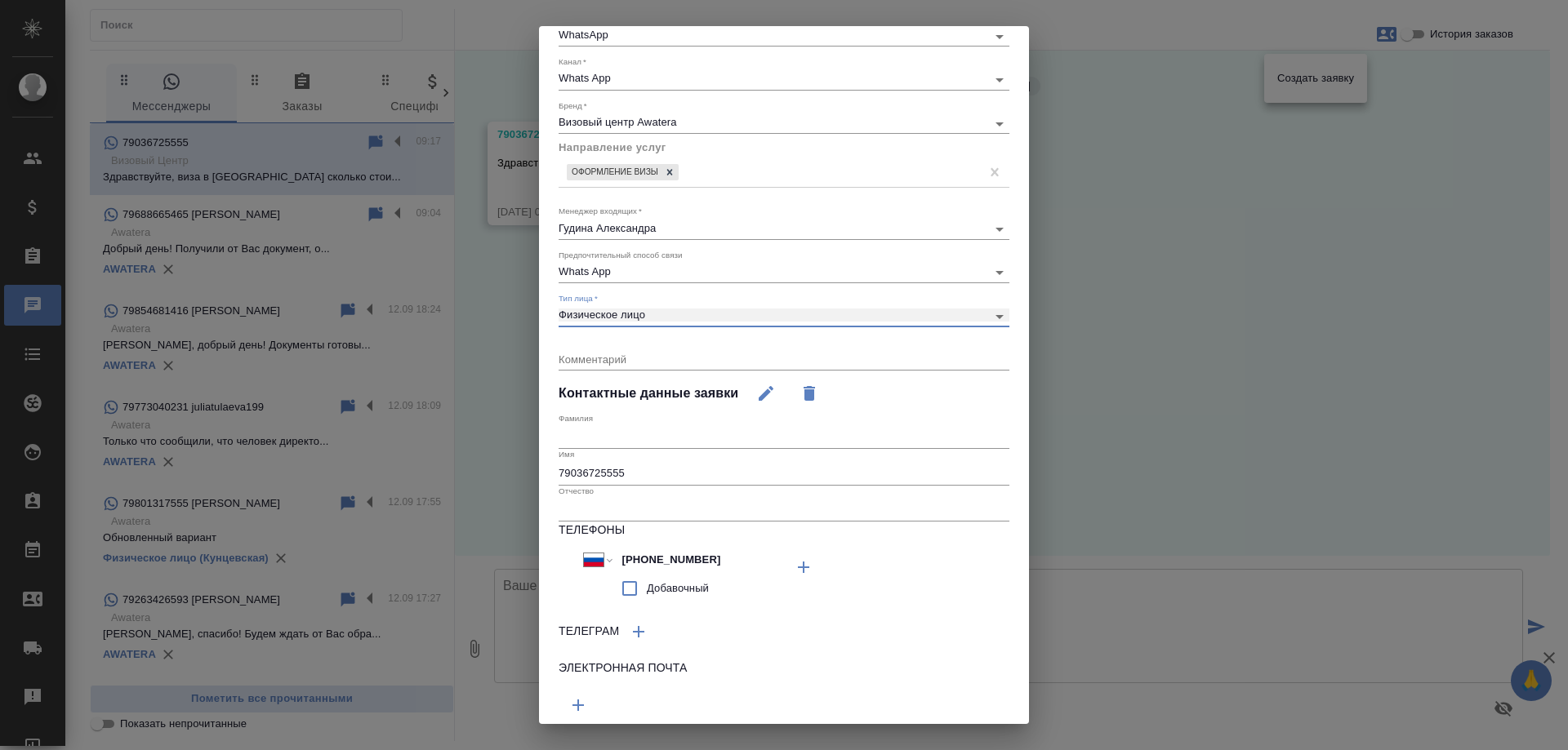
scroll to position [134, 0]
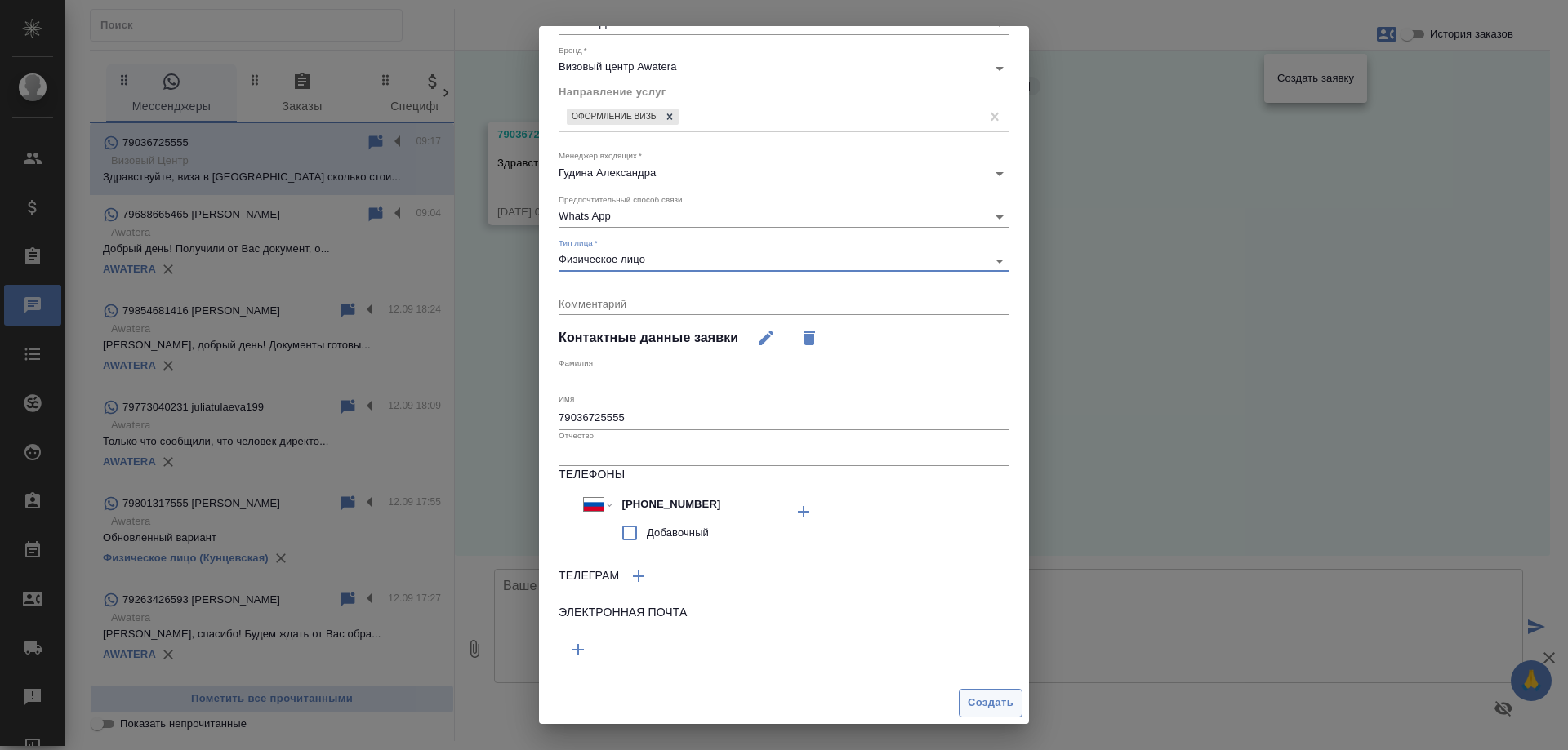
click at [979, 705] on span "Создать" at bounding box center [990, 704] width 45 height 19
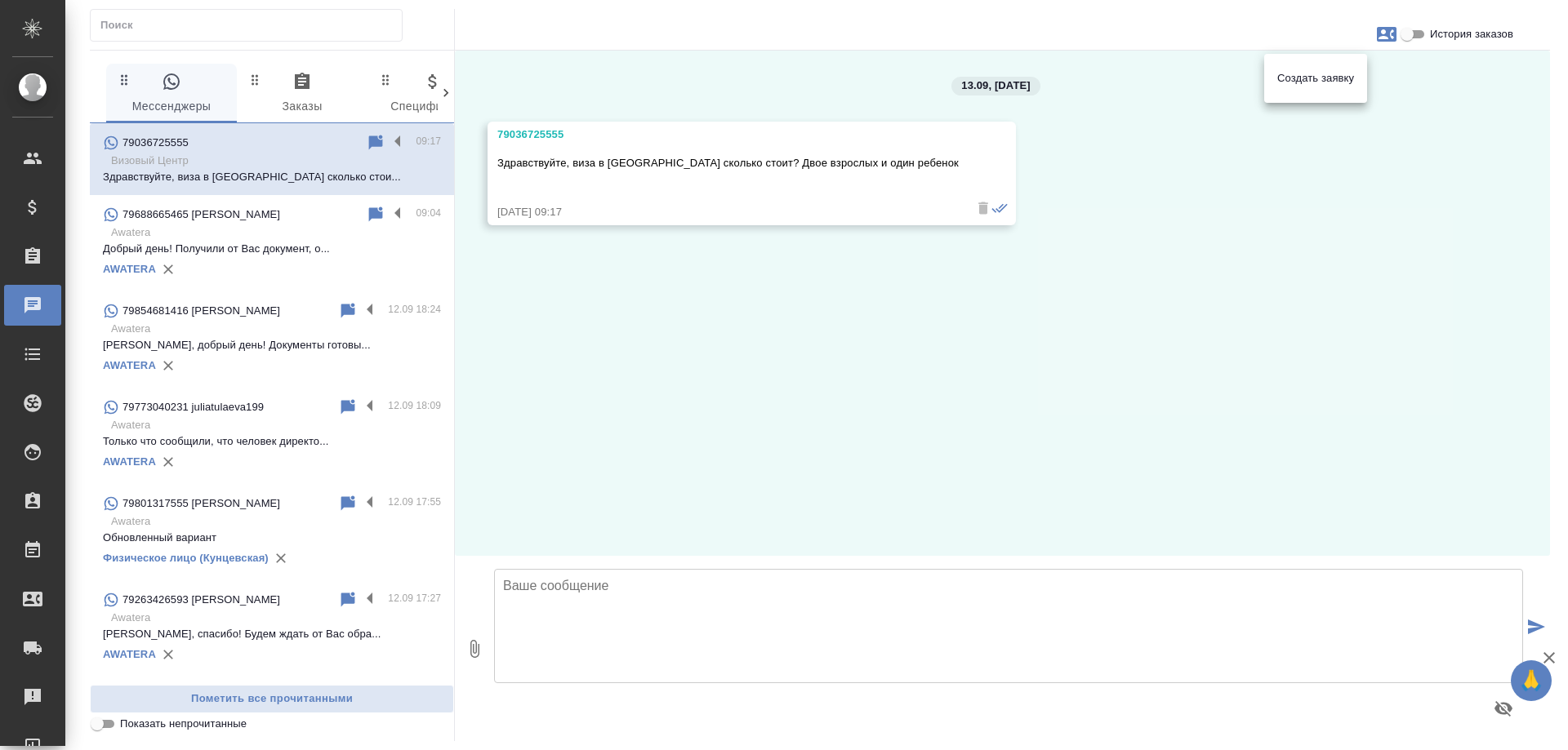
drag, startPoint x: 577, startPoint y: 163, endPoint x: 812, endPoint y: 156, distance: 235.1
click at [812, 156] on div at bounding box center [784, 375] width 1568 height 750
drag, startPoint x: 863, startPoint y: 162, endPoint x: 572, endPoint y: 167, distance: 291.0
click at [572, 167] on div "79036725555 Здравствуйте, виза в Италию сколько стоит? Двое взрослых и один реб…" at bounding box center [752, 173] width 528 height 104
copy p "виза в [GEOGRAPHIC_DATA] сколько стоит? Двое взрослых и один ребенок"
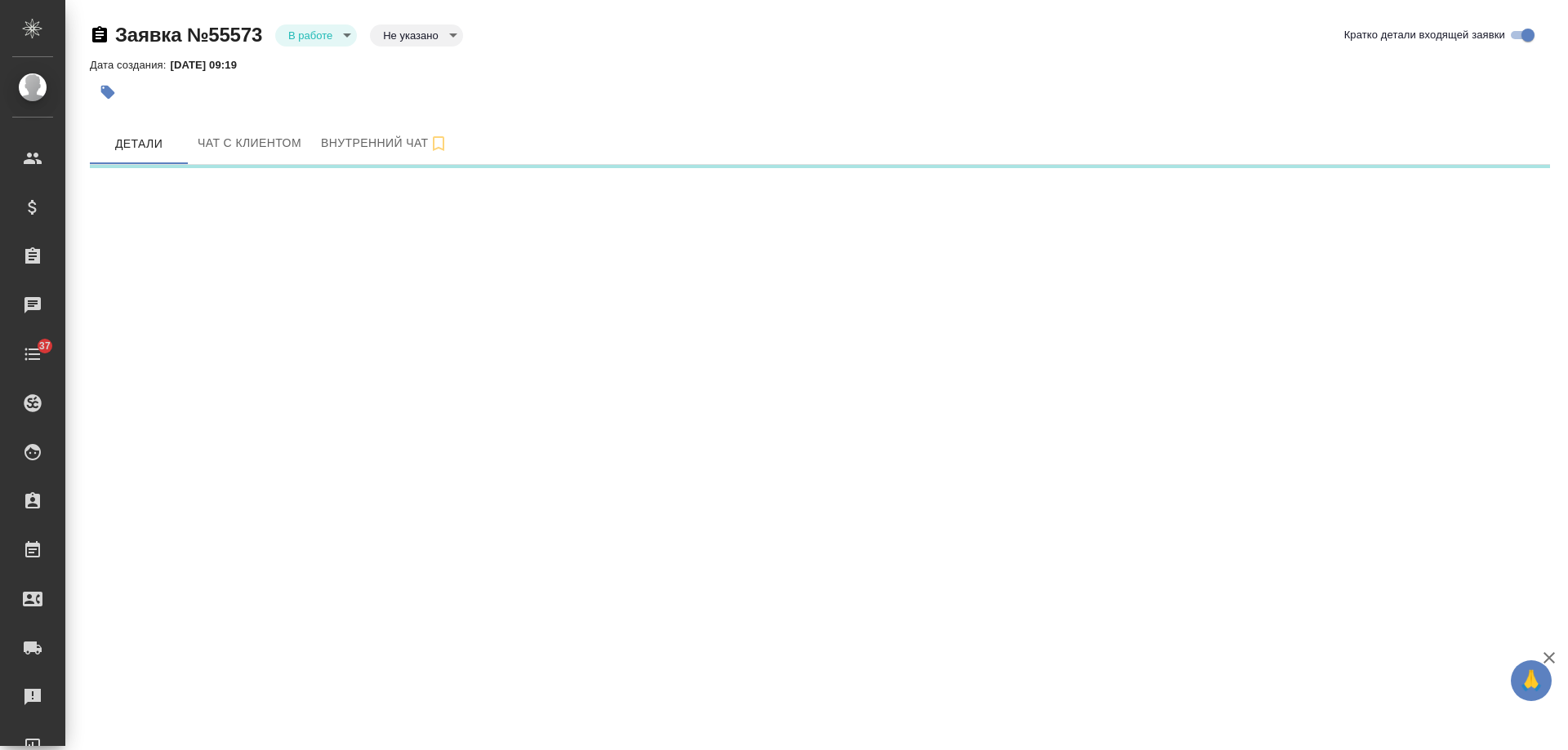
select select "RU"
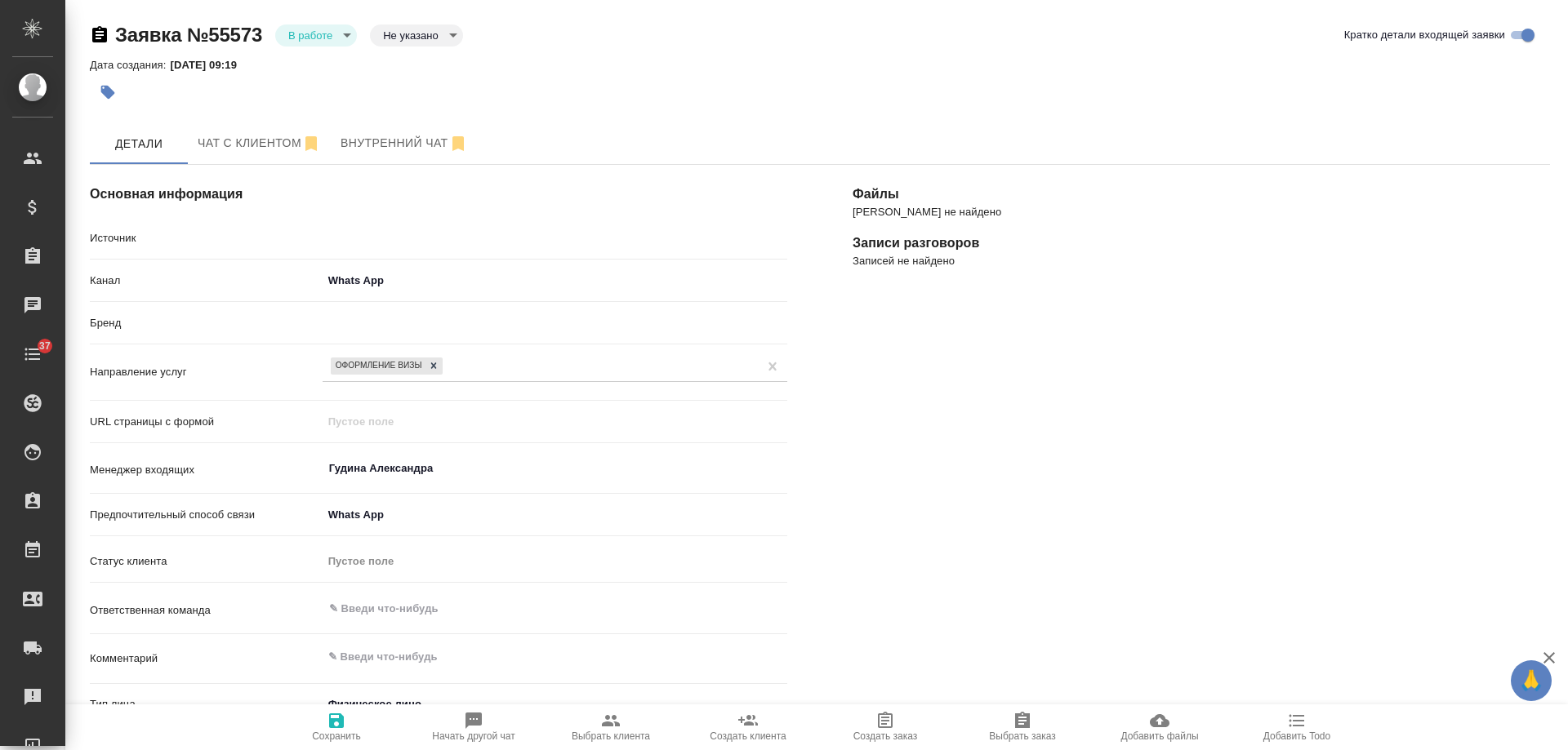
type textarea "x"
click at [104, 86] on icon "button" at bounding box center [108, 93] width 14 height 14
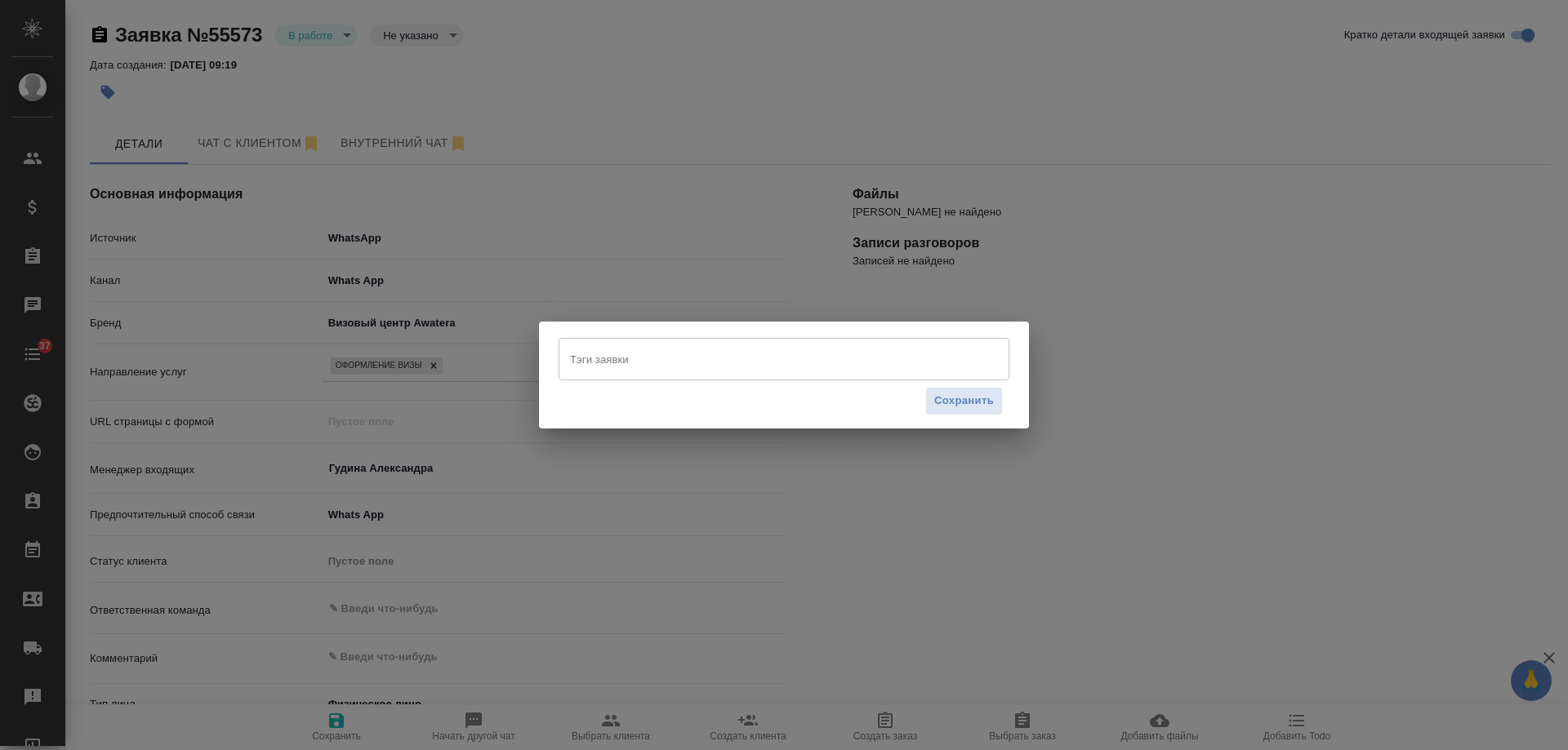
click at [615, 365] on input "Тэги заявки" at bounding box center [769, 359] width 405 height 27
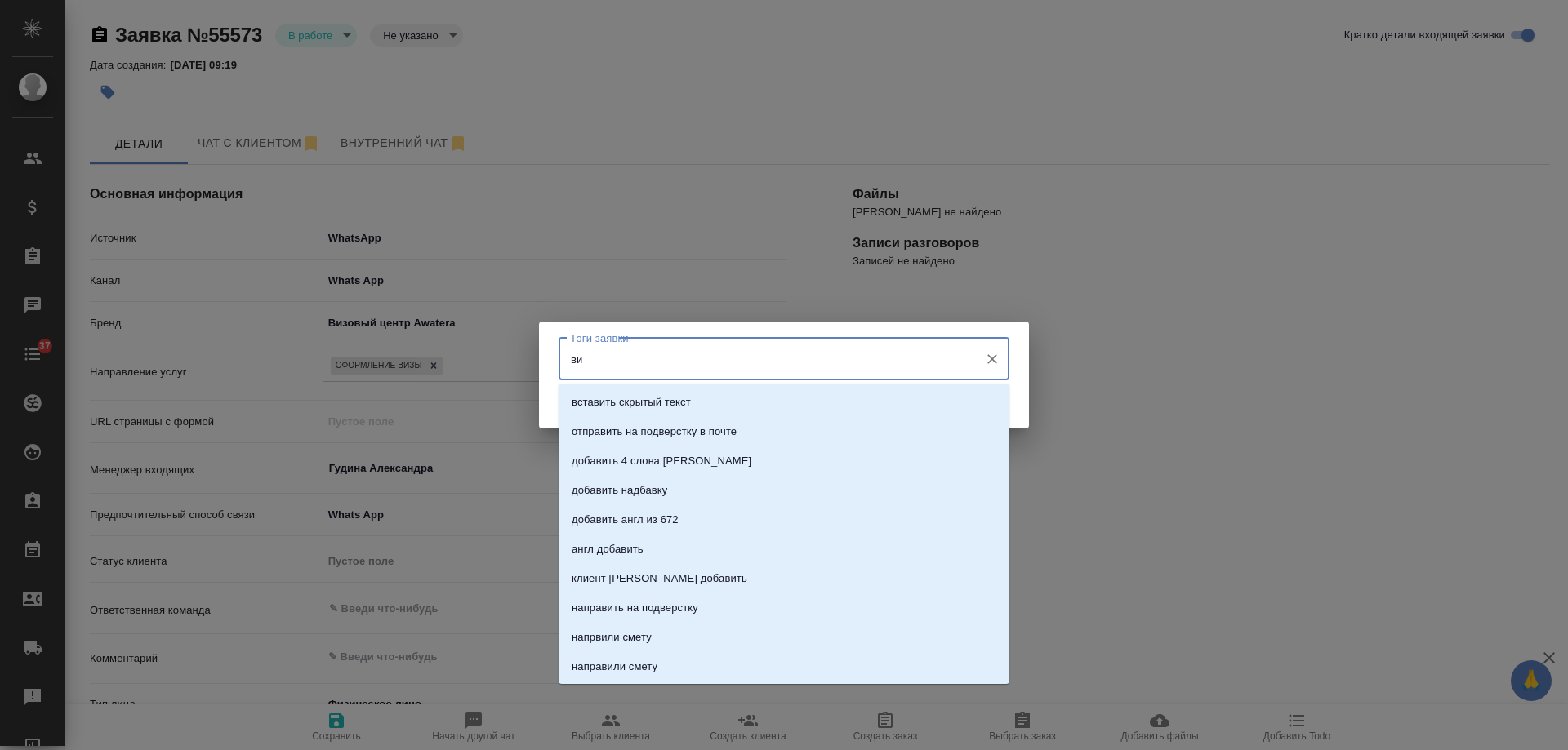
type input "виз"
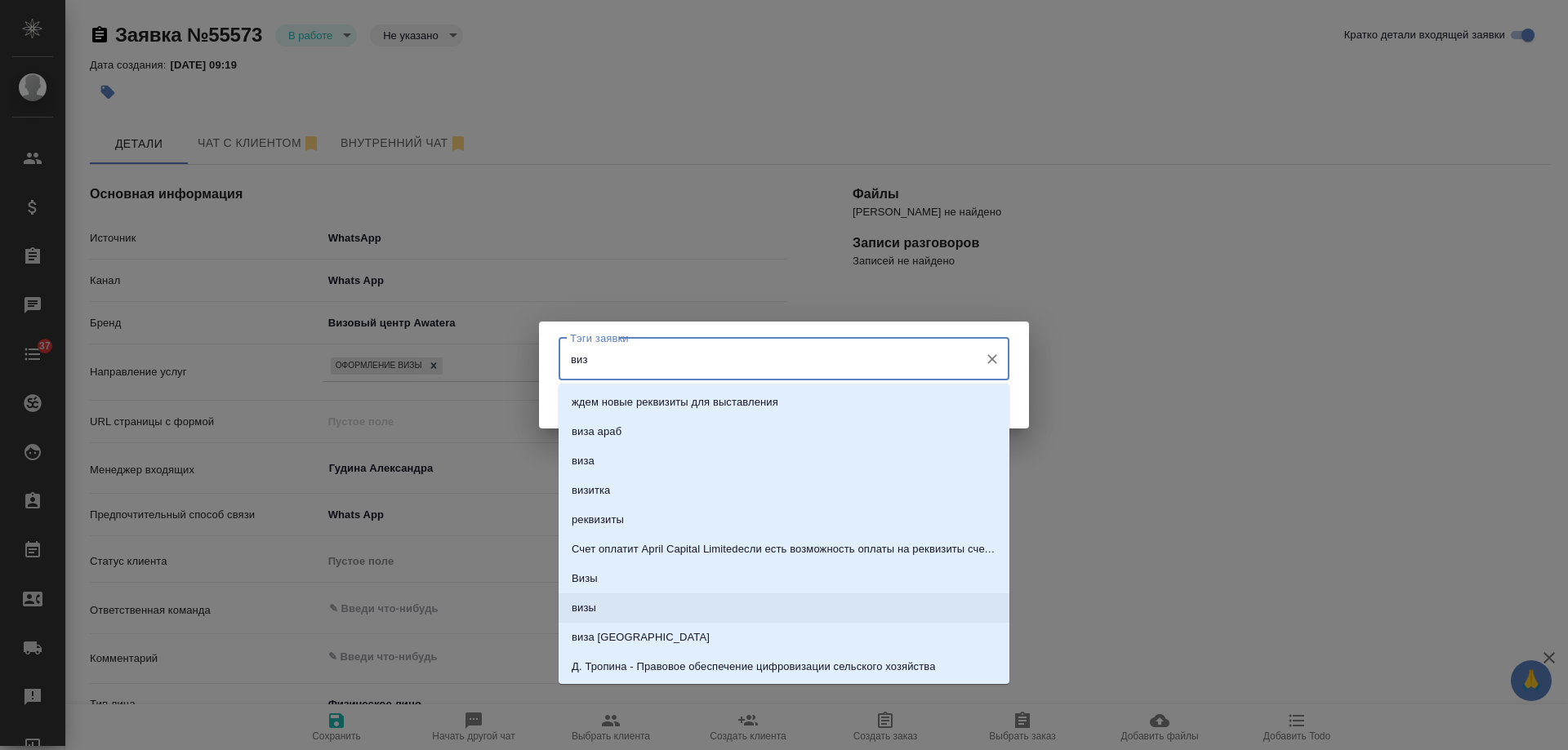
click at [597, 600] on li "визы" at bounding box center [784, 608] width 451 height 29
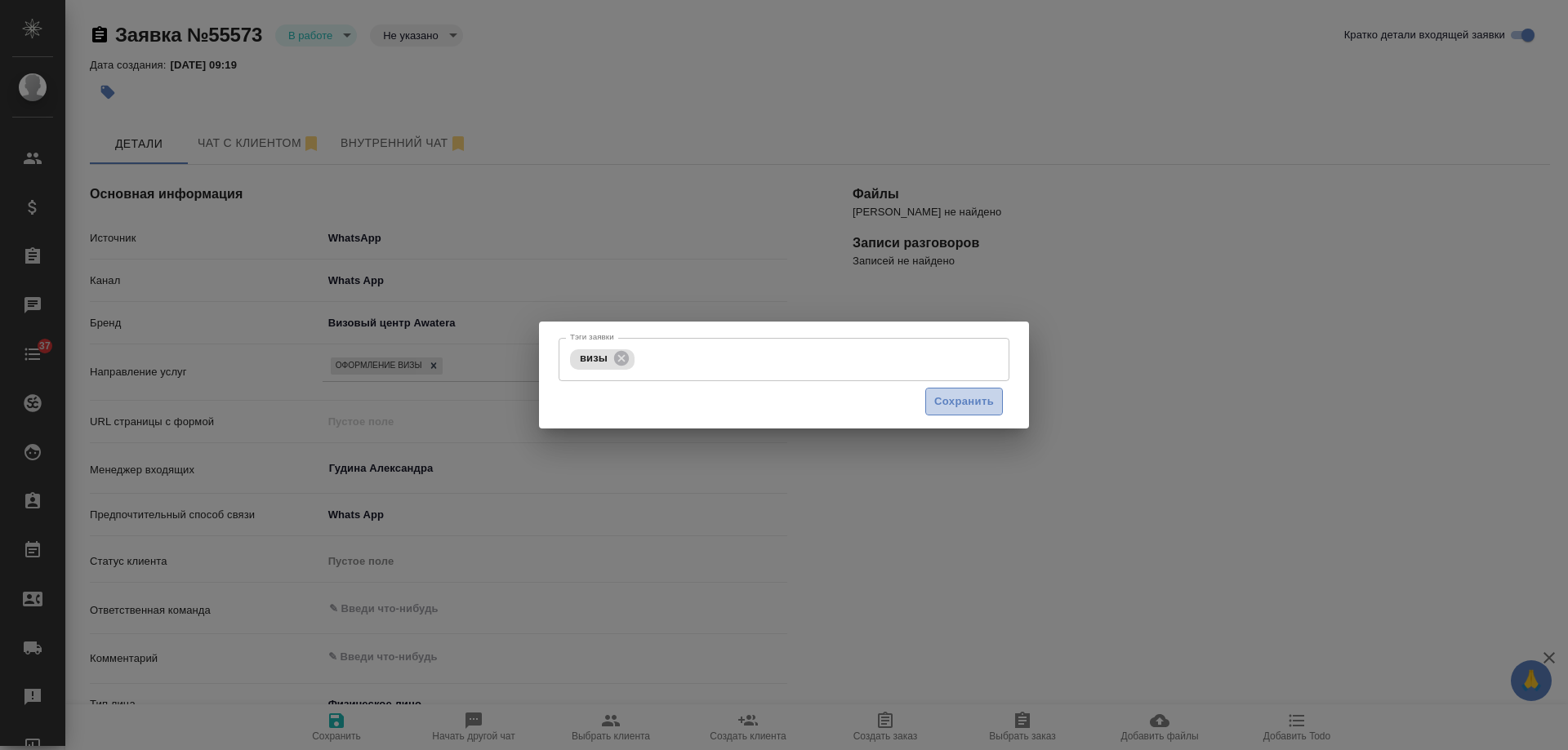
click at [965, 405] on span "Сохранить" at bounding box center [963, 402] width 60 height 19
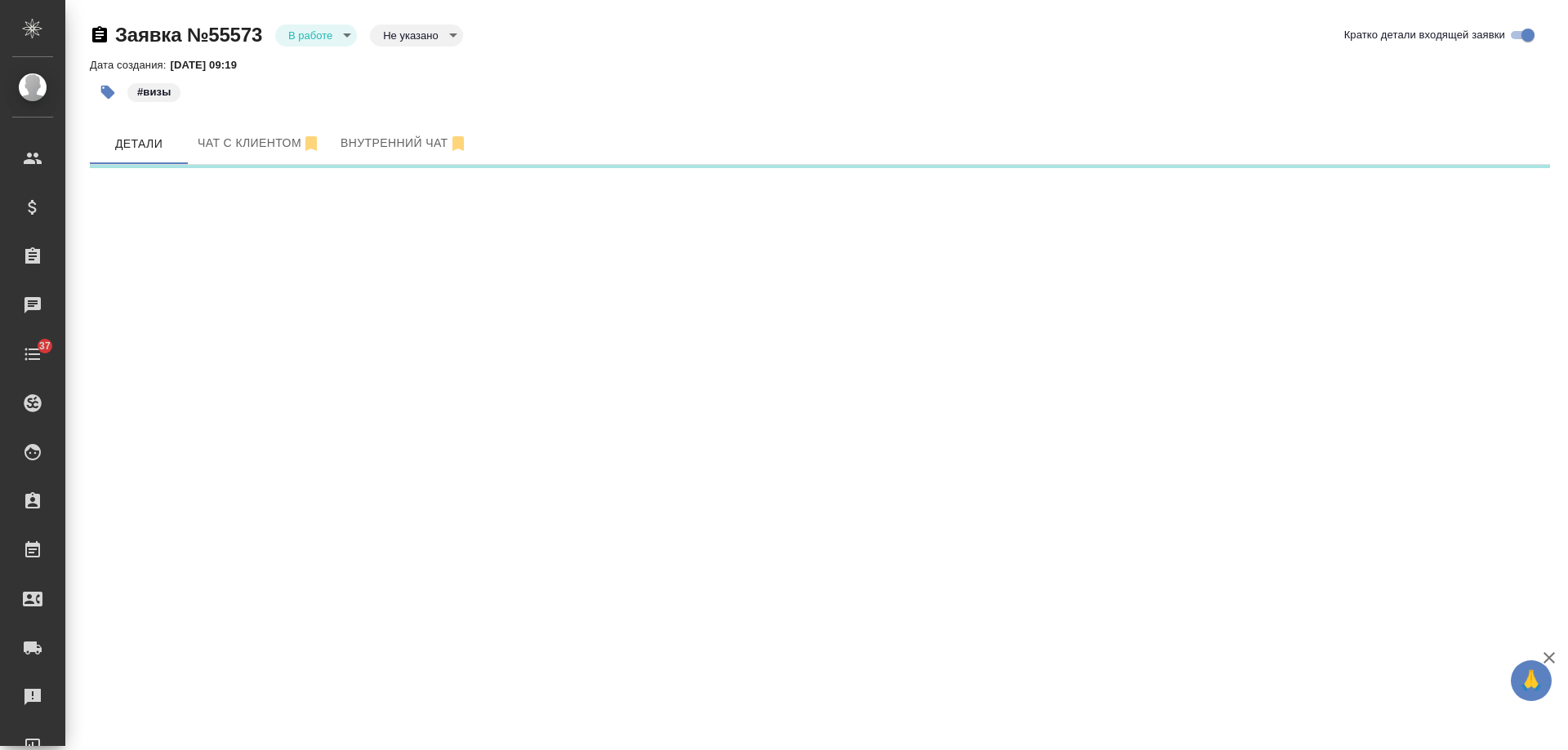
select select "RU"
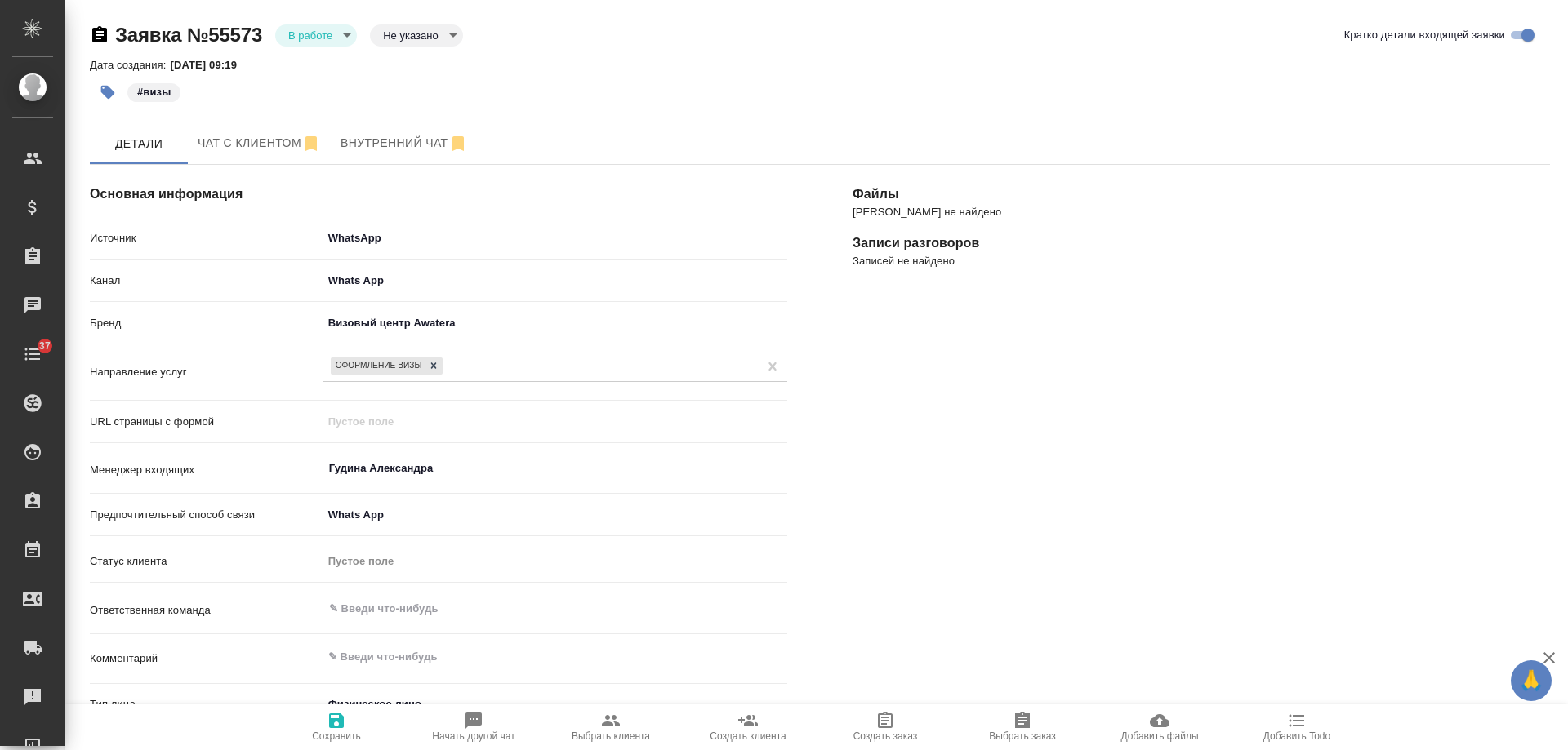
click at [608, 725] on icon "button" at bounding box center [611, 721] width 18 height 11
type textarea "x"
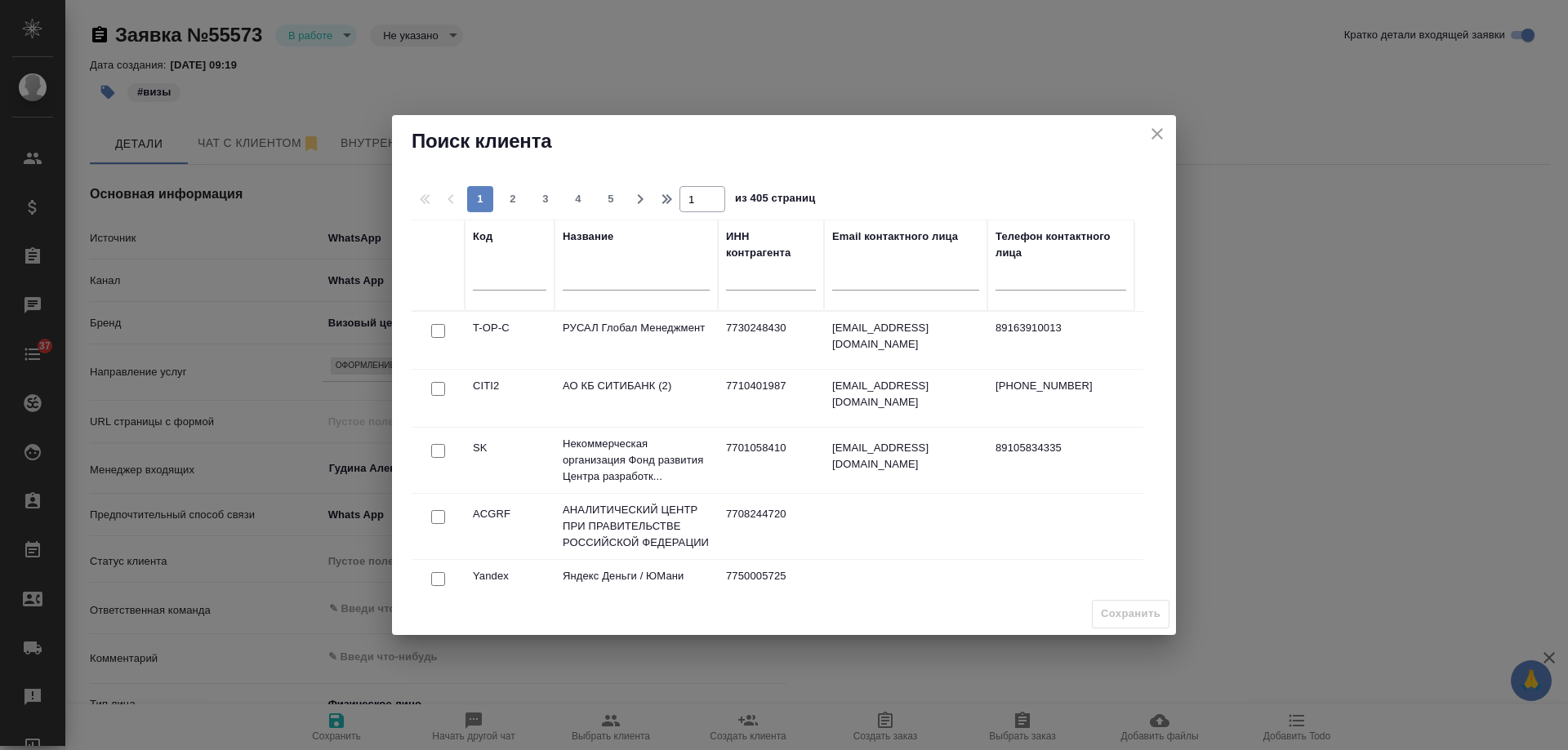
click at [605, 285] on input "text" at bounding box center [635, 280] width 147 height 21
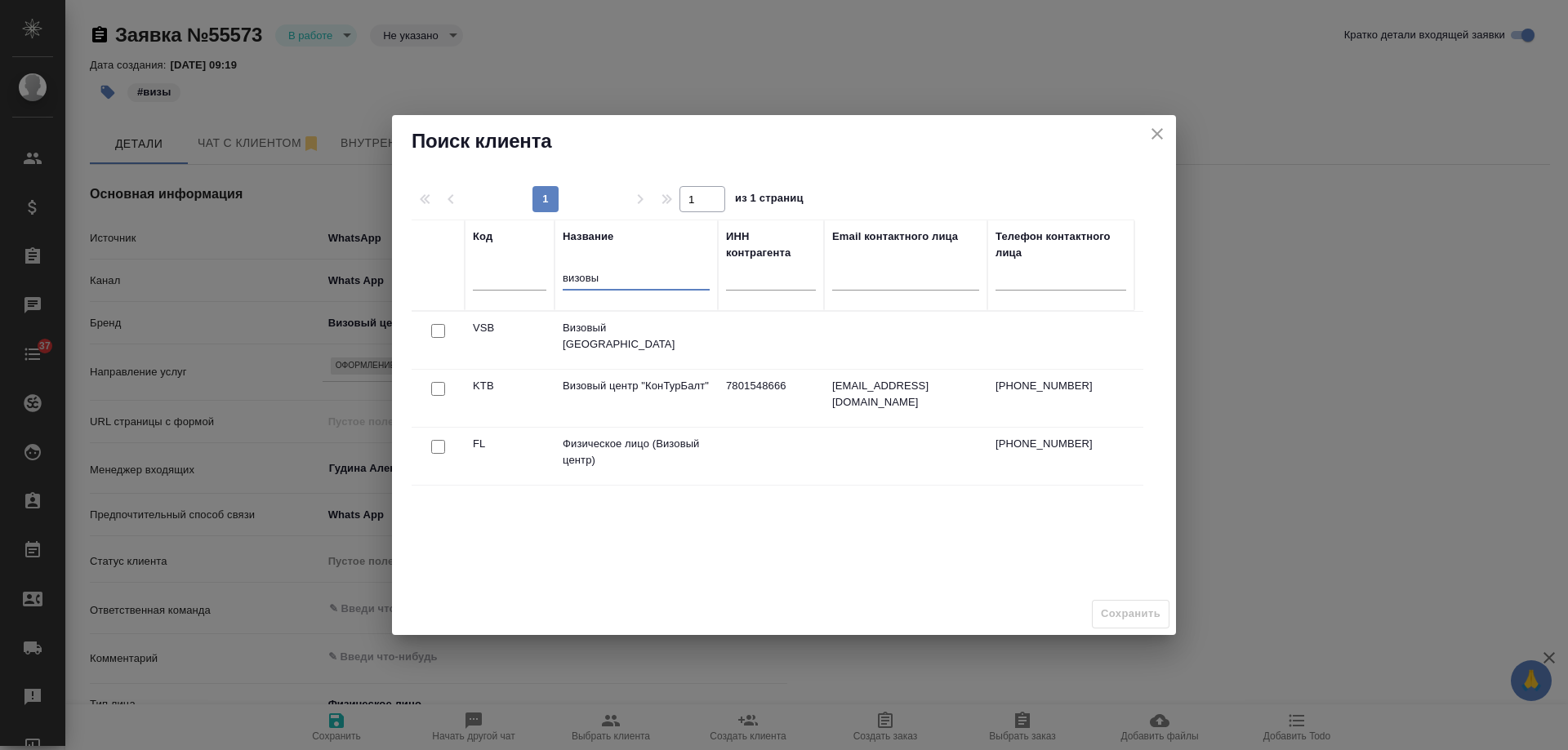
type input "визовы"
click at [437, 447] on input "checkbox" at bounding box center [437, 447] width 14 height 14
checkbox input "true"
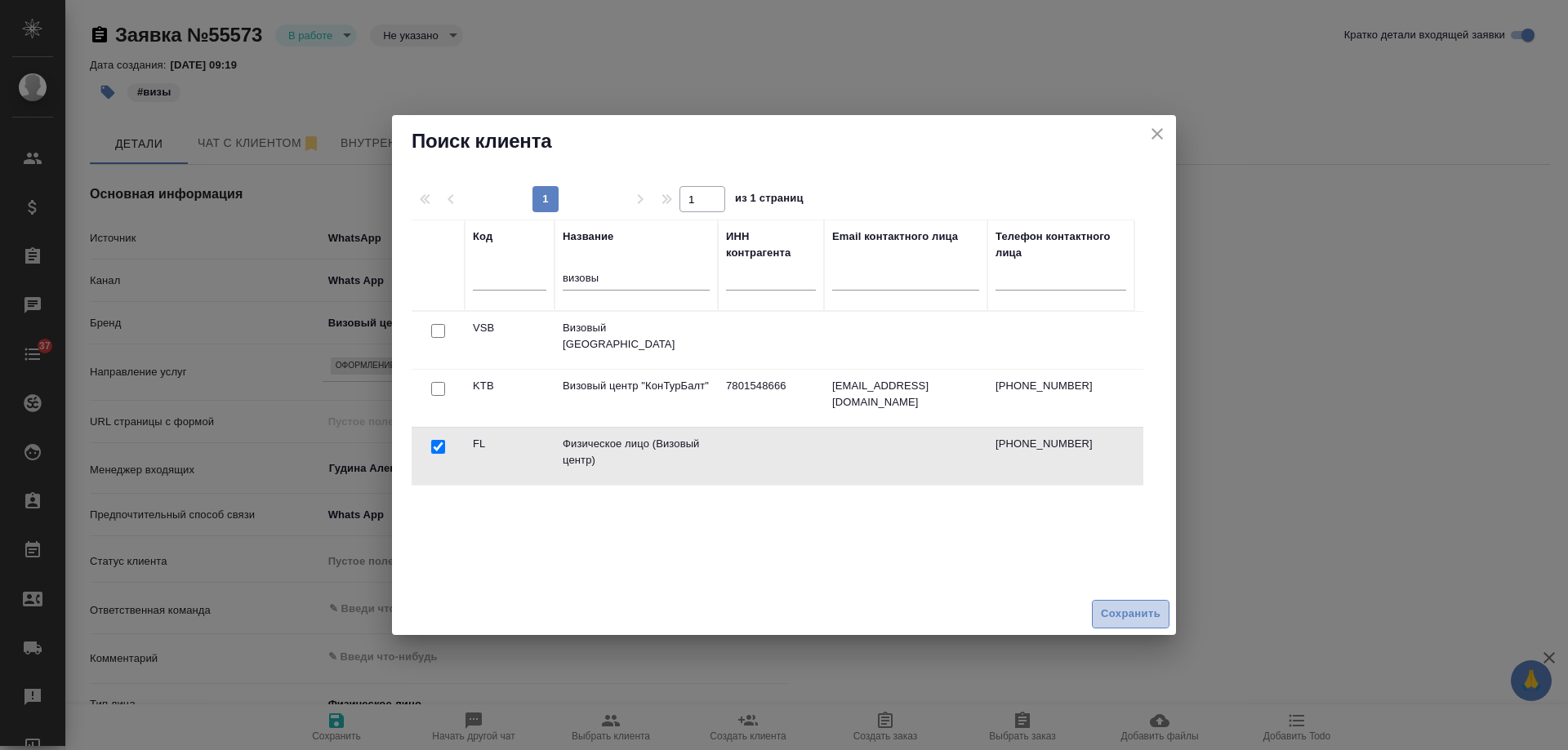
click at [1121, 615] on span "Сохранить" at bounding box center [1130, 615] width 60 height 19
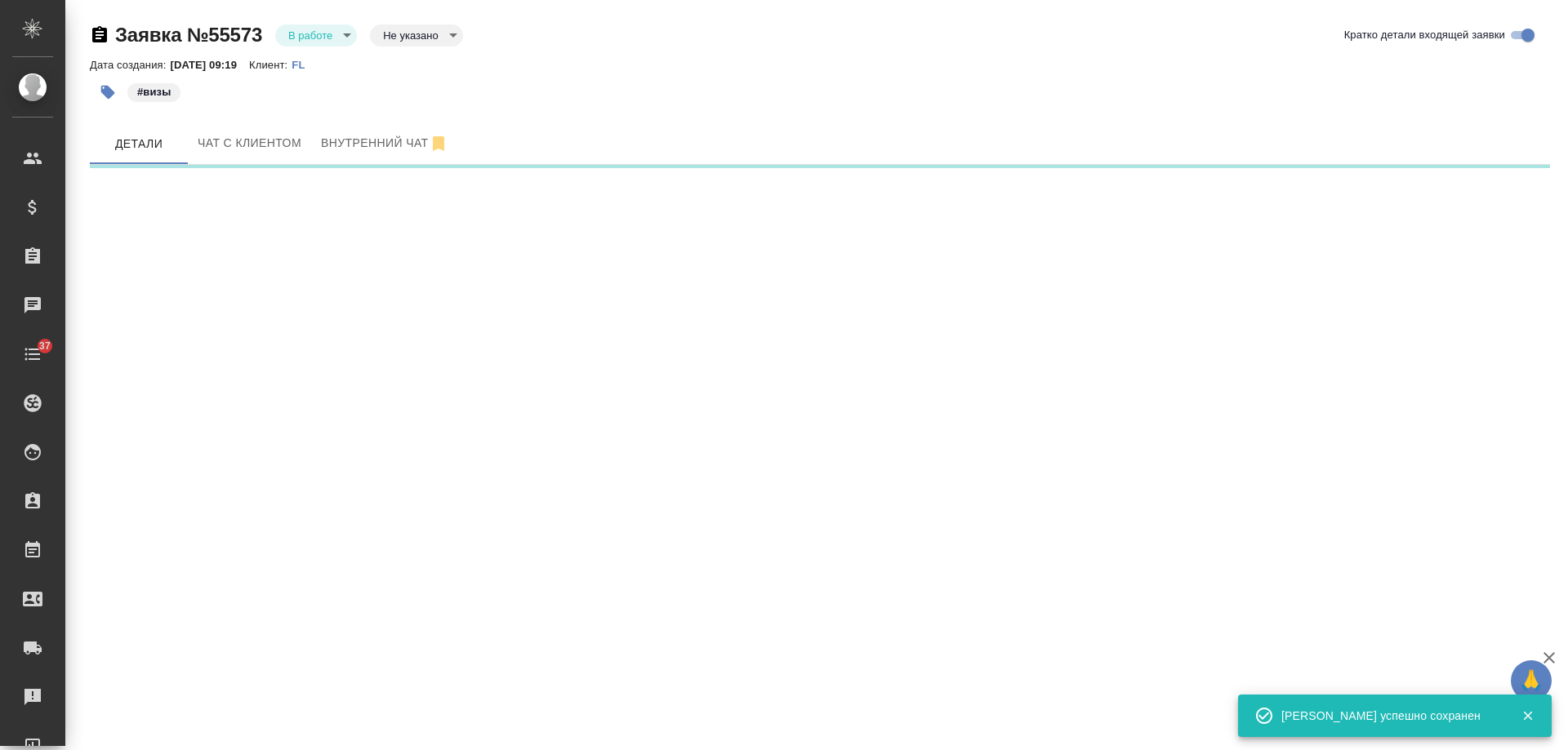
select select "RU"
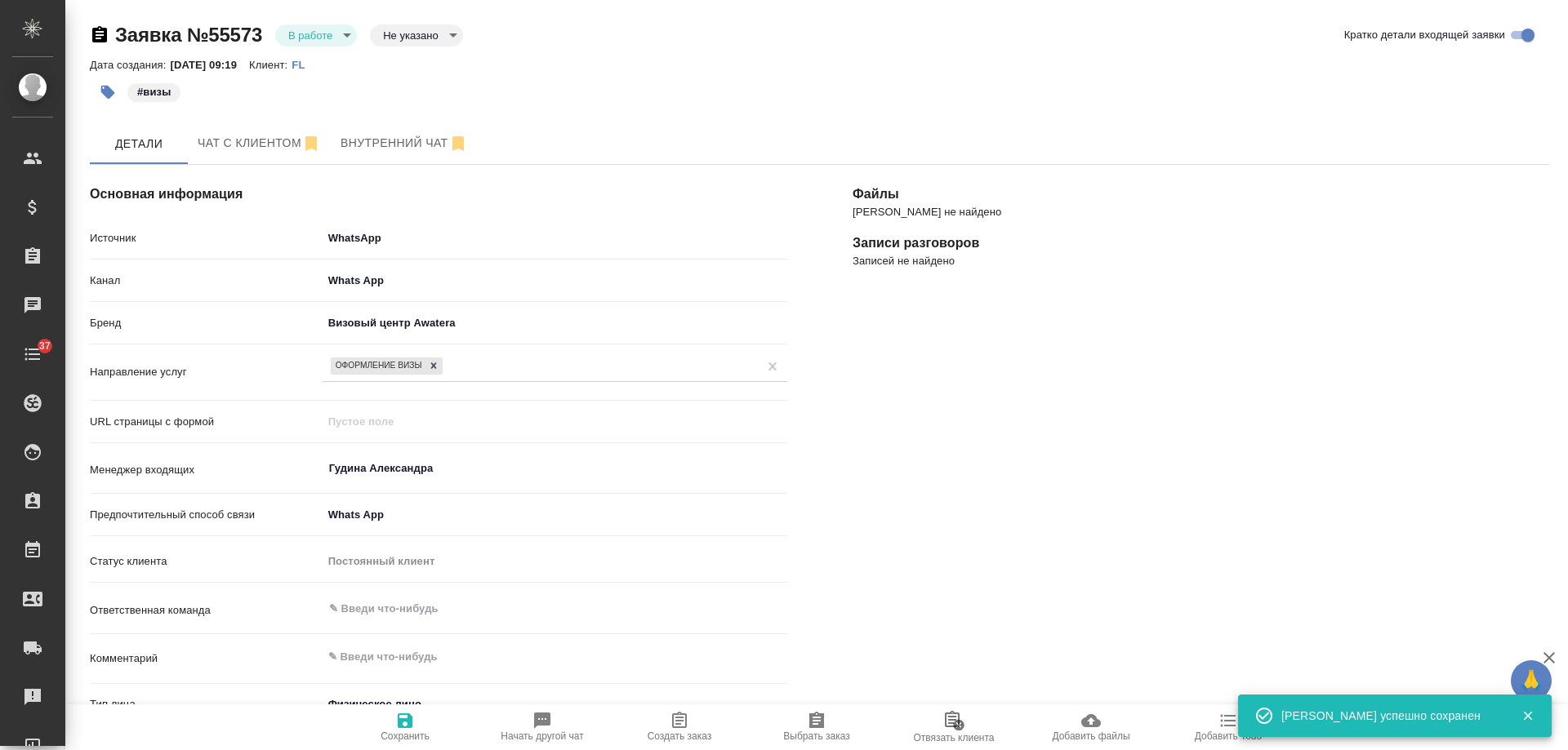
click at [679, 733] on span "Создать заказ" at bounding box center [680, 737] width 64 height 11
type textarea "x"
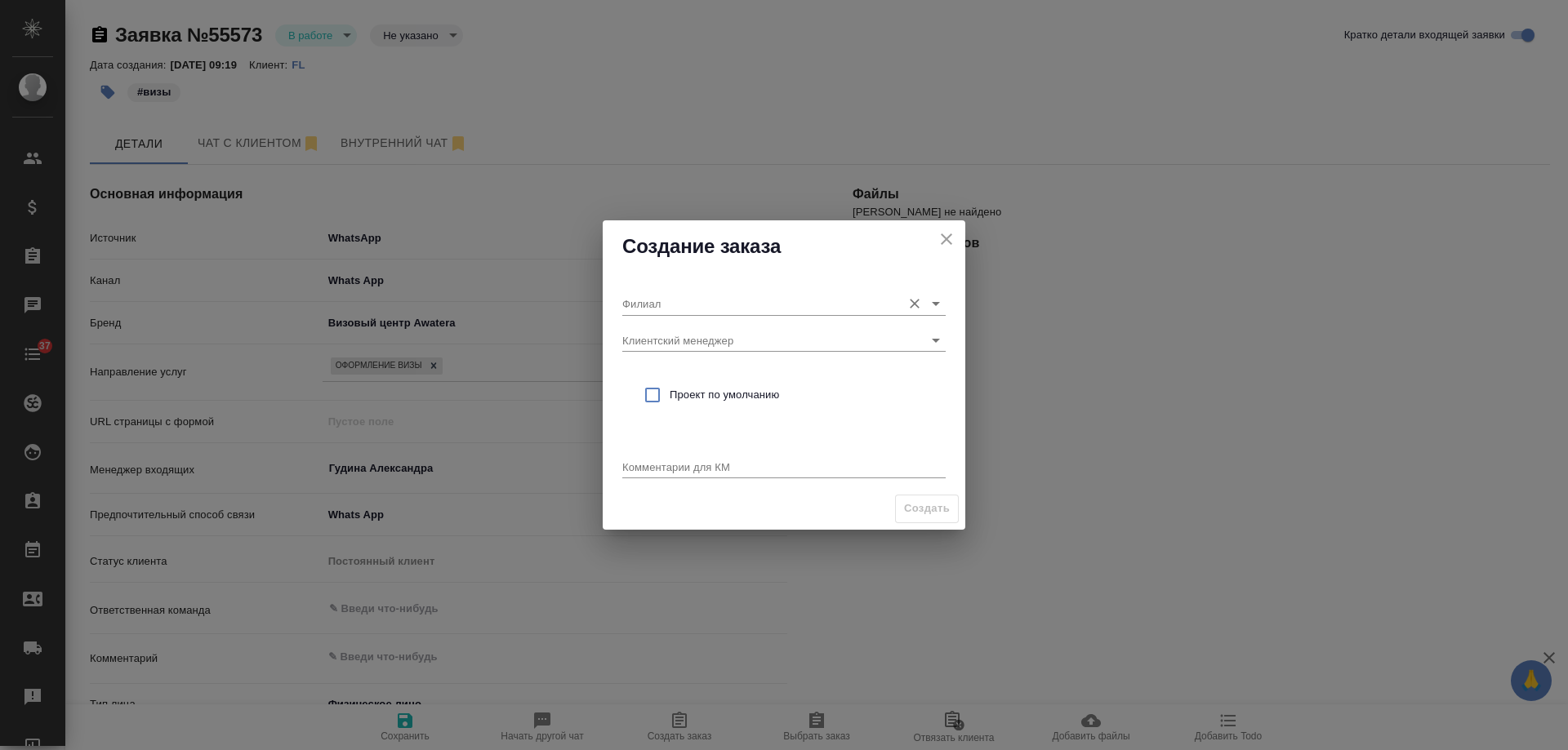
click at [742, 306] on input "Филиал" at bounding box center [757, 303] width 271 height 22
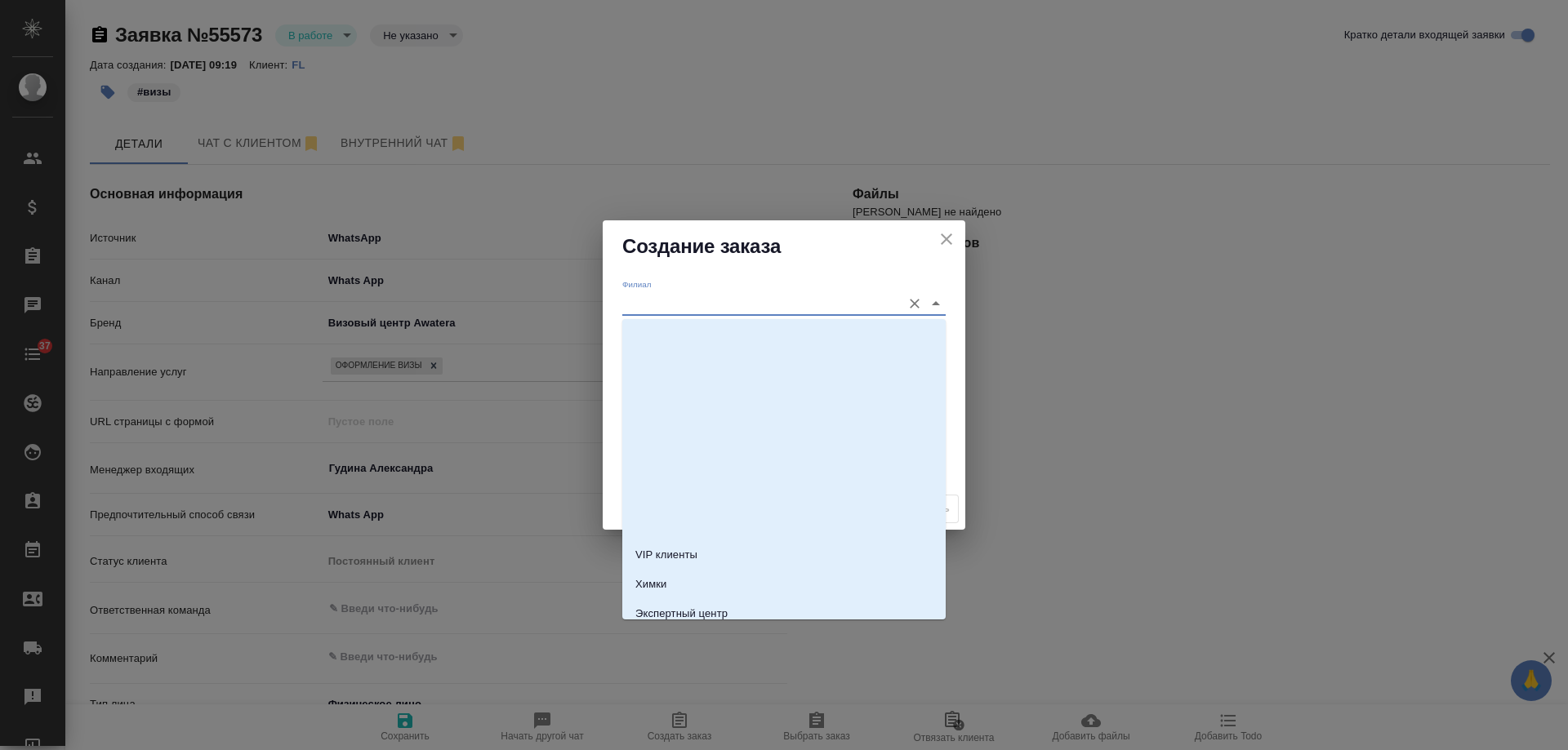
scroll to position [2879, 0]
click at [718, 548] on li "Visa" at bounding box center [783, 545] width 323 height 29
type input "Visa"
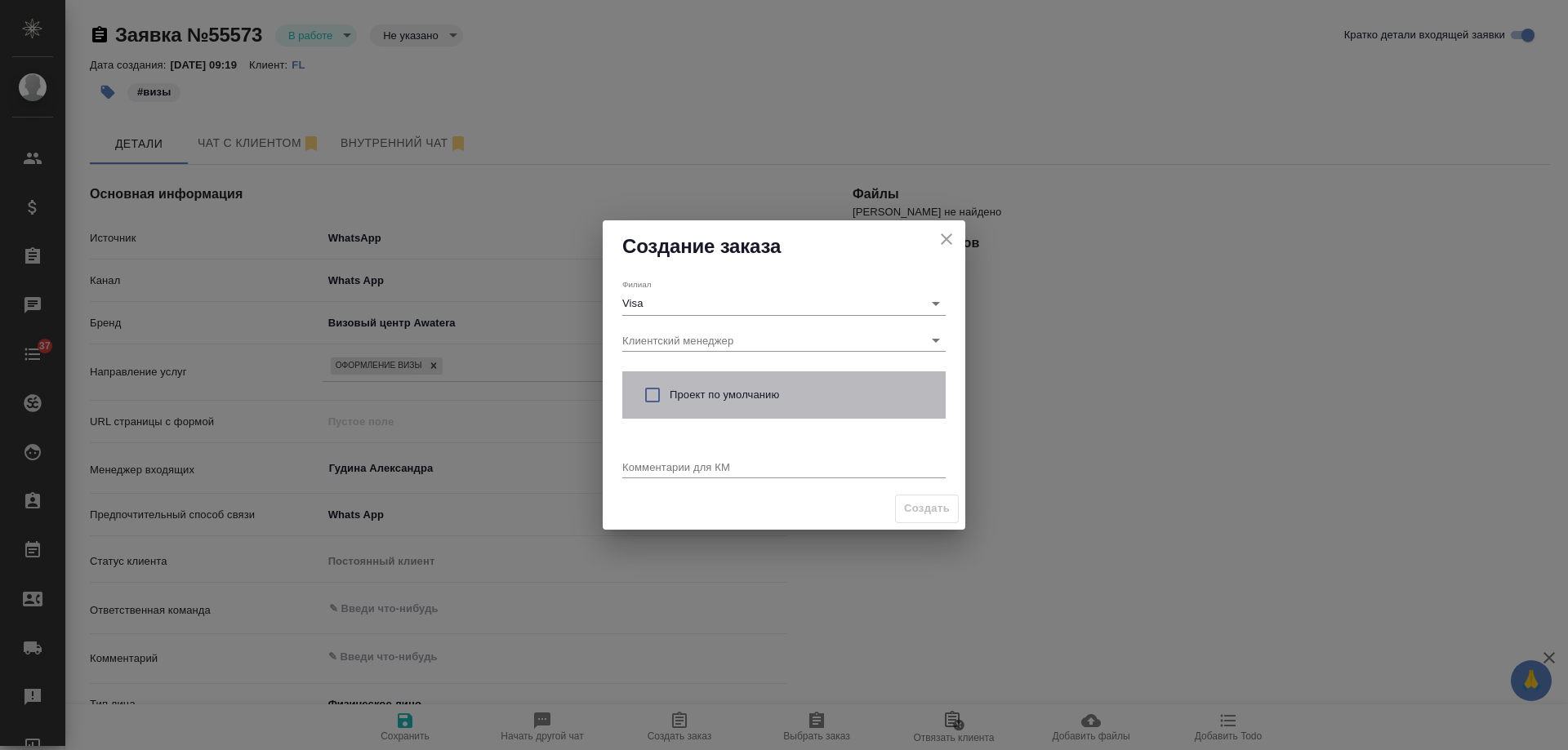
click at [685, 388] on span "Проект по умолчанию" at bounding box center [801, 395] width 263 height 16
checkbox input "true"
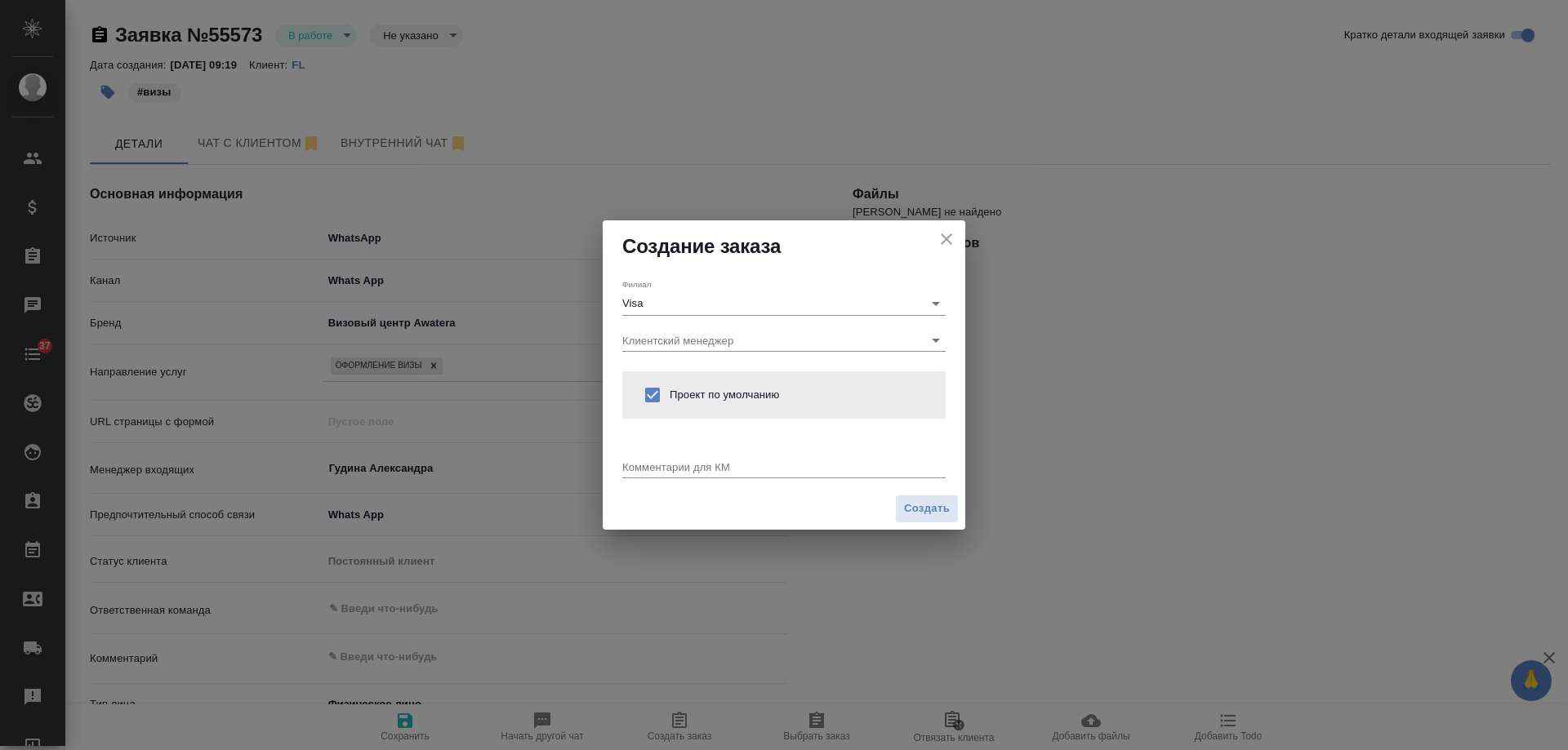
click at [689, 472] on textarea at bounding box center [783, 466] width 323 height 12
paste textarea "виза в [GEOGRAPHIC_DATA] сколько стоит? Двое взрослых и один ребенок"
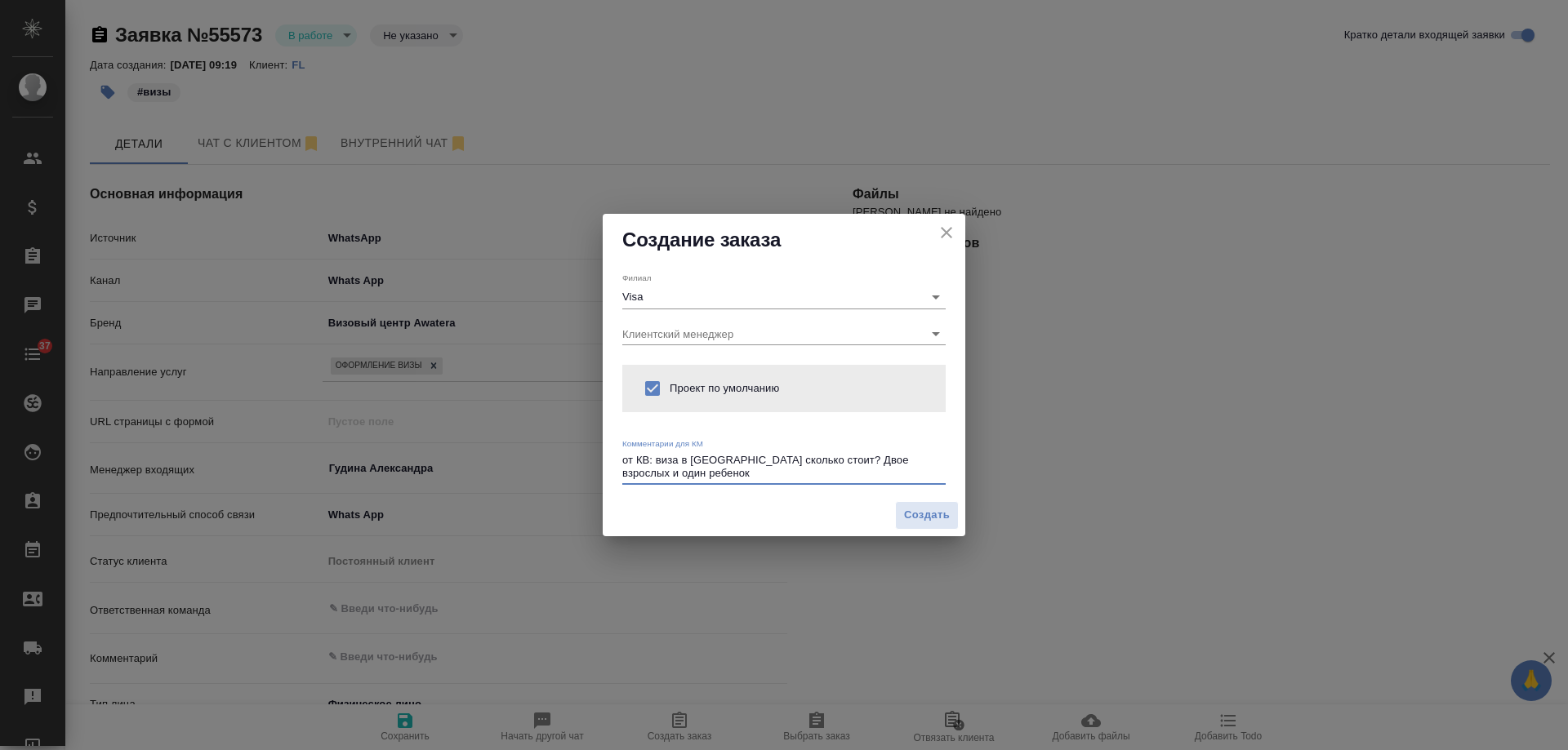
drag, startPoint x: 730, startPoint y: 458, endPoint x: 806, endPoint y: 455, distance: 76.1
click at [806, 455] on textarea "от КВ: виза в [GEOGRAPHIC_DATA] сколько стоит? Двое взрослых и один ребенок" at bounding box center [783, 466] width 323 height 26
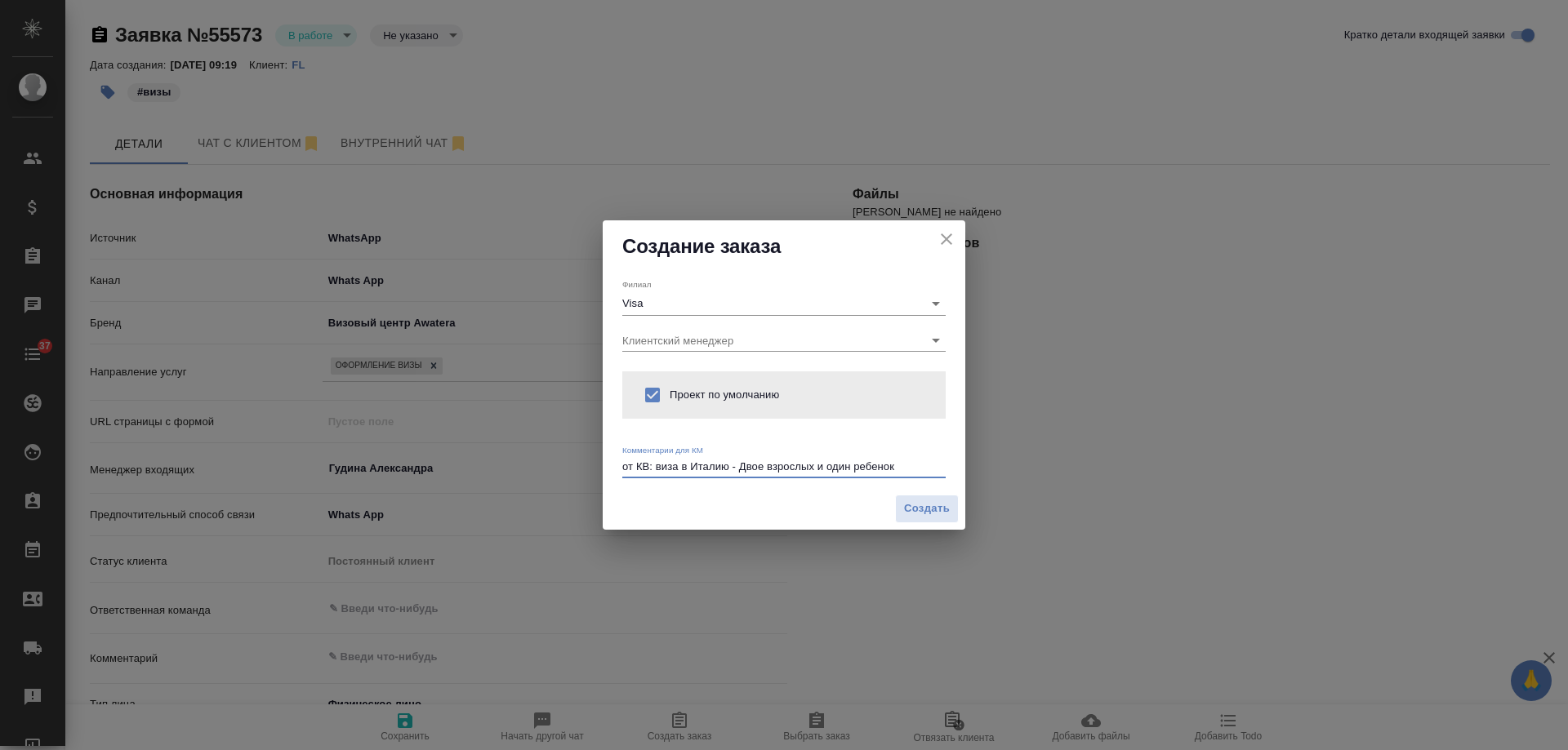
click at [743, 463] on textarea "от КВ: виза в Италию - Двое взрослых и один ребенок" at bounding box center [783, 466] width 323 height 12
type textarea "от КВ: виза в Италию - двое взрослых и один ребенок"
click at [923, 508] on span "Создать" at bounding box center [927, 509] width 45 height 19
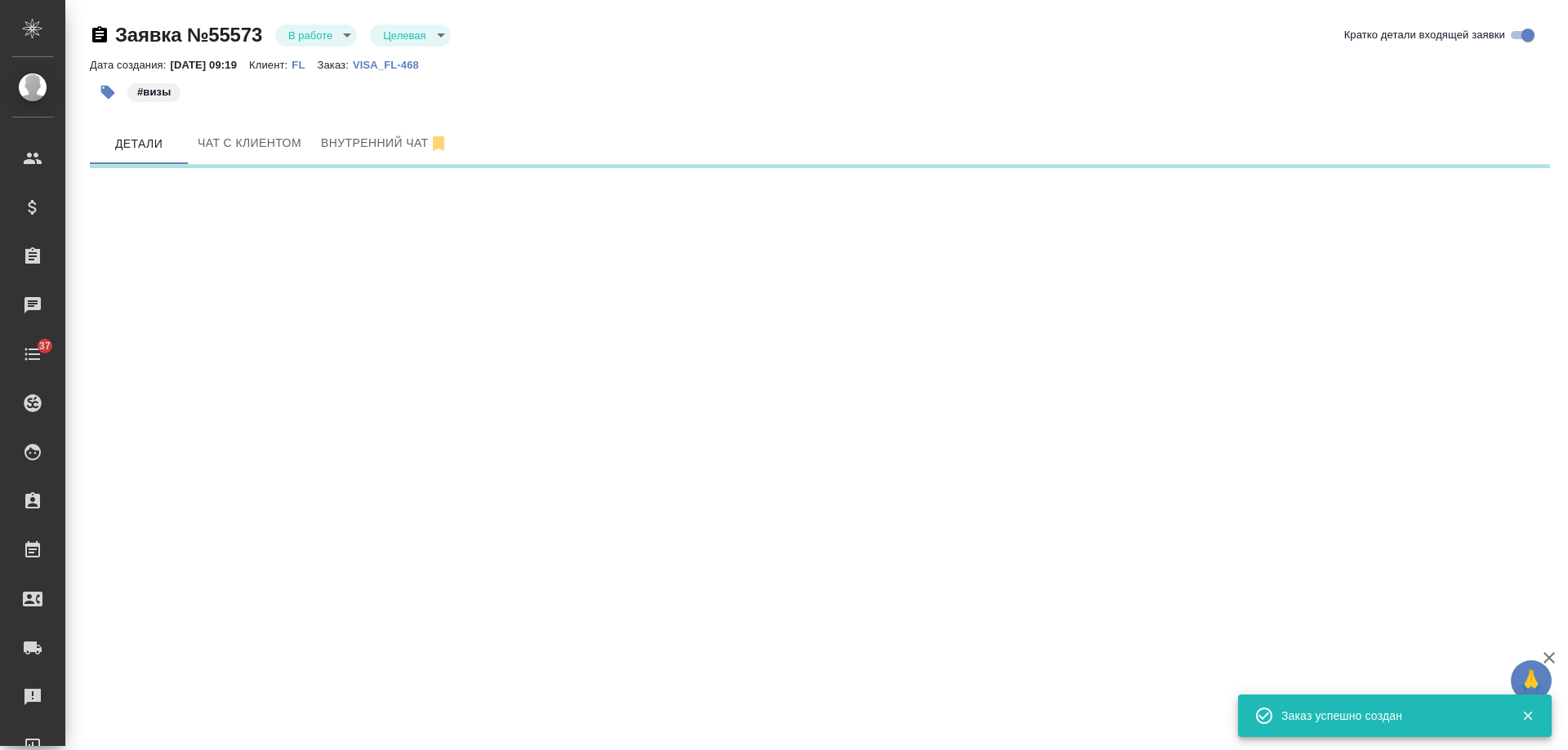
select select "RU"
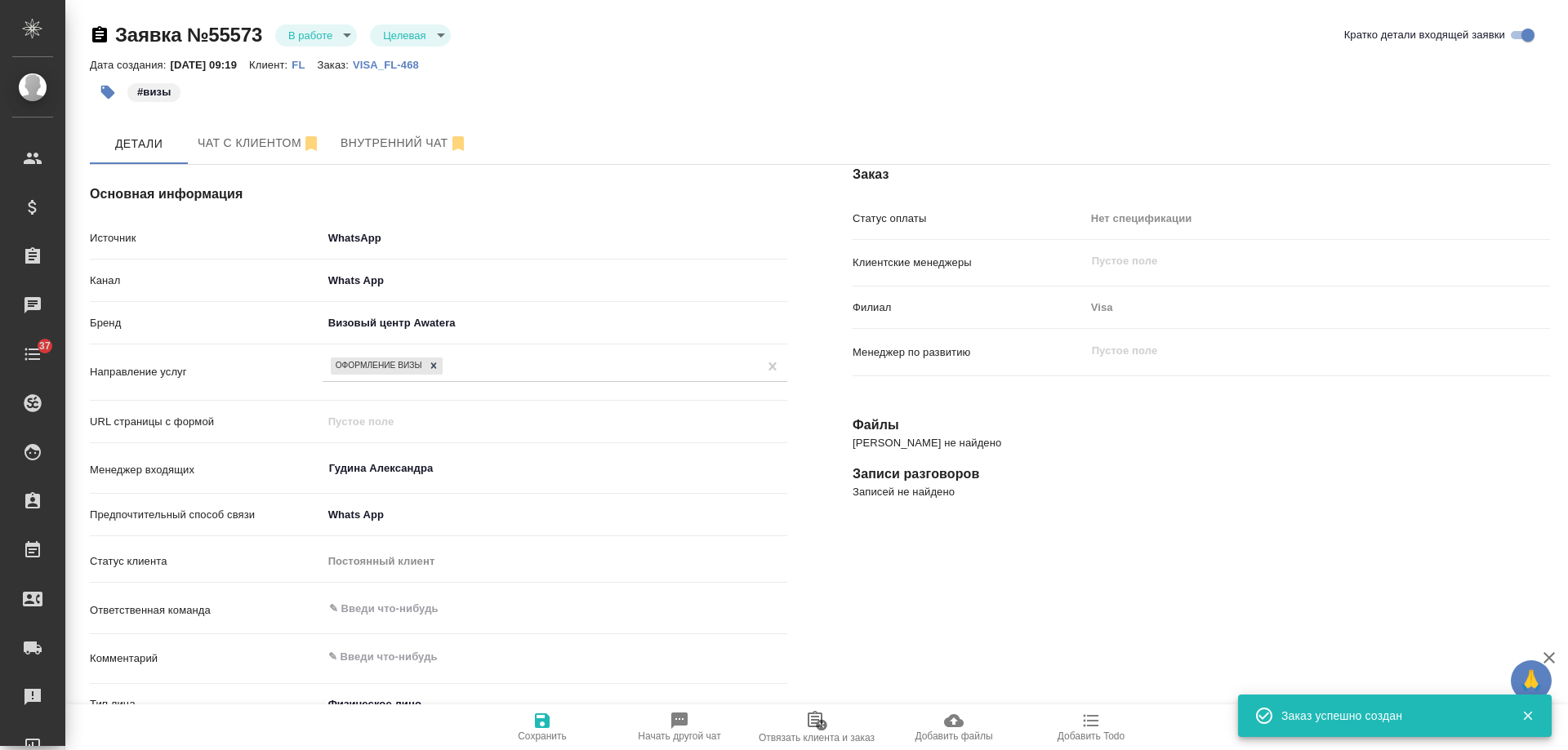
type textarea "x"
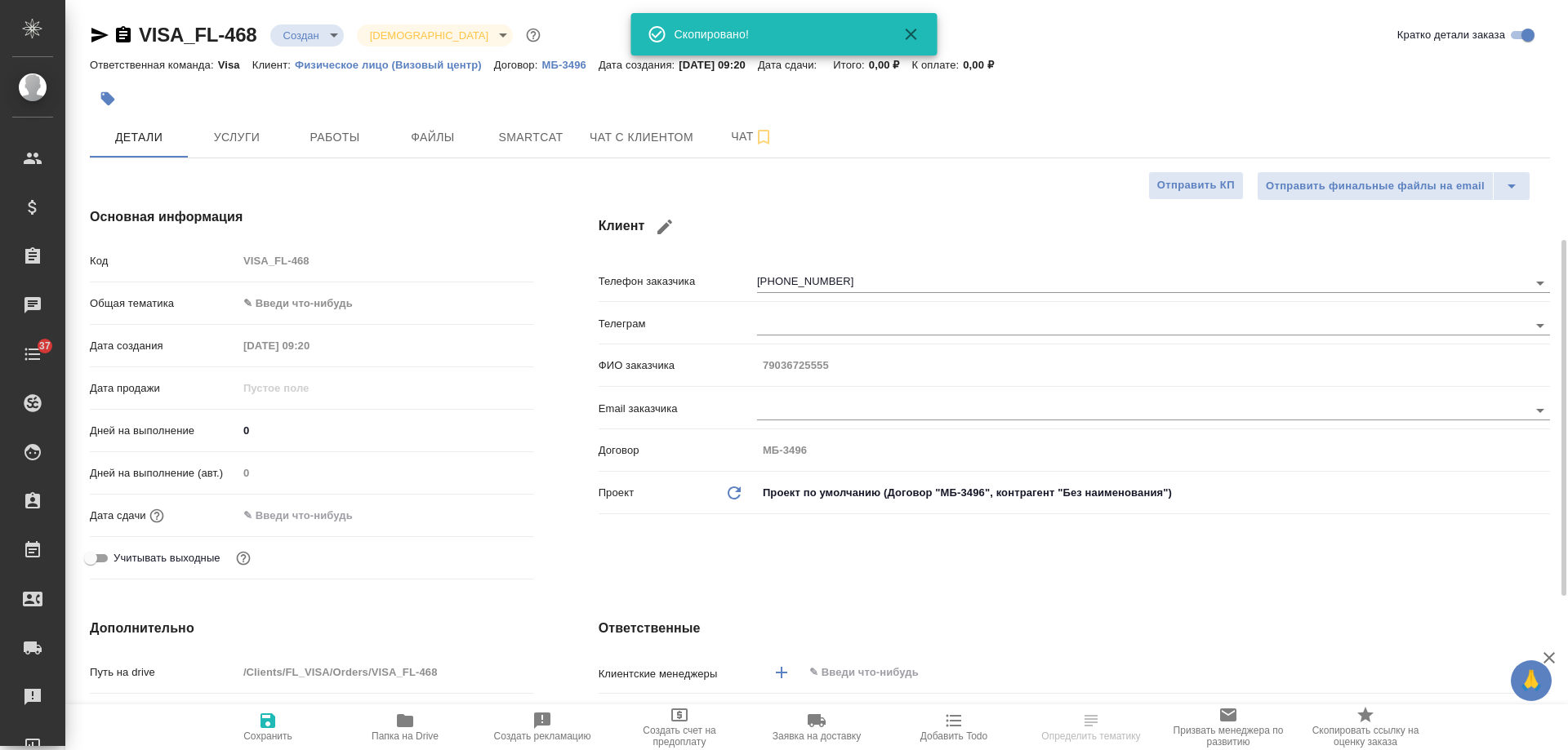
select select "RU"
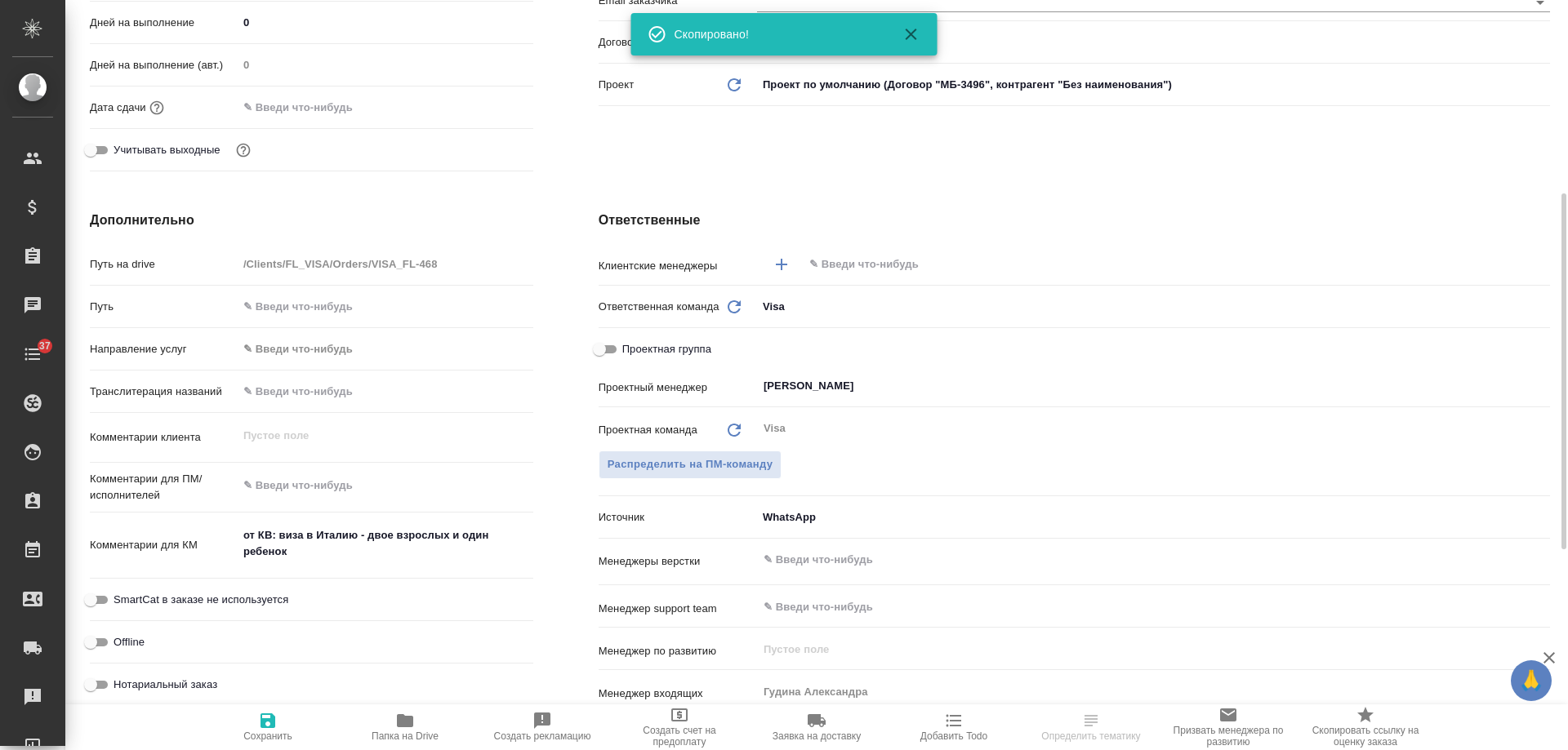
click at [838, 256] on input "text" at bounding box center [1149, 264] width 683 height 20
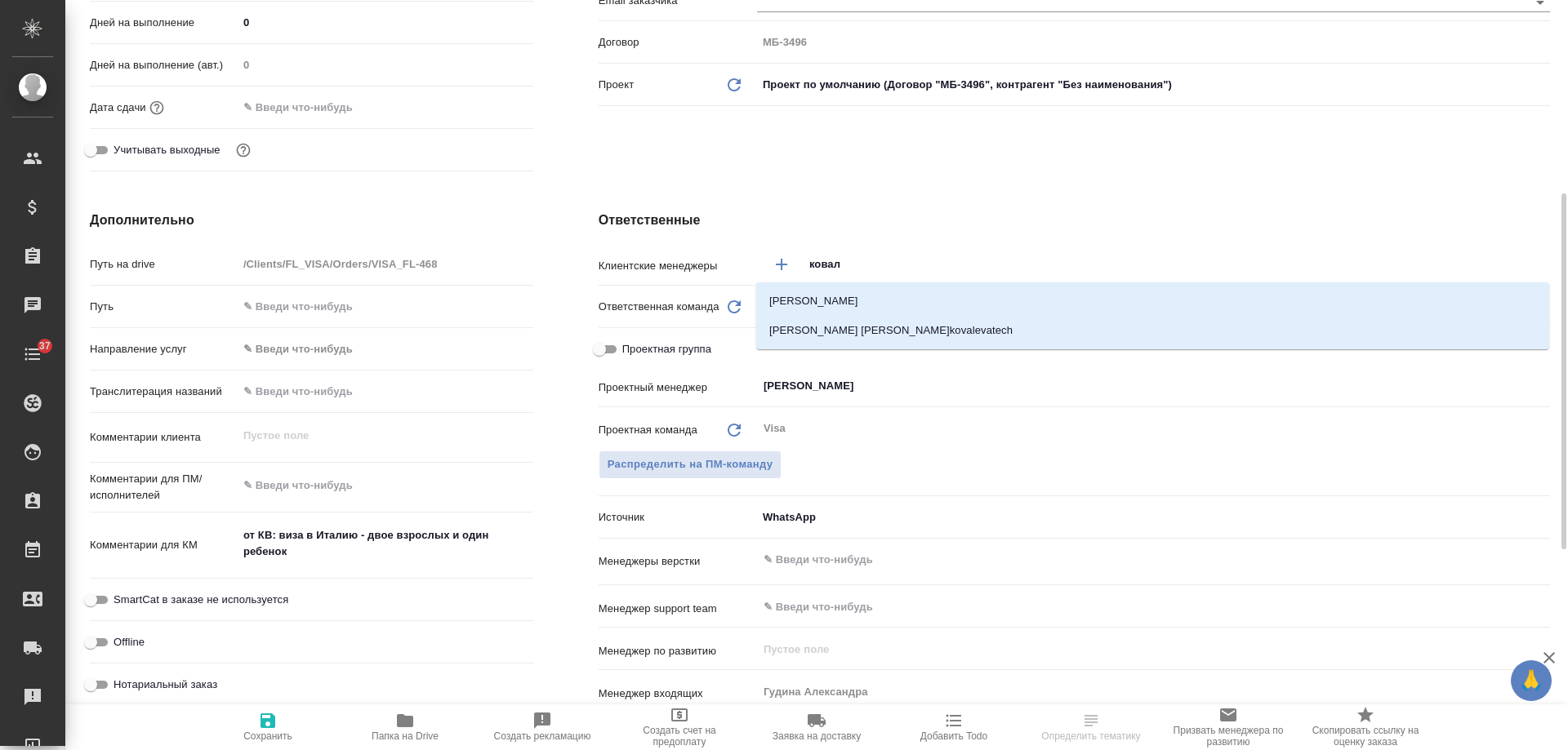
type input "ковале"
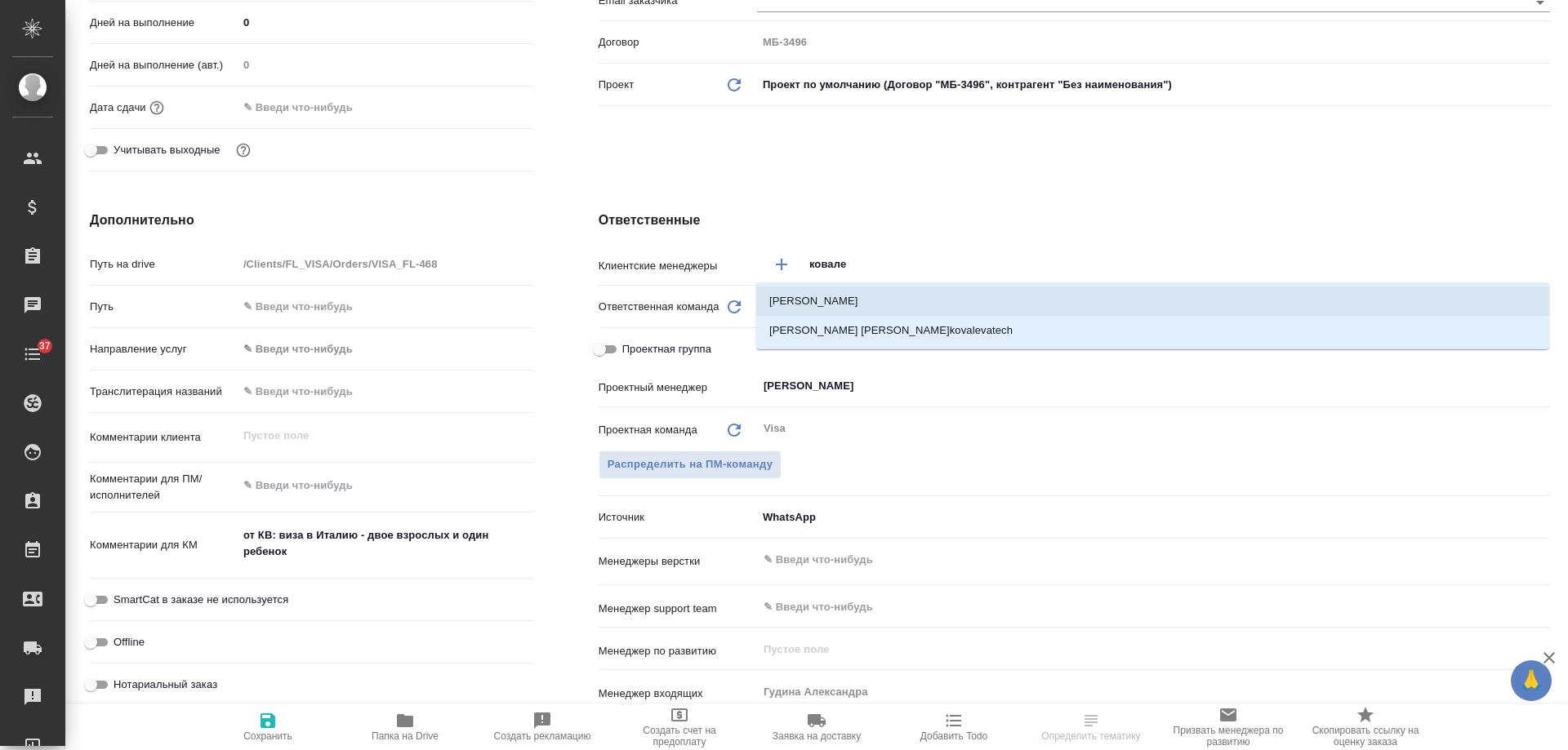
click at [864, 302] on li "[PERSON_NAME]" at bounding box center [1151, 301] width 793 height 29
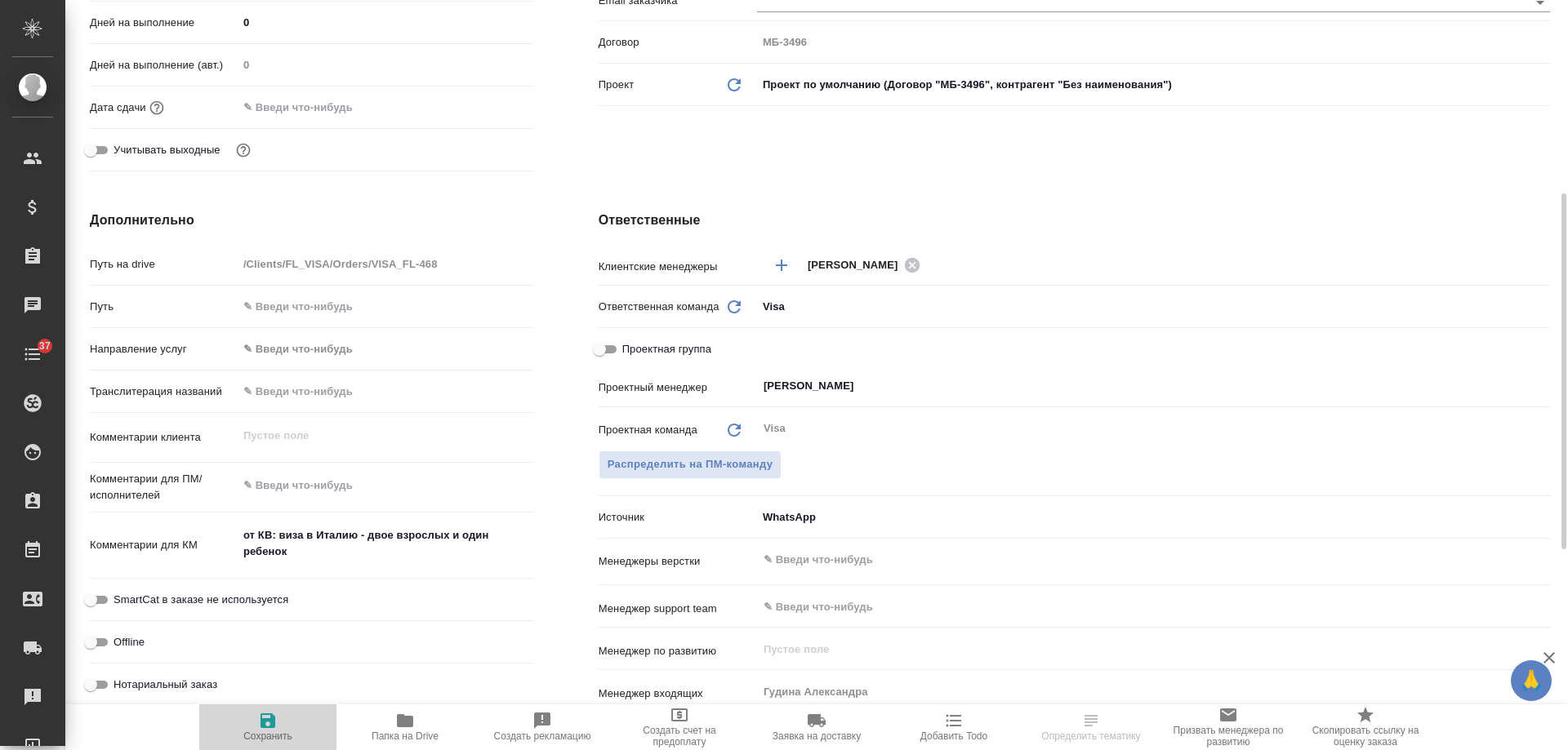
click at [247, 728] on span "Сохранить" at bounding box center [268, 726] width 117 height 31
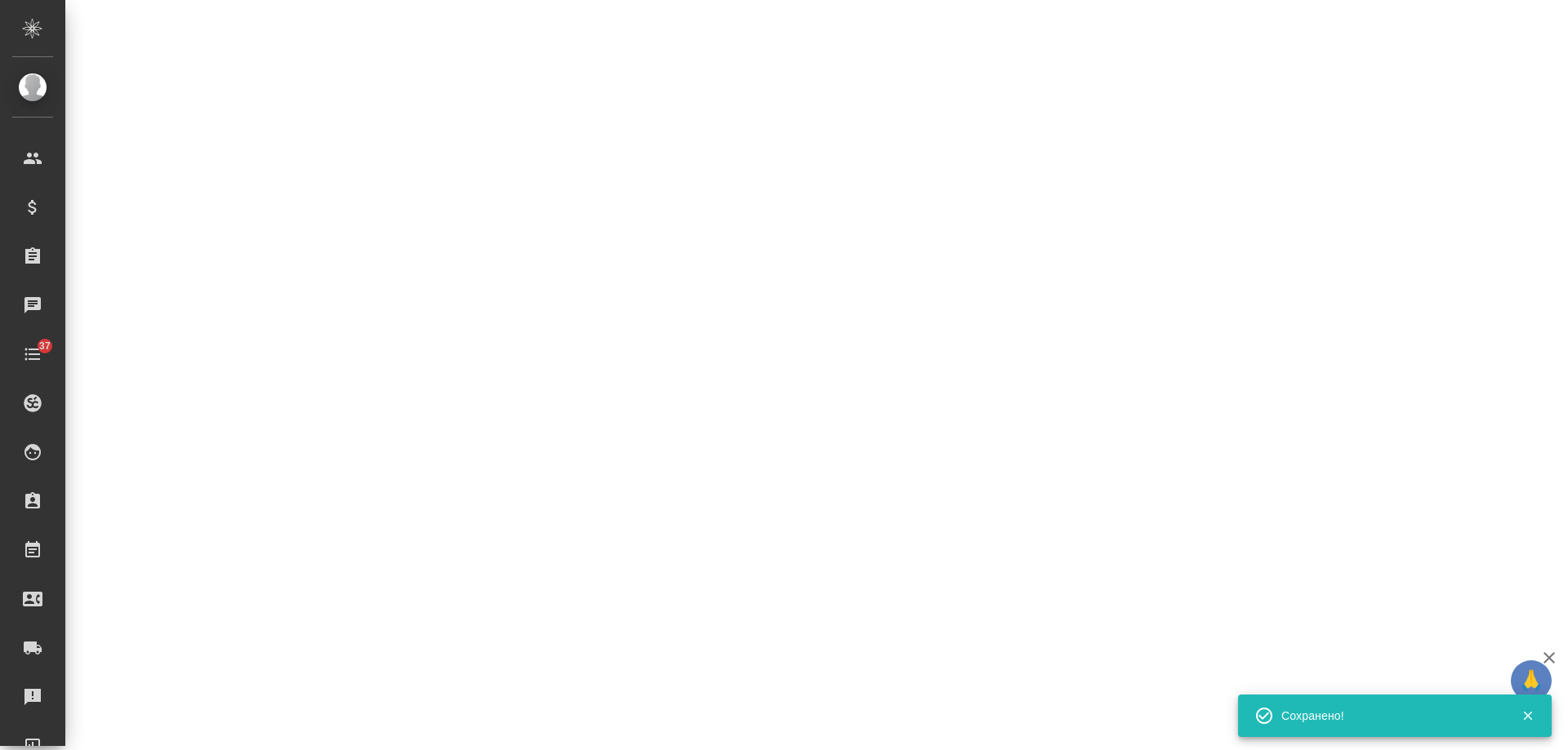
select select "RU"
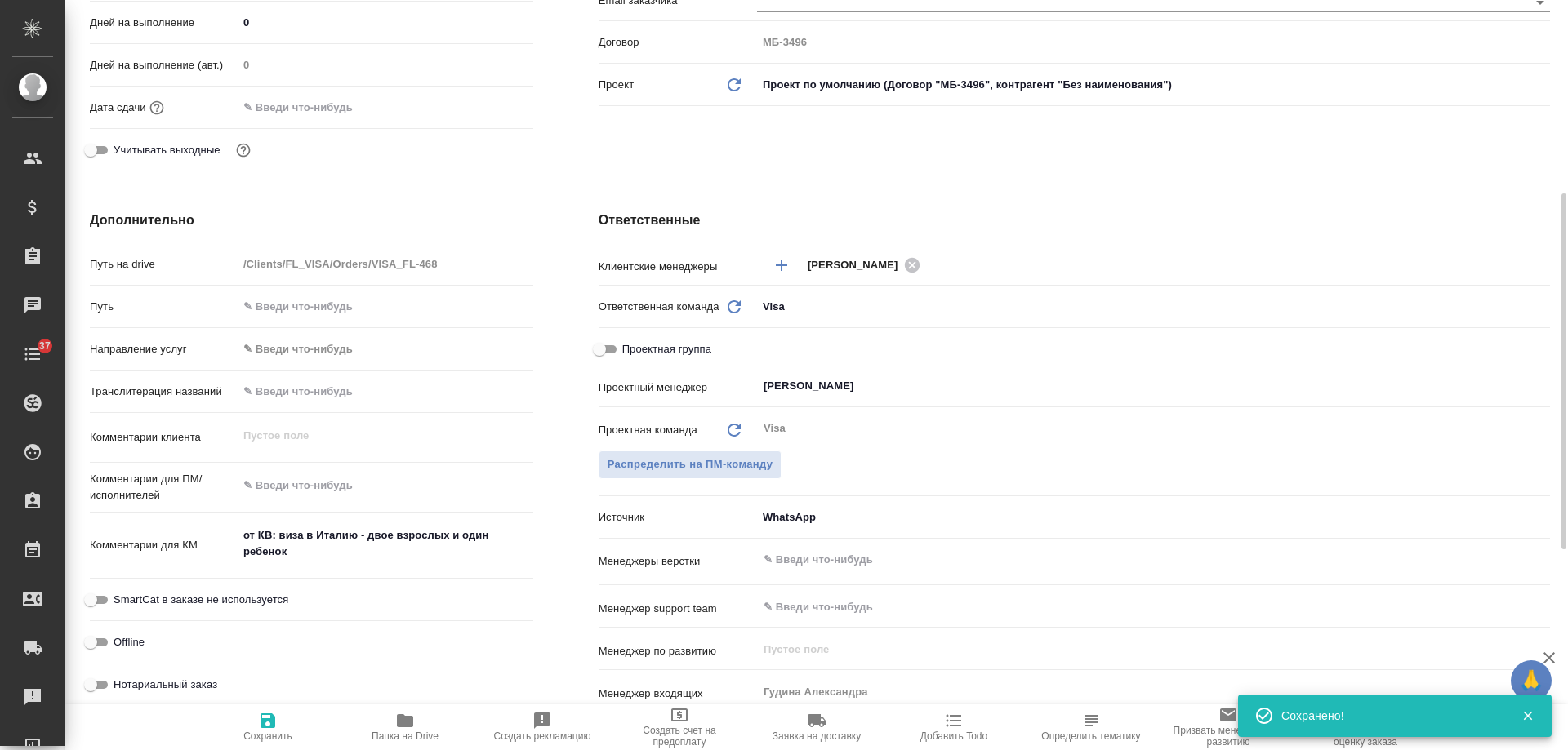
type textarea "x"
